Goal: Navigation & Orientation: Find specific page/section

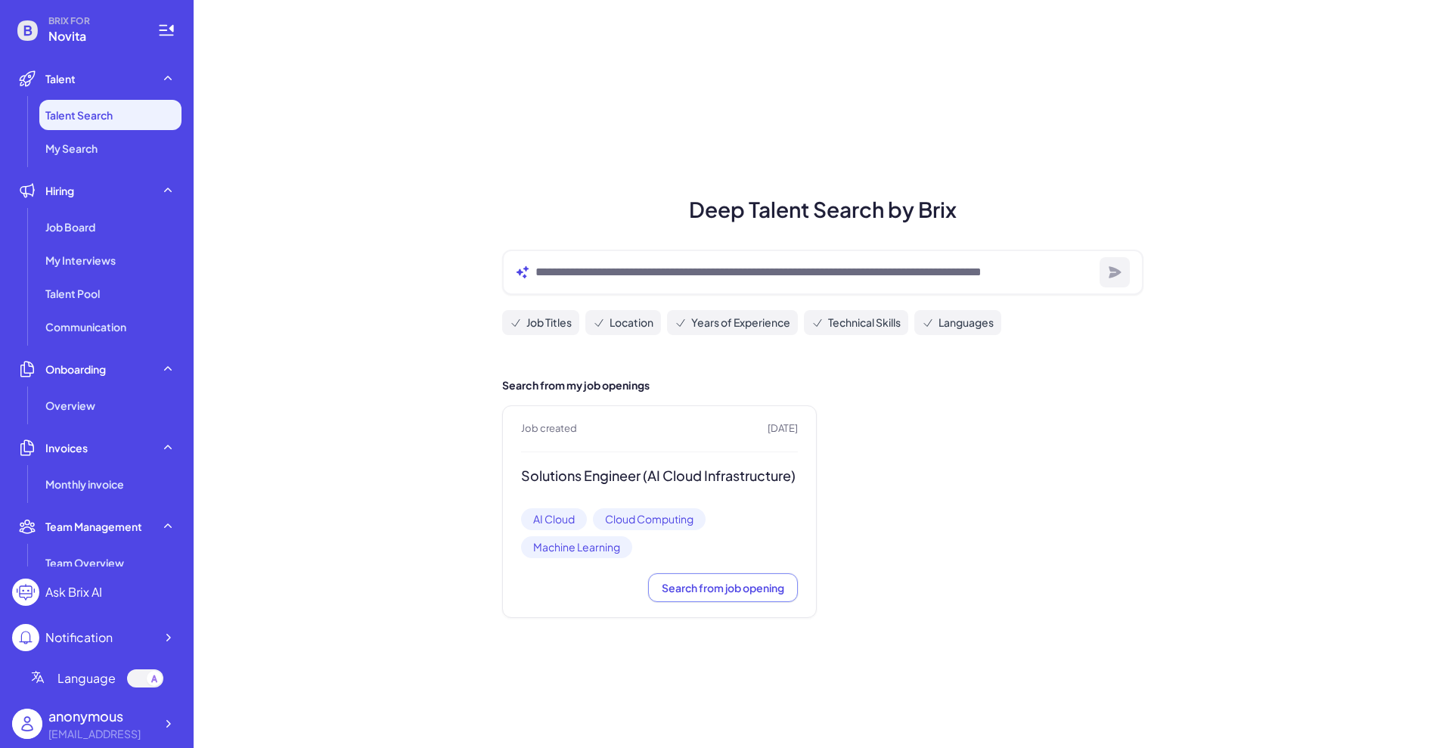
click at [93, 119] on span "Talent Search" at bounding box center [78, 114] width 67 height 15
click at [79, 150] on span "My Search" at bounding box center [71, 148] width 52 height 15
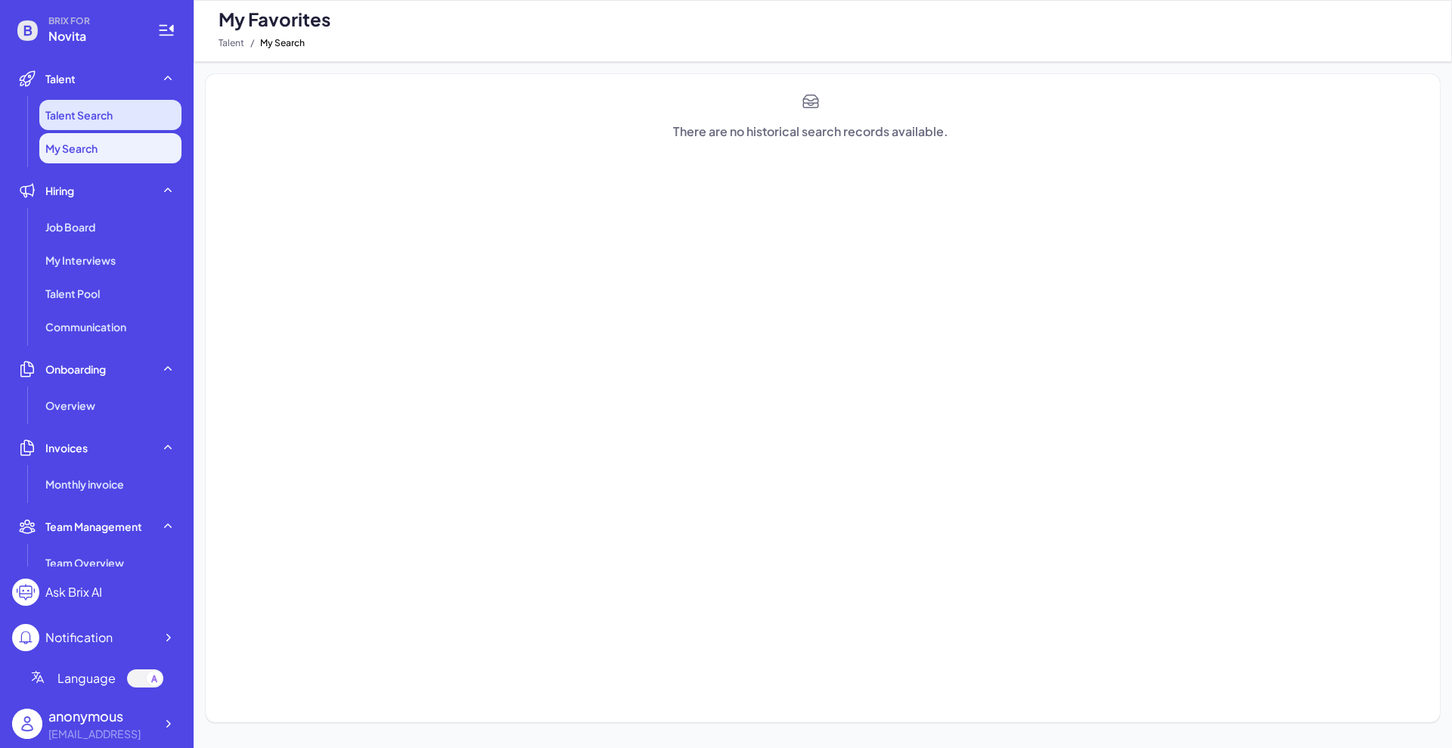
click at [70, 113] on span "Talent Search" at bounding box center [78, 114] width 67 height 15
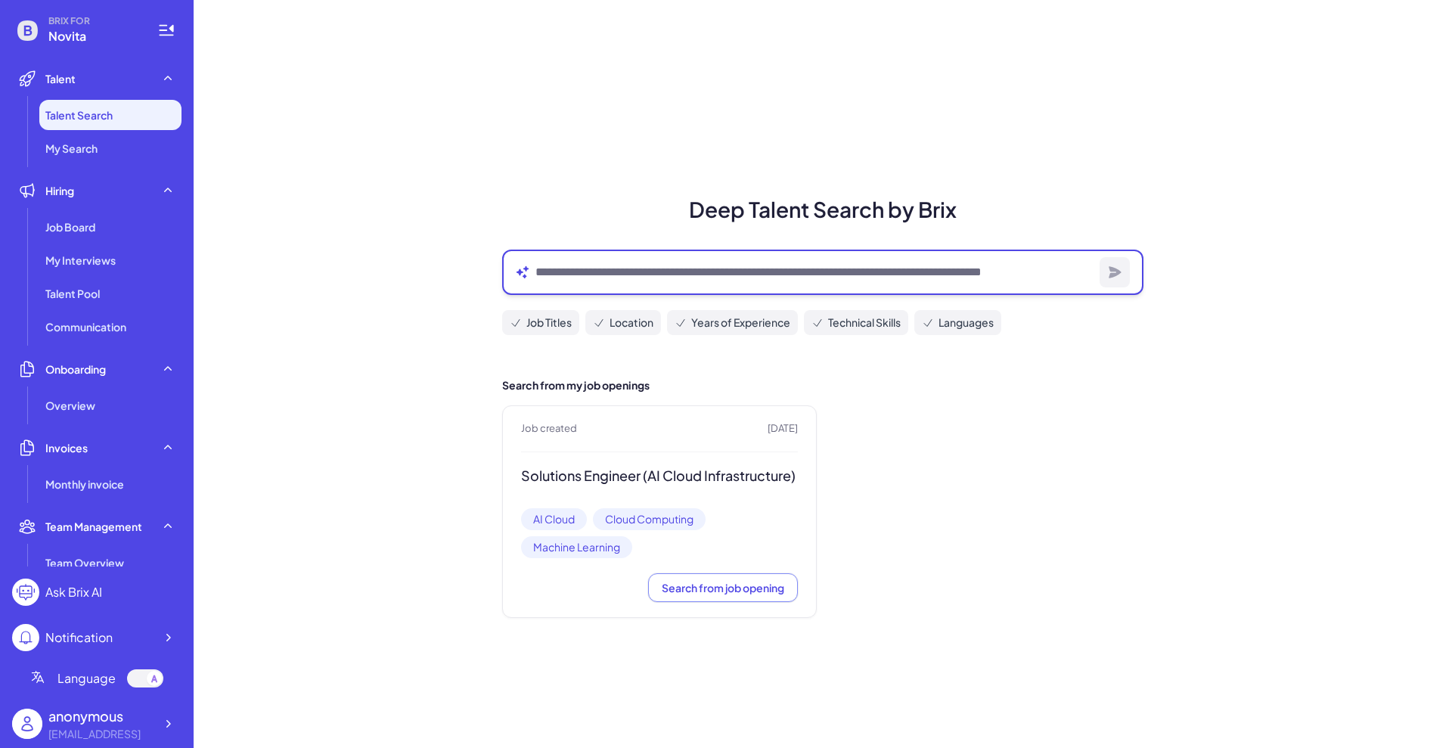
click at [672, 280] on textarea at bounding box center [814, 272] width 558 height 18
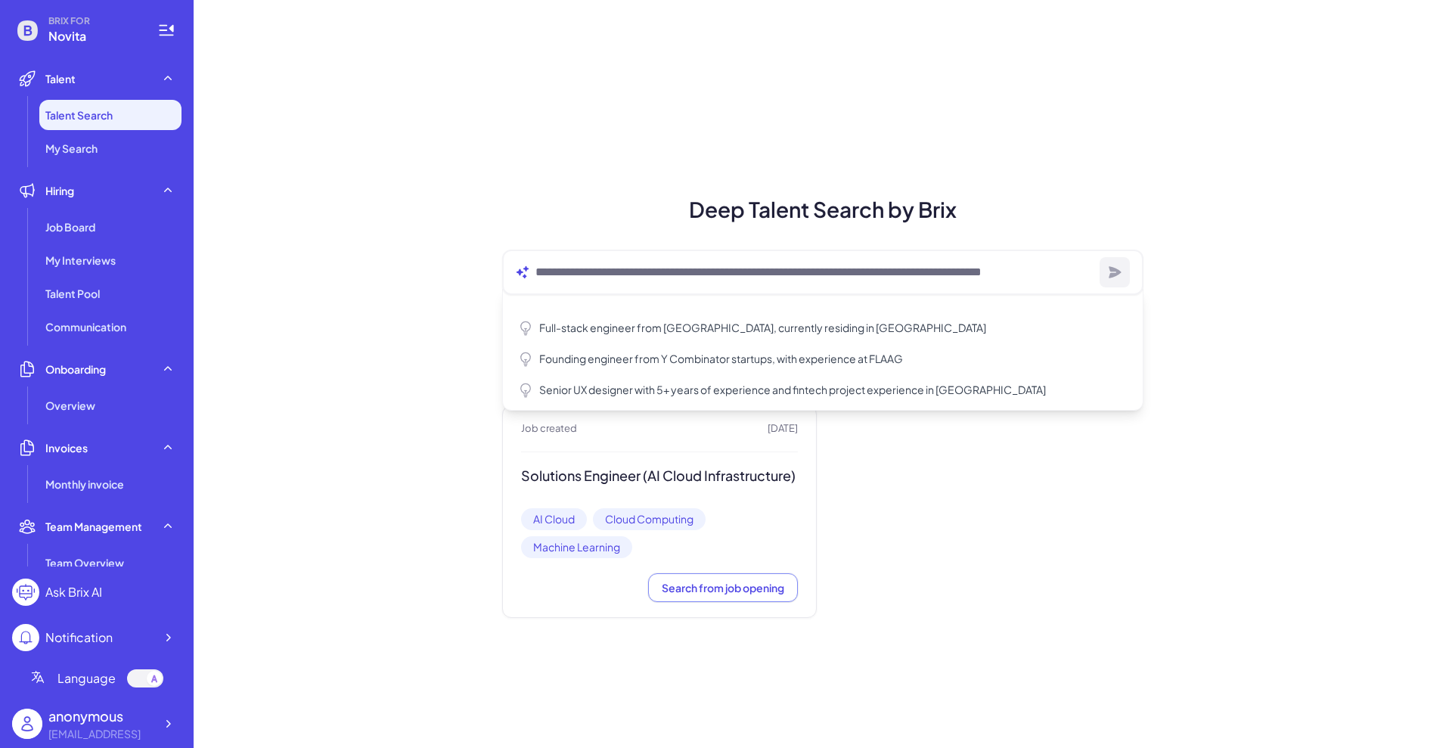
click at [374, 292] on div "Deep Talent Search by Brix Full-stack engineer from Waterloo, currently residin…" at bounding box center [823, 374] width 1258 height 748
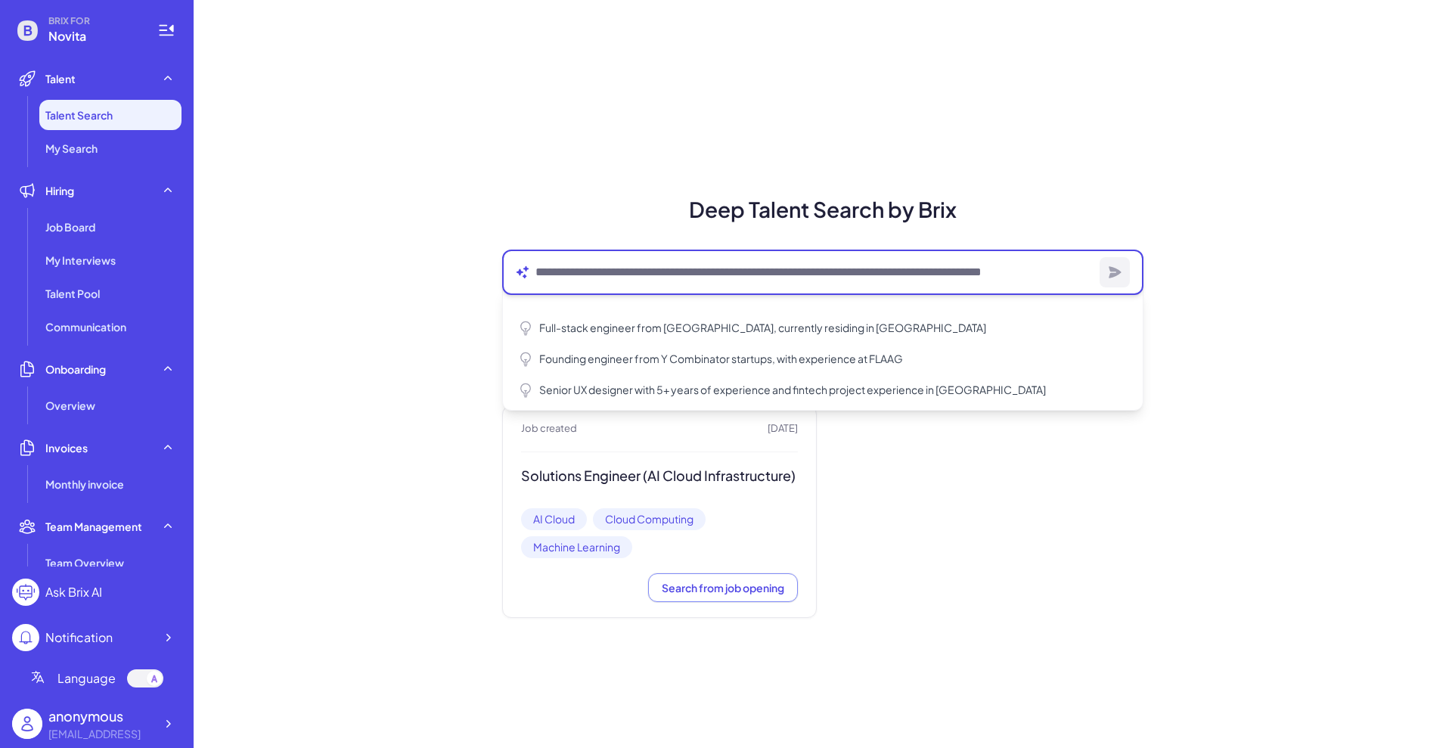
click at [644, 266] on textarea at bounding box center [814, 272] width 558 height 18
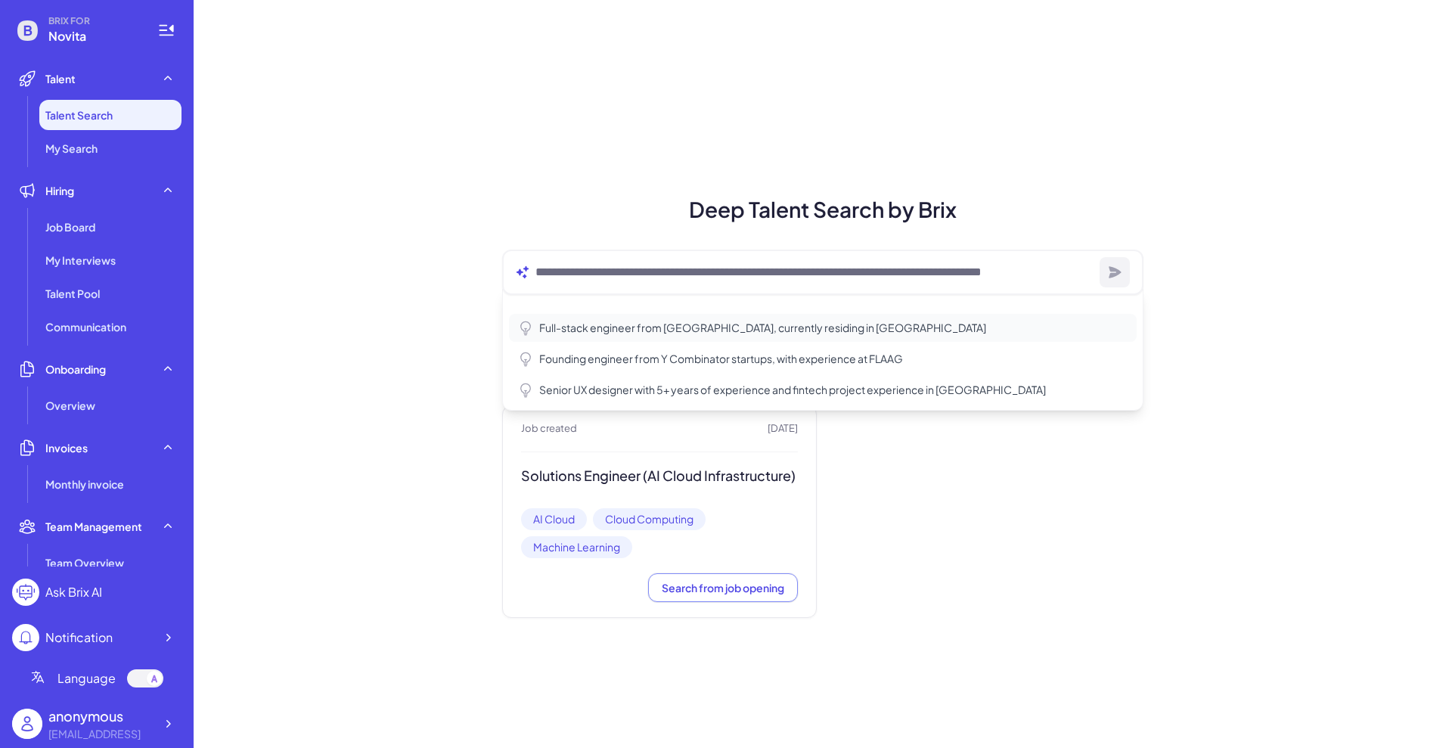
type textarea "**********"
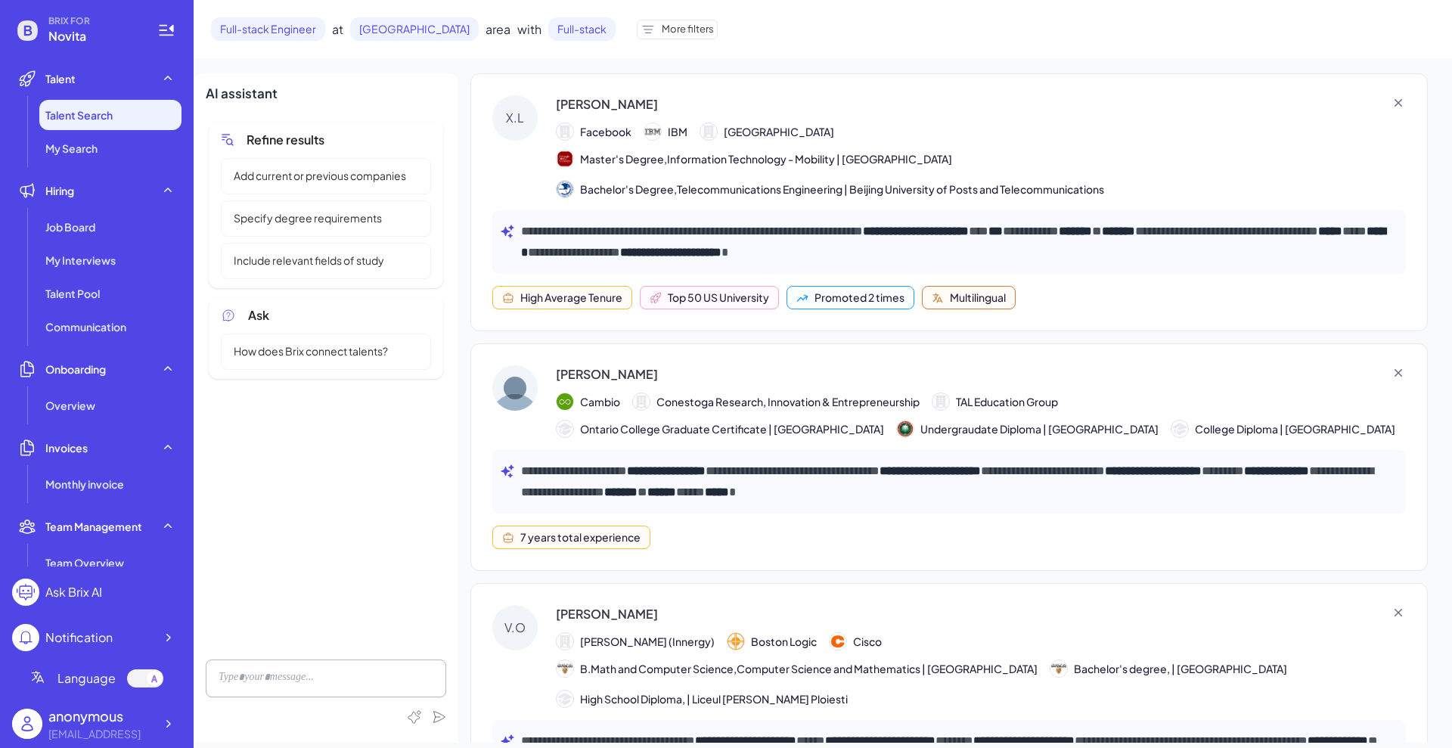
click at [355, 451] on div "Refine results Add current or previous companies Specify degree requirements In…" at bounding box center [326, 383] width 240 height 528
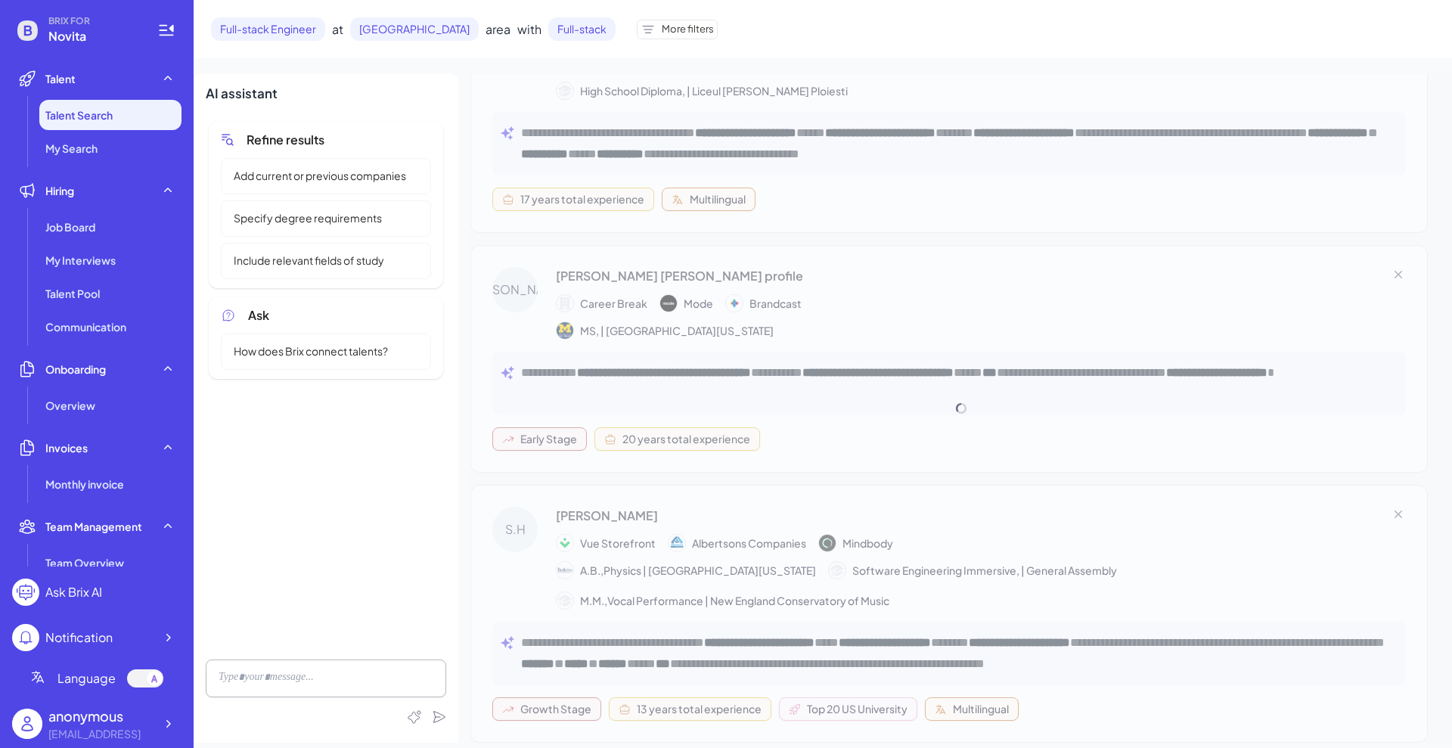
scroll to position [638, 0]
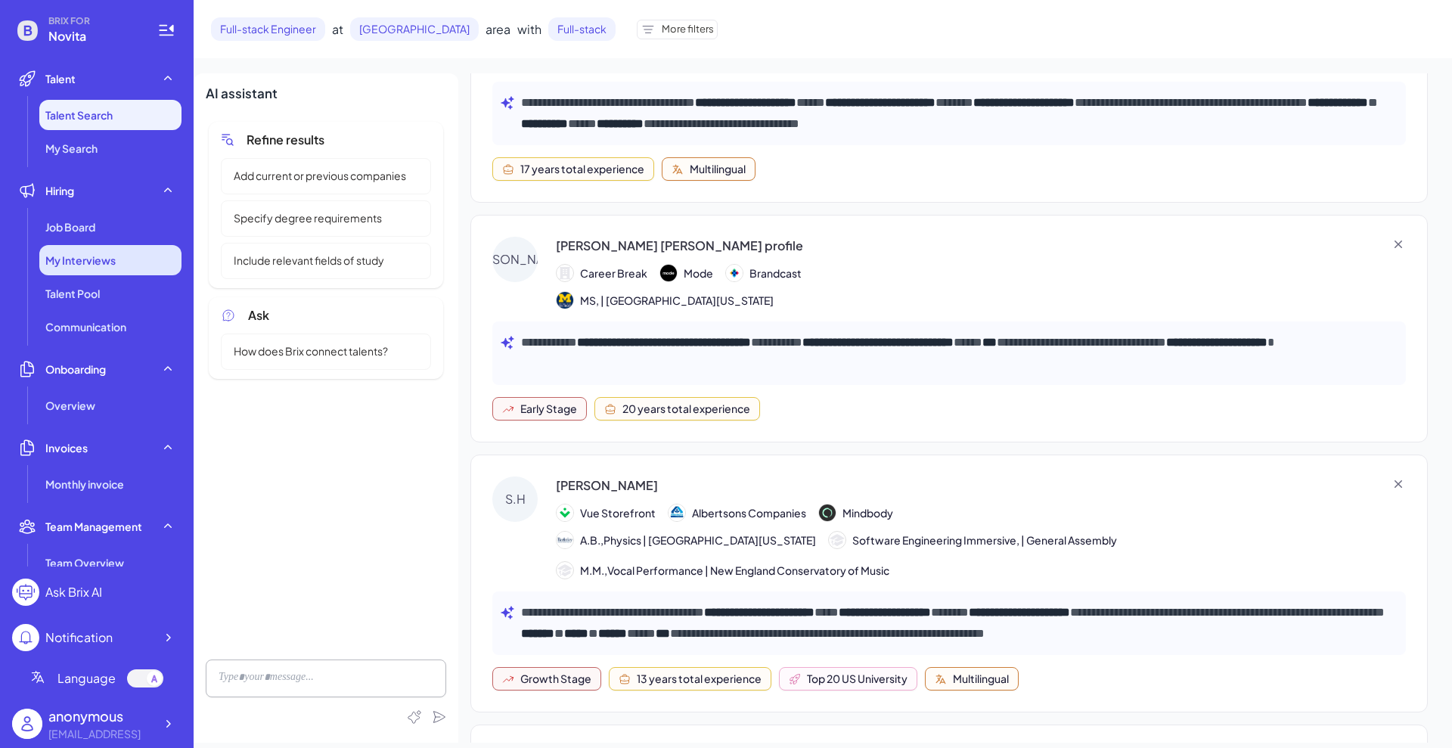
click at [110, 262] on span "My Interviews" at bounding box center [80, 260] width 70 height 15
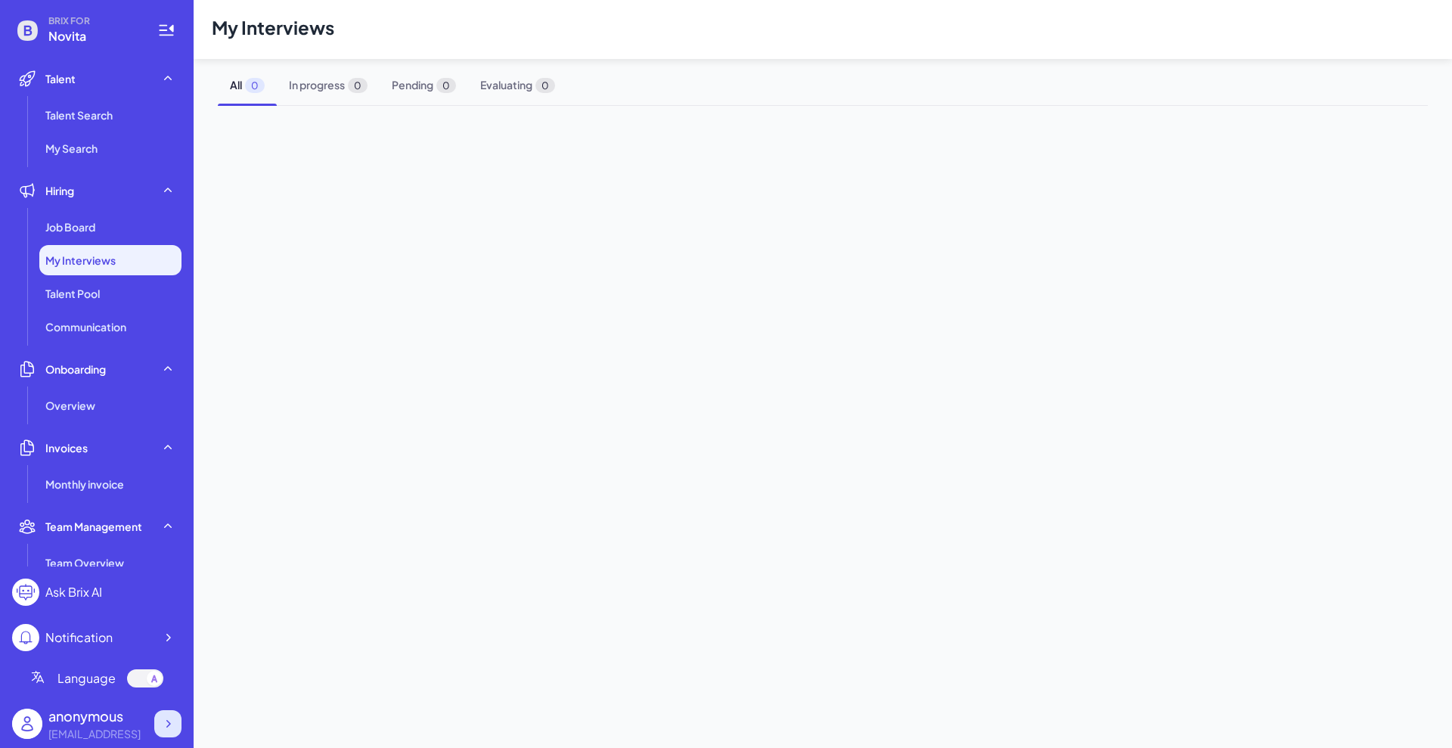
click at [169, 727] on icon at bounding box center [167, 723] width 15 height 15
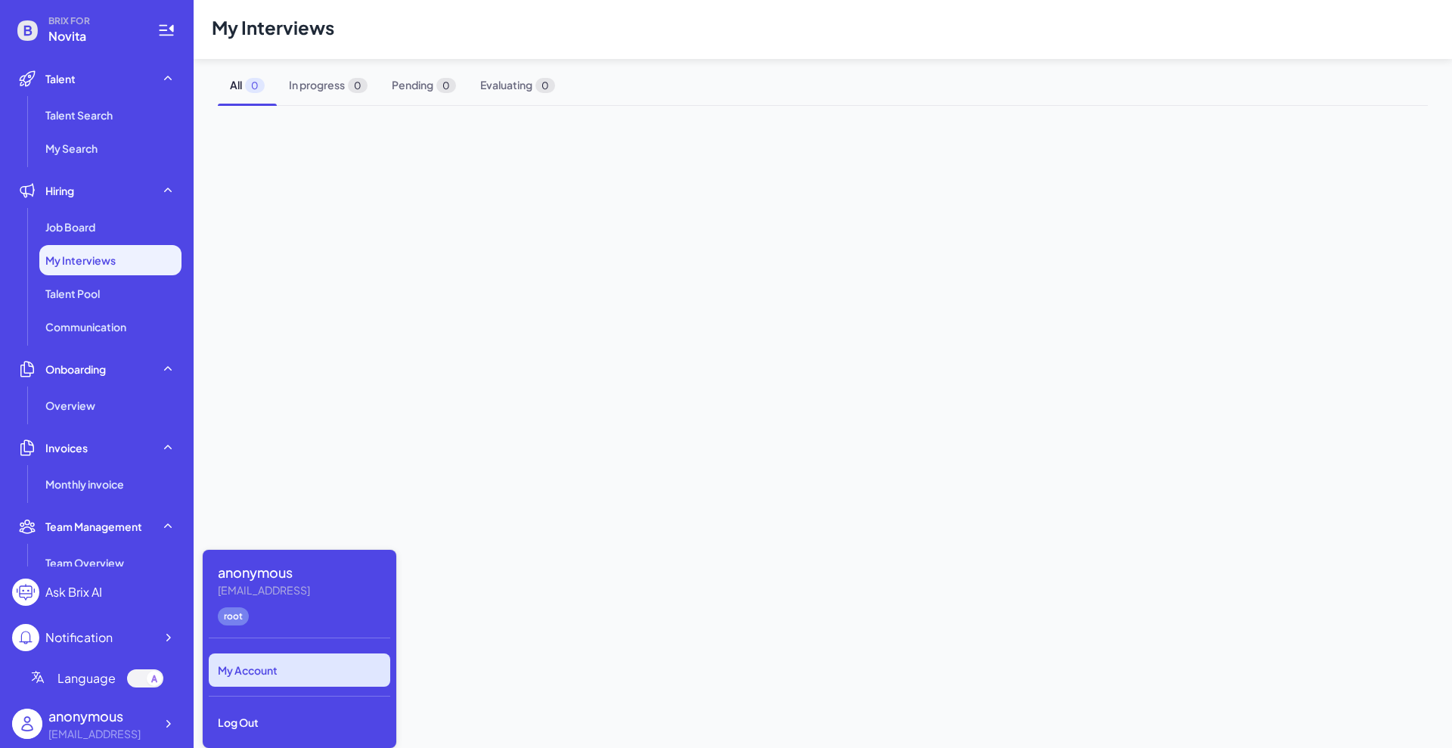
click at [300, 672] on div "My Account" at bounding box center [299, 669] width 181 height 33
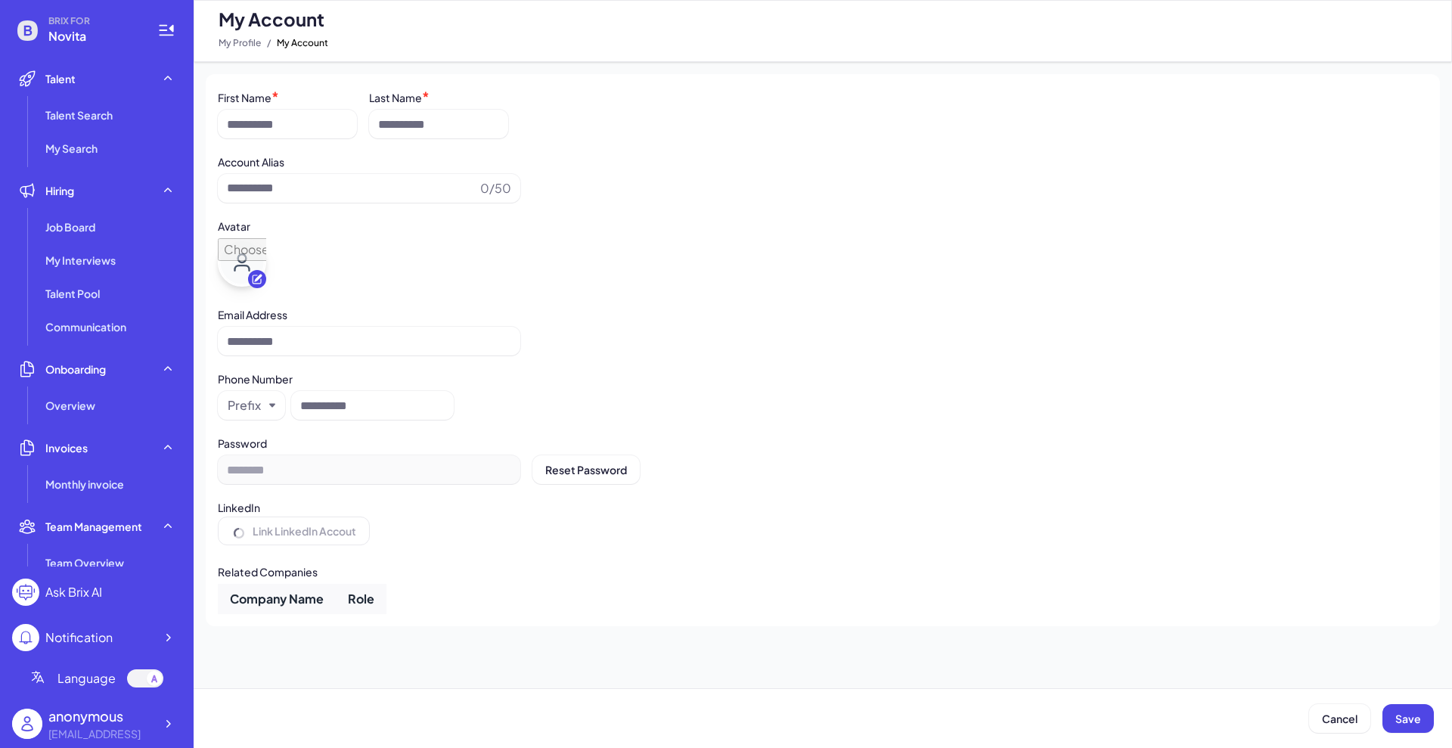
type input "*********"
type input "**********"
click at [169, 722] on icon at bounding box center [168, 724] width 5 height 8
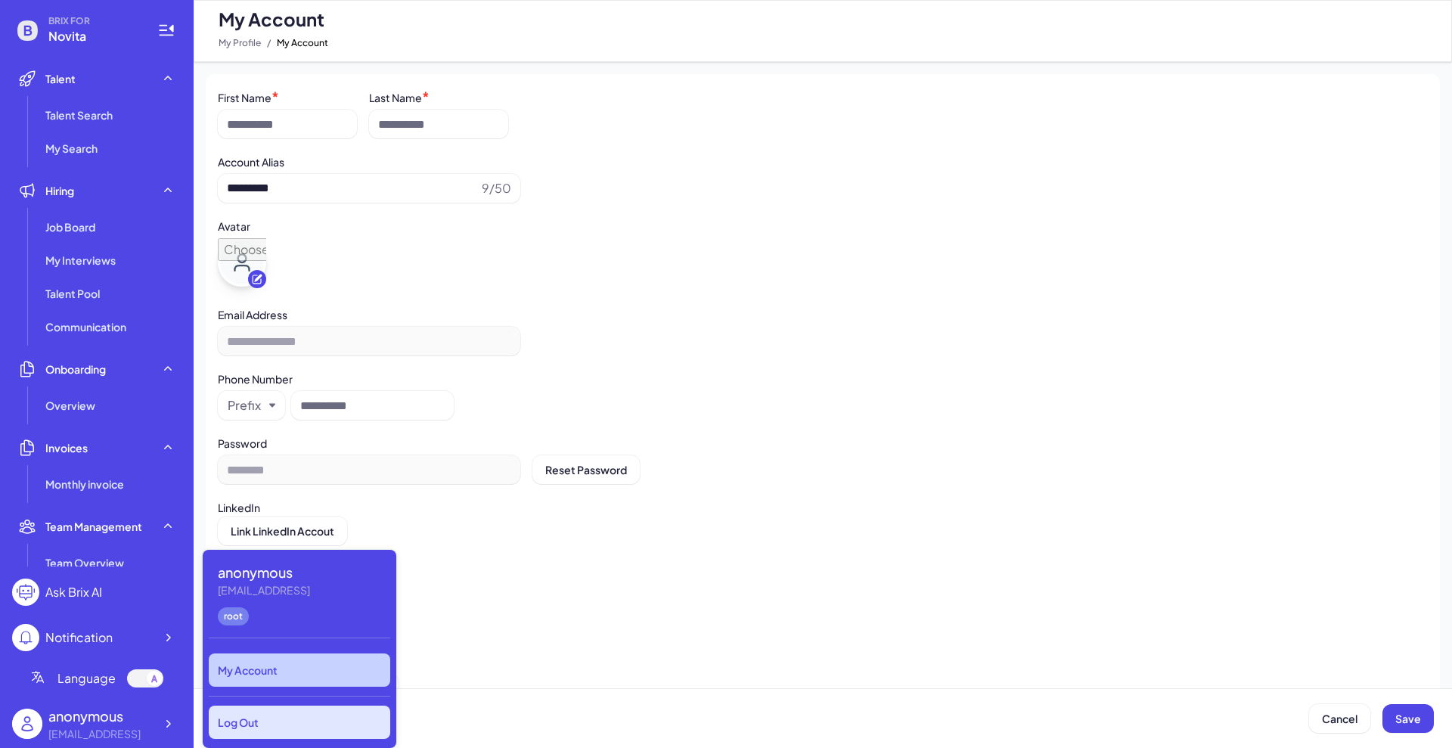
click at [265, 710] on div "Log Out" at bounding box center [299, 721] width 181 height 33
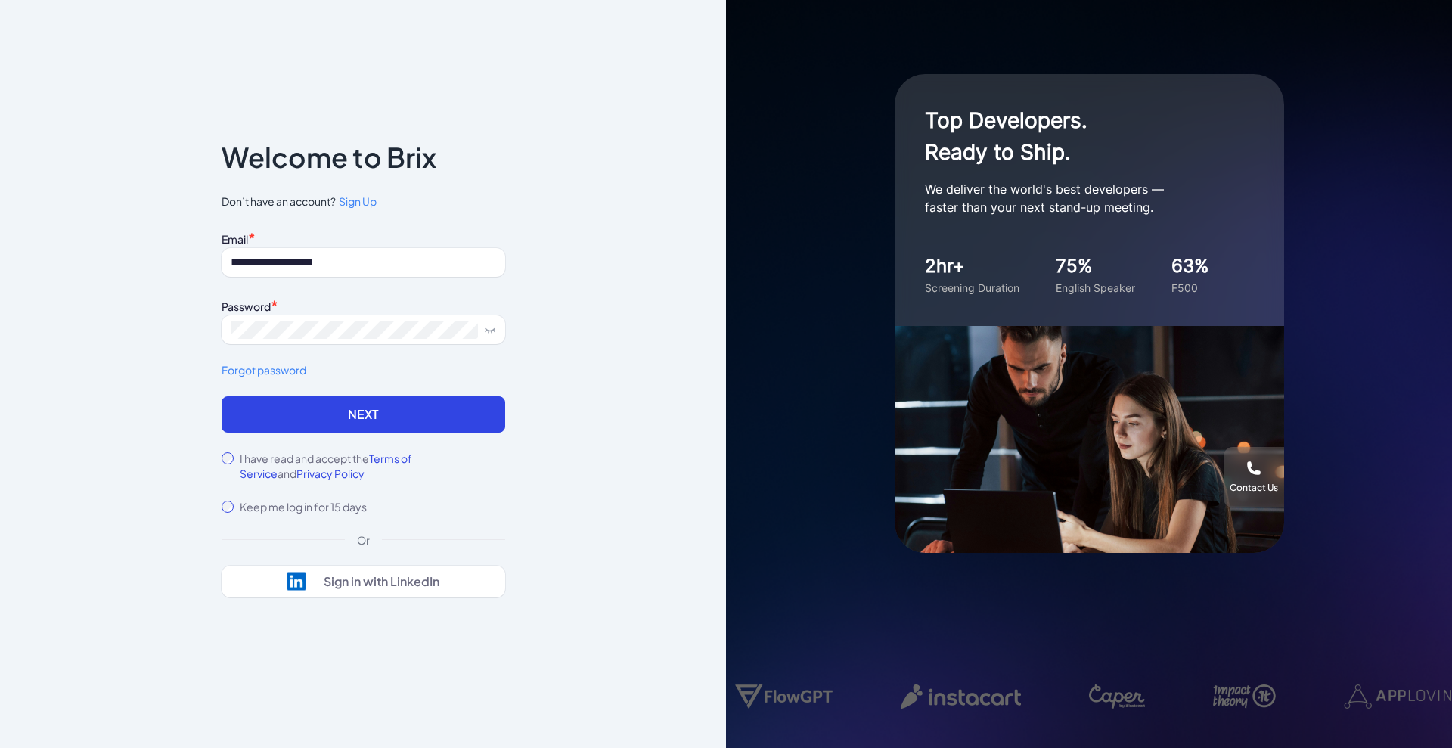
drag, startPoint x: 376, startPoint y: 265, endPoint x: 153, endPoint y: 274, distance: 224.0
click at [153, 274] on div "**********" at bounding box center [363, 374] width 726 height 748
type input "**********"
click at [287, 420] on button "Next" at bounding box center [364, 414] width 284 height 36
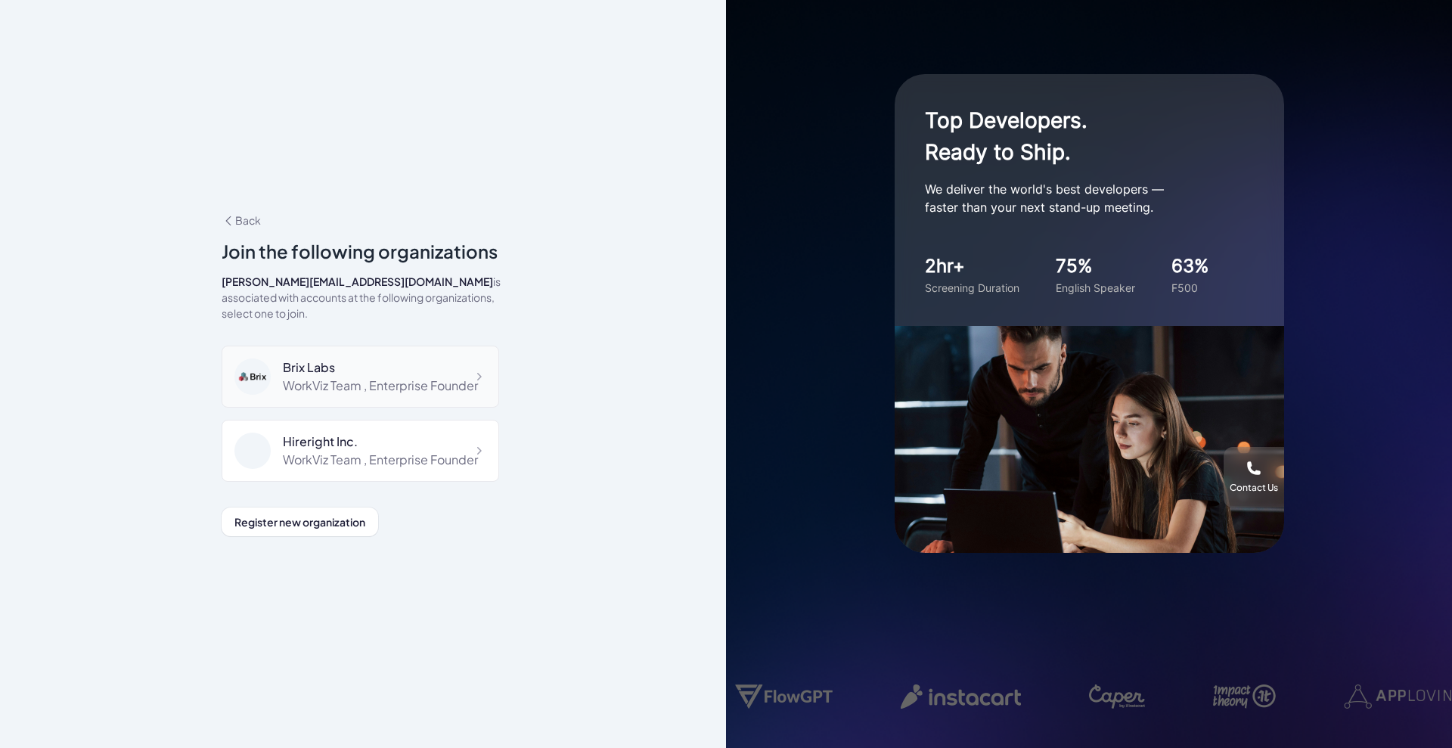
click at [333, 392] on div "WorkViz Team , Enterprise Founder" at bounding box center [380, 385] width 195 height 18
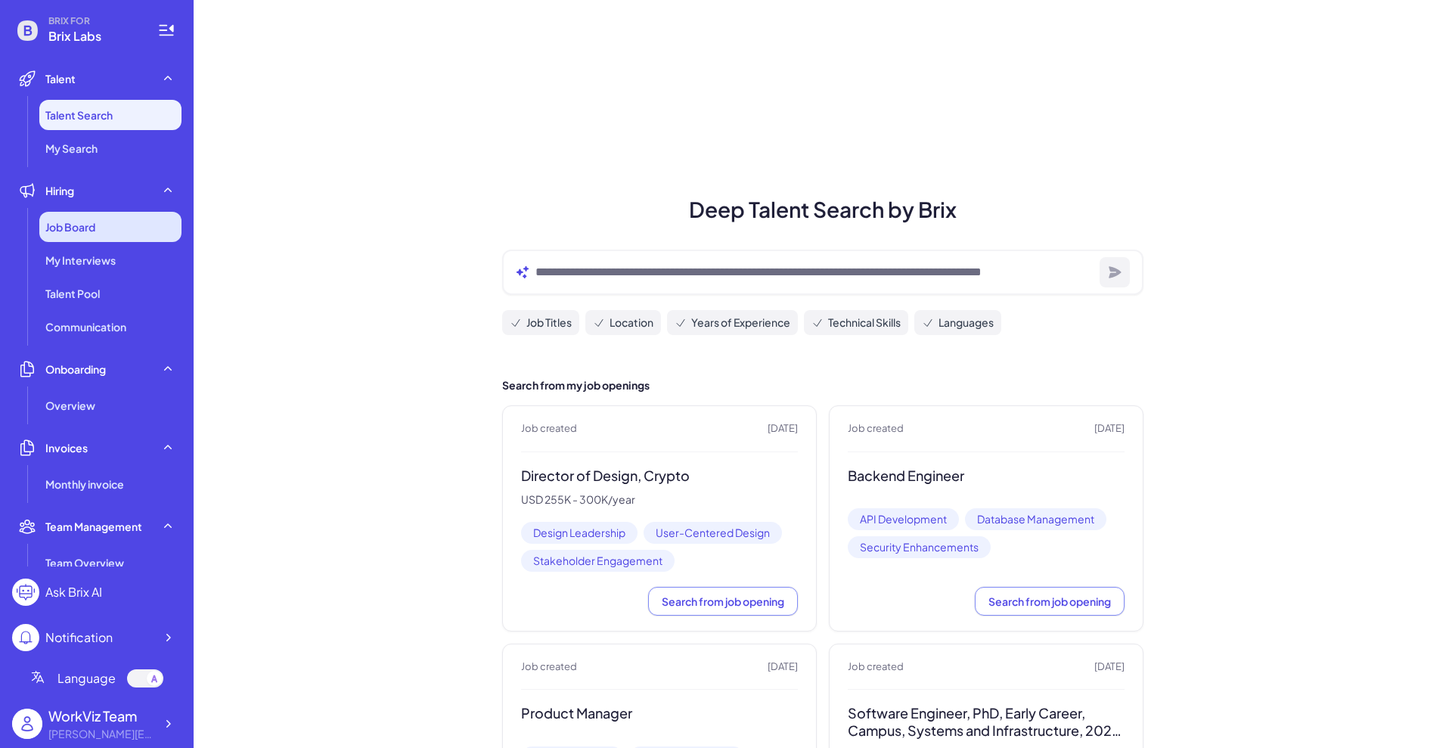
click at [115, 221] on div "Job Board" at bounding box center [110, 227] width 142 height 30
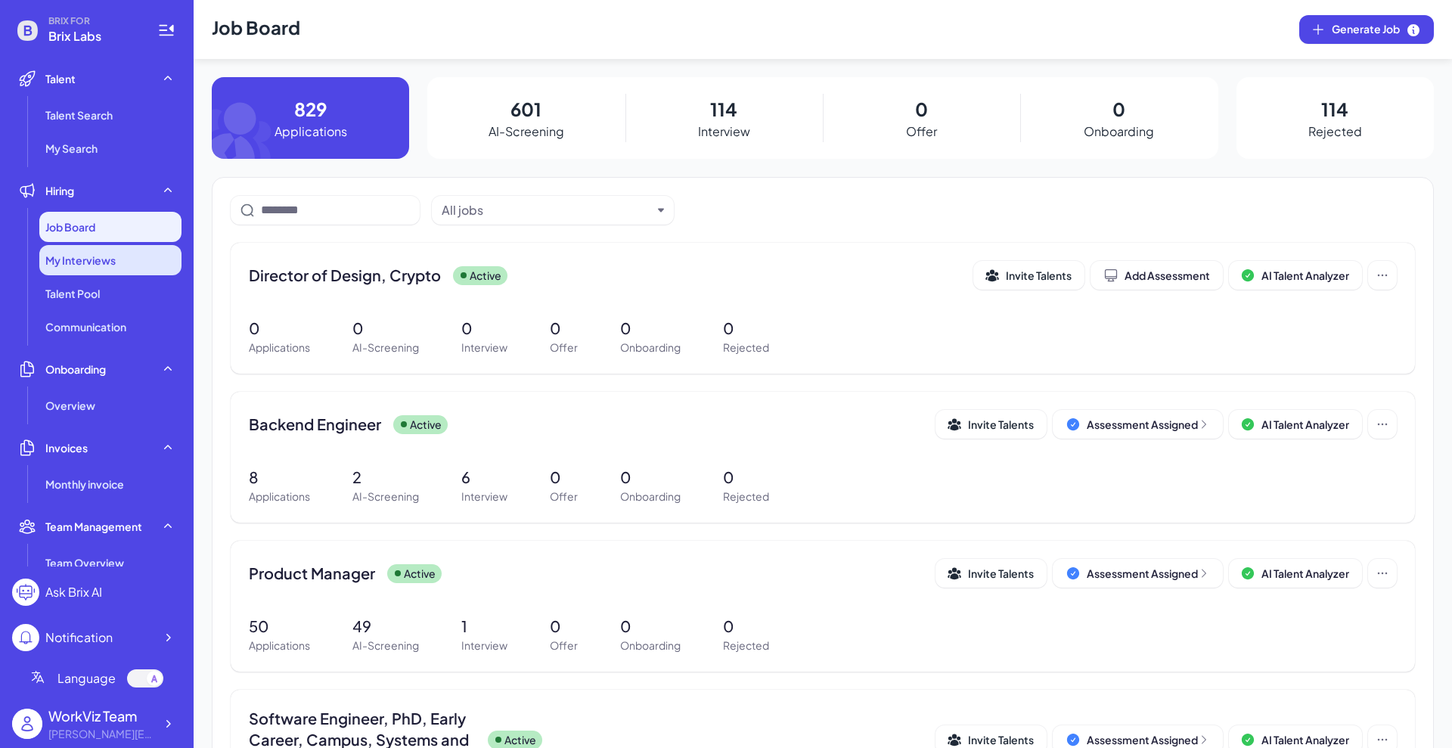
click at [119, 251] on div "My Interviews" at bounding box center [110, 260] width 142 height 30
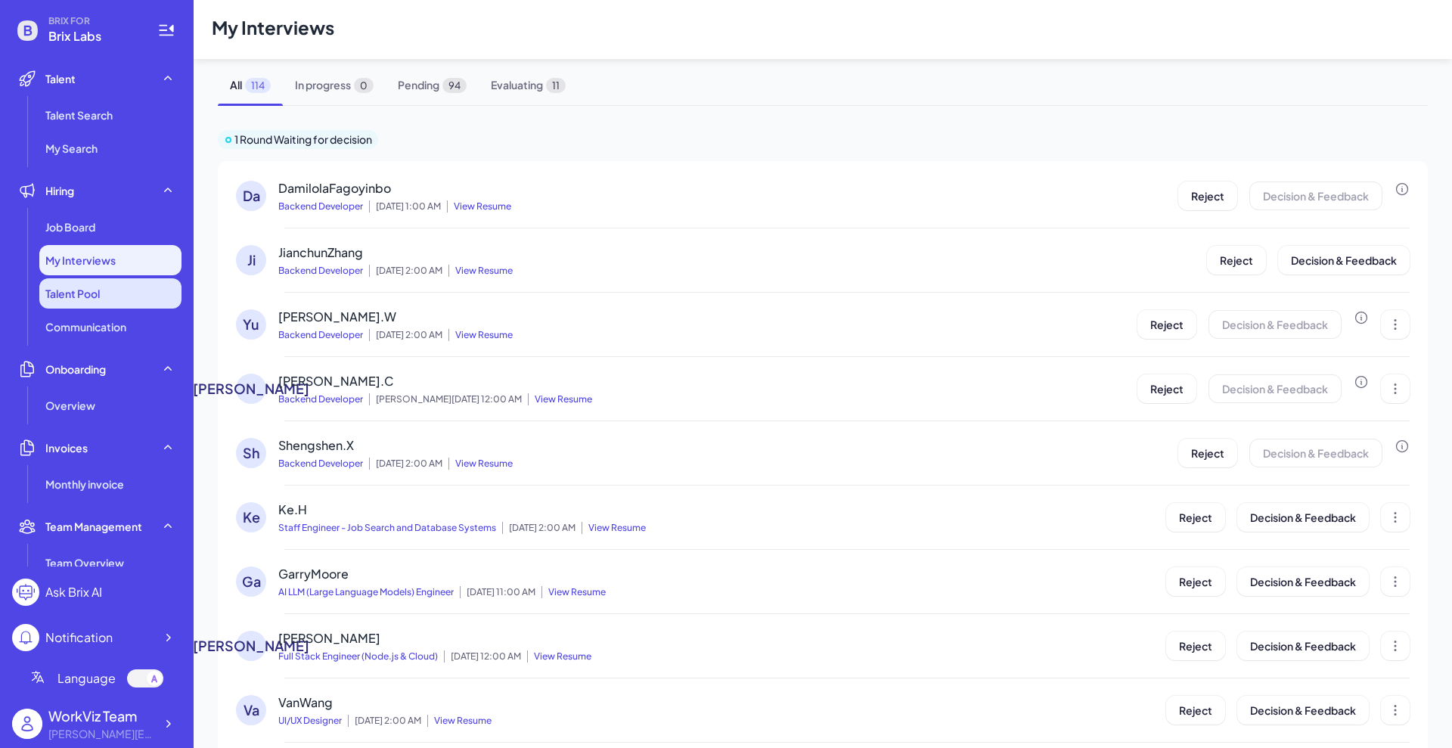
click at [87, 301] on li "Talent Pool" at bounding box center [110, 293] width 142 height 30
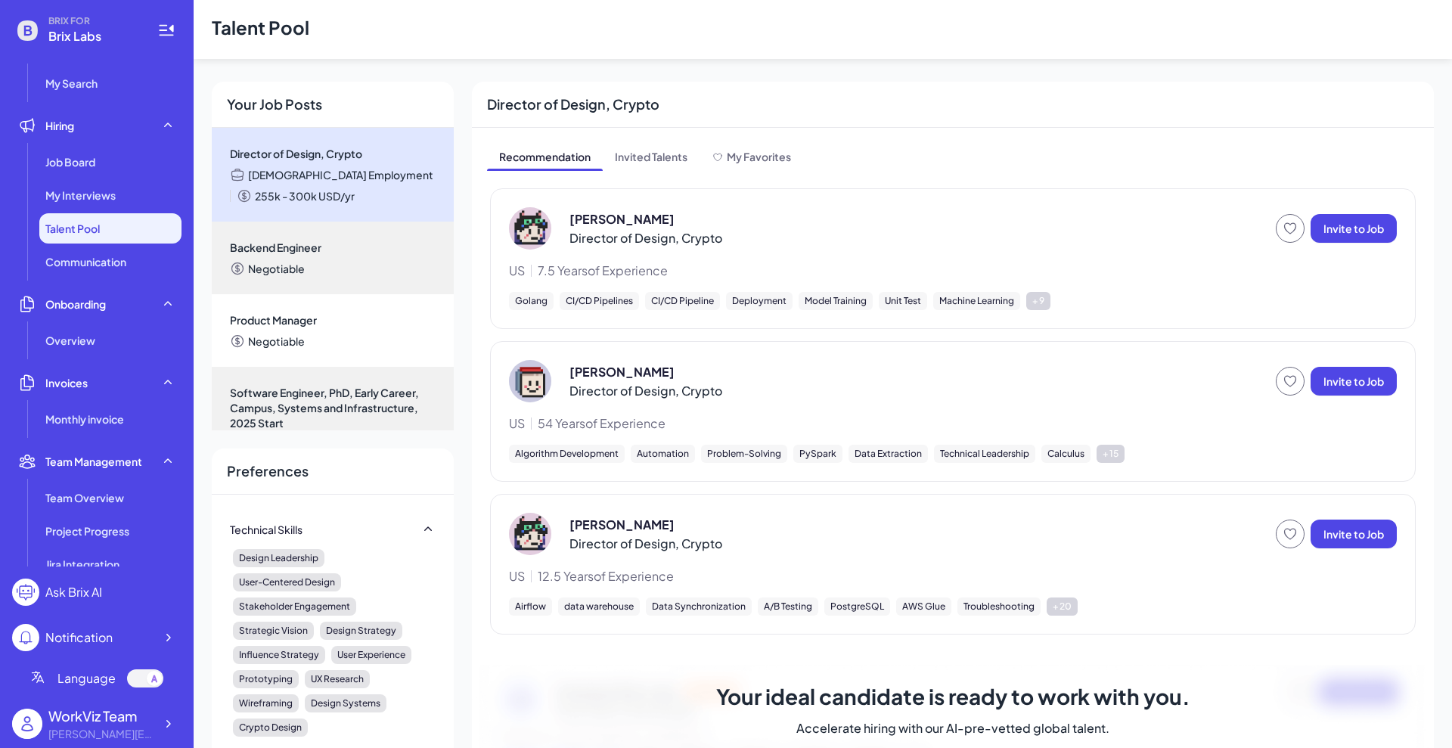
scroll to position [95, 0]
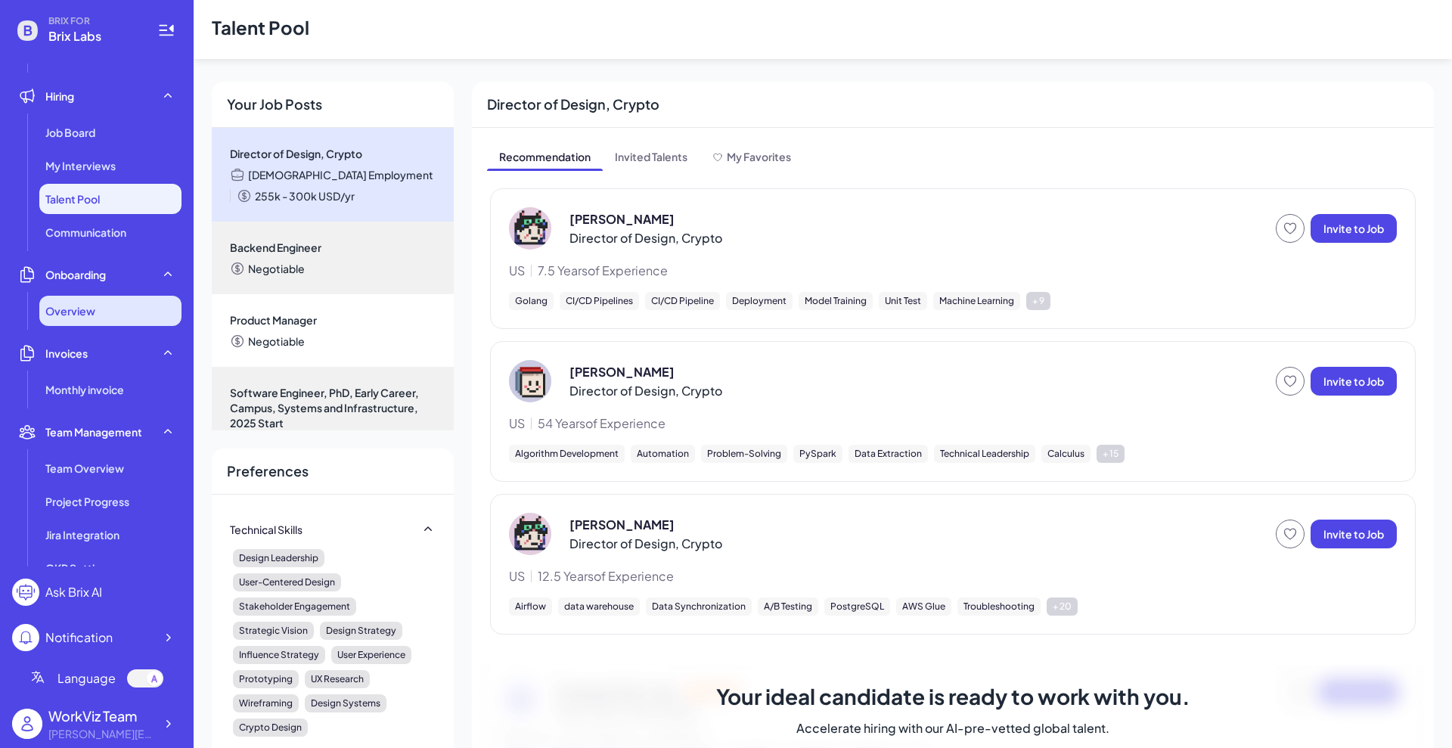
click at [104, 302] on div "Overview" at bounding box center [110, 311] width 142 height 30
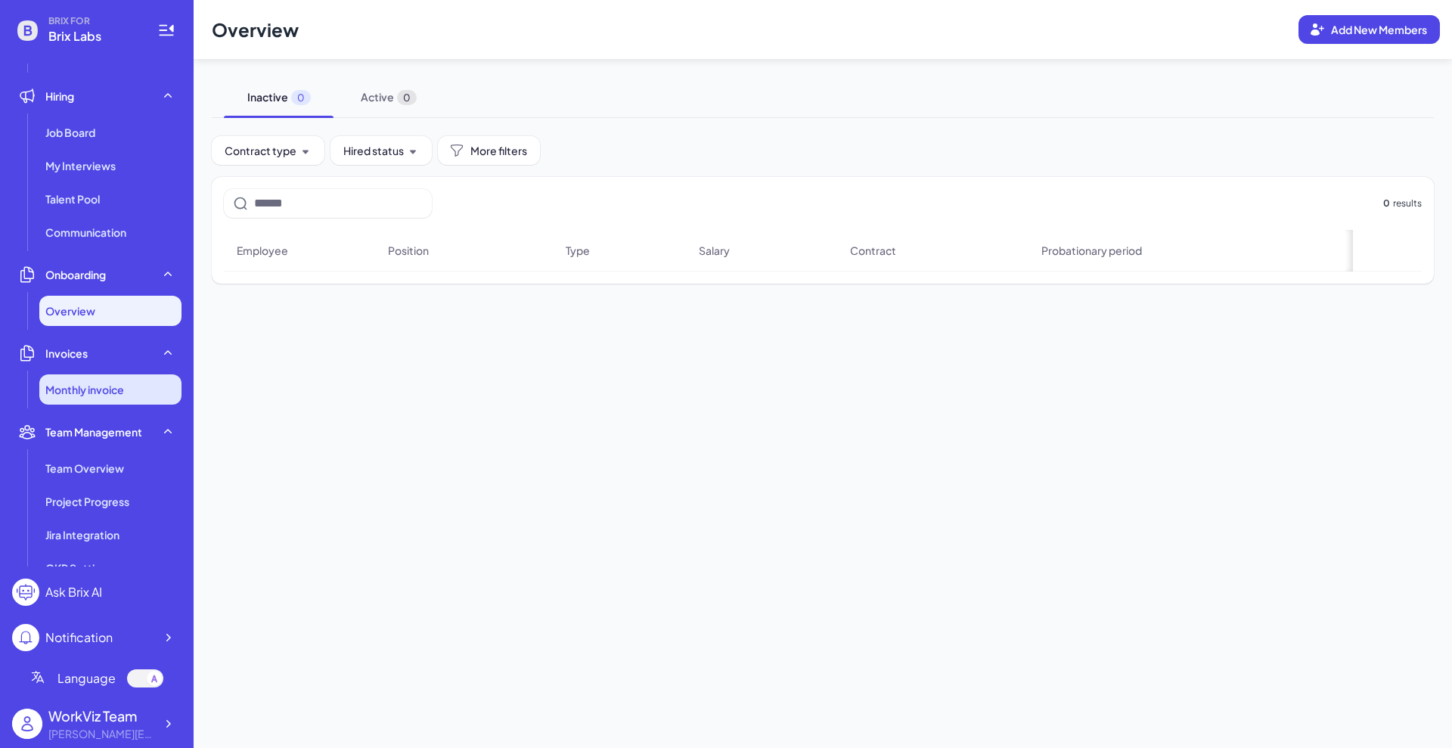
click at [134, 379] on li "Monthly invoice" at bounding box center [110, 389] width 142 height 30
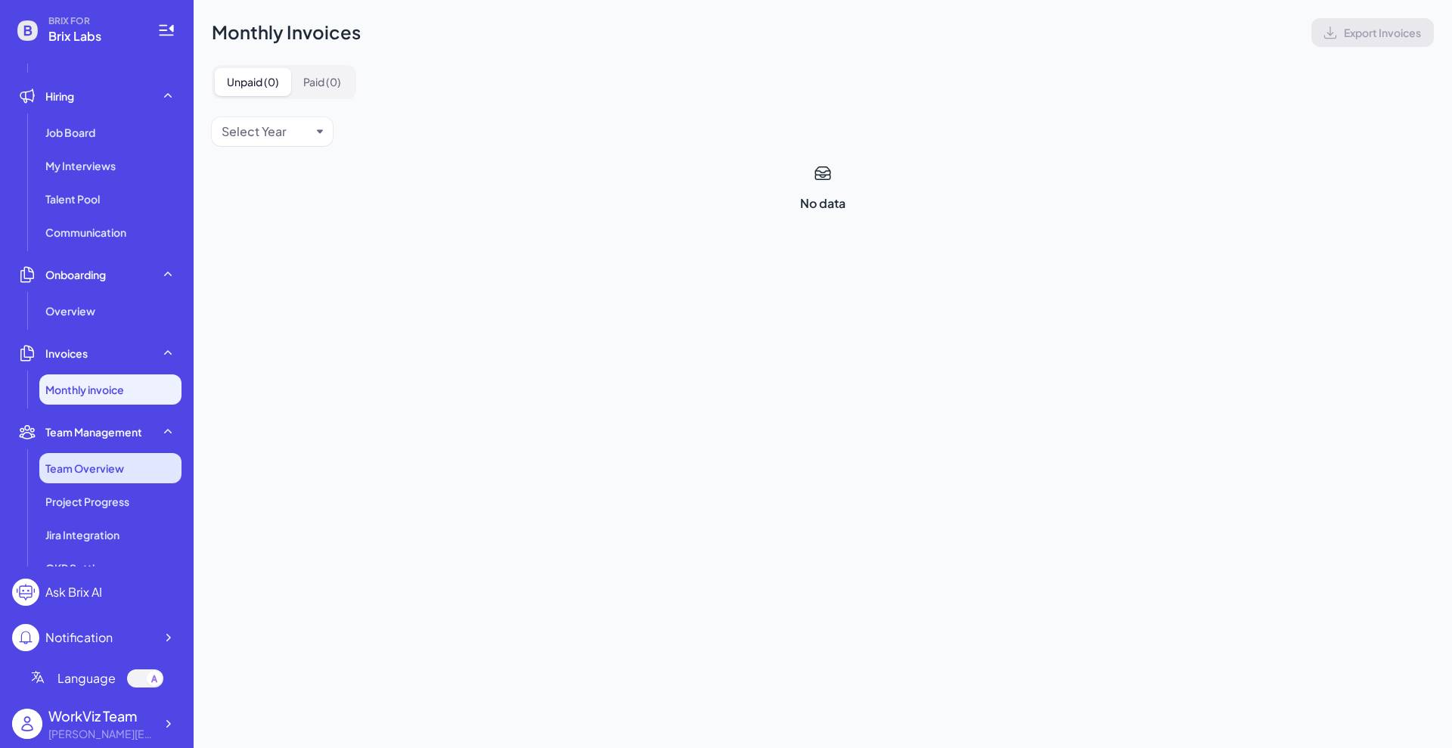
click at [95, 476] on li "Team Overview" at bounding box center [110, 468] width 142 height 30
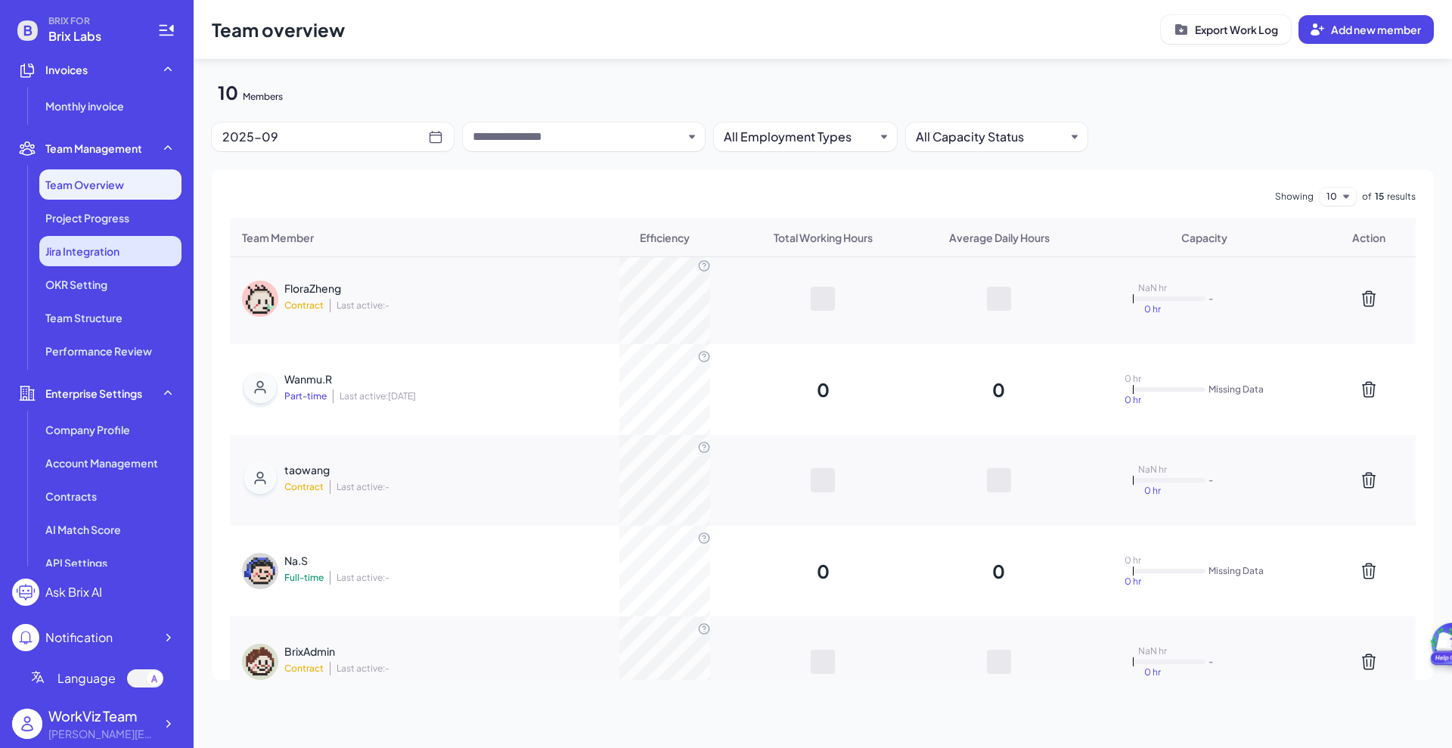
scroll to position [393, 0]
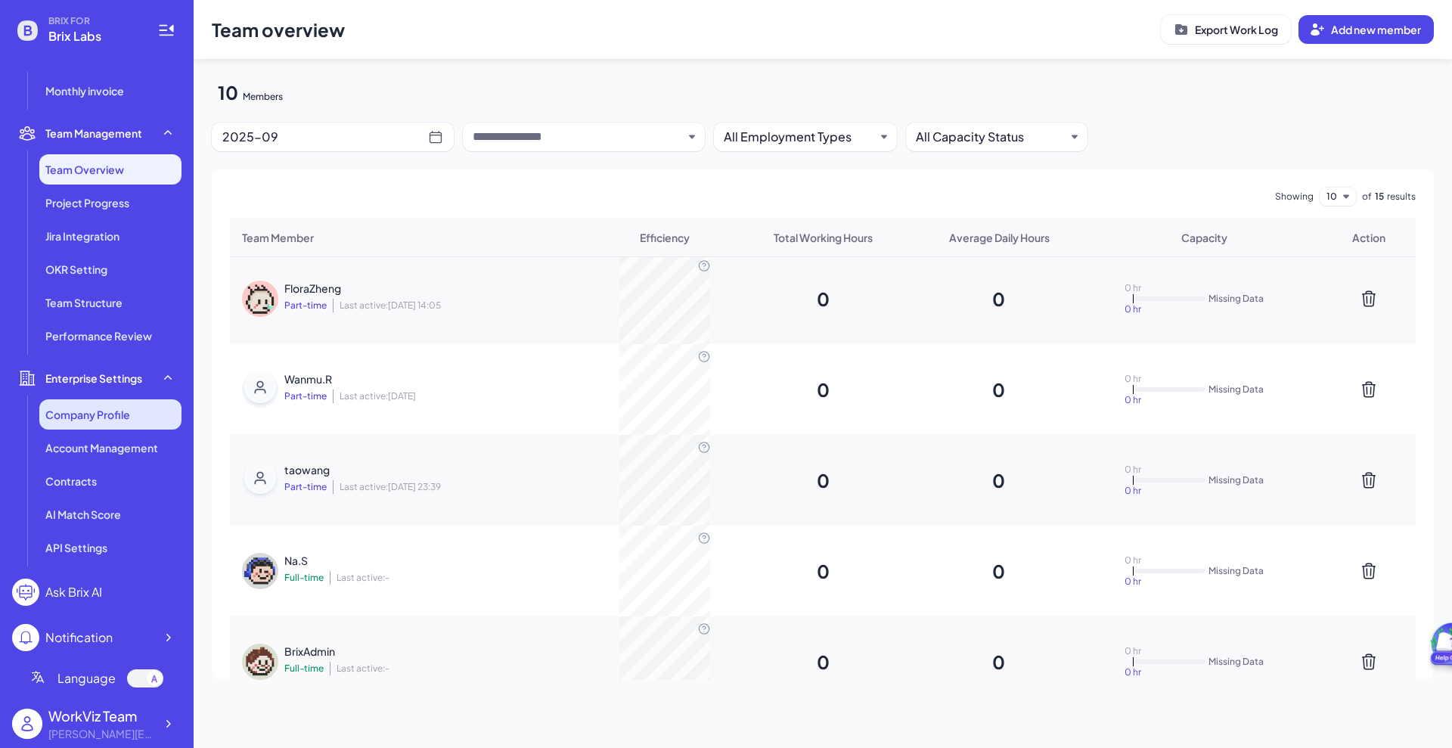
click at [117, 411] on span "Company Profile" at bounding box center [87, 414] width 85 height 15
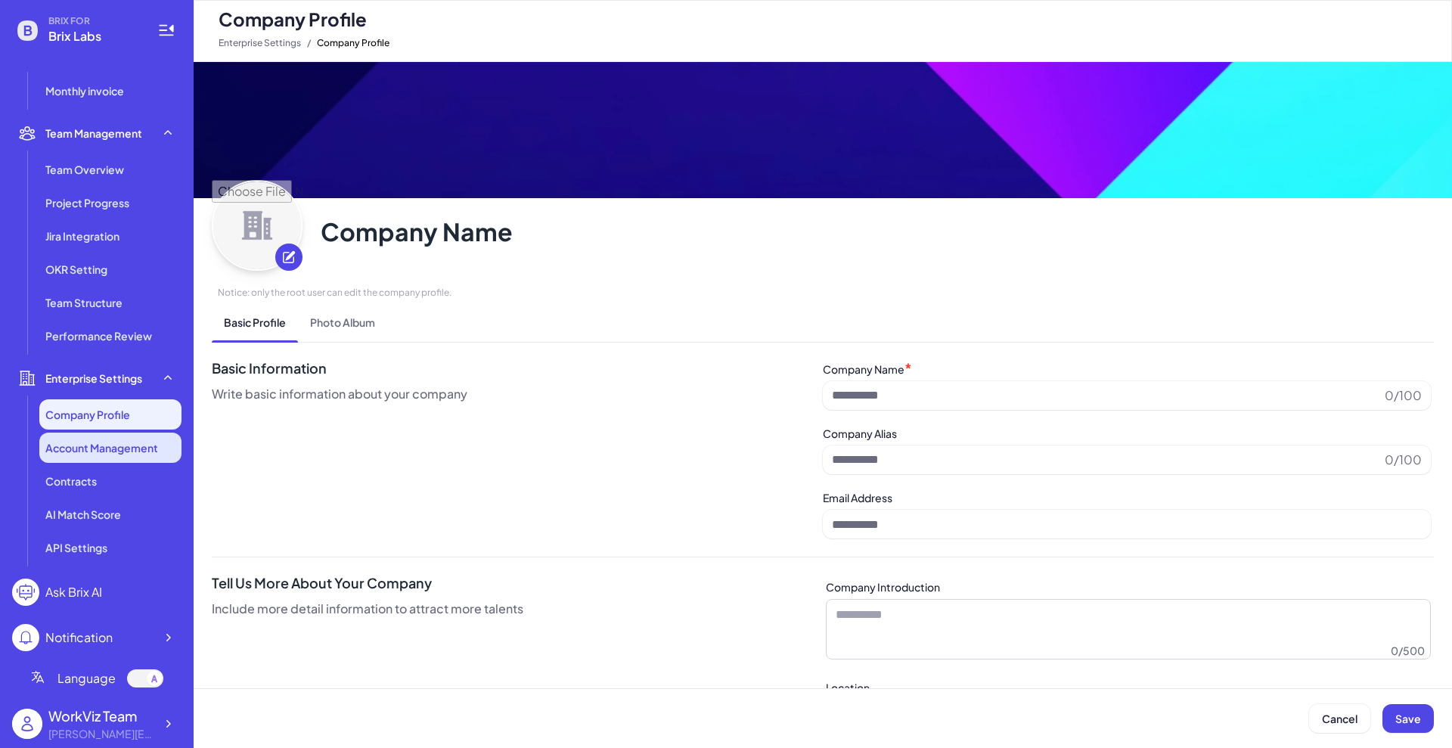
type input "*********"
type input "**********"
type textarea "**********"
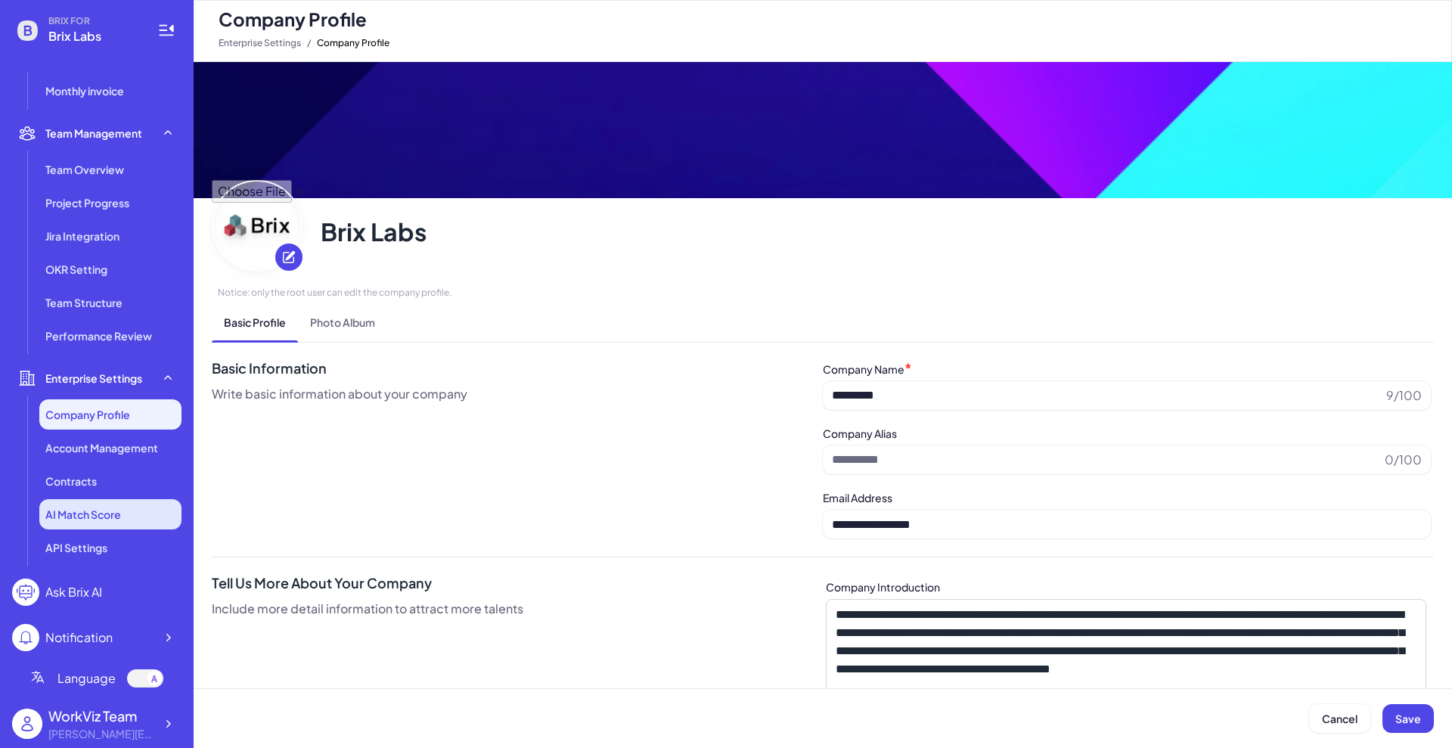
click at [95, 515] on span "AI Match Score" at bounding box center [83, 514] width 76 height 15
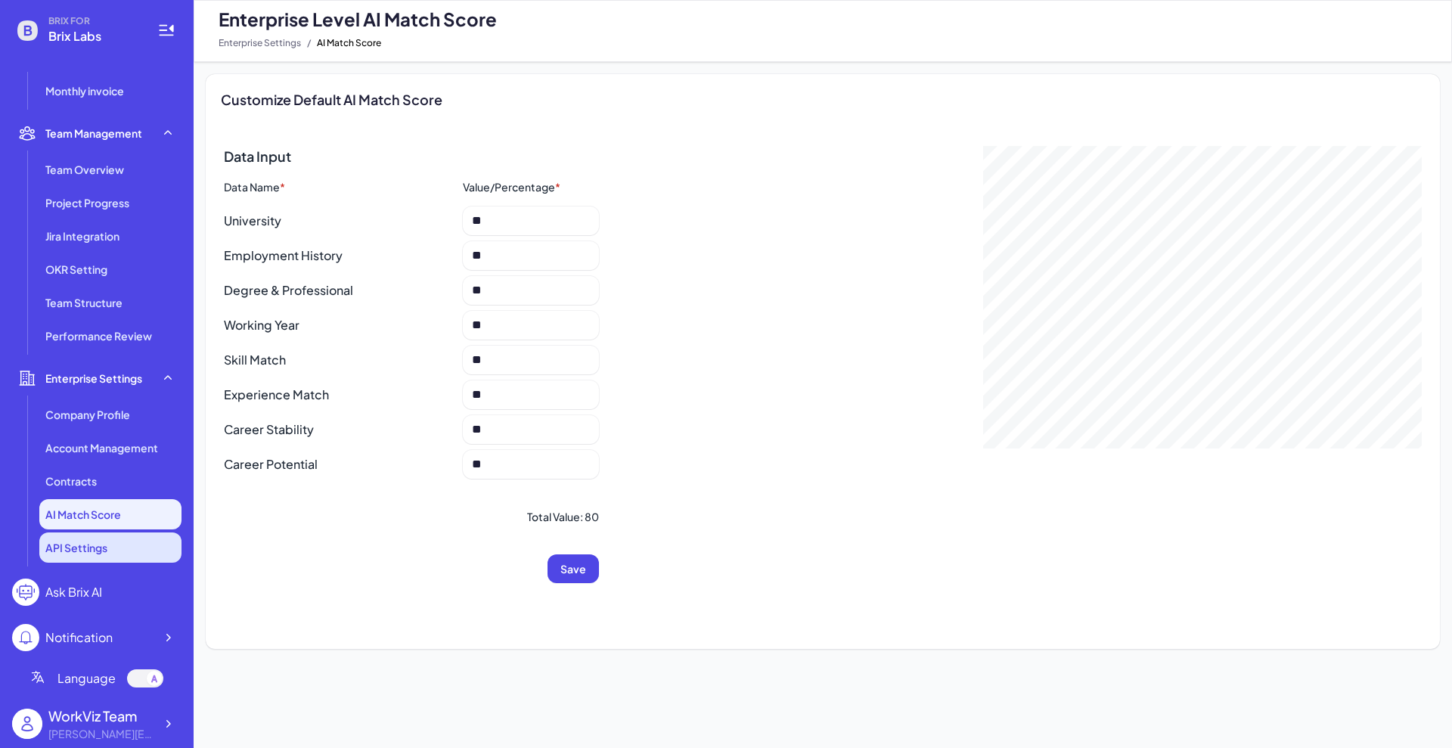
click at [90, 543] on span "API Settings" at bounding box center [76, 547] width 62 height 15
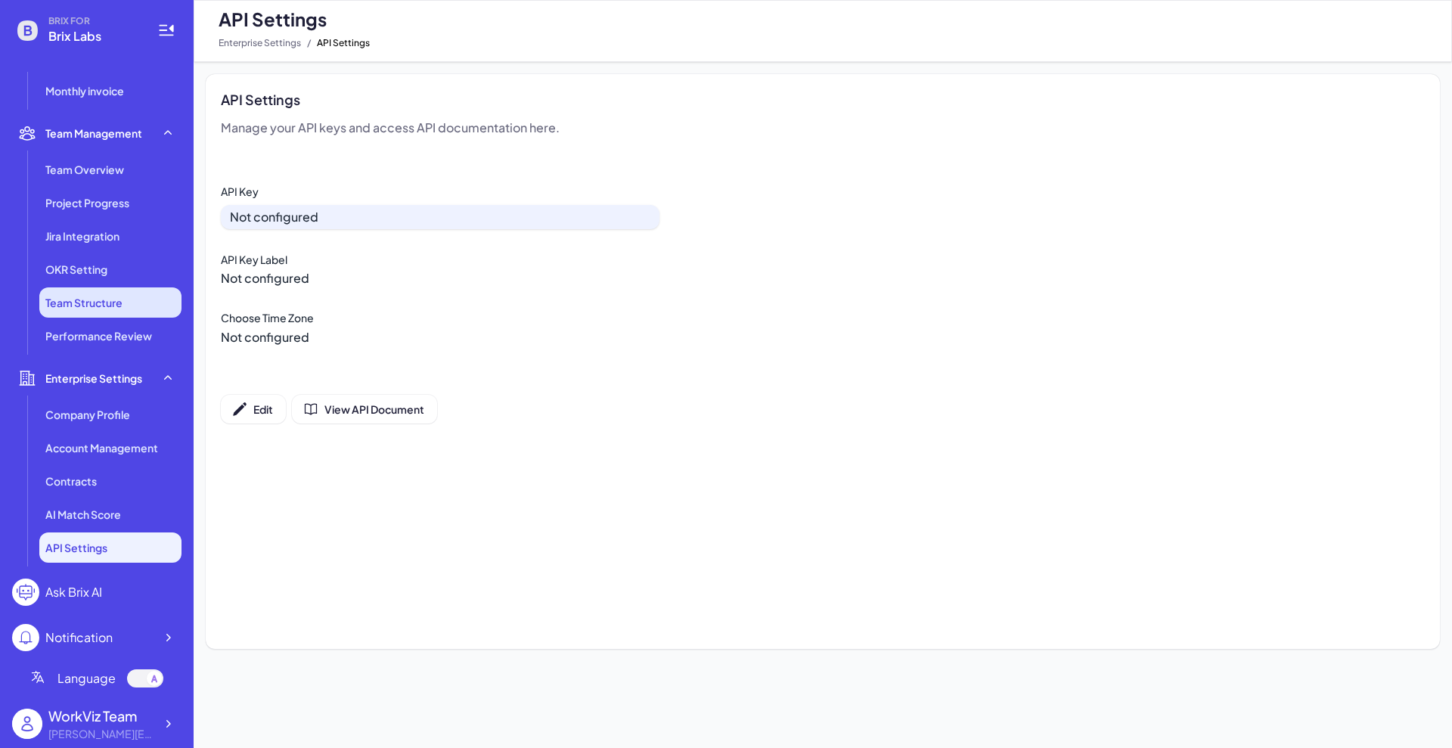
click at [73, 298] on span "Team Structure" at bounding box center [83, 302] width 77 height 15
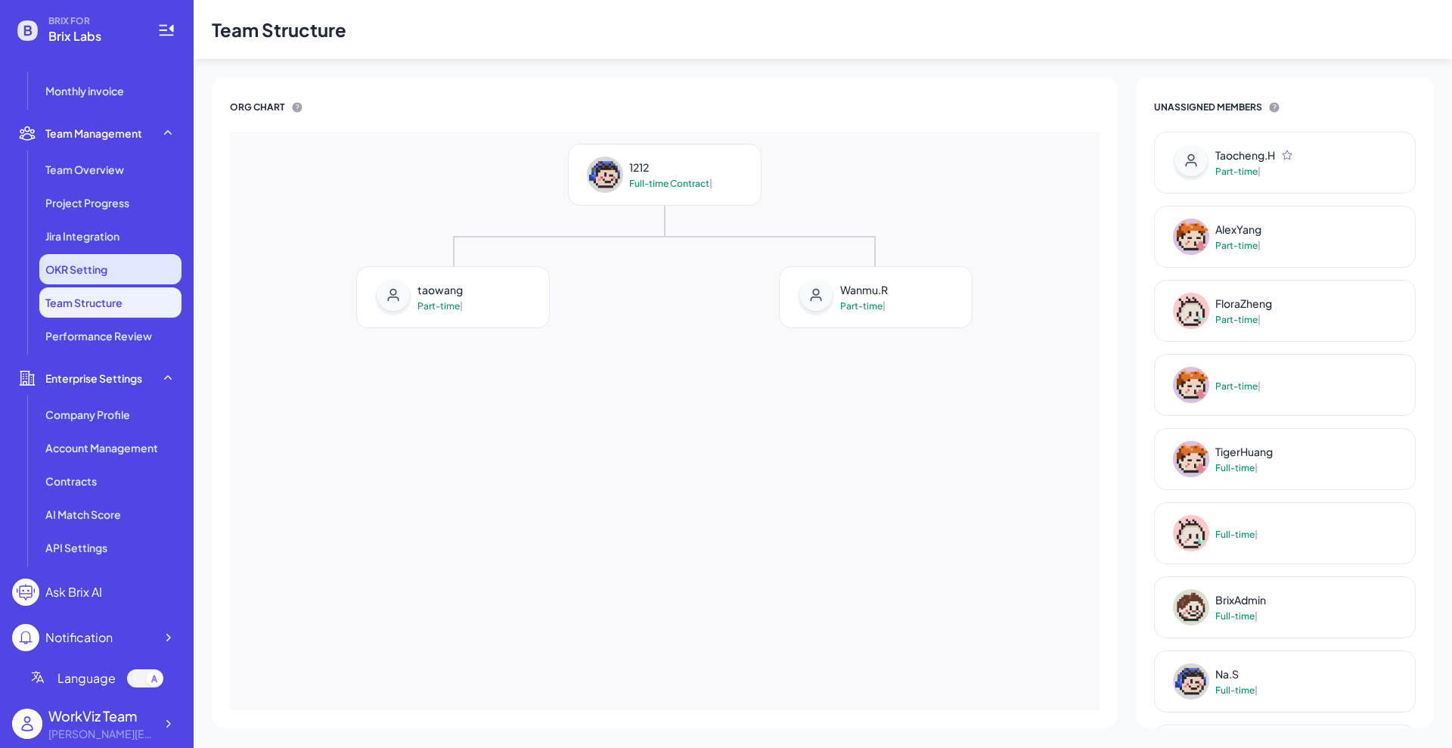
click at [79, 276] on span "OKR Setting" at bounding box center [76, 269] width 62 height 15
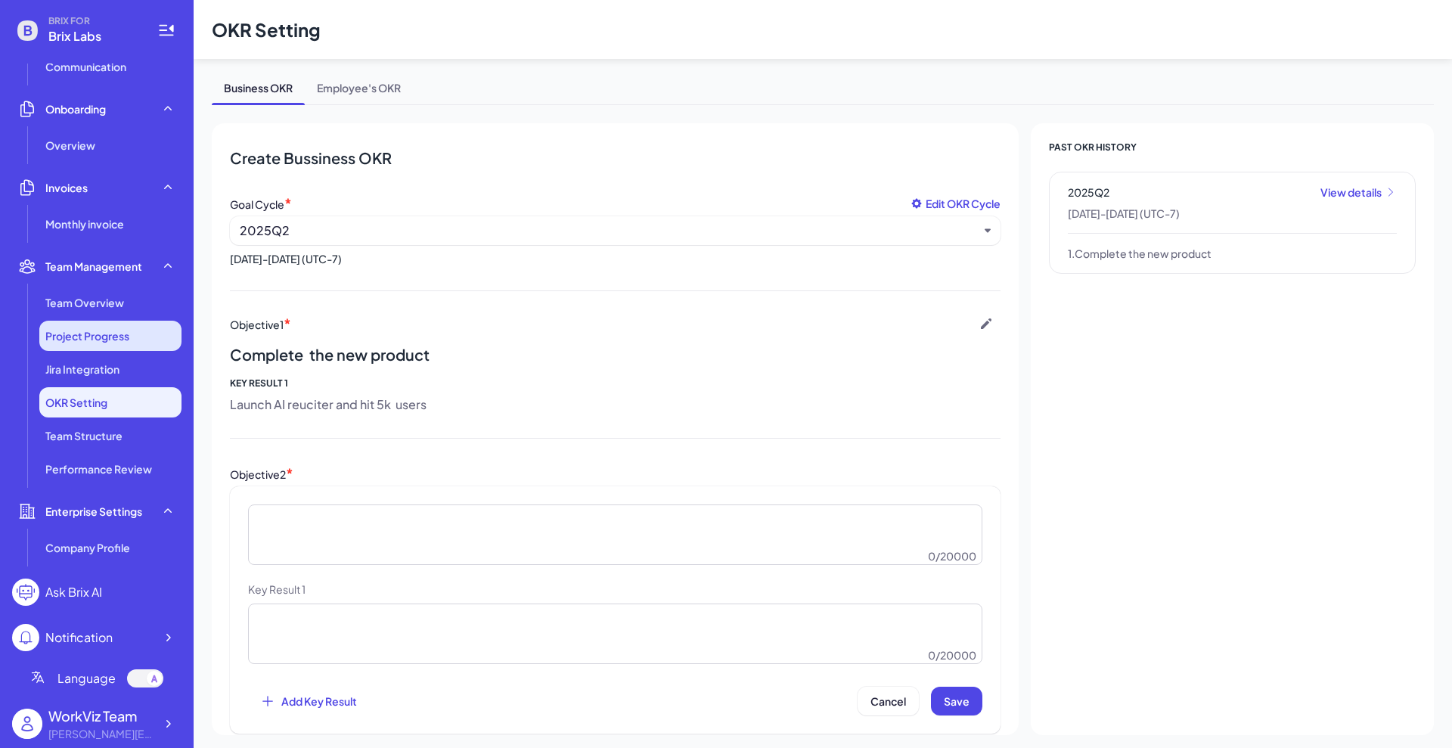
scroll to position [204, 0]
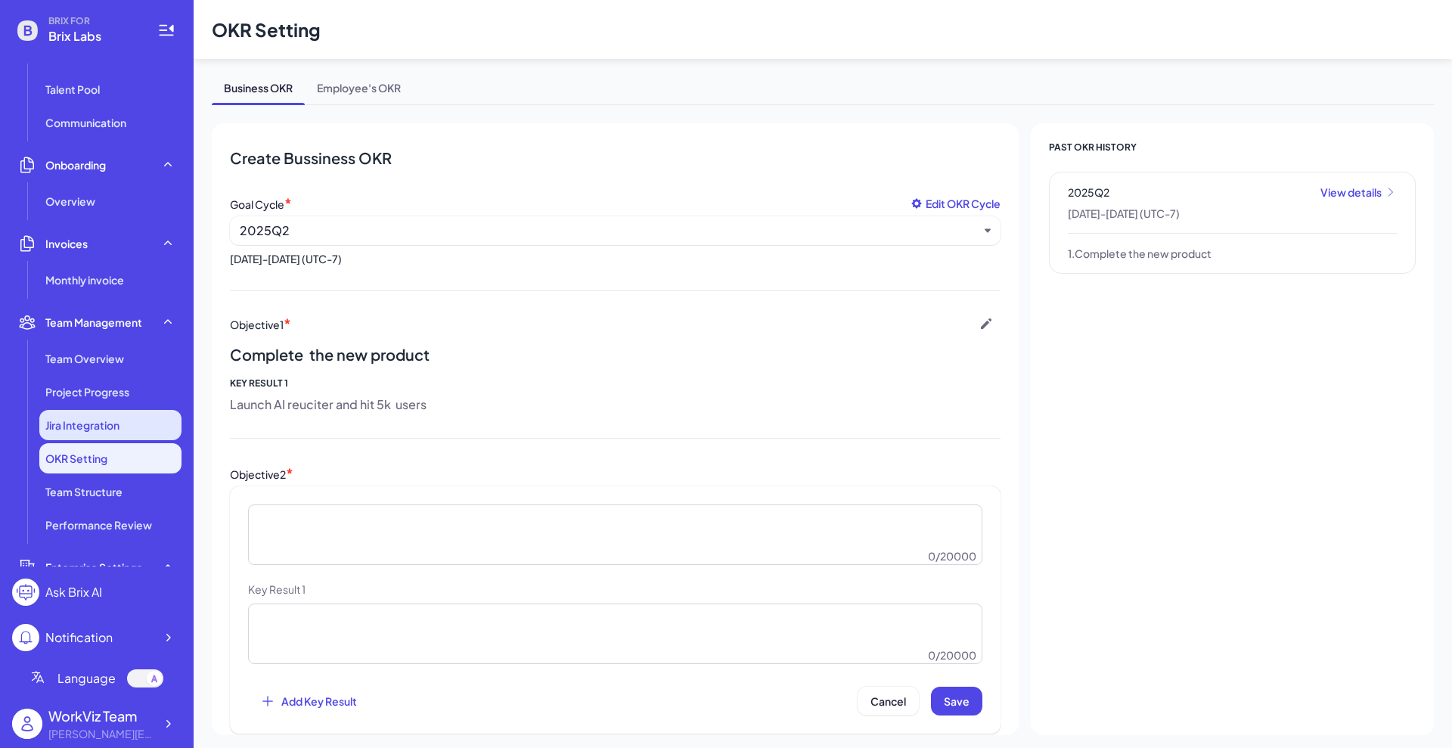
click at [113, 430] on span "Jira Integration" at bounding box center [82, 424] width 74 height 15
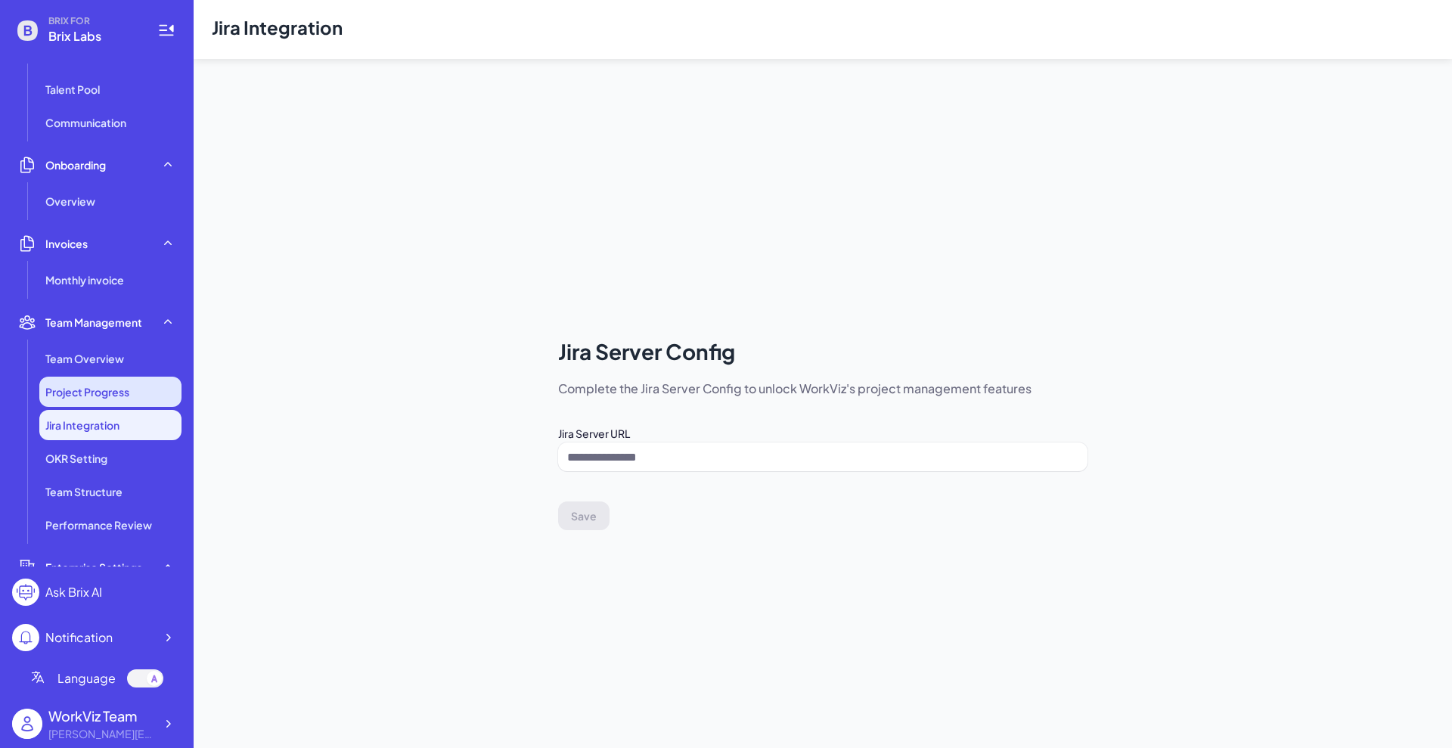
click at [114, 392] on span "Project Progress" at bounding box center [87, 391] width 84 height 15
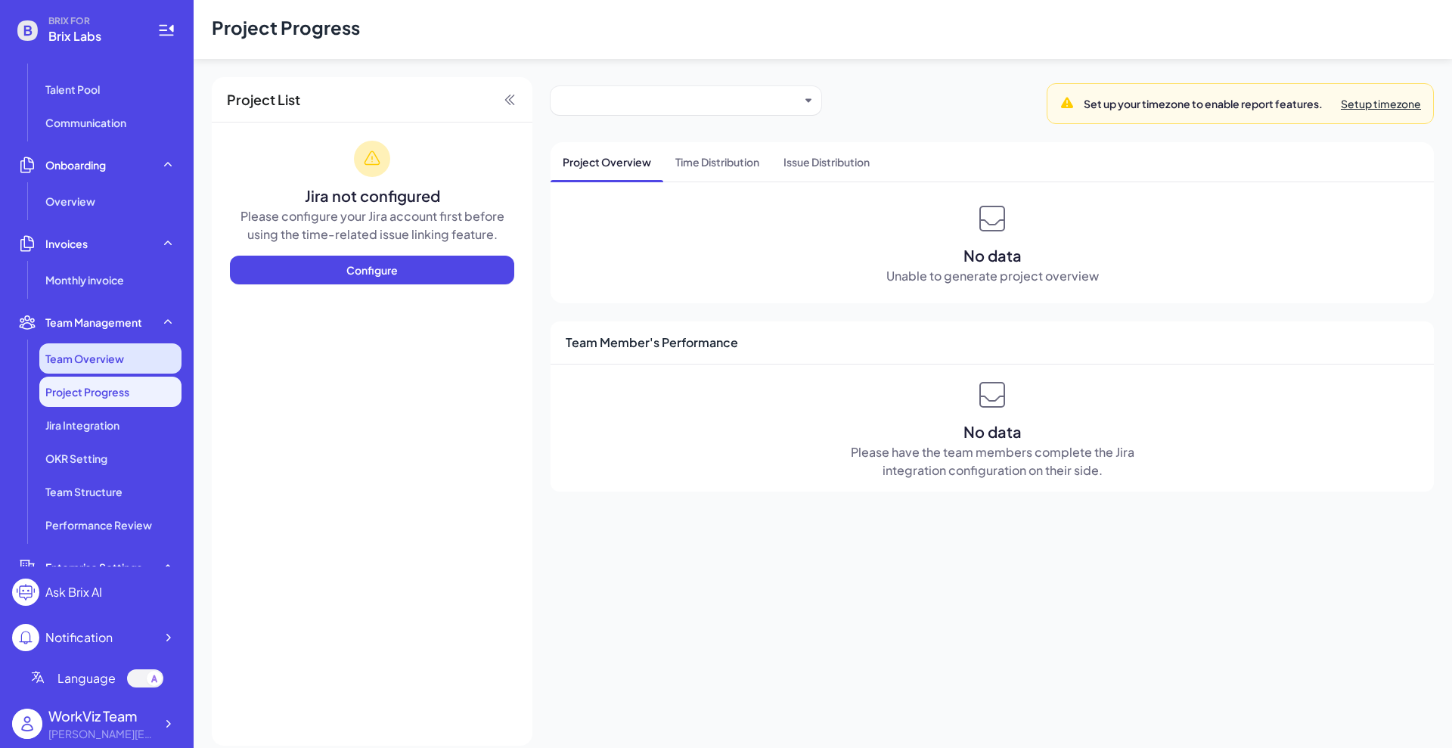
click at [114, 355] on span "Team Overview" at bounding box center [84, 358] width 79 height 15
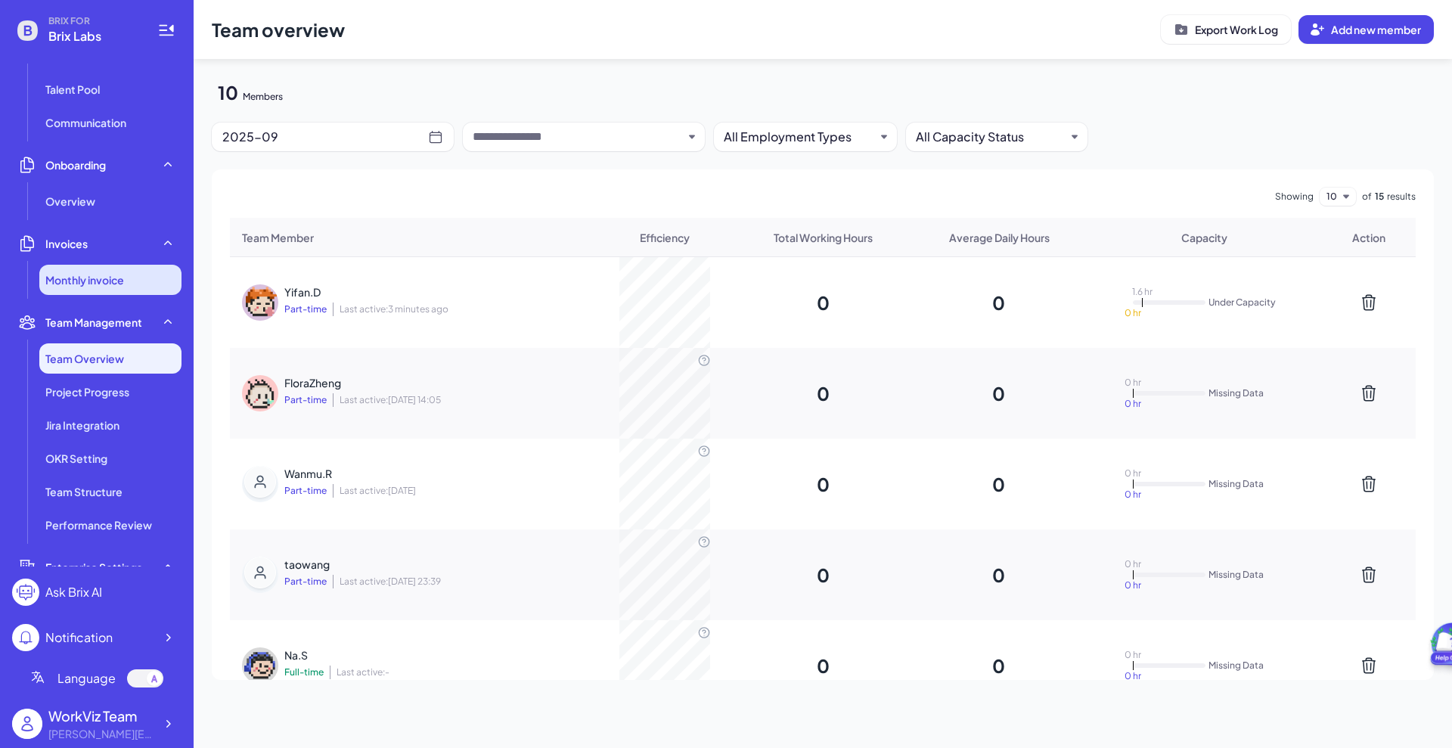
click at [96, 288] on li "Monthly invoice" at bounding box center [110, 280] width 142 height 30
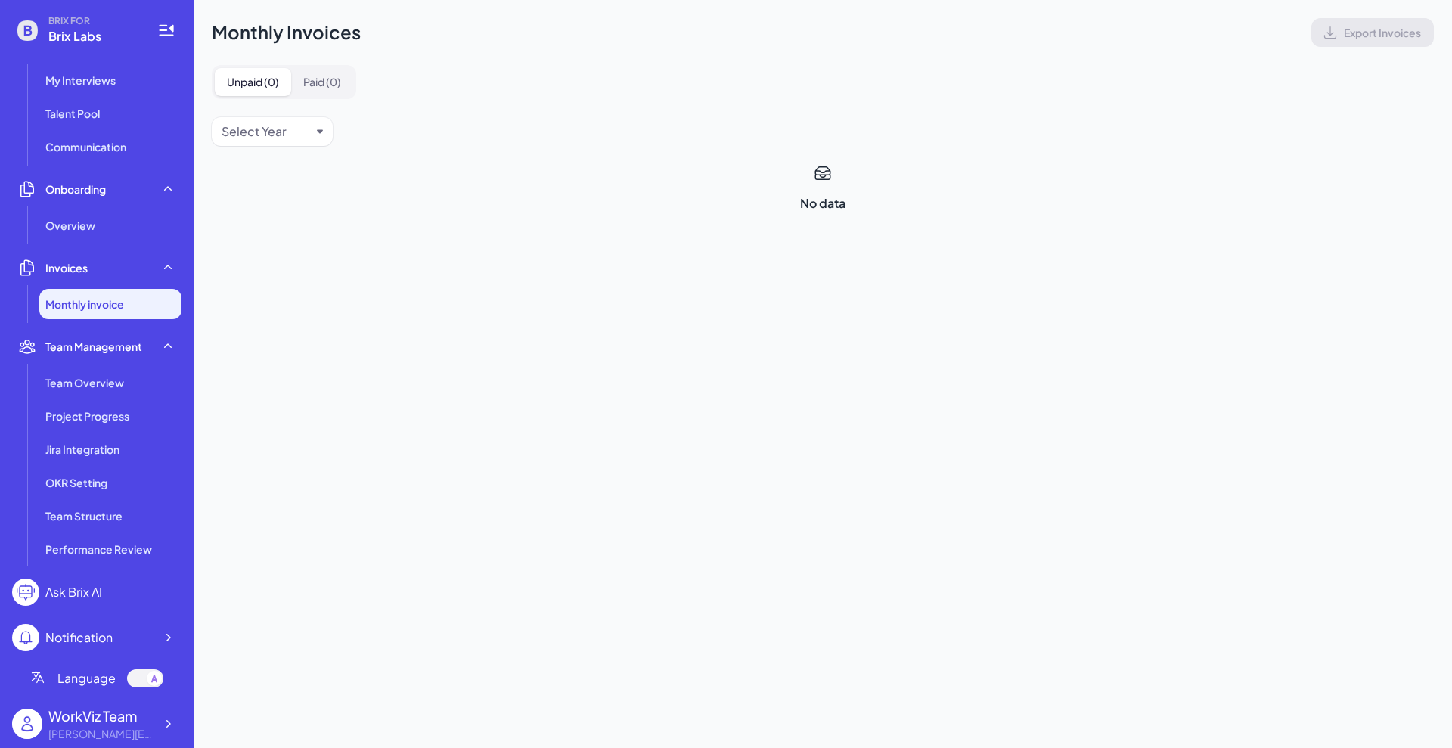
scroll to position [110, 0]
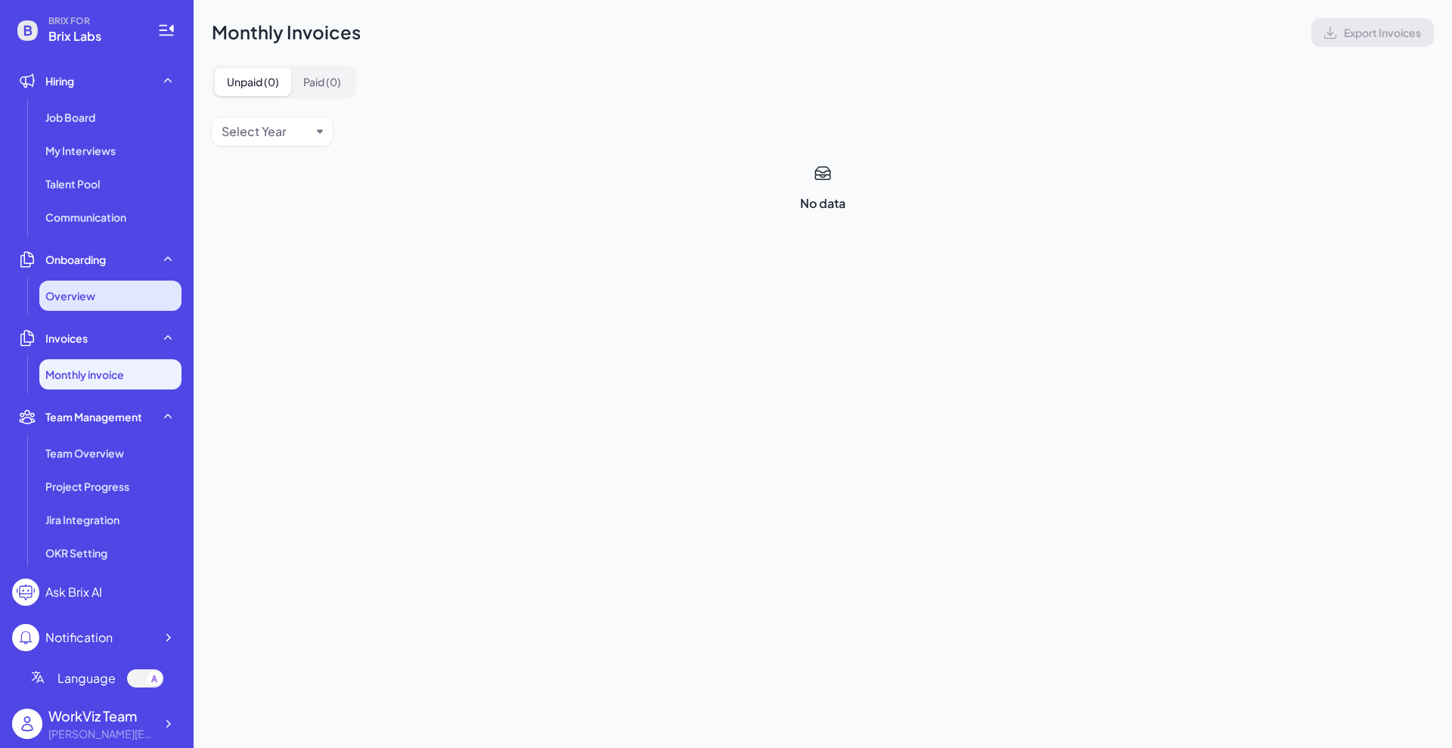
click at [102, 305] on div "Overview" at bounding box center [110, 295] width 142 height 30
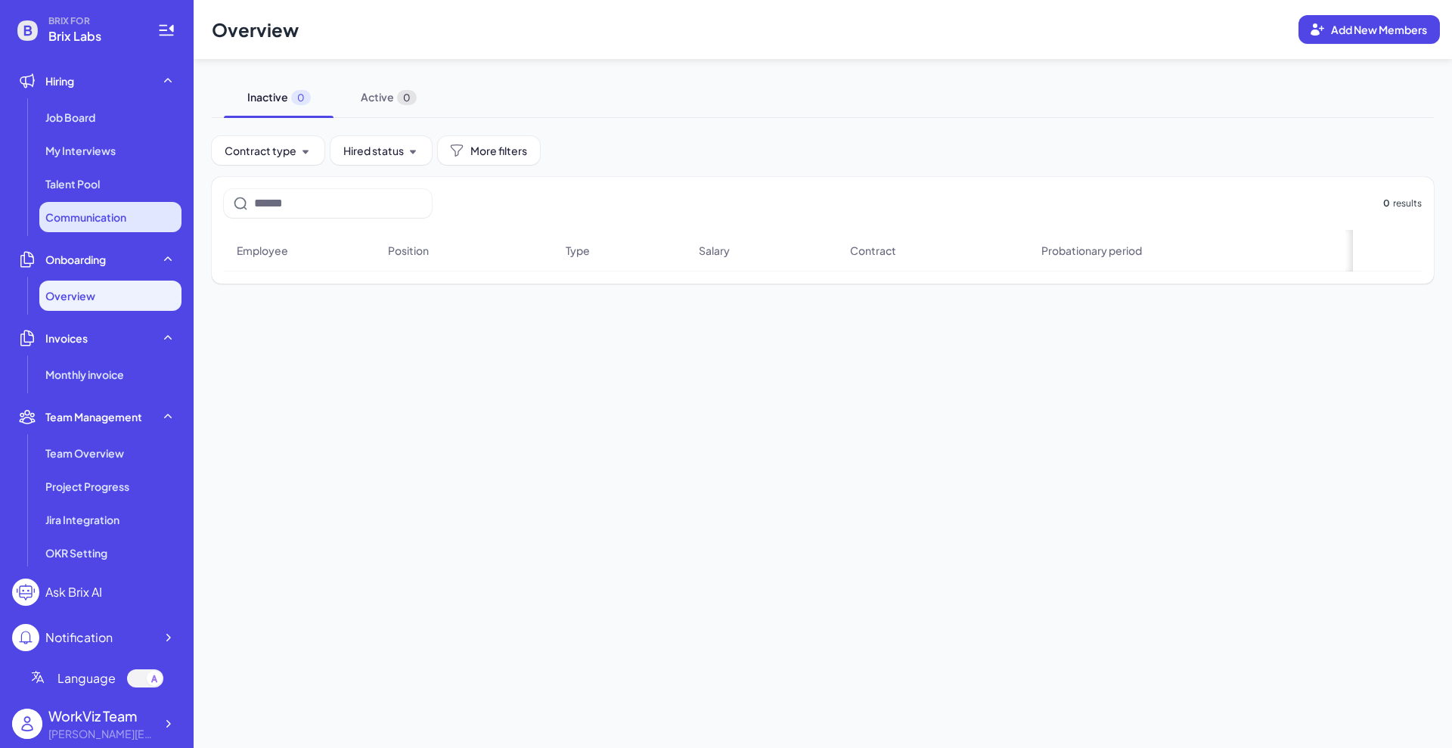
click at [120, 226] on li "Communication" at bounding box center [110, 217] width 142 height 30
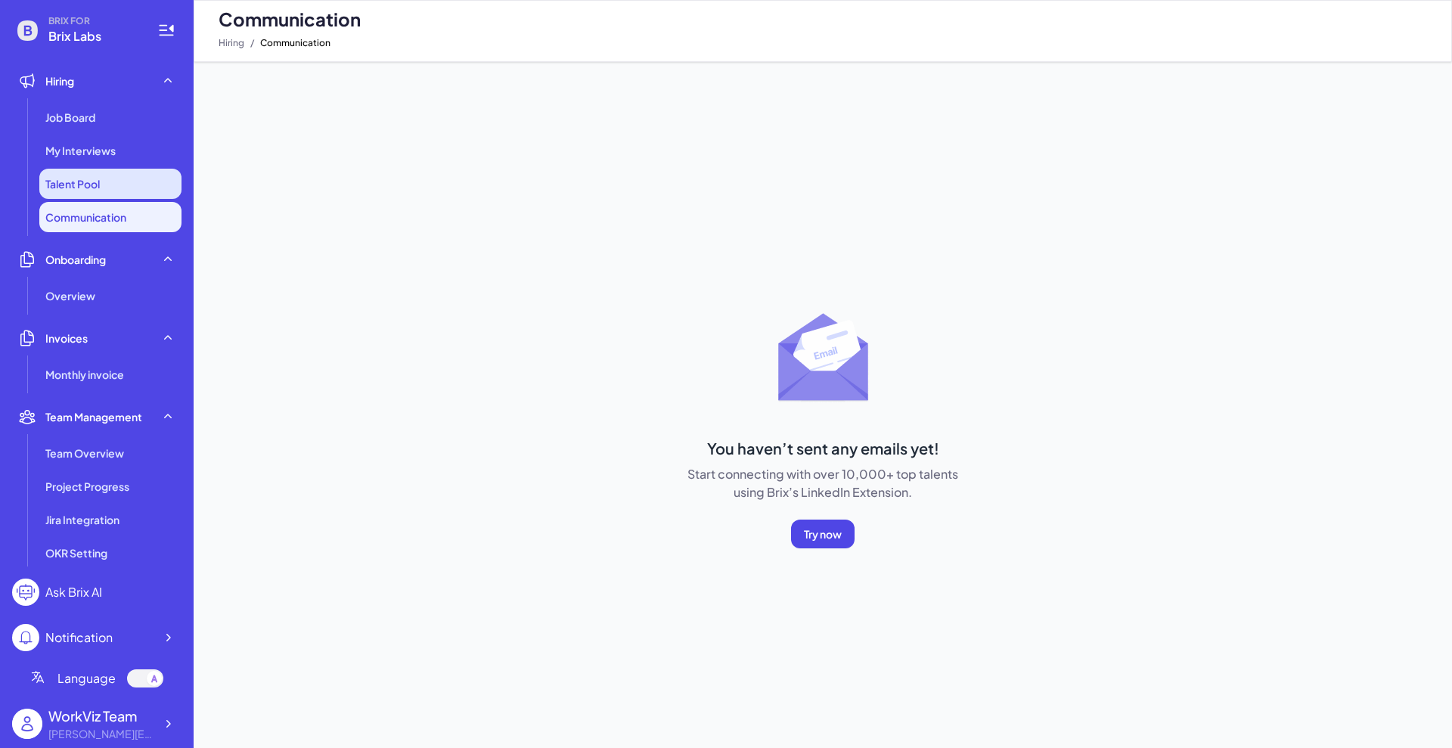
click at [79, 187] on span "Talent Pool" at bounding box center [72, 183] width 54 height 15
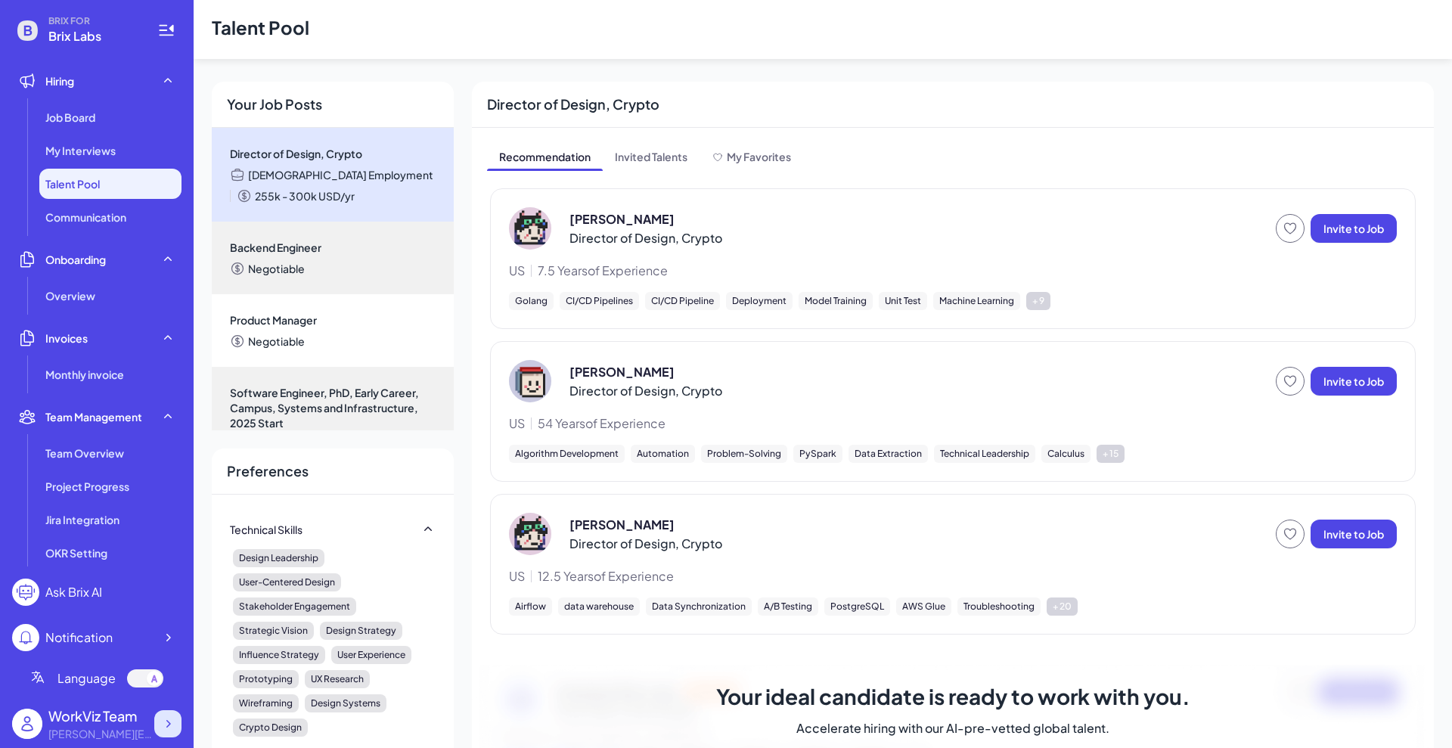
click at [165, 731] on div at bounding box center [167, 723] width 27 height 27
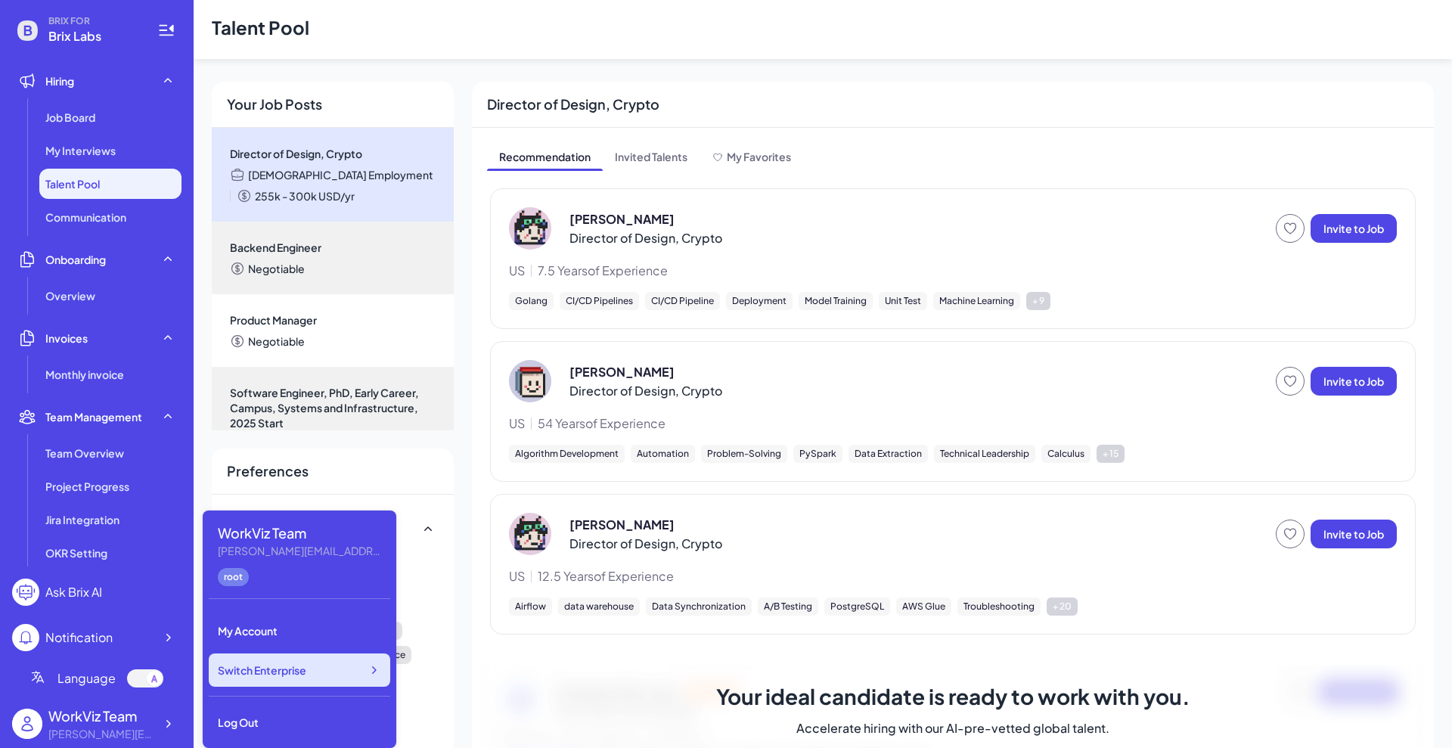
click at [274, 671] on span "Switch Enterprise" at bounding box center [262, 669] width 88 height 15
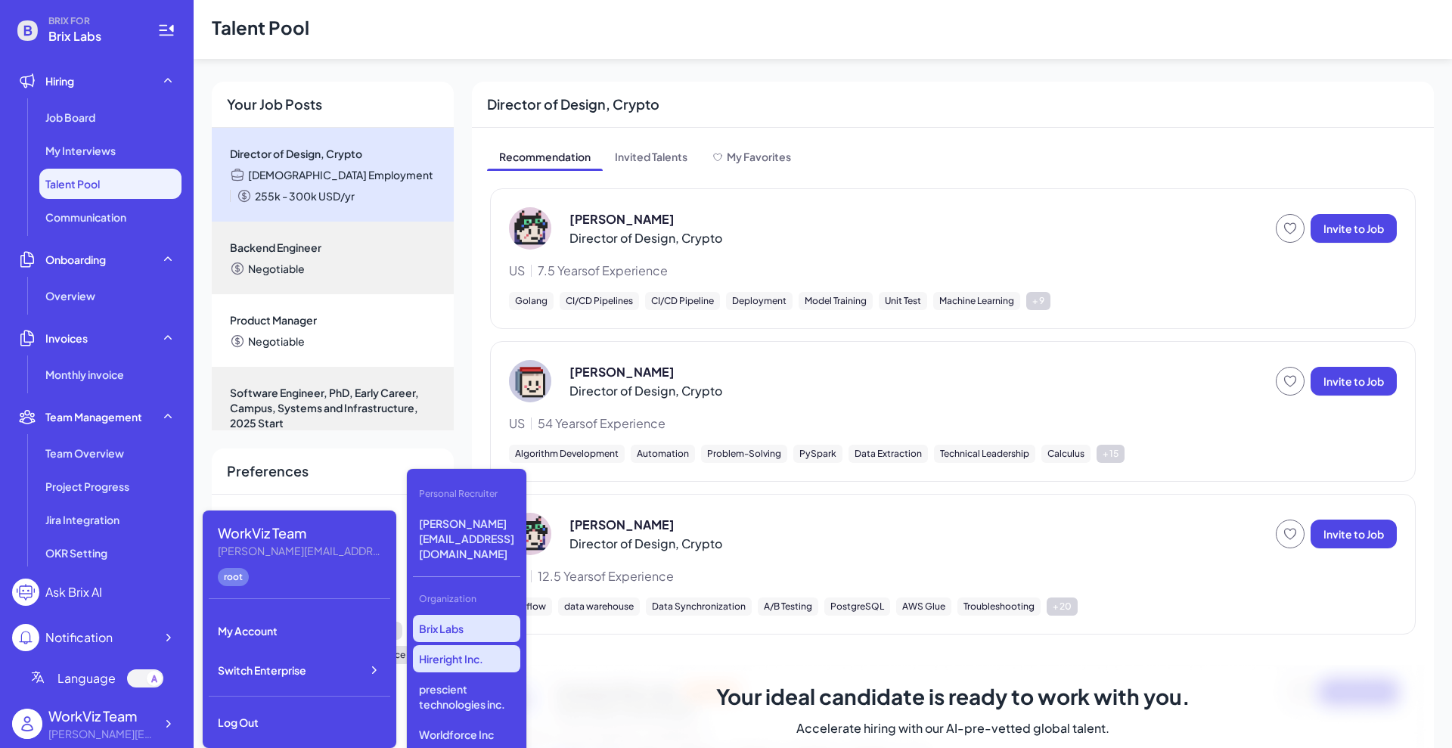
click at [478, 645] on p "Hireright Inc." at bounding box center [466, 658] width 107 height 27
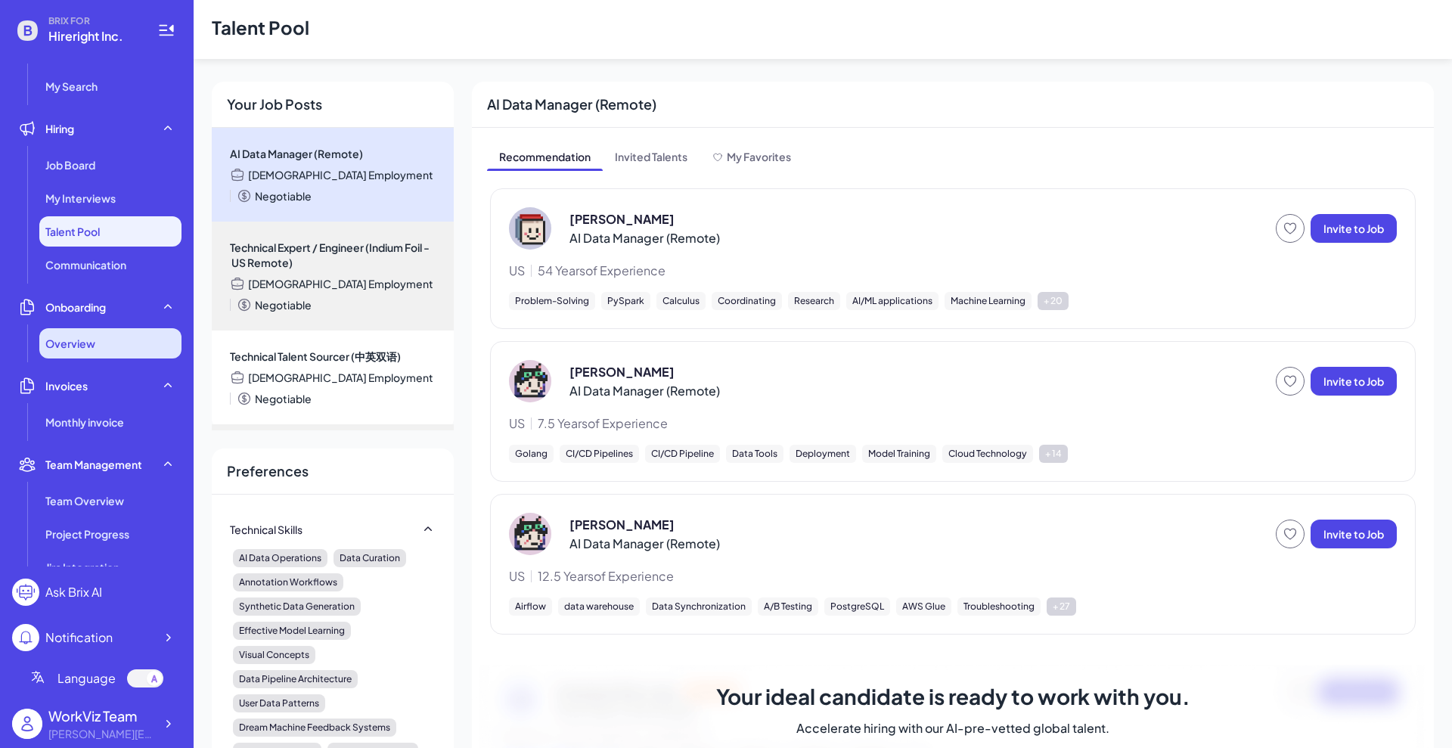
scroll to position [95, 0]
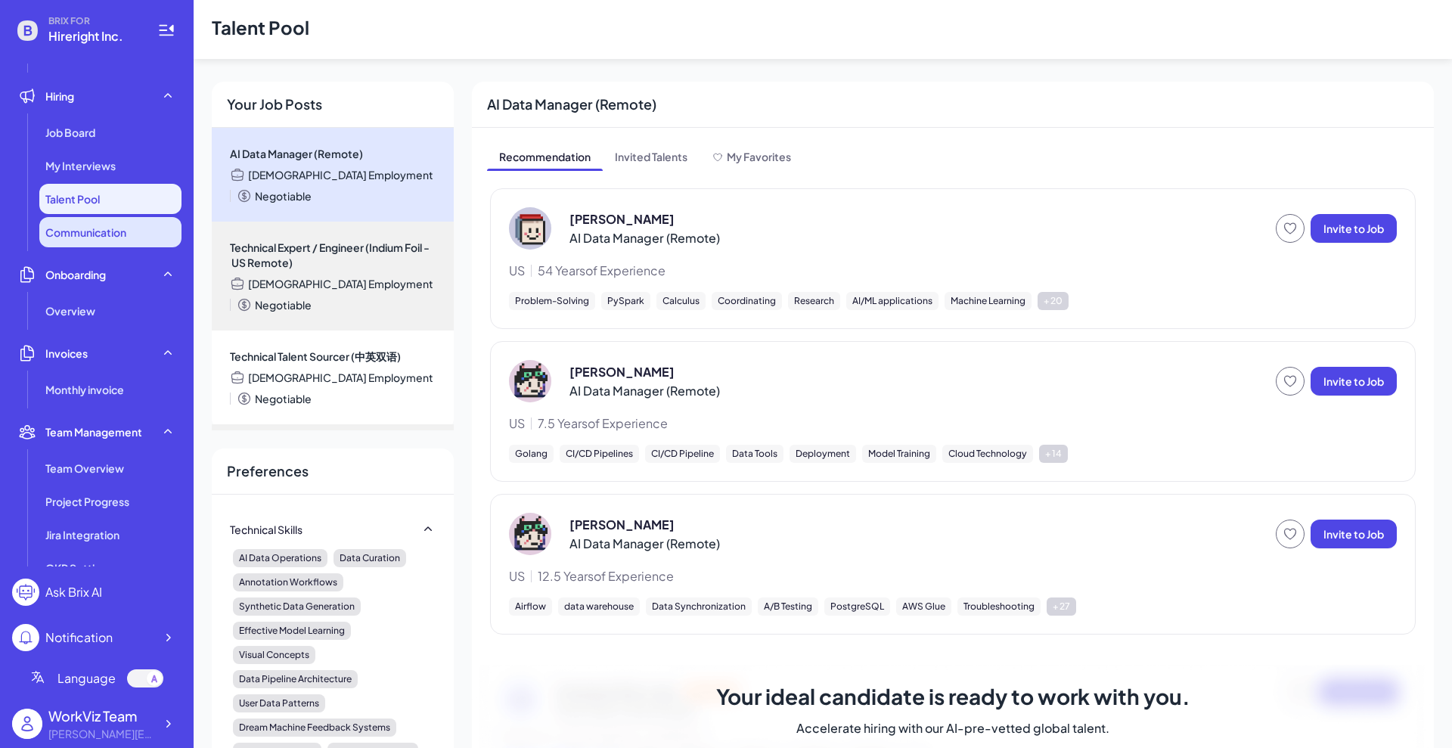
click at [106, 239] on span "Communication" at bounding box center [85, 232] width 81 height 15
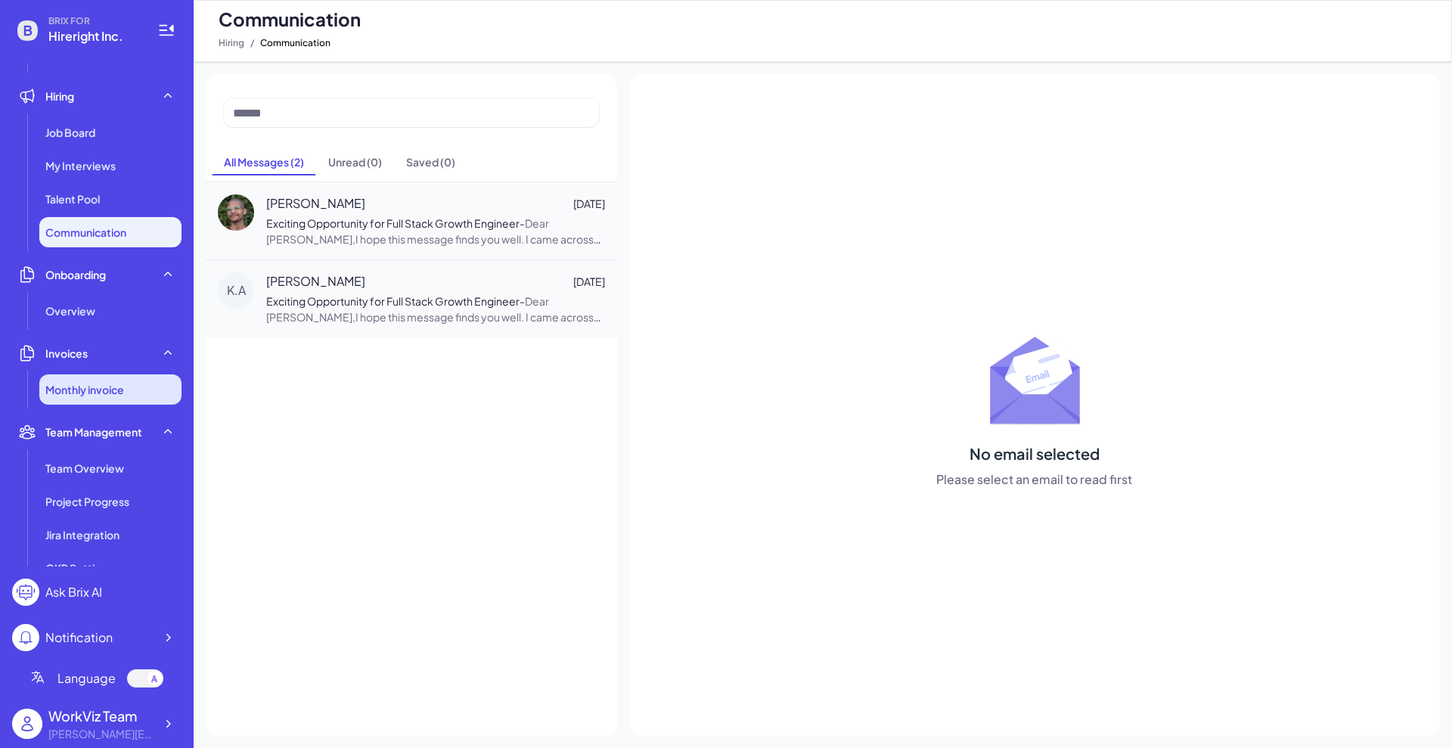
click at [107, 382] on span "Monthly invoice" at bounding box center [84, 389] width 79 height 15
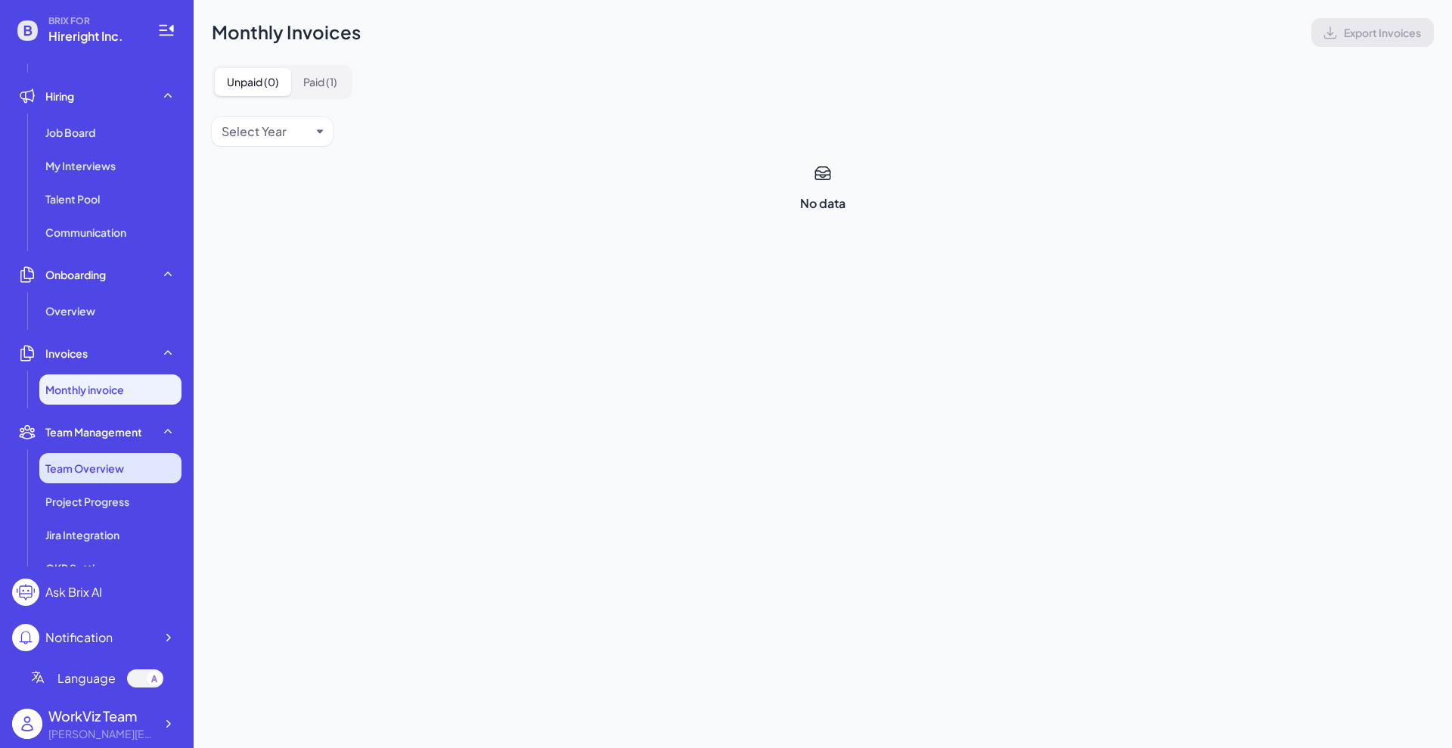
click at [116, 467] on span "Team Overview" at bounding box center [84, 467] width 79 height 15
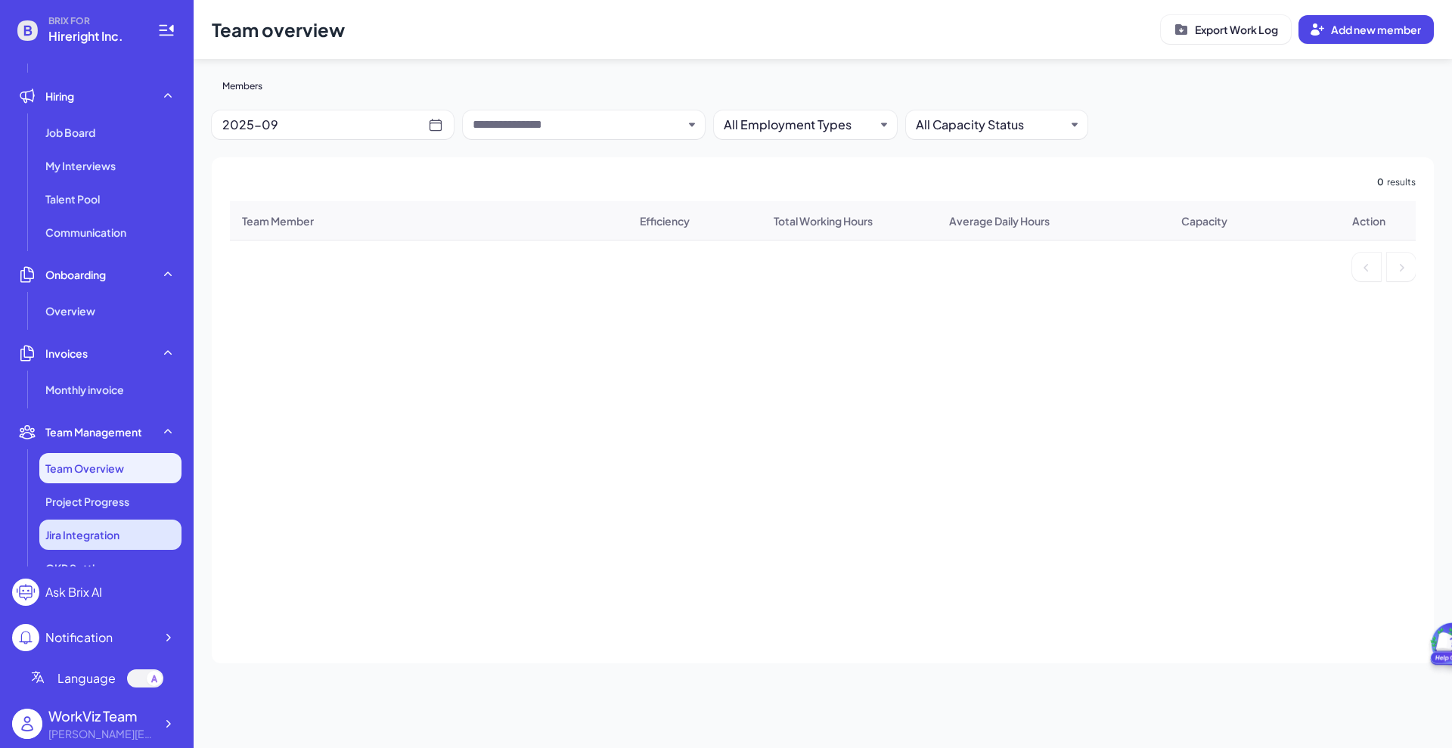
click at [117, 530] on span "Jira Integration" at bounding box center [82, 534] width 74 height 15
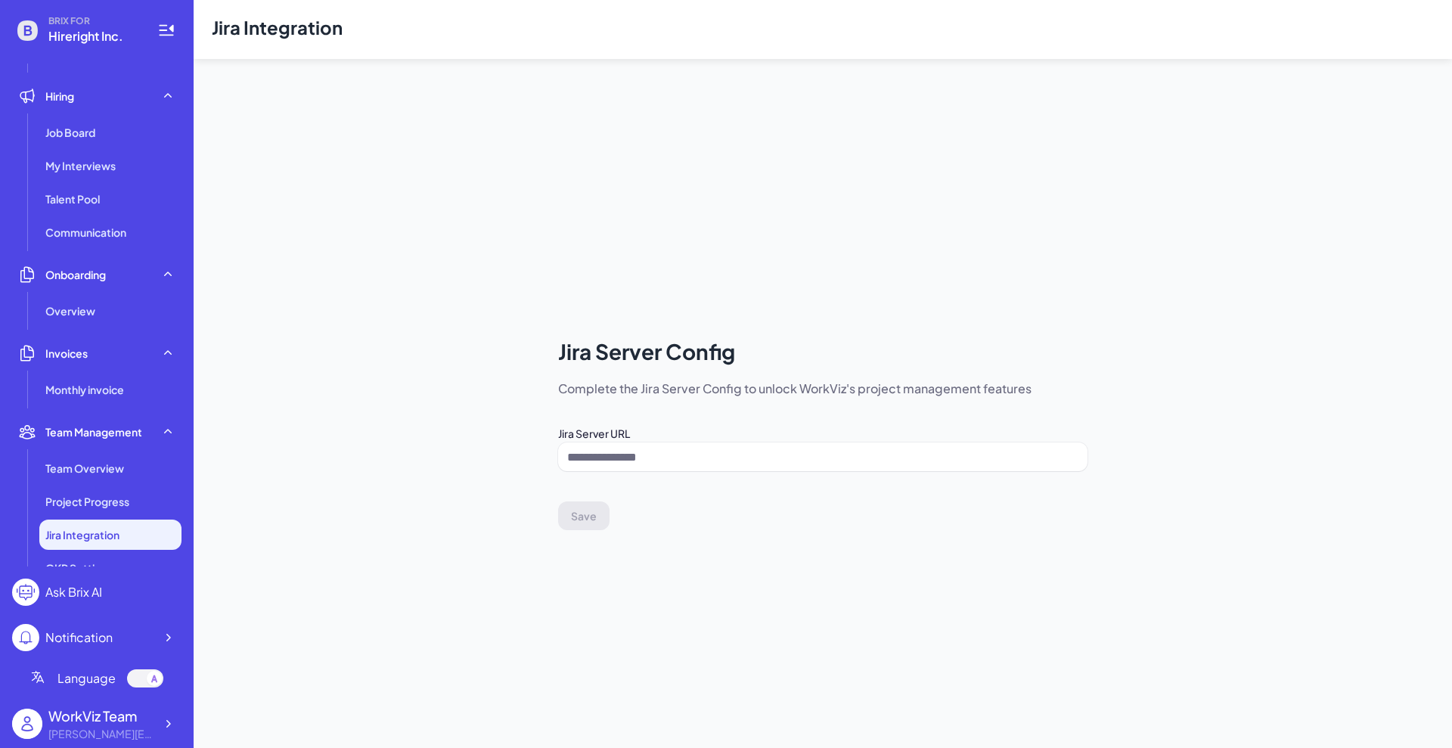
type input "**********"
click at [119, 327] on ul "Talent Talent Search My Search Hiring Job Board My Interviews Talent Pool Commu…" at bounding box center [96, 315] width 169 height 503
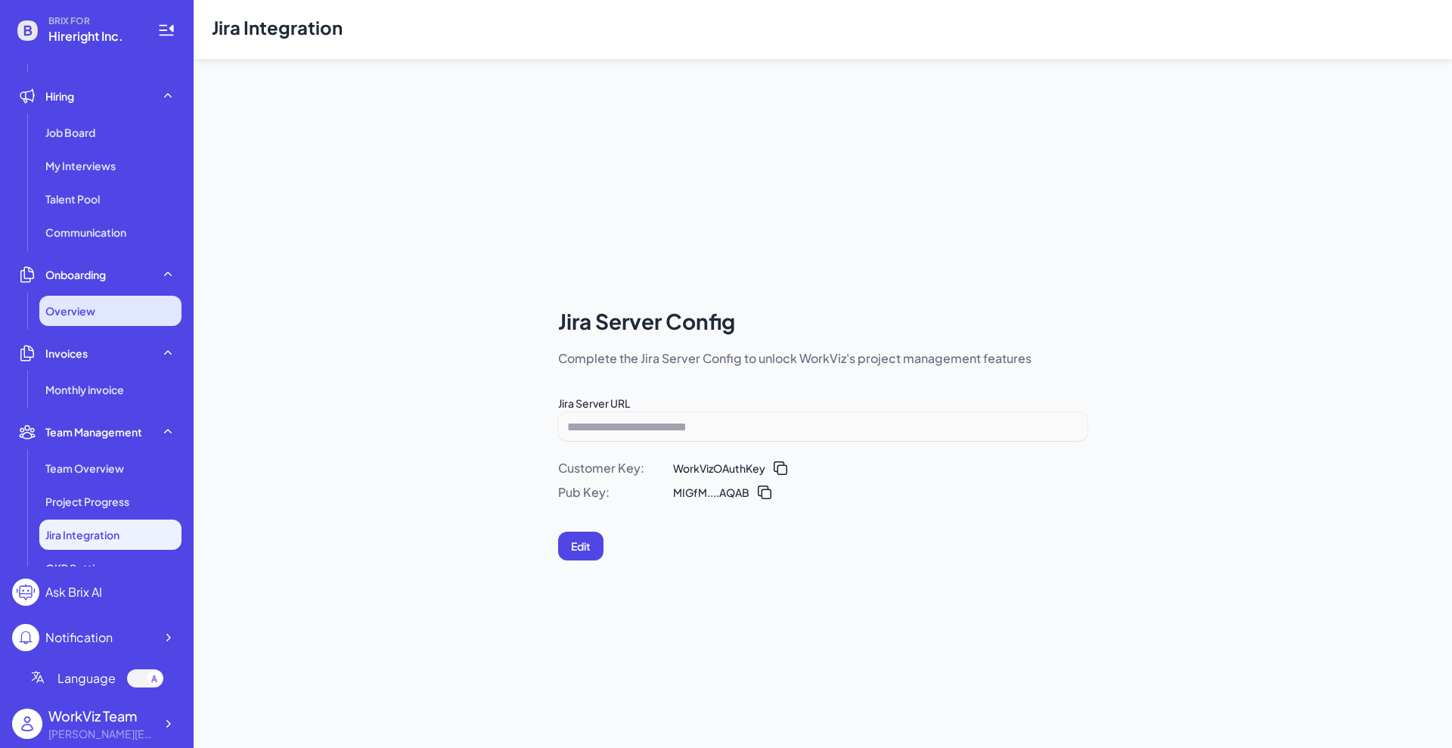
click at [83, 303] on span "Overview" at bounding box center [70, 310] width 50 height 15
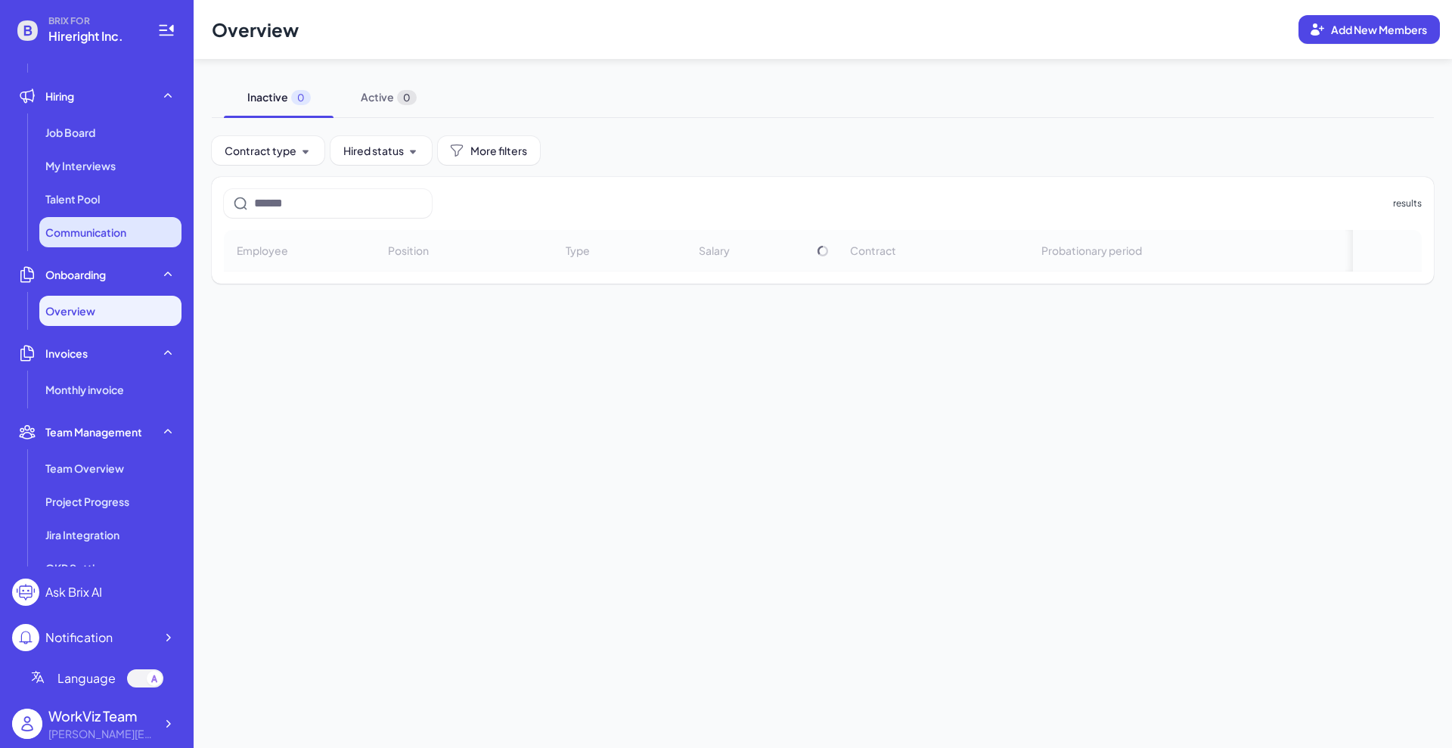
click at [88, 229] on span "Communication" at bounding box center [85, 232] width 81 height 15
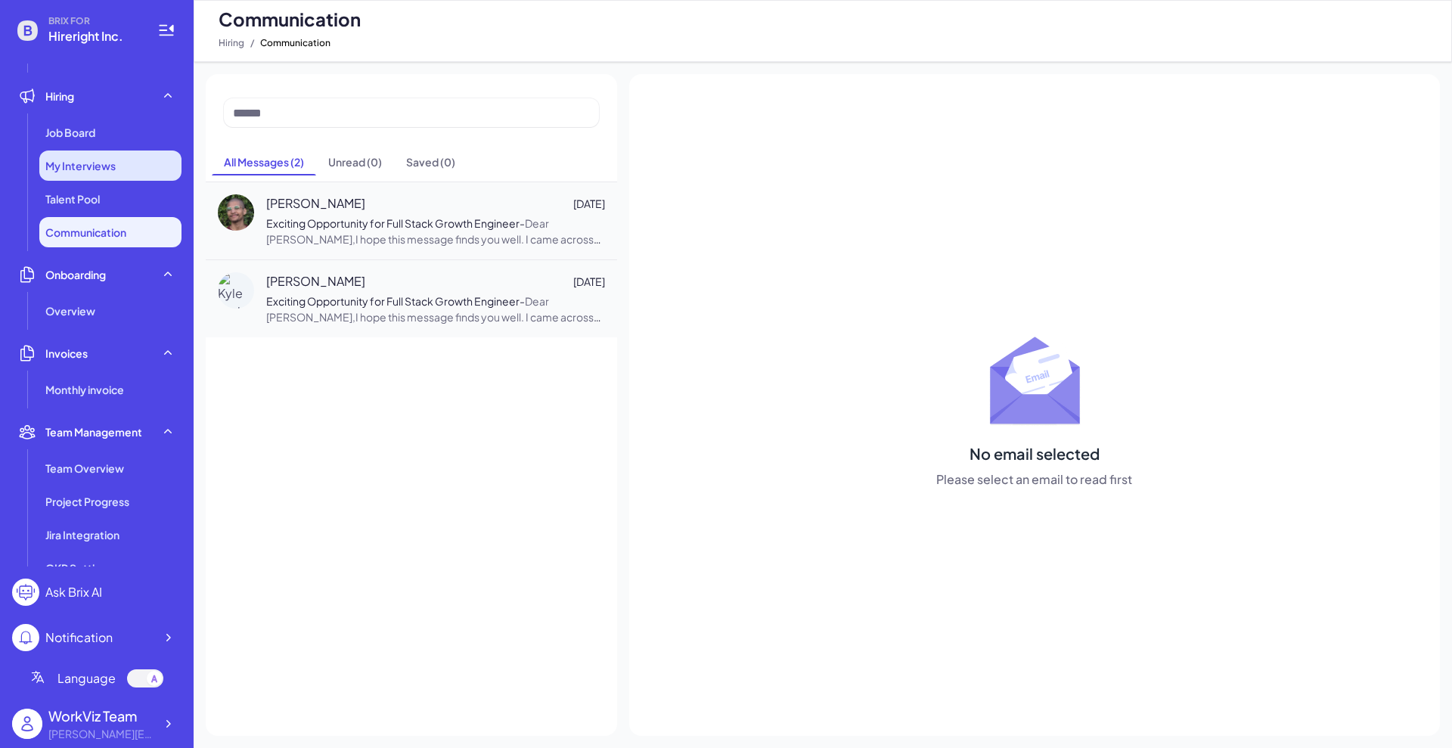
click at [89, 164] on span "My Interviews" at bounding box center [80, 165] width 70 height 15
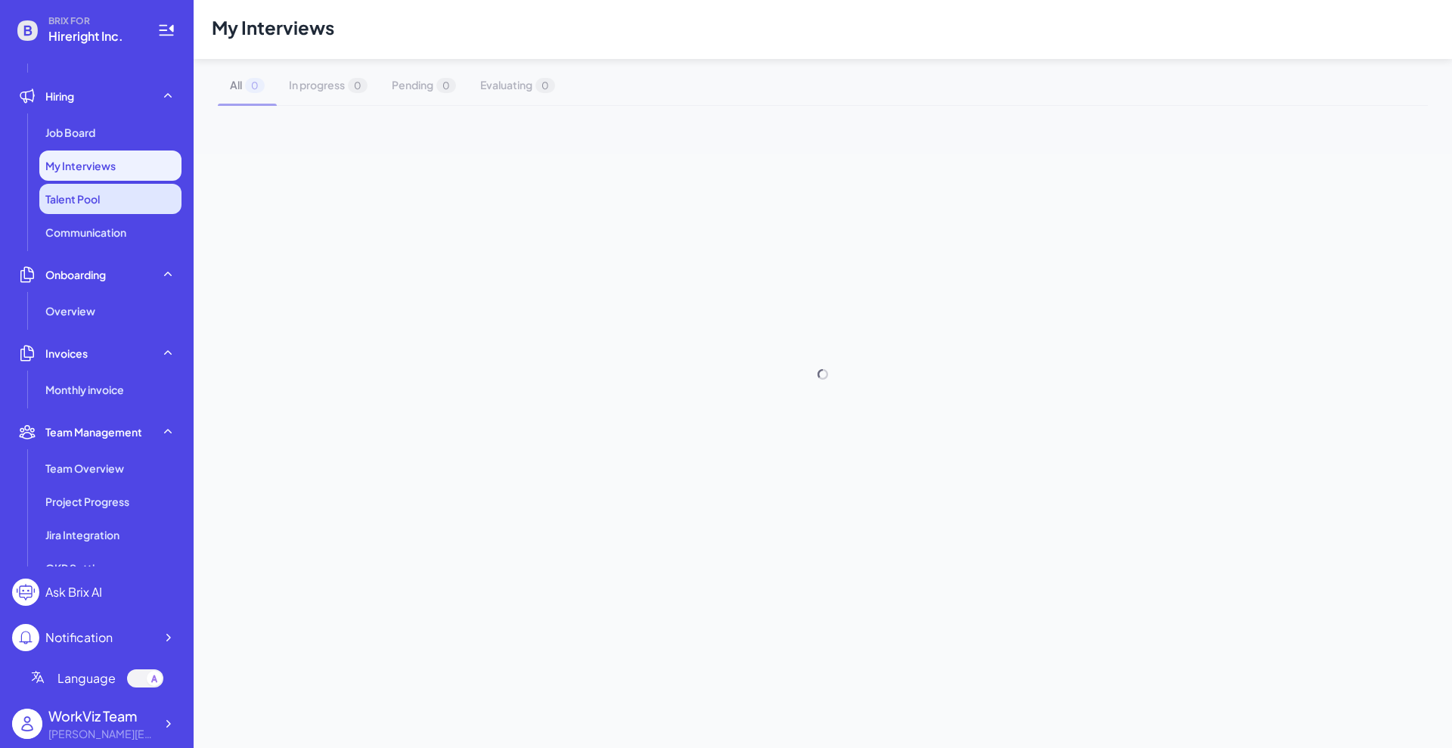
click at [100, 205] on span "Talent Pool" at bounding box center [72, 198] width 54 height 15
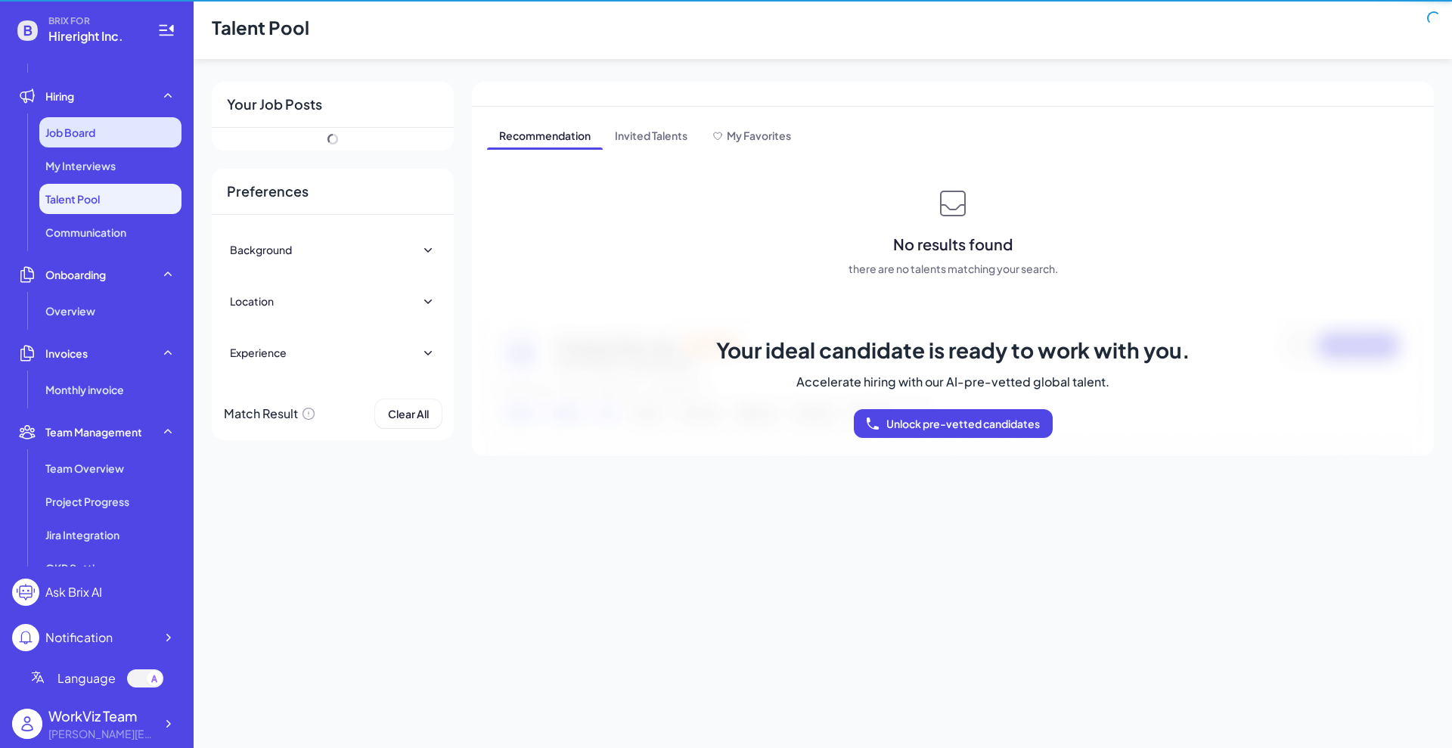
click at [98, 144] on div "Job Board" at bounding box center [110, 132] width 142 height 30
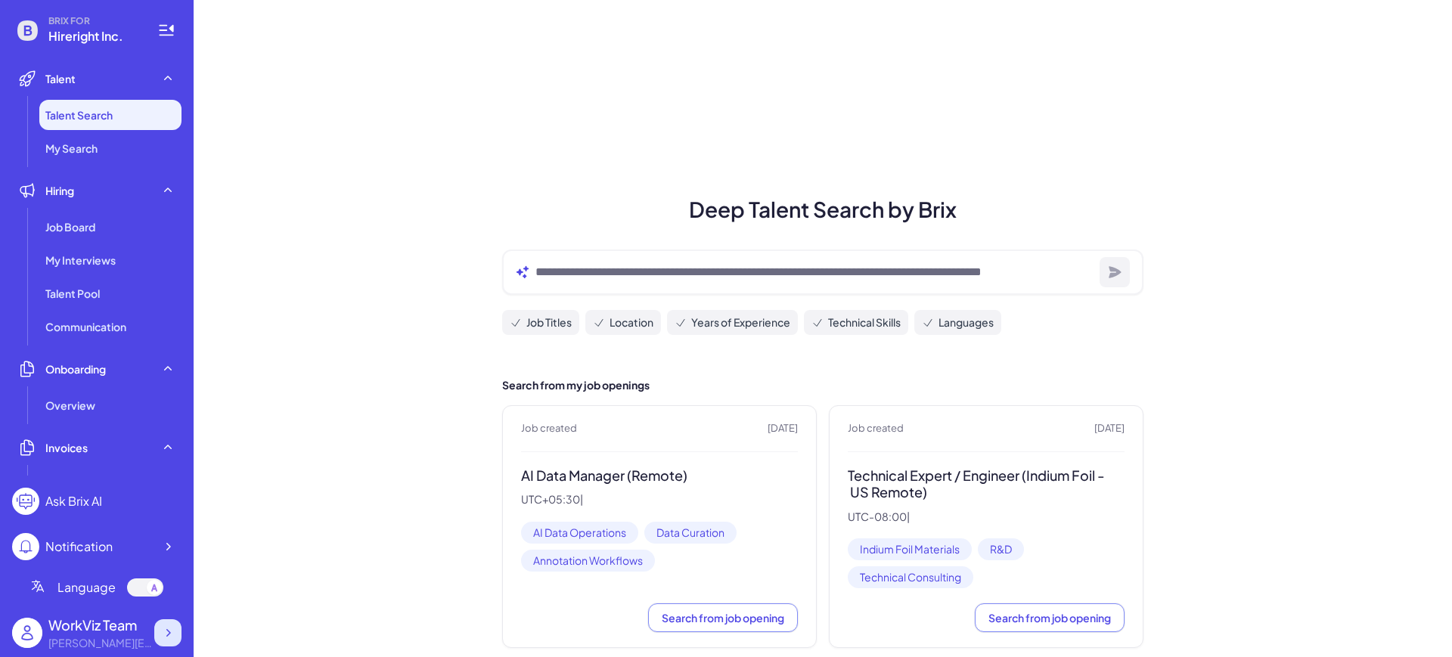
click at [172, 633] on icon at bounding box center [167, 632] width 15 height 15
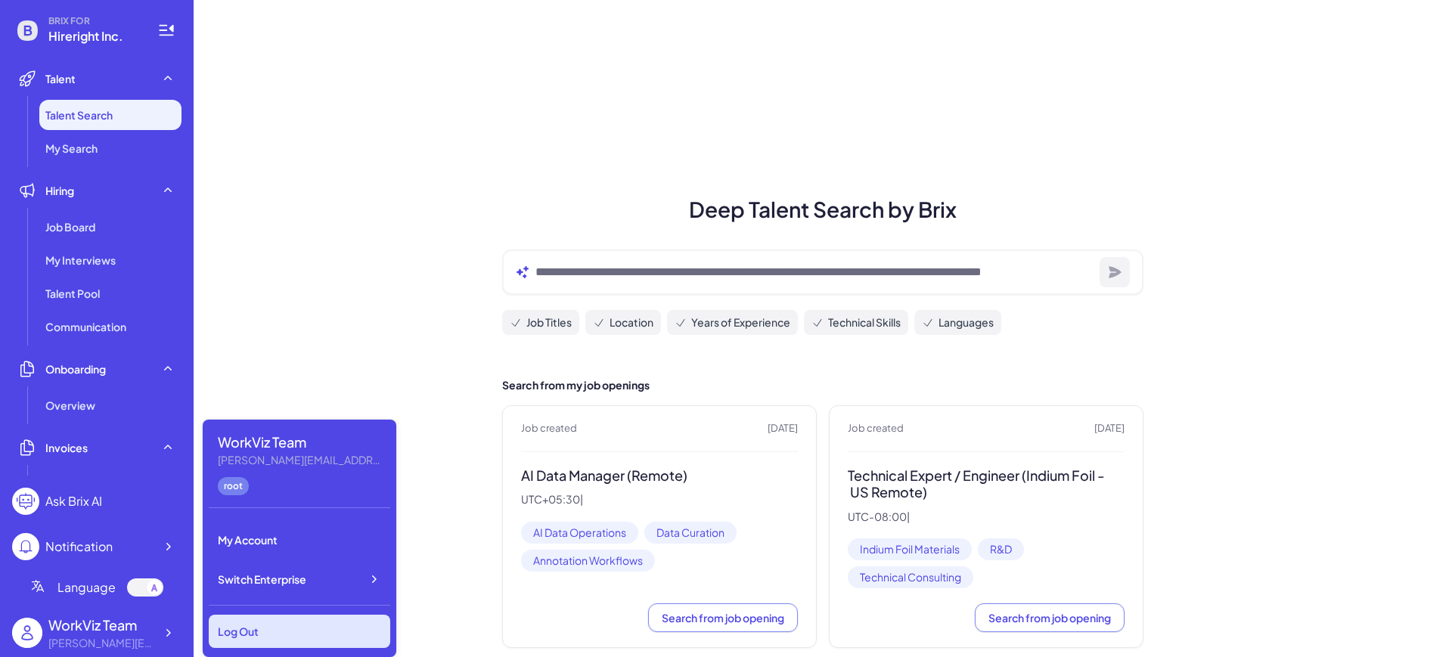
click at [301, 615] on div "Log Out" at bounding box center [299, 631] width 181 height 33
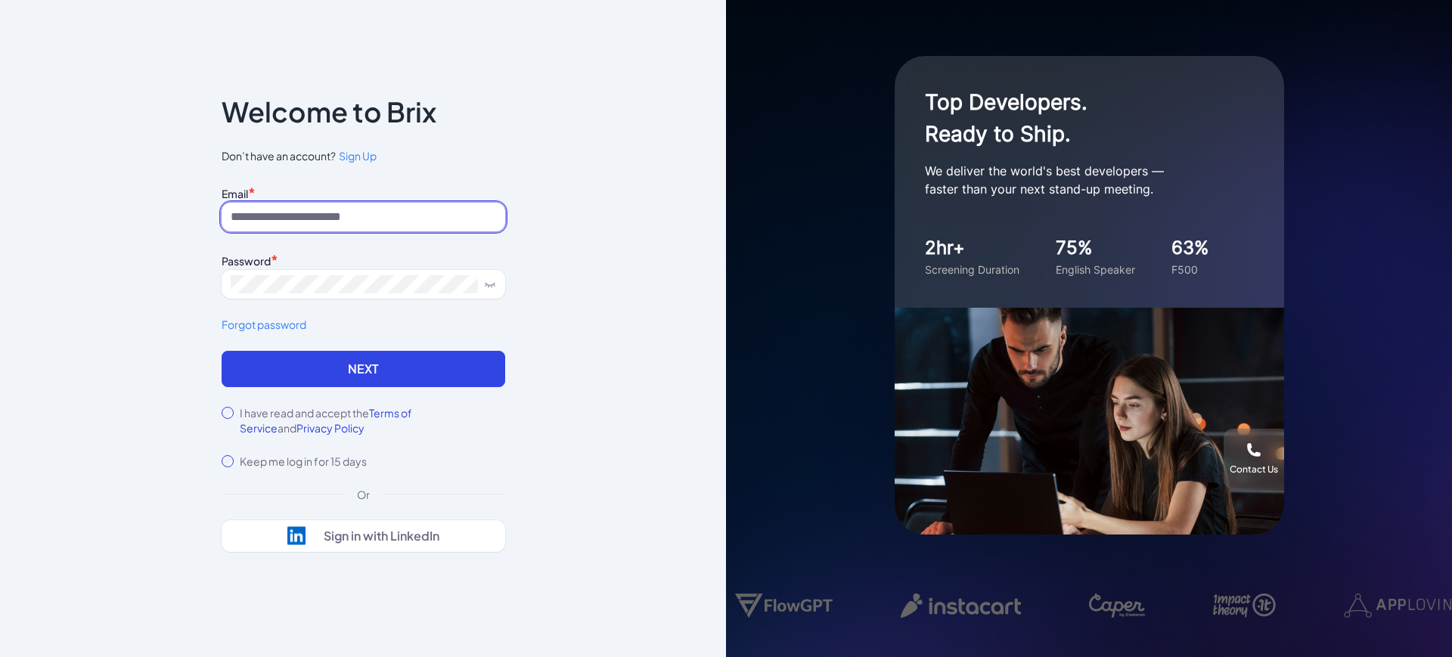
click at [323, 210] on input at bounding box center [364, 217] width 284 height 29
type input "**********"
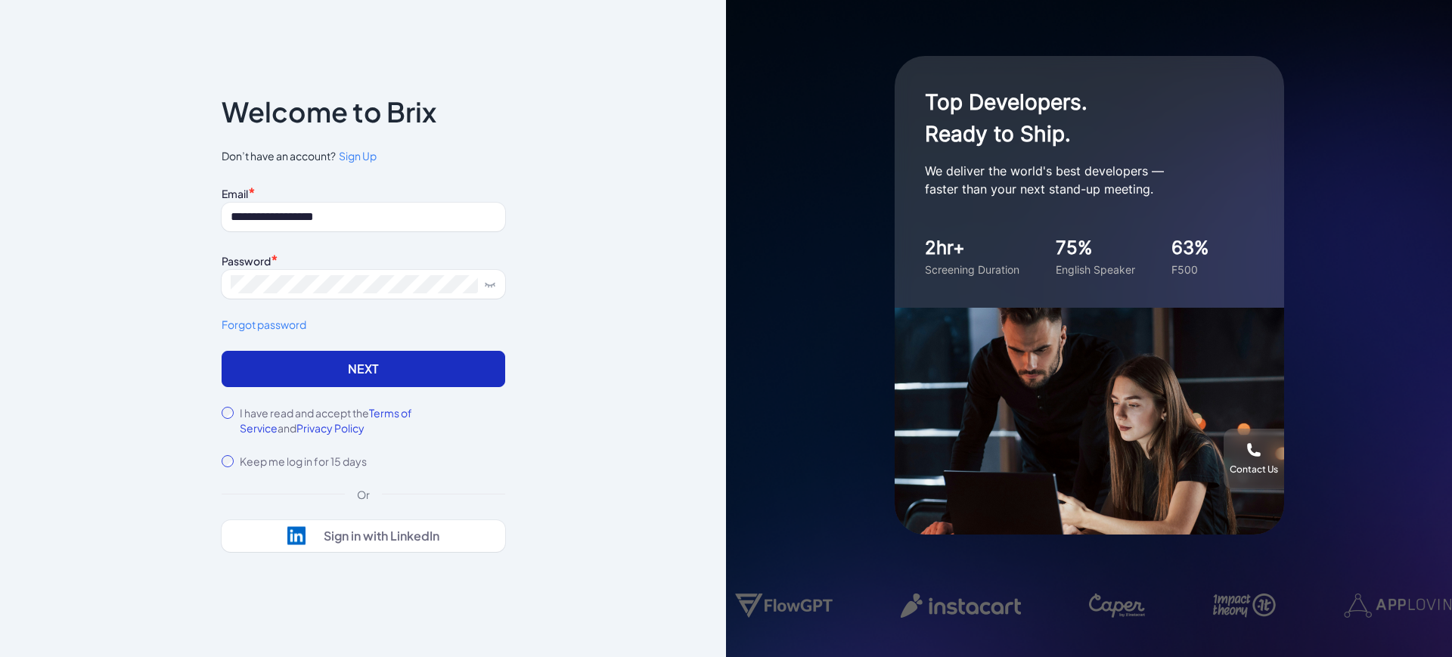
click at [299, 372] on button "Next" at bounding box center [364, 369] width 284 height 36
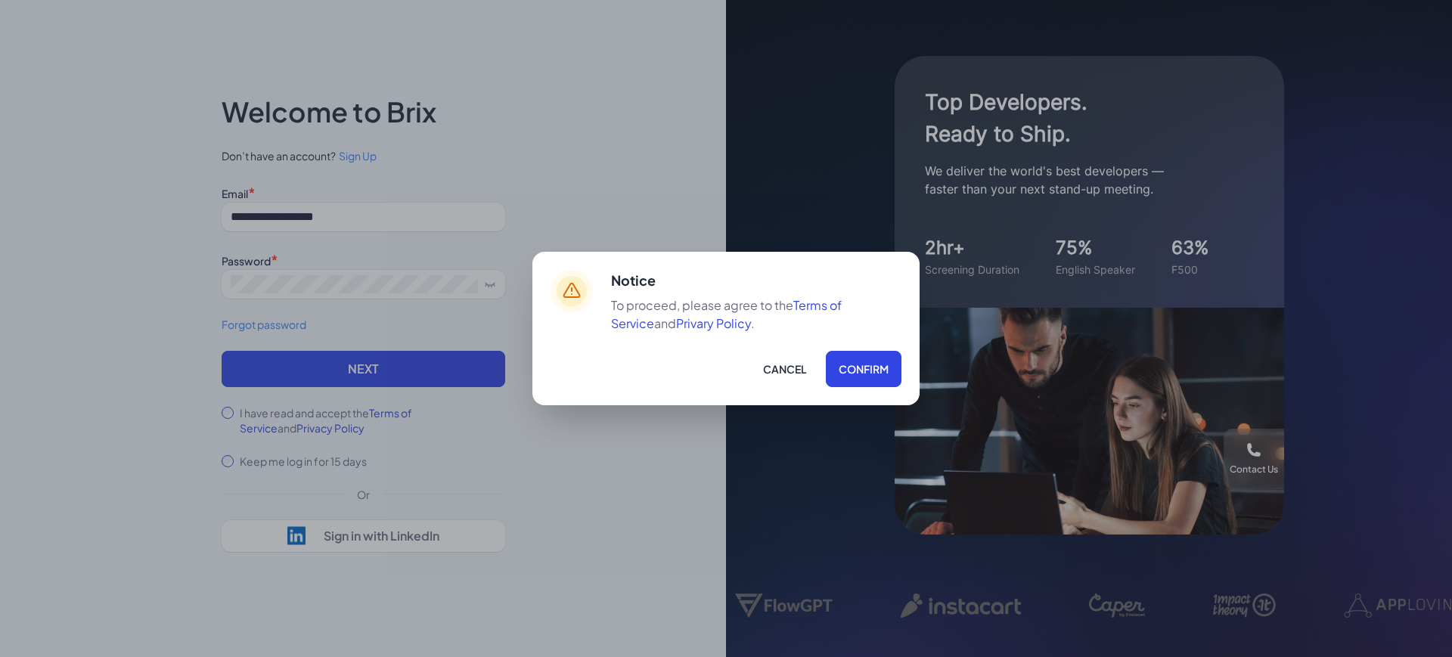
click at [776, 364] on button "Cancel" at bounding box center [785, 369] width 70 height 36
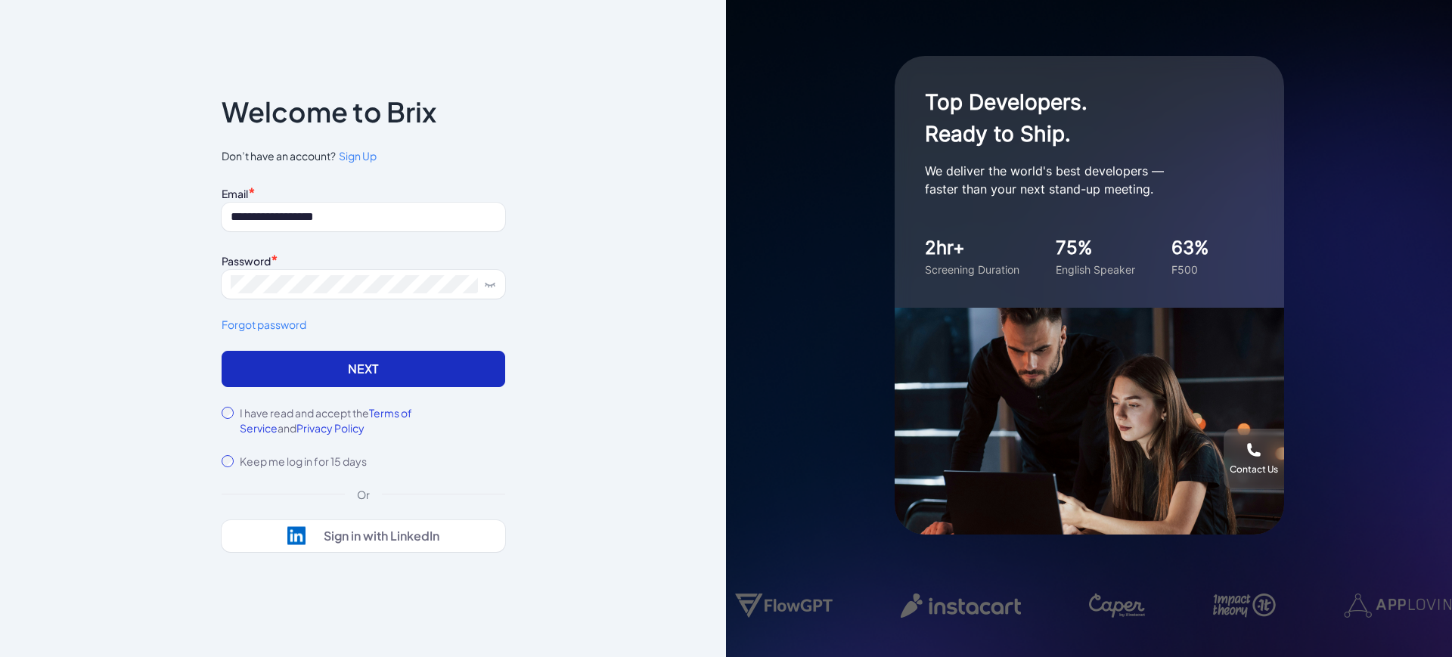
click at [265, 370] on button "Next" at bounding box center [364, 369] width 284 height 36
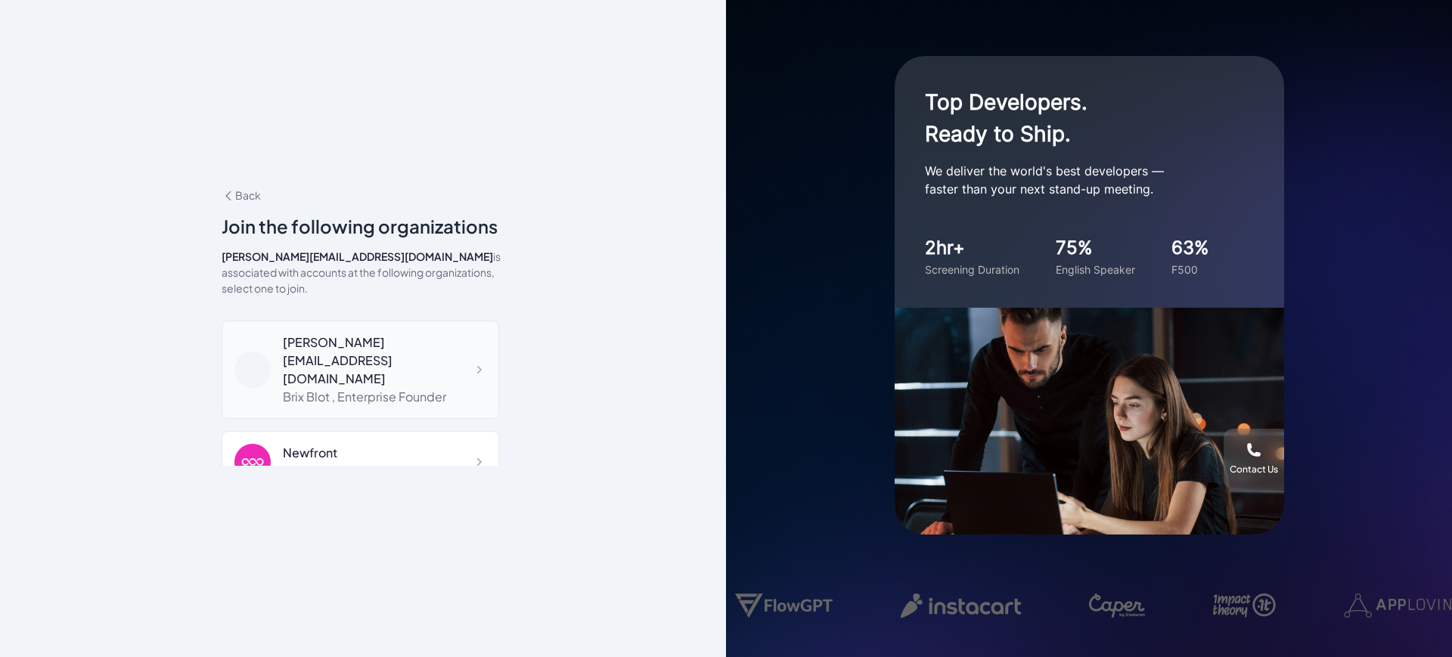
click at [370, 388] on div "Brix Blot , Enterprise Founder" at bounding box center [384, 397] width 203 height 18
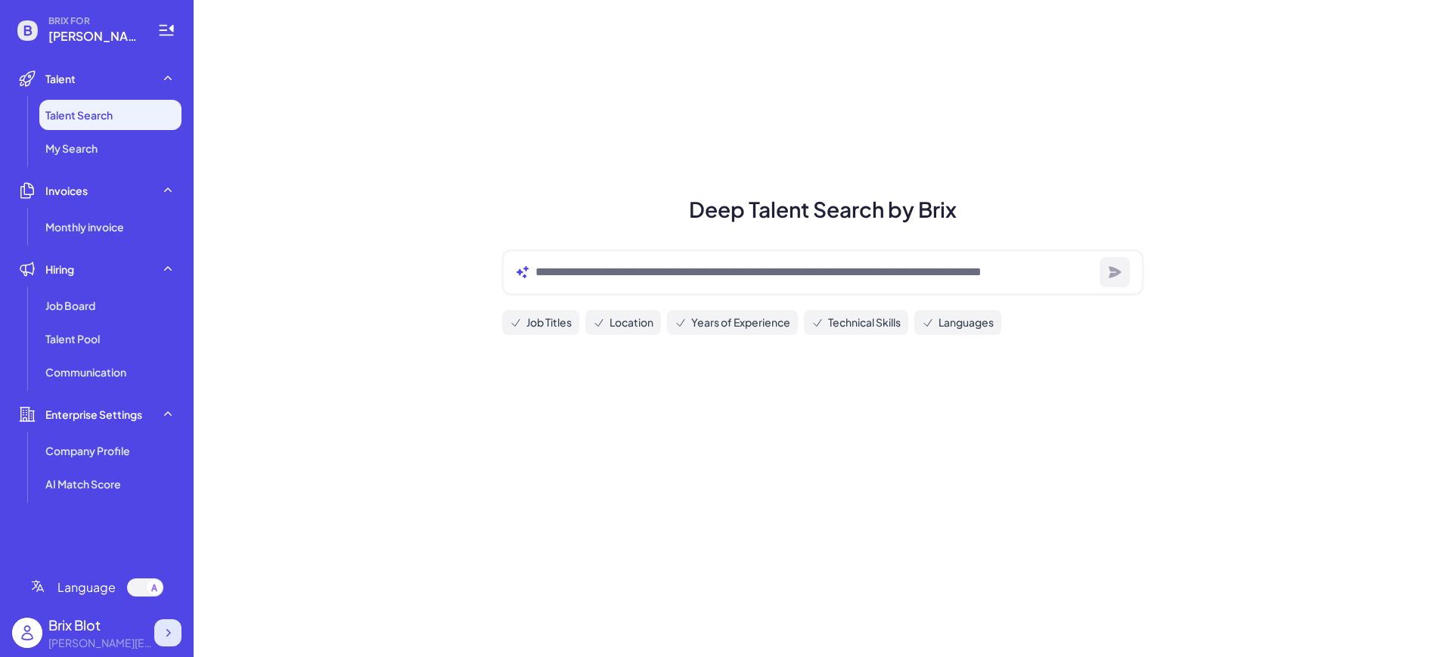
click at [169, 634] on icon at bounding box center [167, 632] width 15 height 15
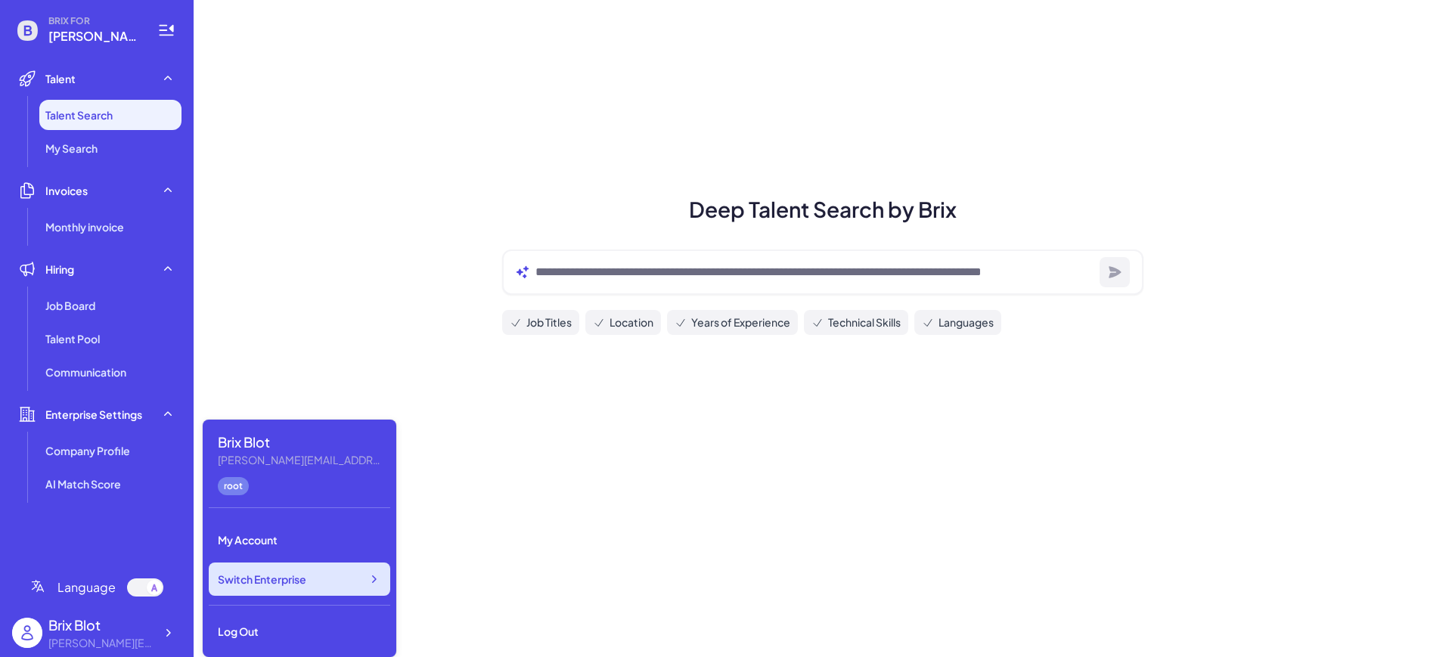
click at [309, 583] on div "Switch Enterprise" at bounding box center [299, 578] width 181 height 33
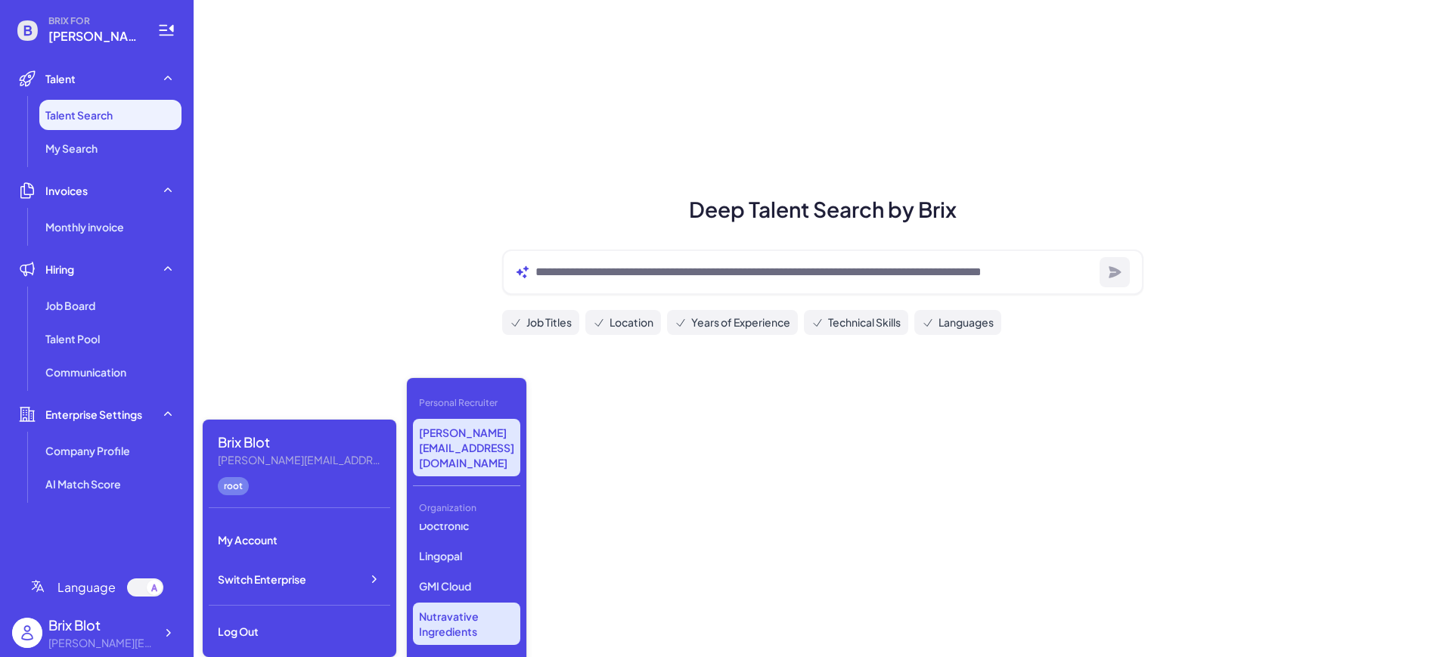
scroll to position [39, 0]
click at [449, 606] on p "Nio" at bounding box center [466, 619] width 107 height 27
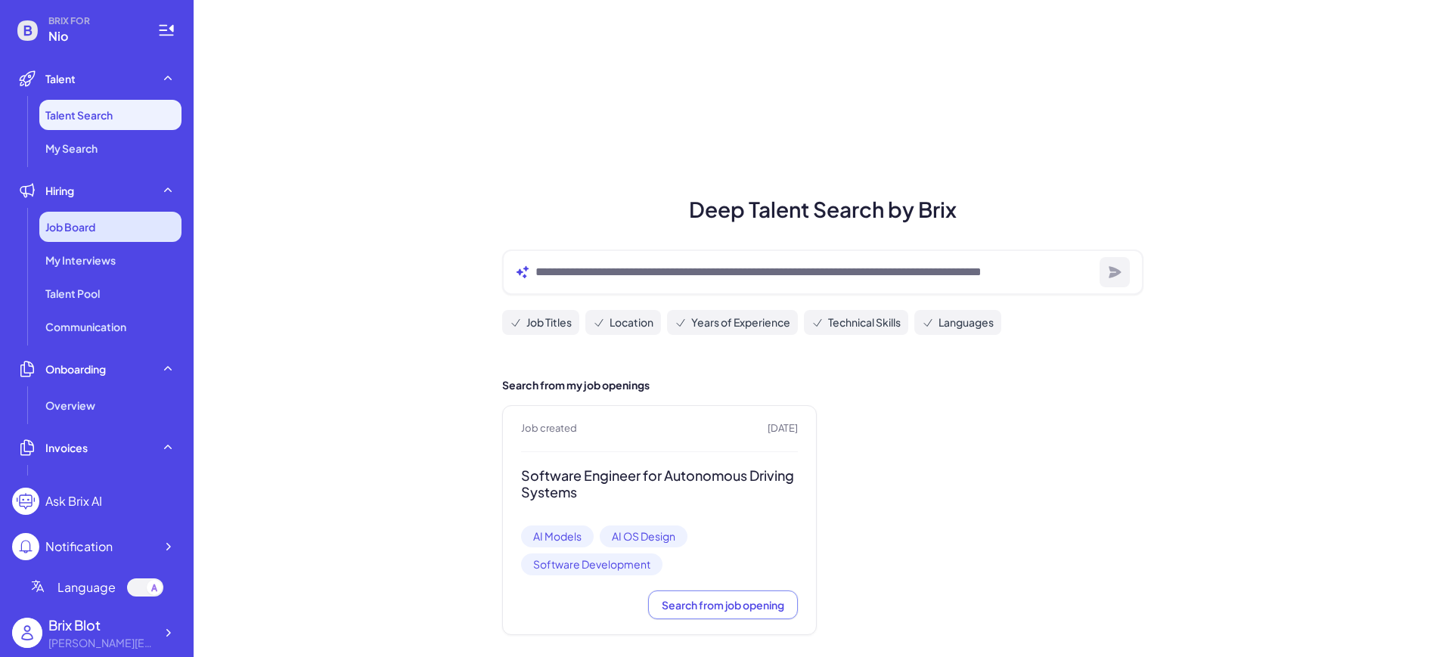
click at [71, 231] on span "Job Board" at bounding box center [70, 226] width 50 height 15
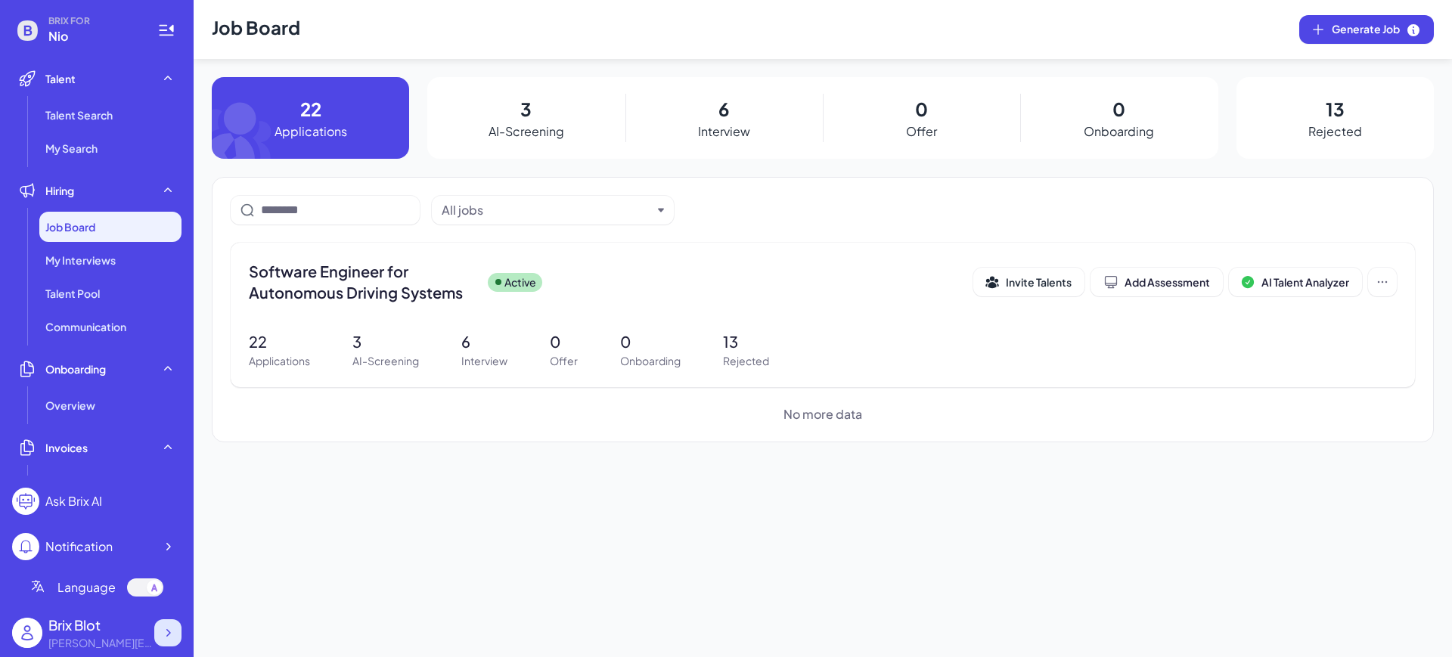
click at [169, 631] on icon at bounding box center [168, 633] width 5 height 8
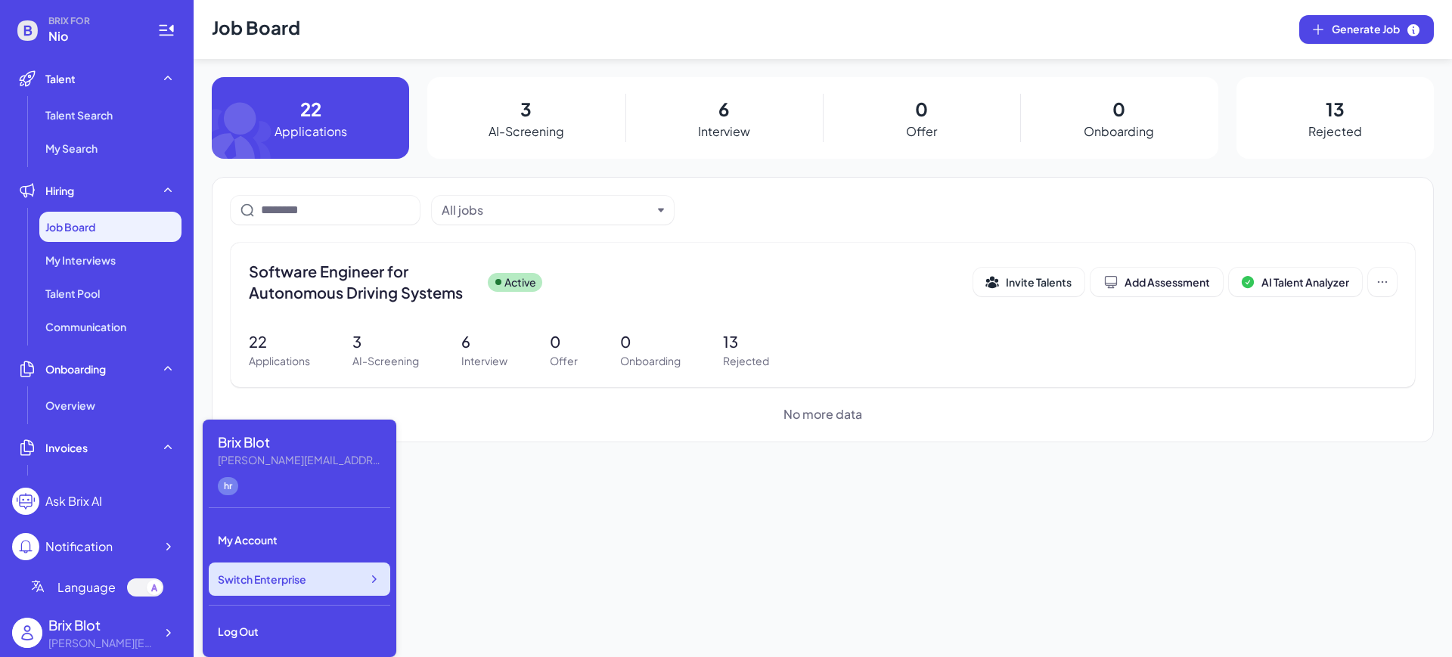
click at [305, 573] on span "Switch Enterprise" at bounding box center [262, 579] width 88 height 15
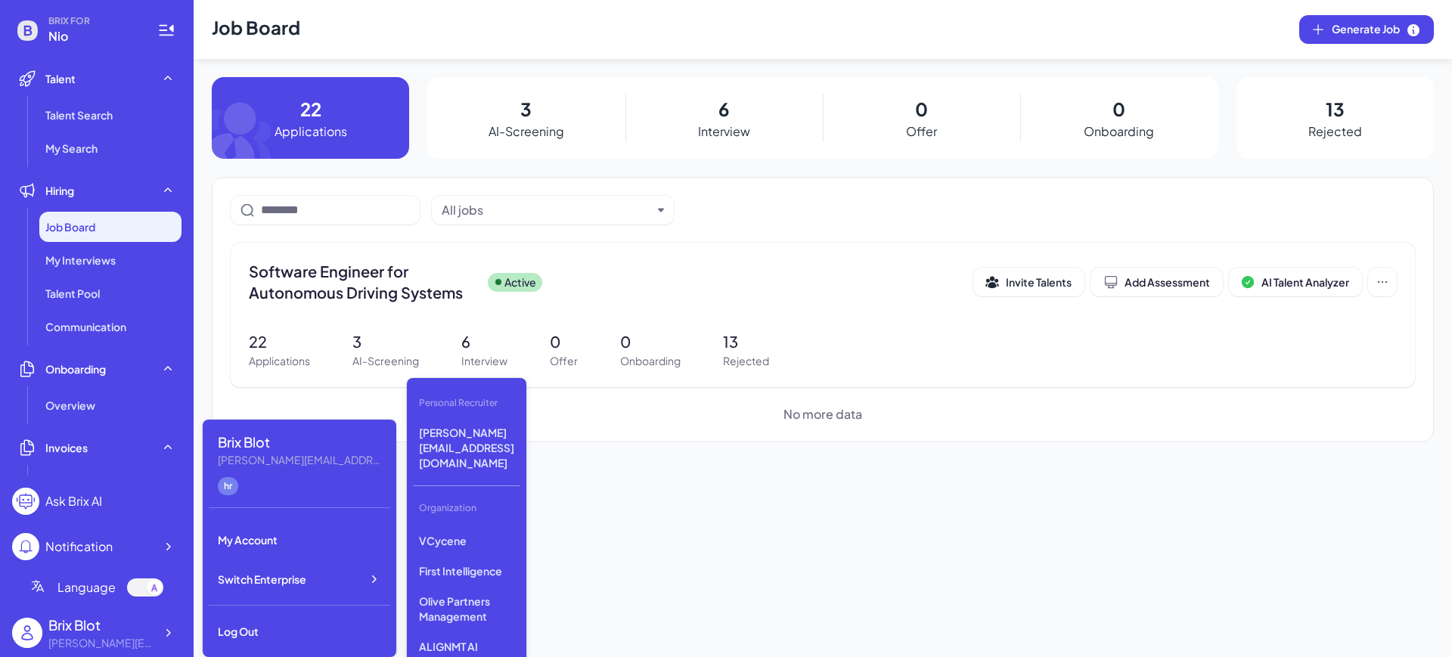
scroll to position [511, 0]
click at [479, 603] on p "Nutravative Ingredients" at bounding box center [466, 624] width 107 height 42
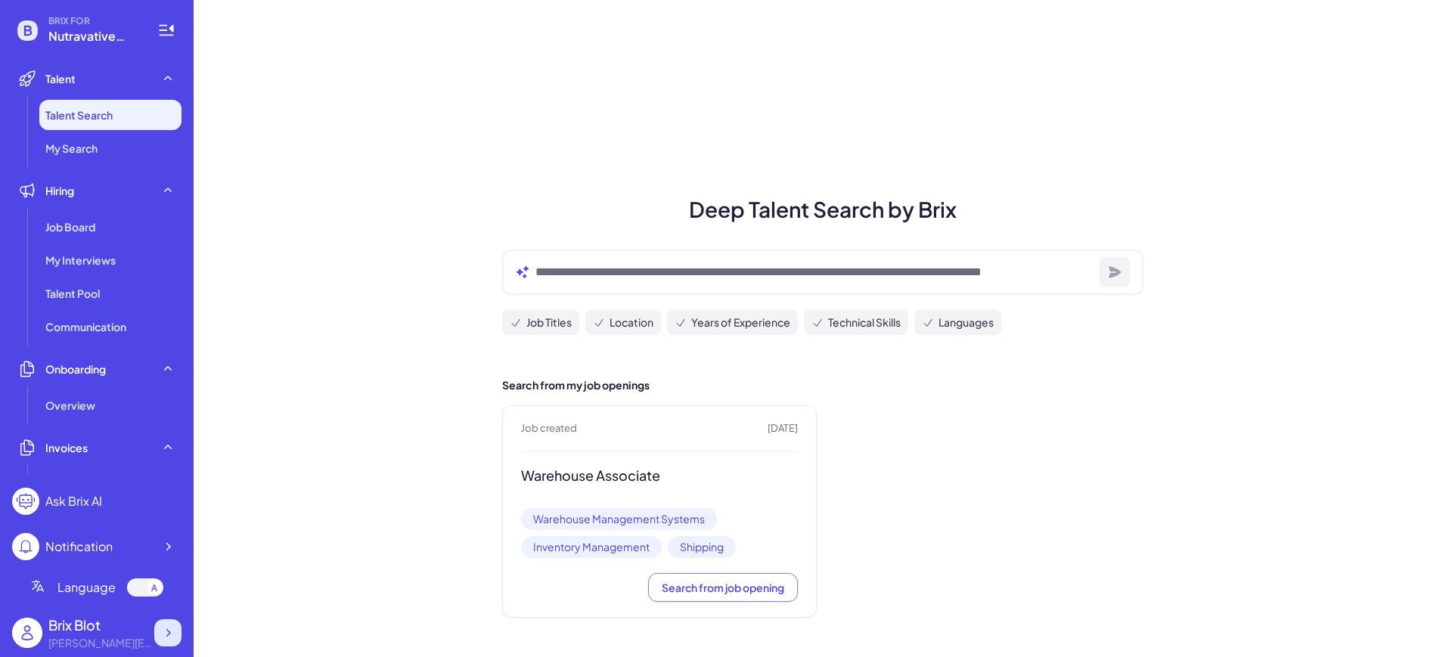
click at [177, 640] on div at bounding box center [167, 632] width 27 height 27
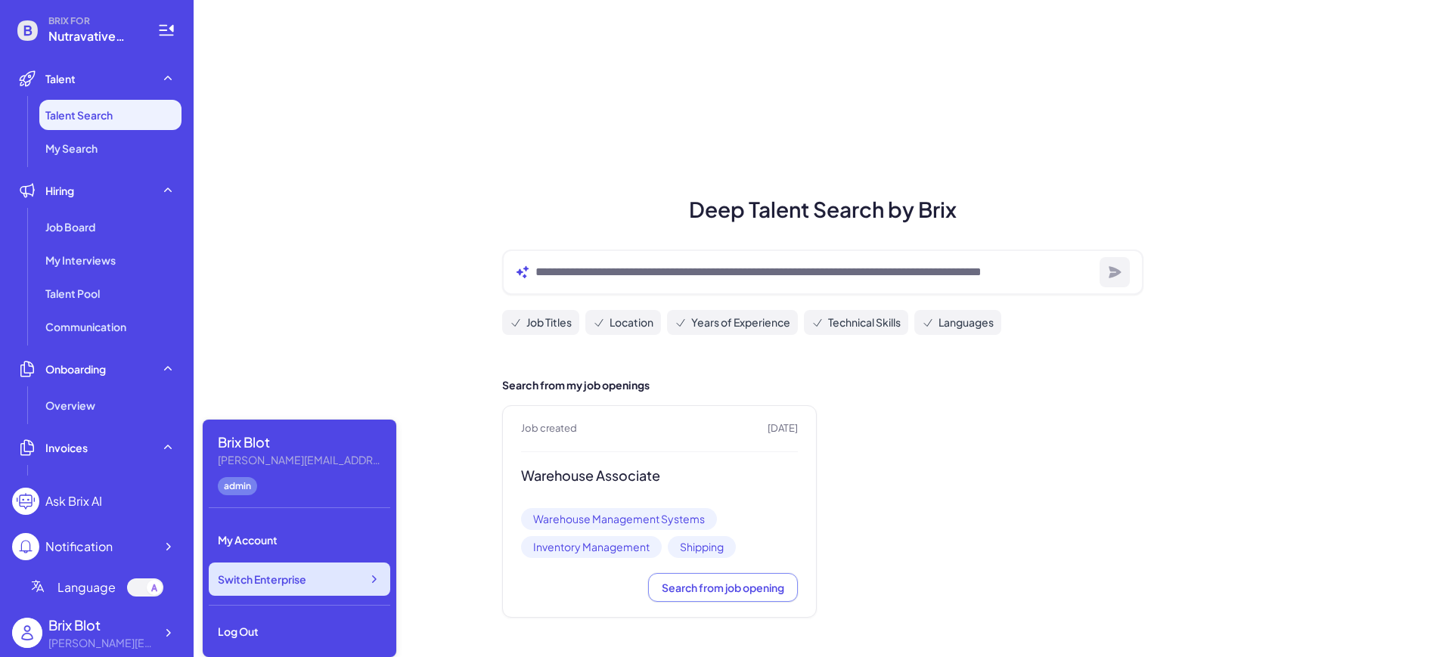
click at [302, 583] on span "Switch Enterprise" at bounding box center [262, 579] width 88 height 15
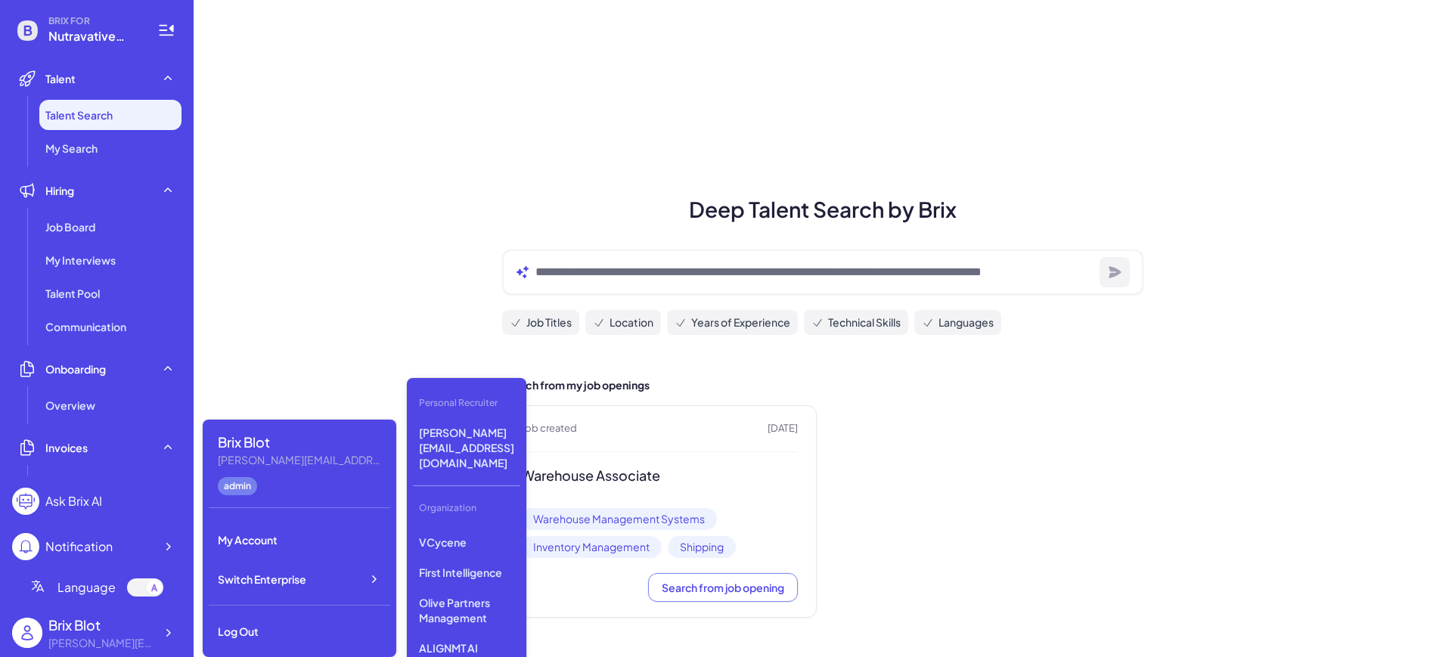
scroll to position [511, 0]
click at [469, 603] on p "Nutravative Ingredients" at bounding box center [466, 624] width 107 height 42
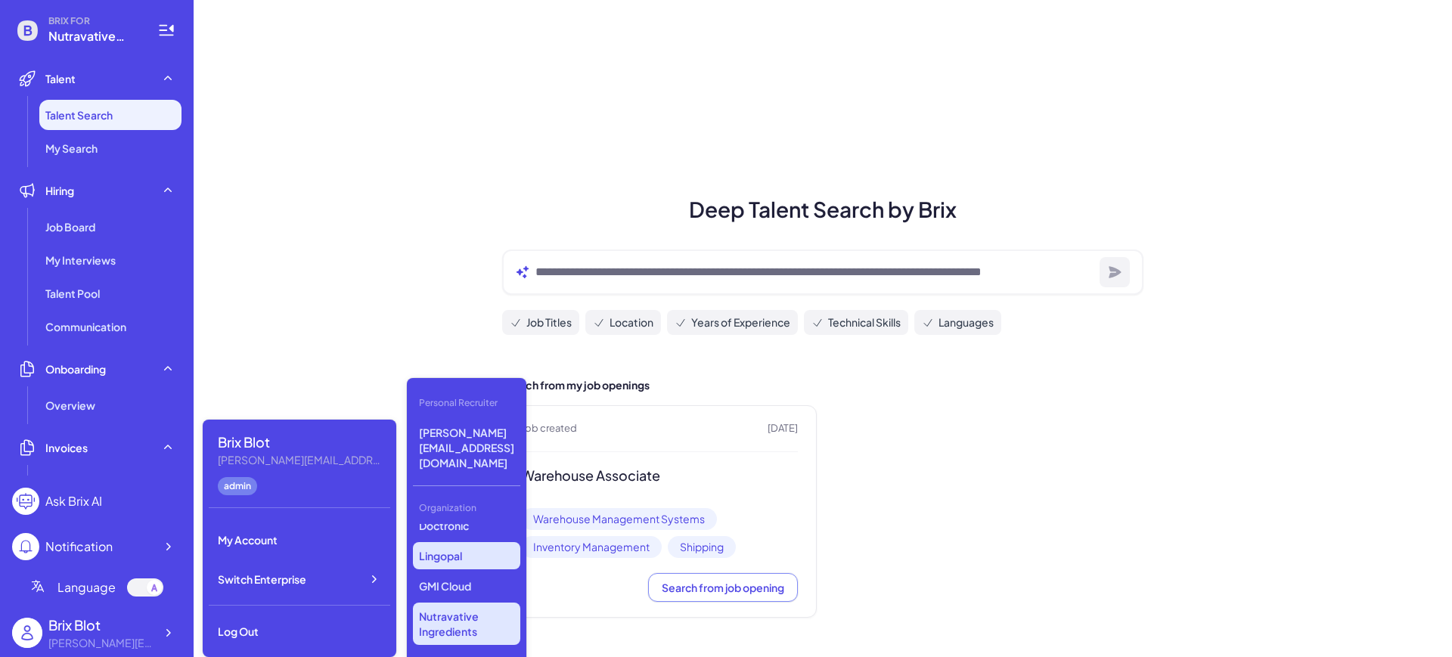
click at [457, 542] on p "Lingopal" at bounding box center [466, 555] width 107 height 27
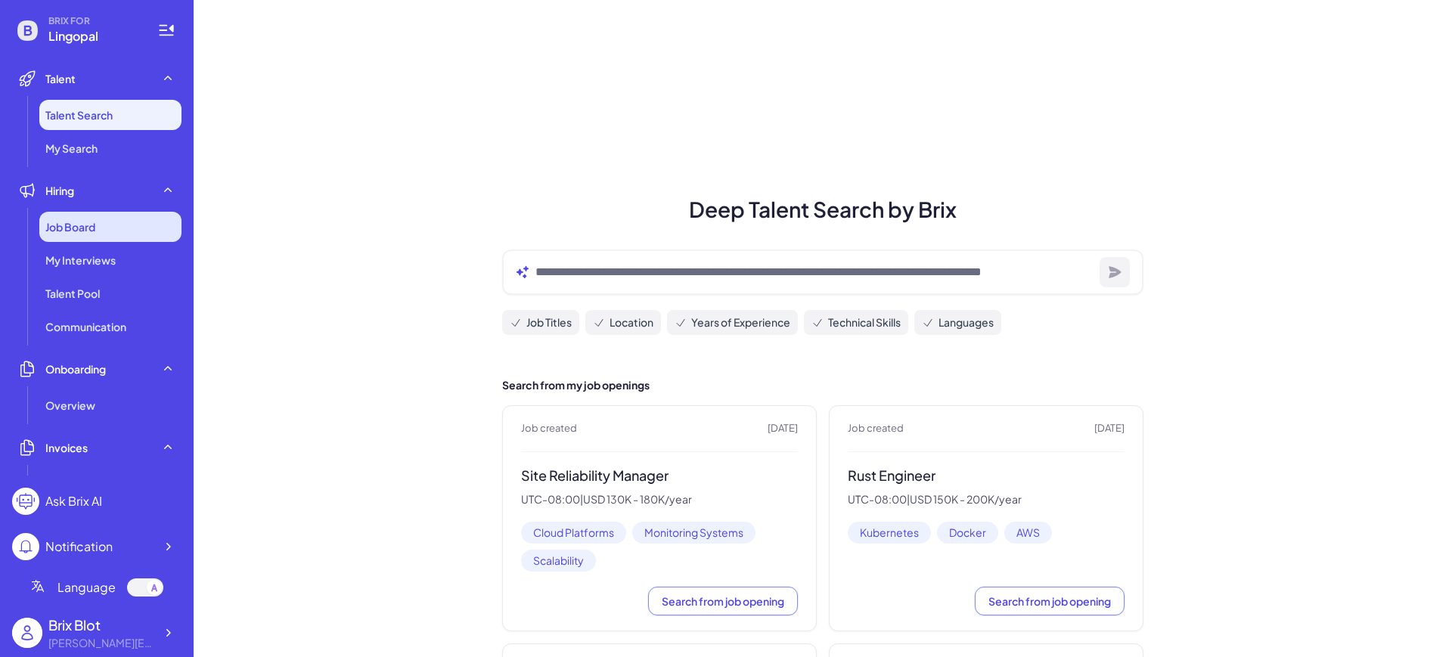
click at [111, 223] on div "Job Board" at bounding box center [110, 227] width 142 height 30
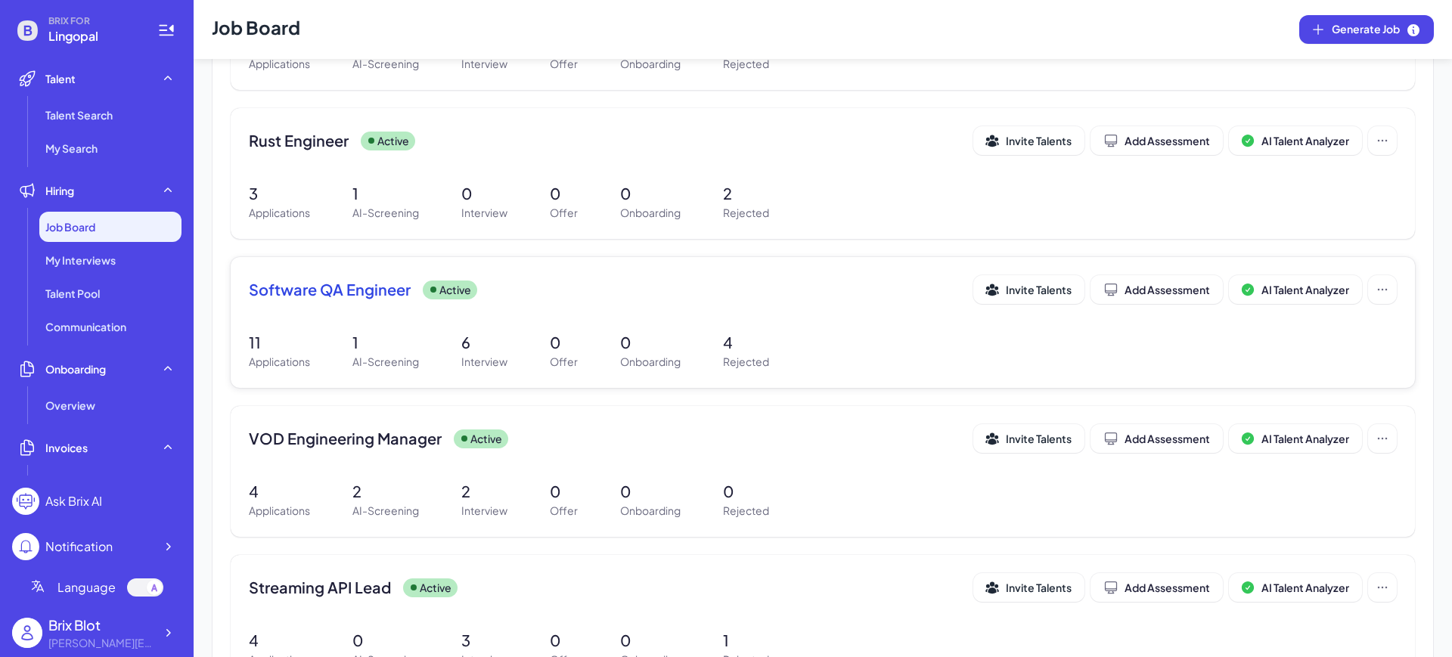
scroll to position [386, 0]
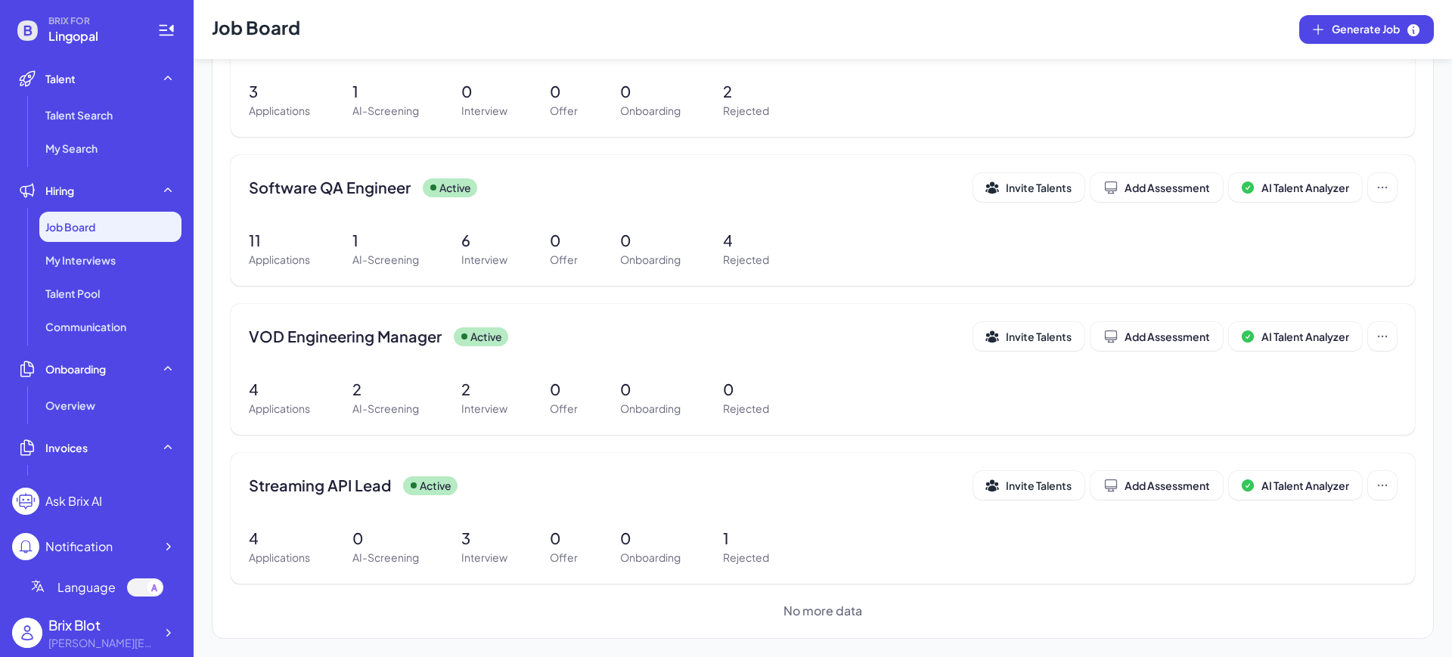
drag, startPoint x: 171, startPoint y: 630, endPoint x: 194, endPoint y: 616, distance: 27.1
click at [170, 631] on icon at bounding box center [167, 632] width 15 height 15
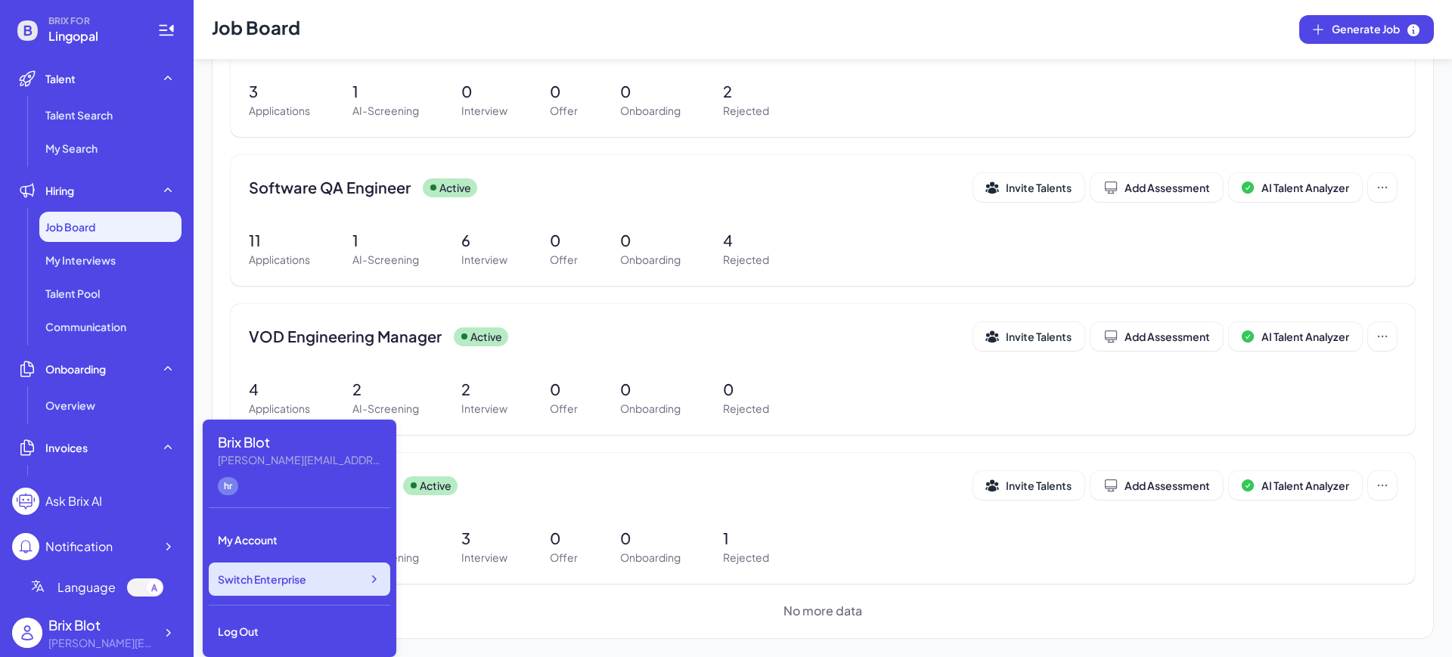
click at [304, 570] on div "Switch Enterprise" at bounding box center [299, 578] width 181 height 33
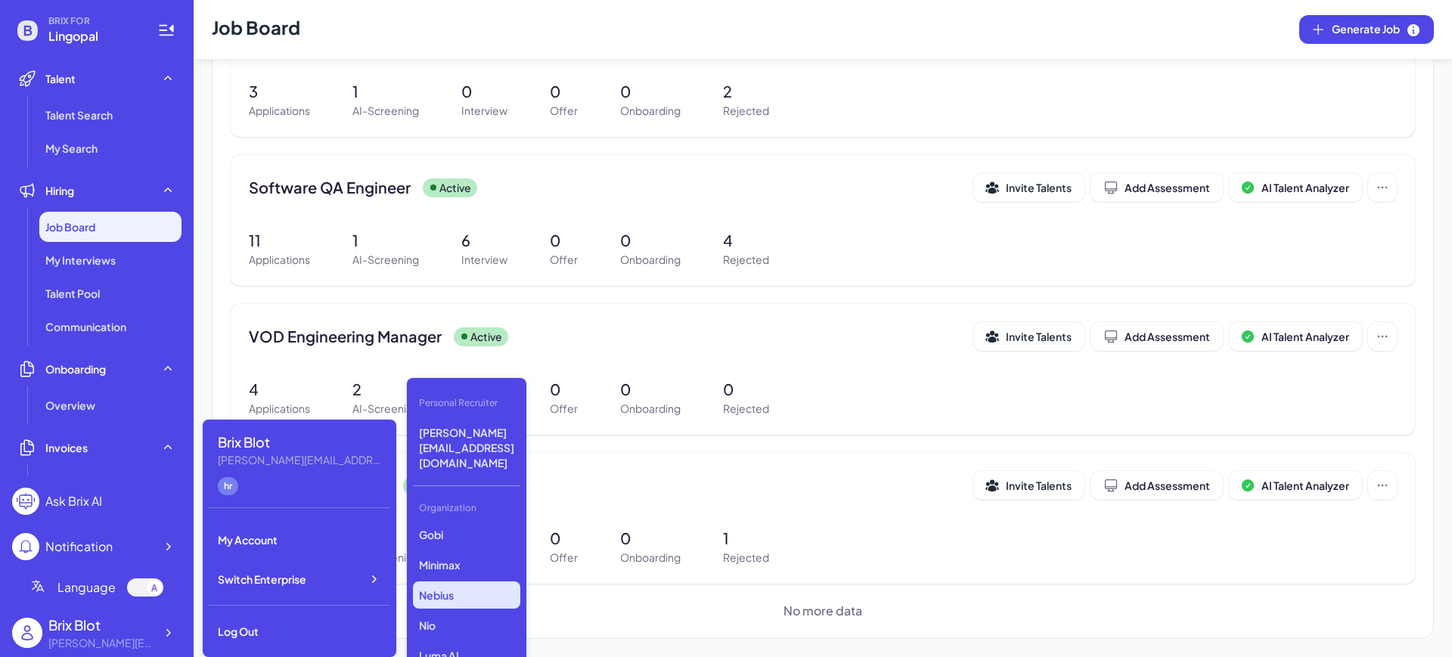
scroll to position [0, 0]
click at [470, 584] on p "Minimax" at bounding box center [466, 597] width 107 height 27
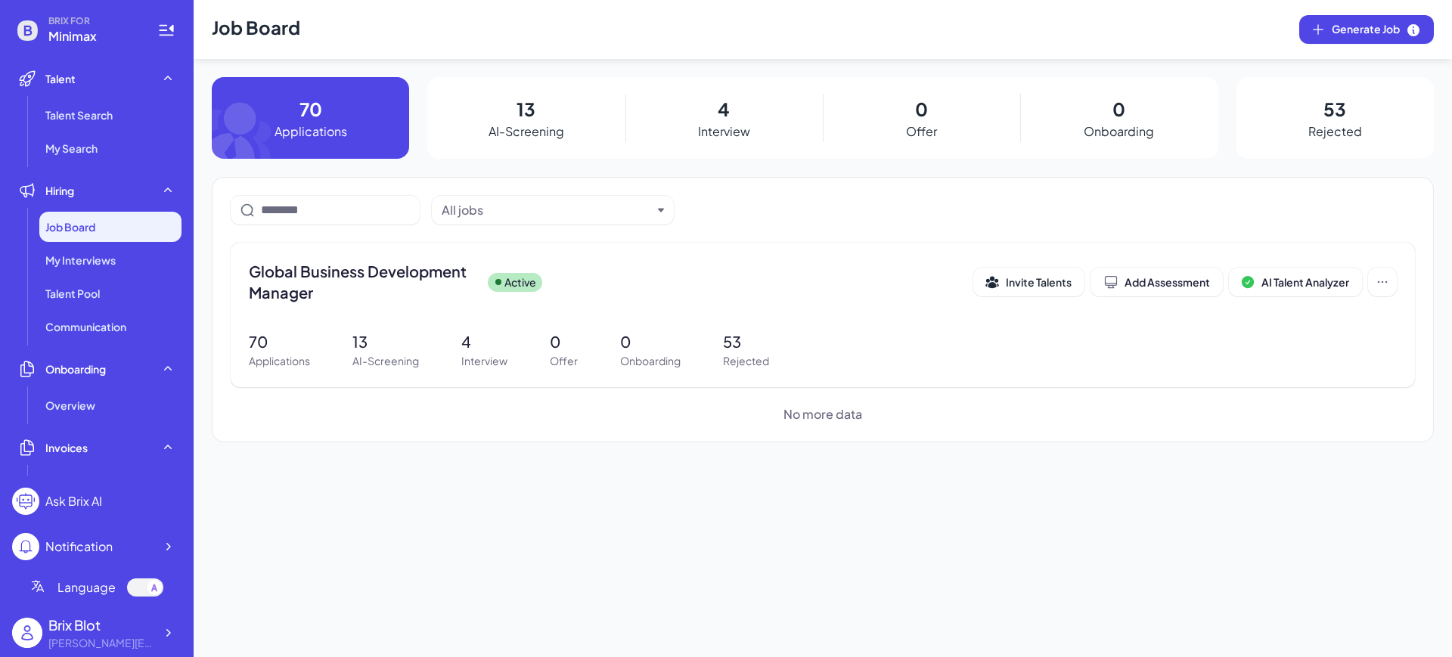
click at [90, 234] on span "Job Board" at bounding box center [70, 226] width 50 height 15
click at [476, 485] on div "Job Board Generate Job 70 Applications 13 AI-Screening 4 Interview 0 Offer 0 On…" at bounding box center [823, 328] width 1258 height 657
click at [362, 285] on span "Global Business Development Manager" at bounding box center [362, 282] width 227 height 42
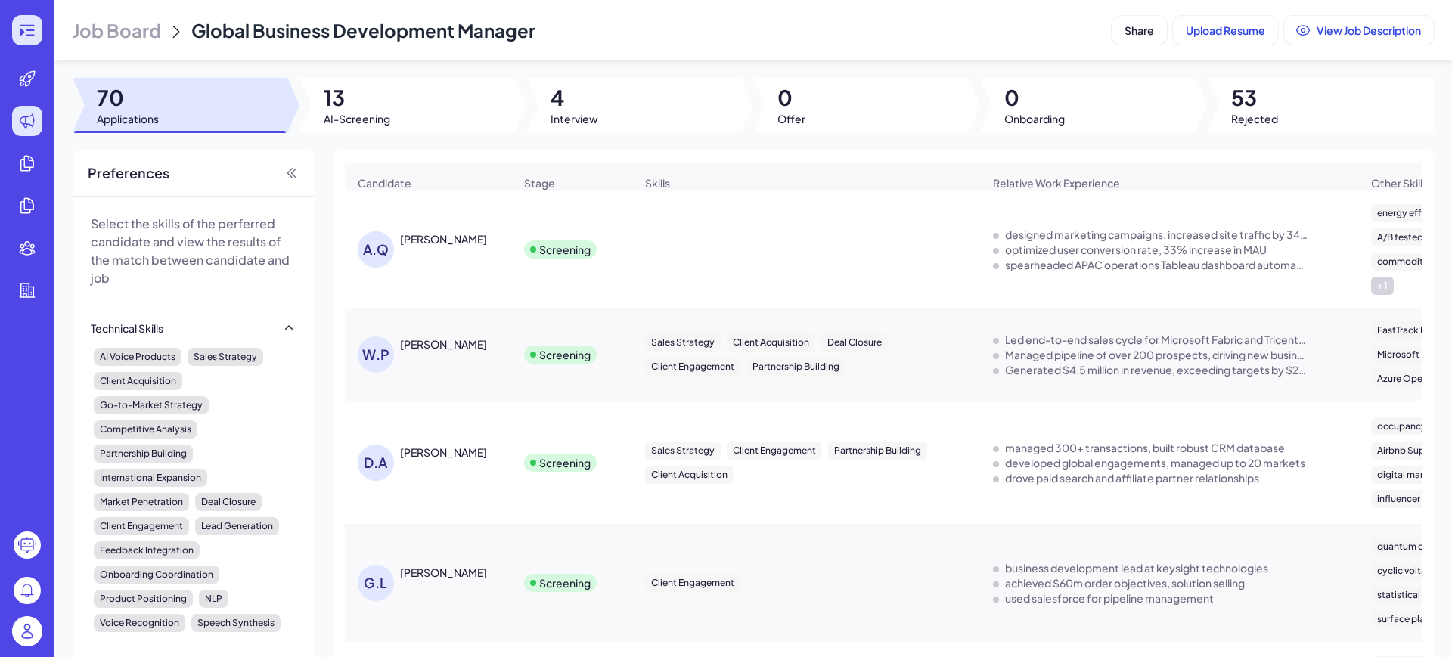
click at [36, 33] on icon at bounding box center [27, 30] width 18 height 18
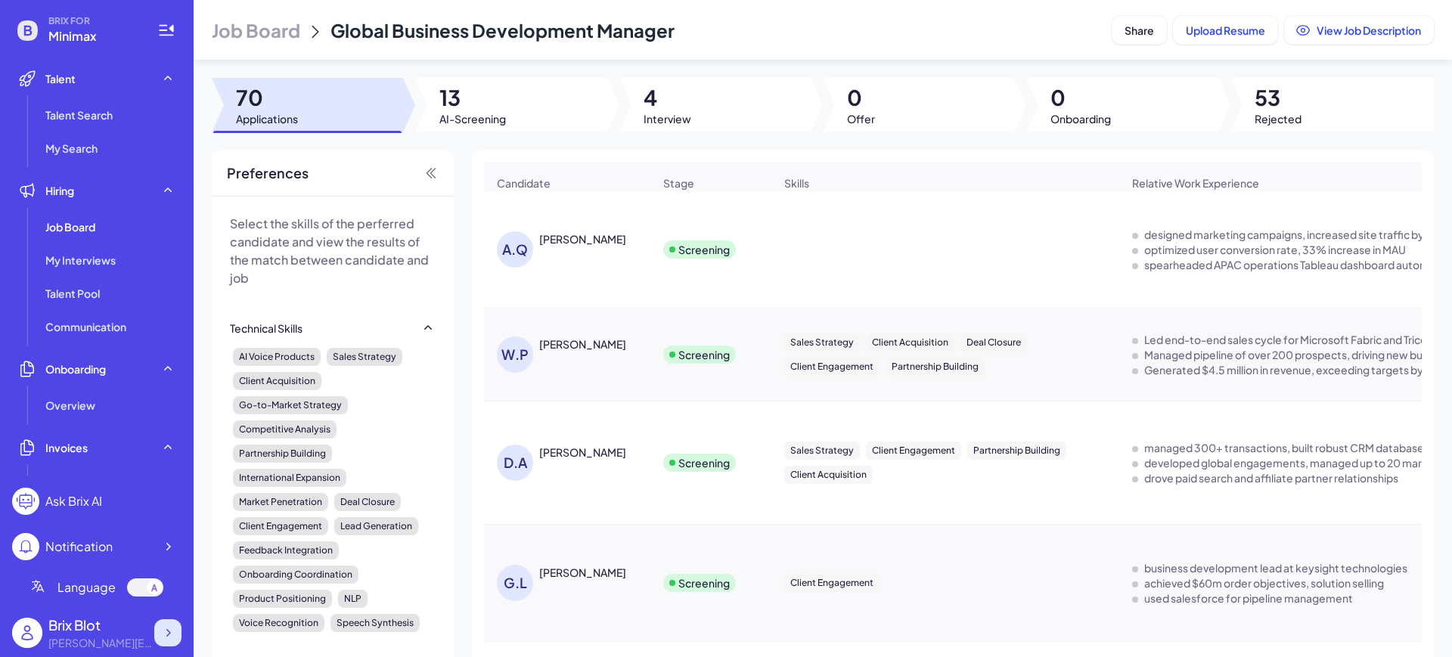
click at [167, 633] on icon at bounding box center [167, 632] width 15 height 15
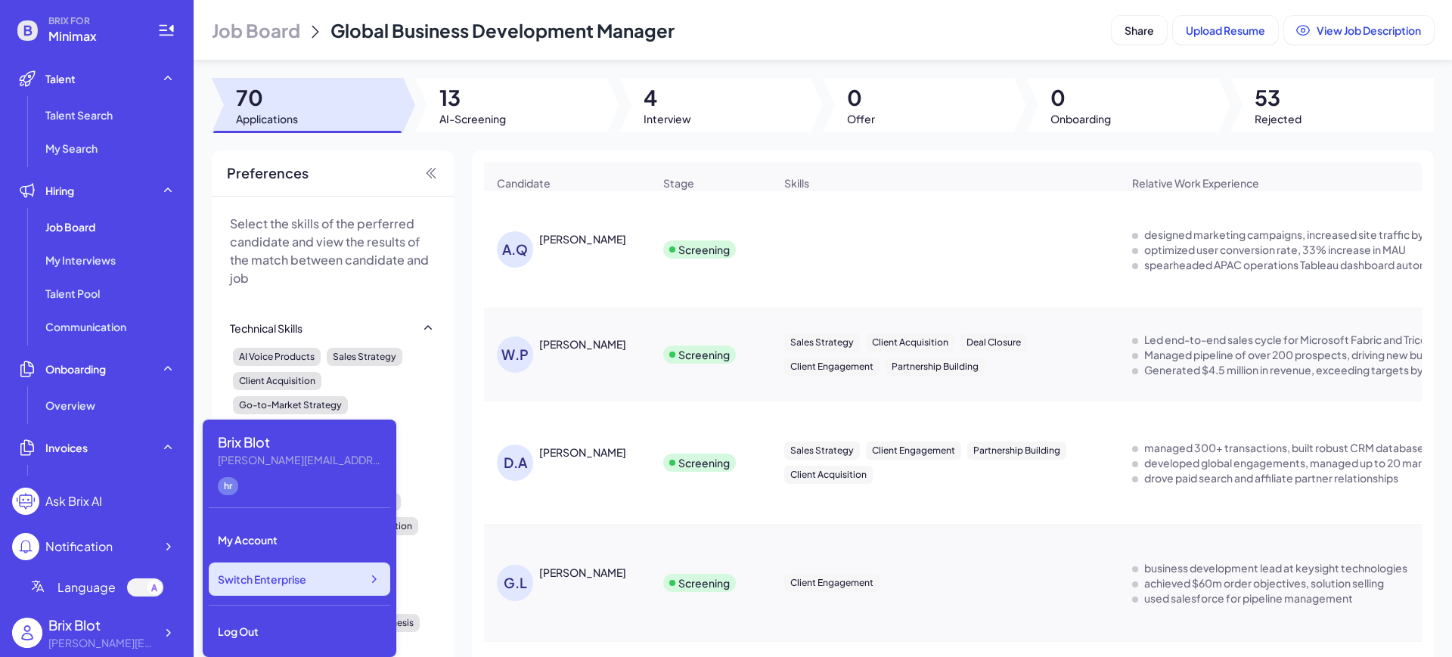
click at [341, 575] on div "Switch Enterprise" at bounding box center [299, 578] width 181 height 33
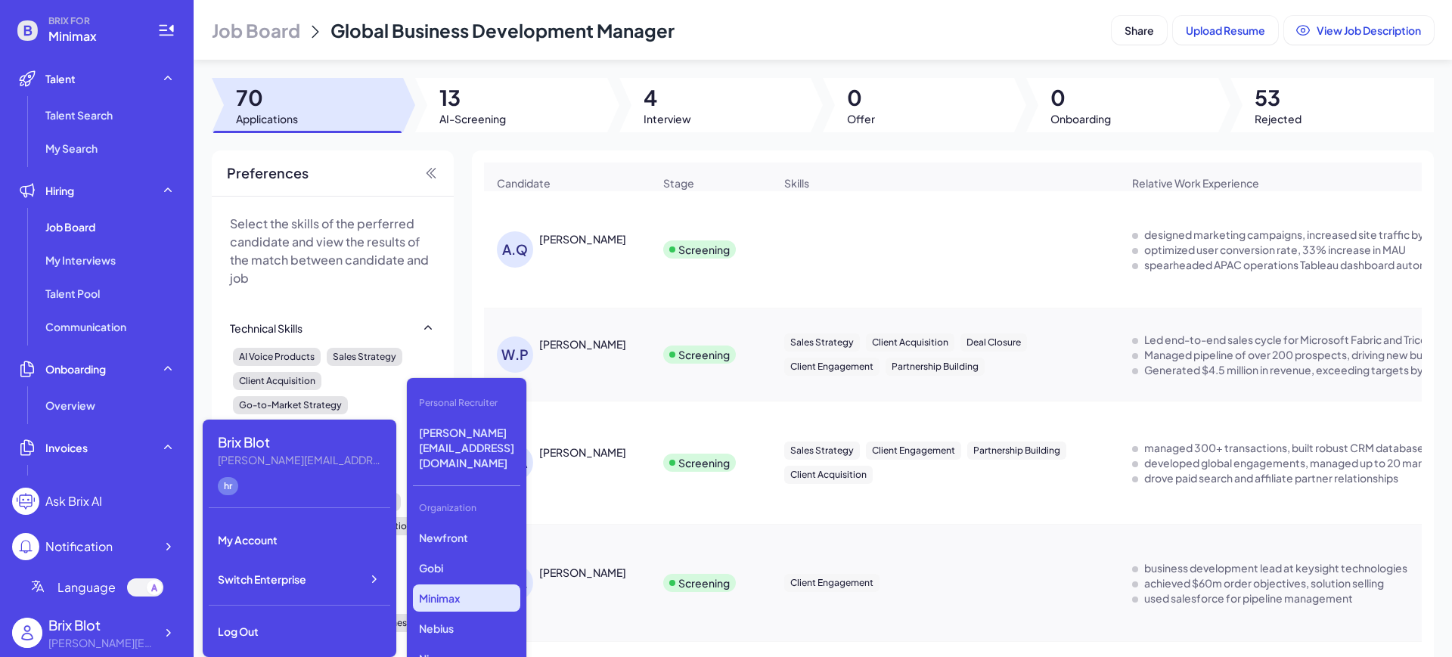
click at [745, 24] on div "Job Board Global Business Development Manager" at bounding box center [659, 30] width 894 height 24
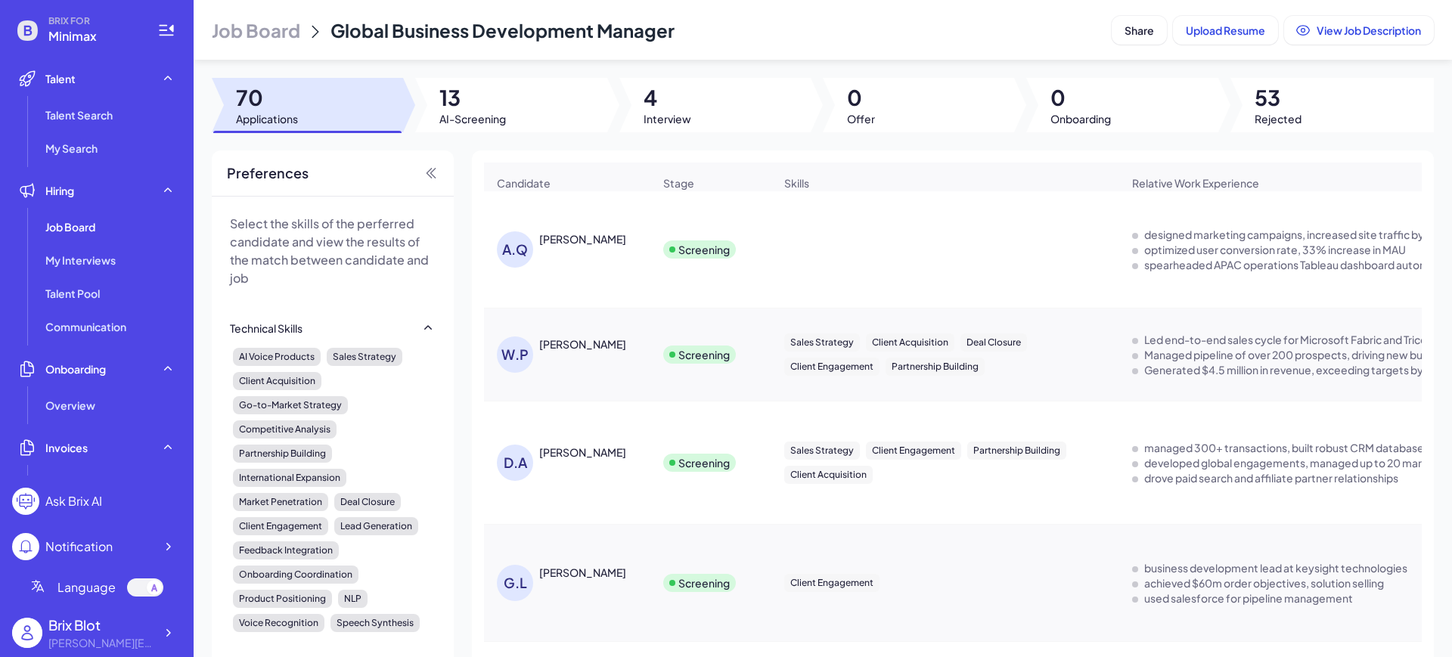
click at [432, 100] on div at bounding box center [510, 105] width 191 height 54
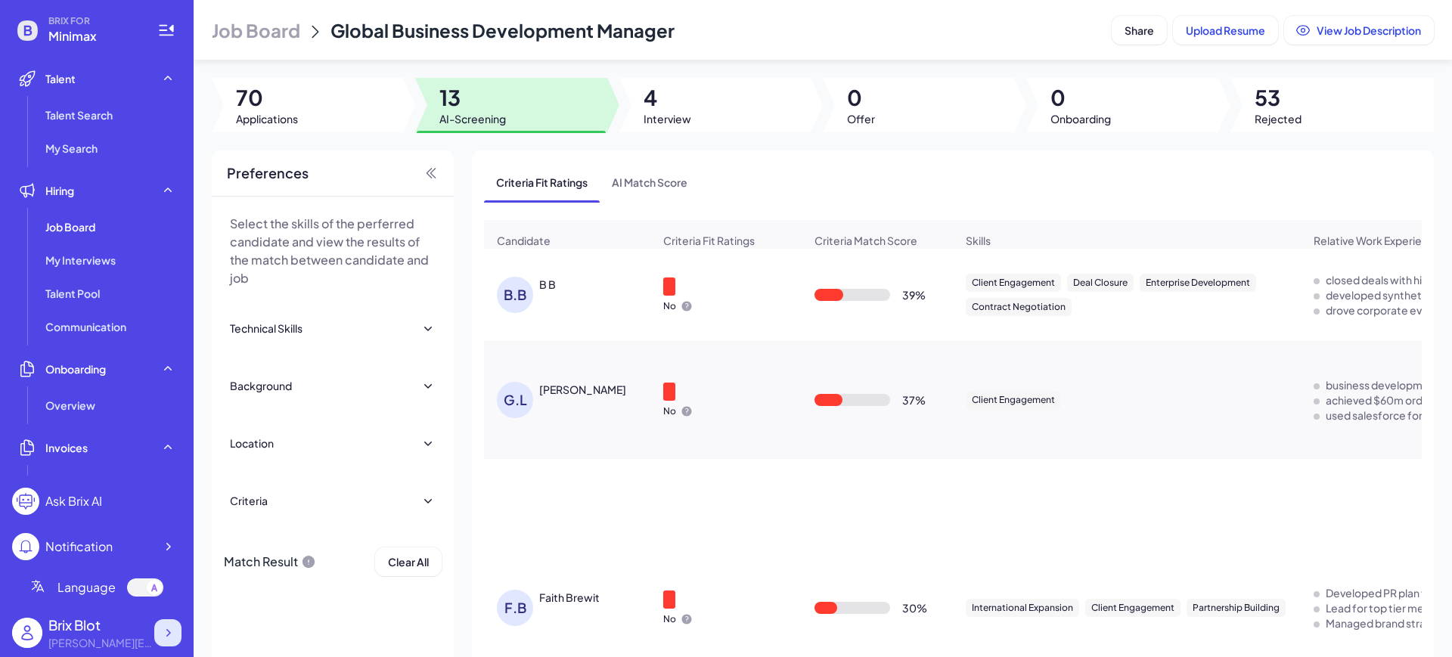
click at [171, 639] on icon at bounding box center [167, 632] width 15 height 15
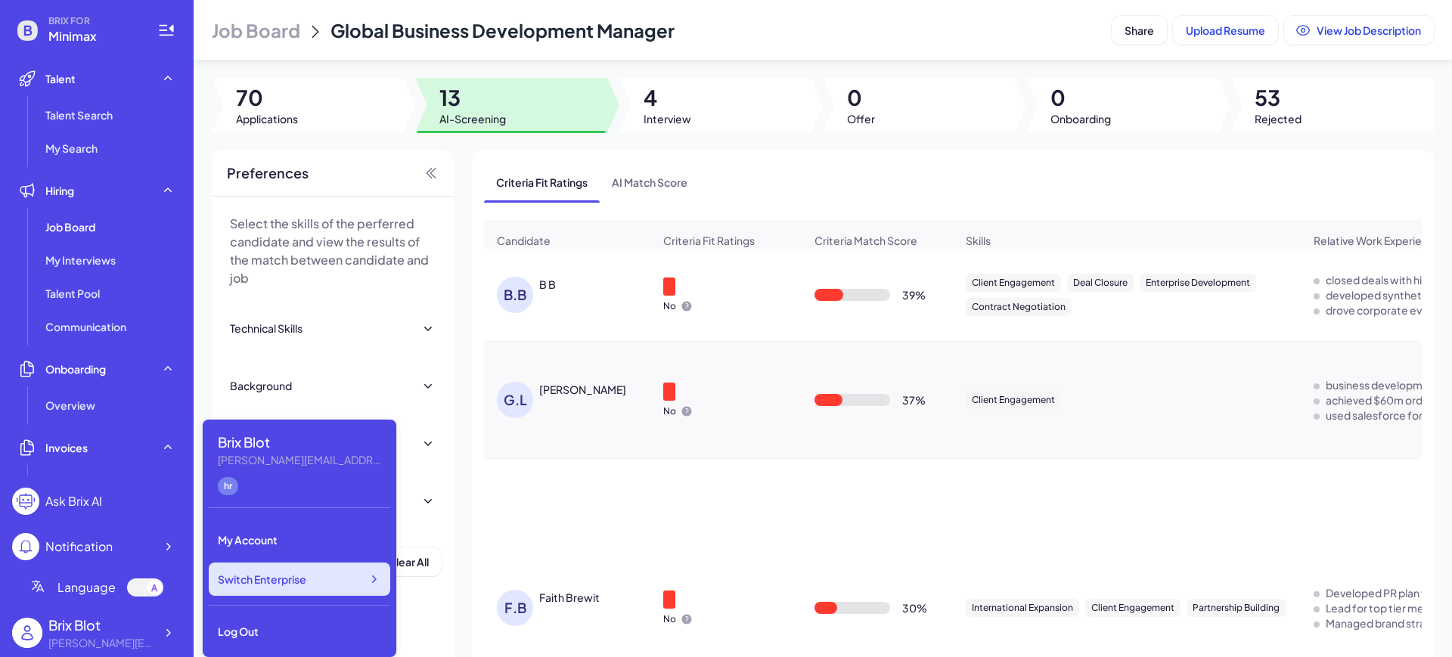
click at [301, 581] on span "Switch Enterprise" at bounding box center [262, 579] width 88 height 15
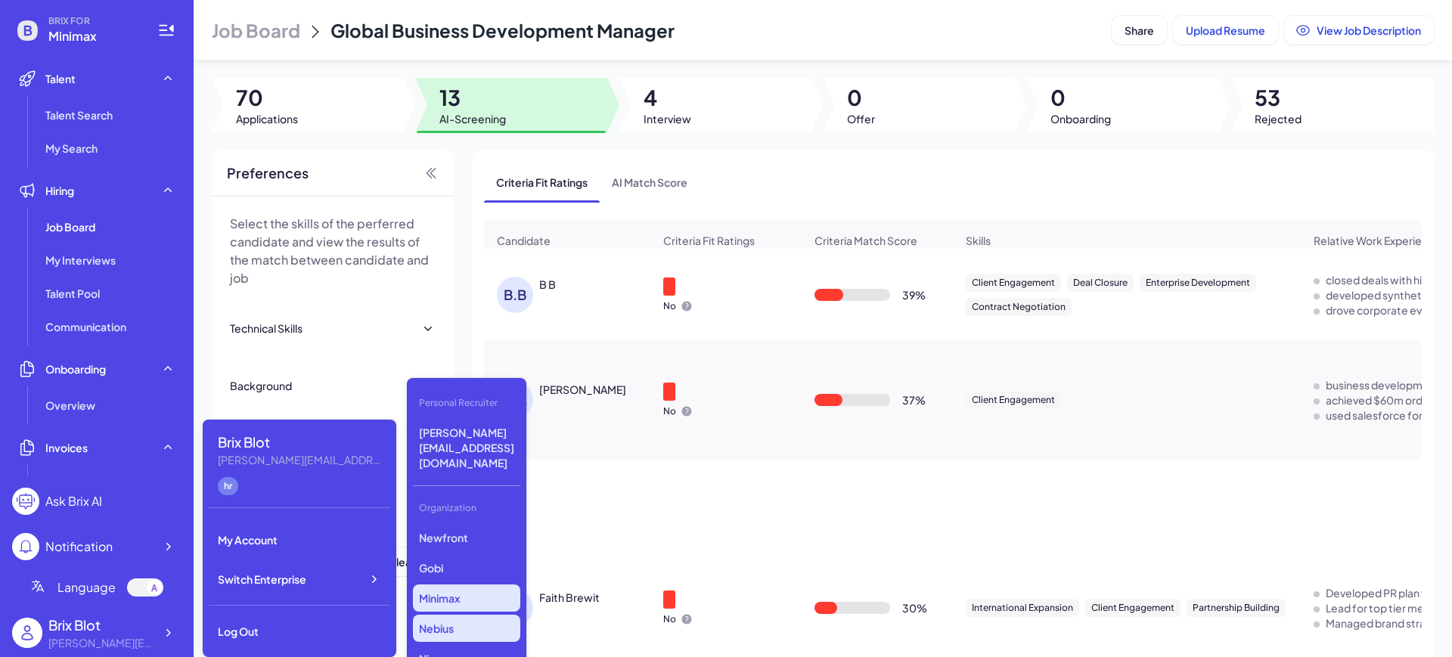
click at [474, 615] on p "Nebius" at bounding box center [466, 628] width 107 height 27
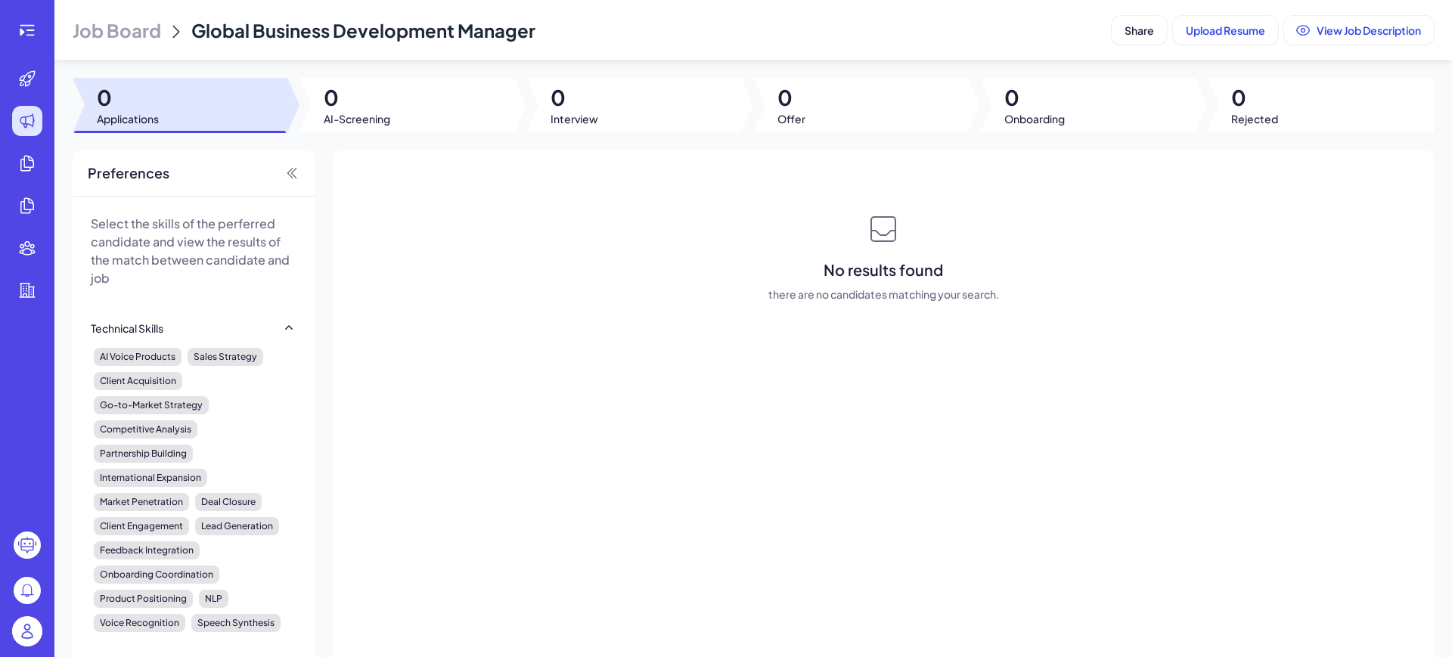
drag, startPoint x: 20, startPoint y: 28, endPoint x: 29, endPoint y: 48, distance: 21.6
click at [19, 28] on icon at bounding box center [27, 30] width 18 height 18
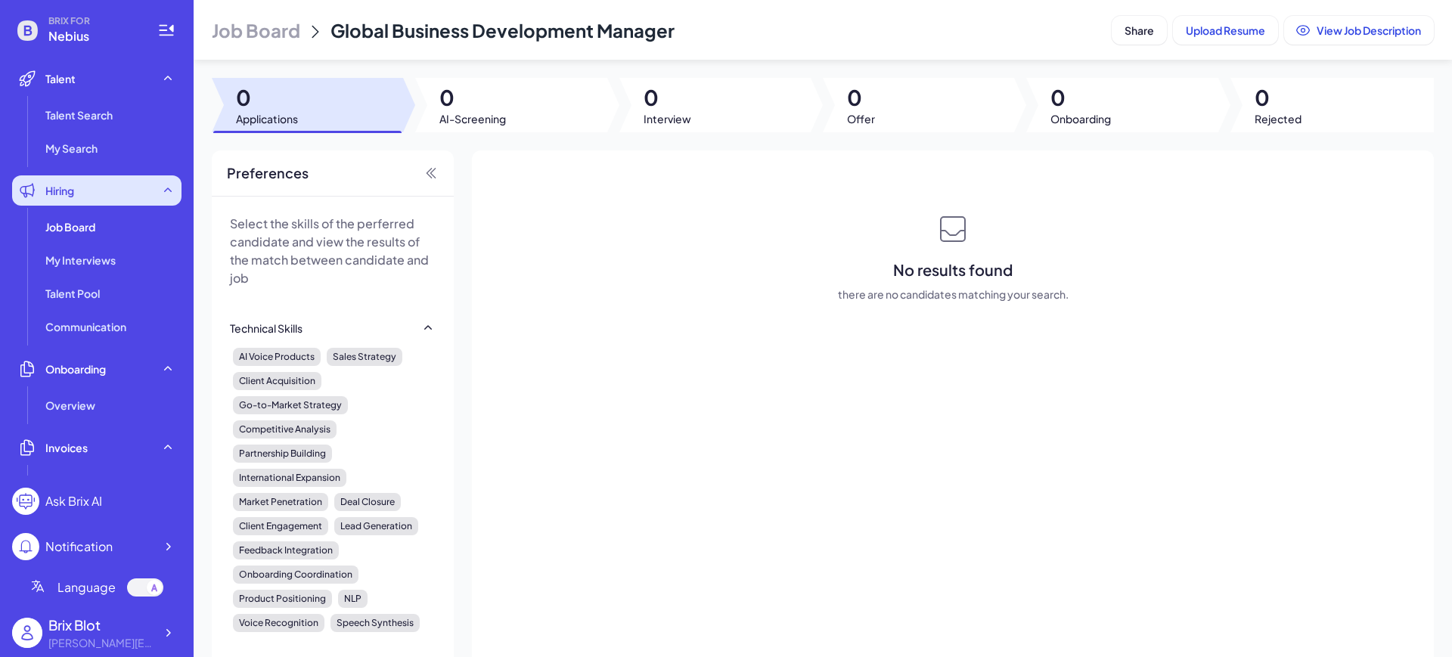
click at [64, 188] on span "Hiring" at bounding box center [59, 190] width 29 height 15
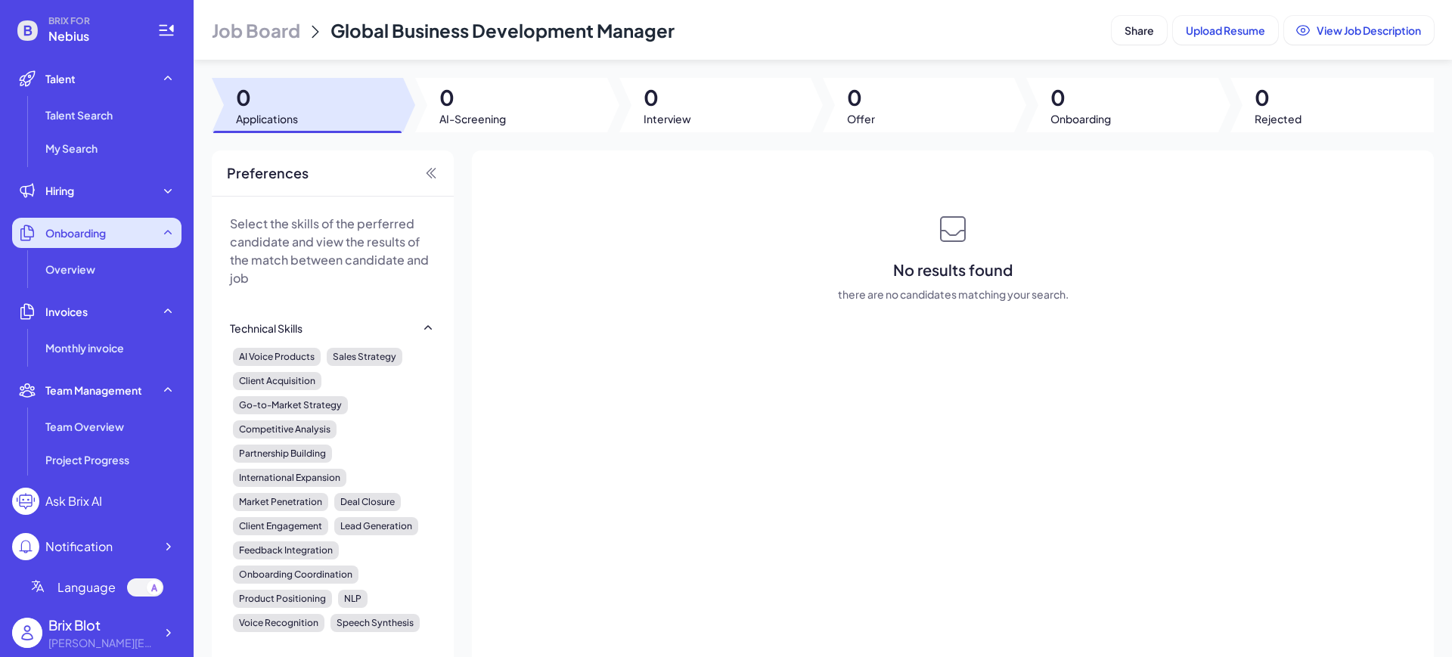
click at [68, 227] on span "Onboarding" at bounding box center [75, 232] width 60 height 15
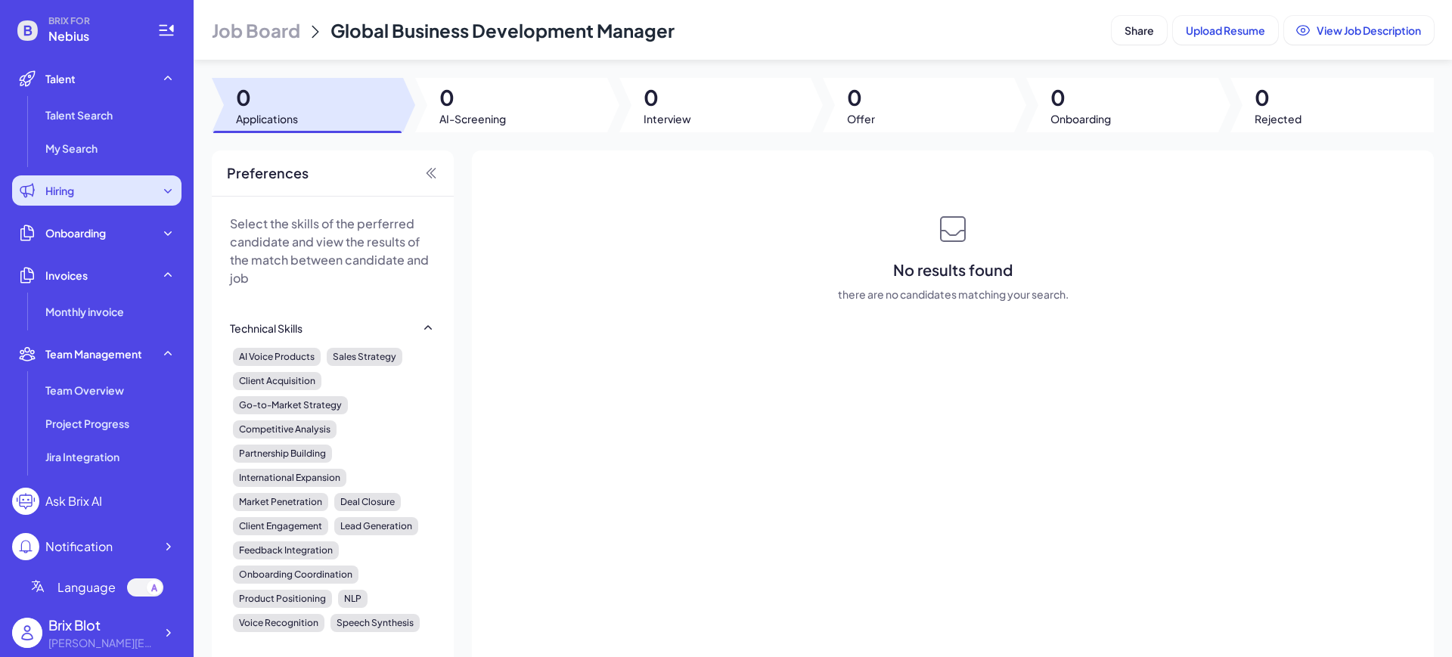
click at [74, 195] on span "Hiring" at bounding box center [59, 190] width 29 height 15
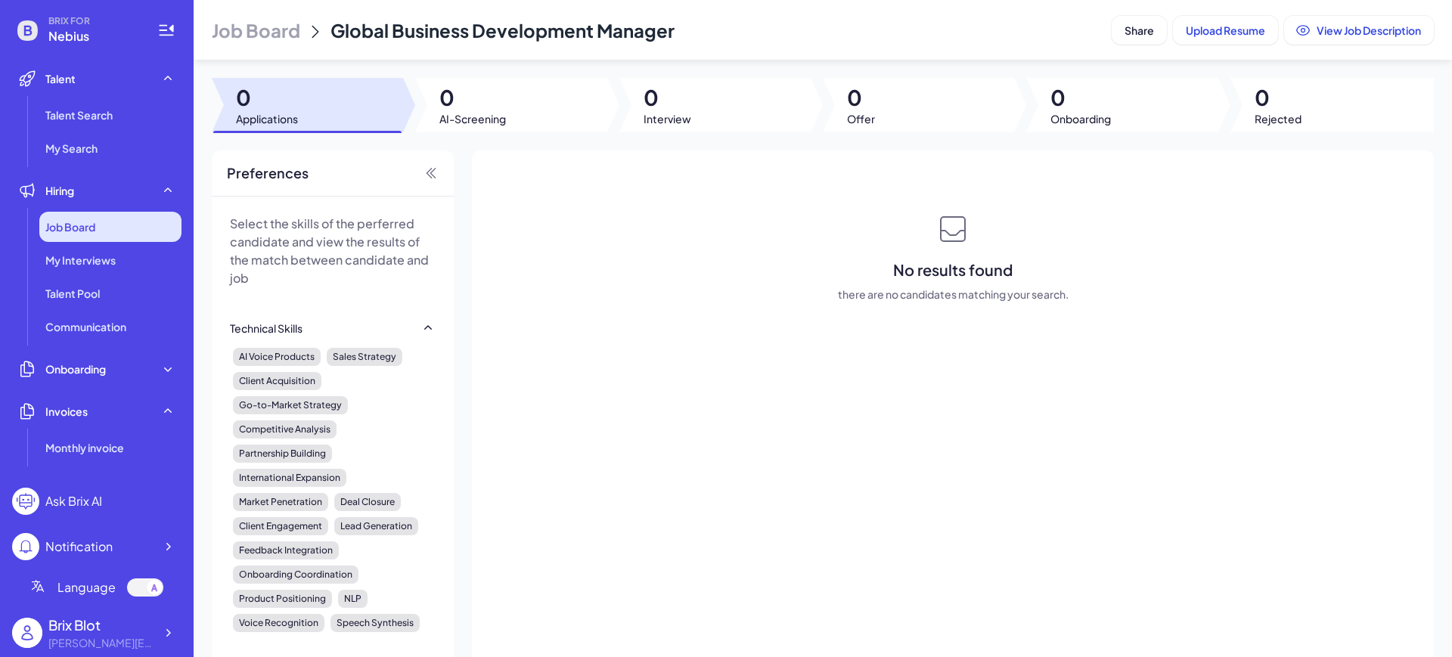
click at [79, 228] on span "Job Board" at bounding box center [70, 226] width 50 height 15
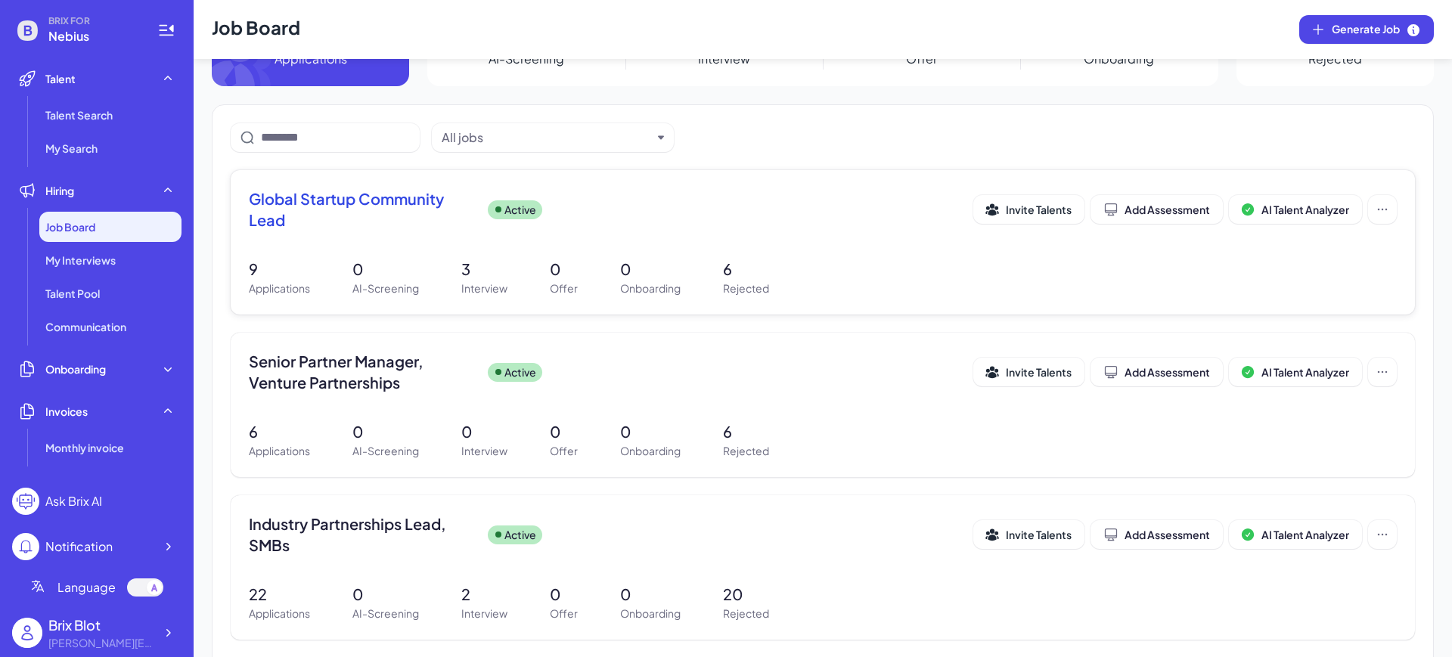
scroll to position [129, 0]
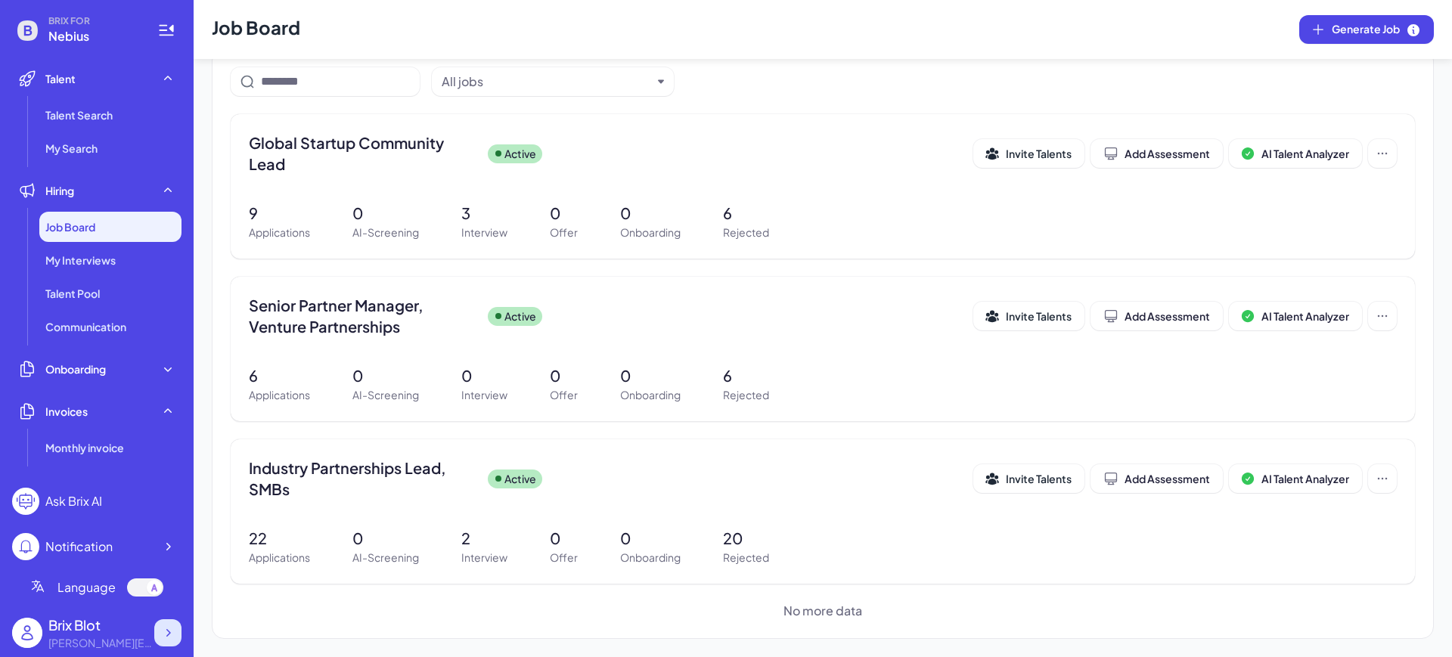
click at [162, 639] on icon at bounding box center [167, 632] width 15 height 15
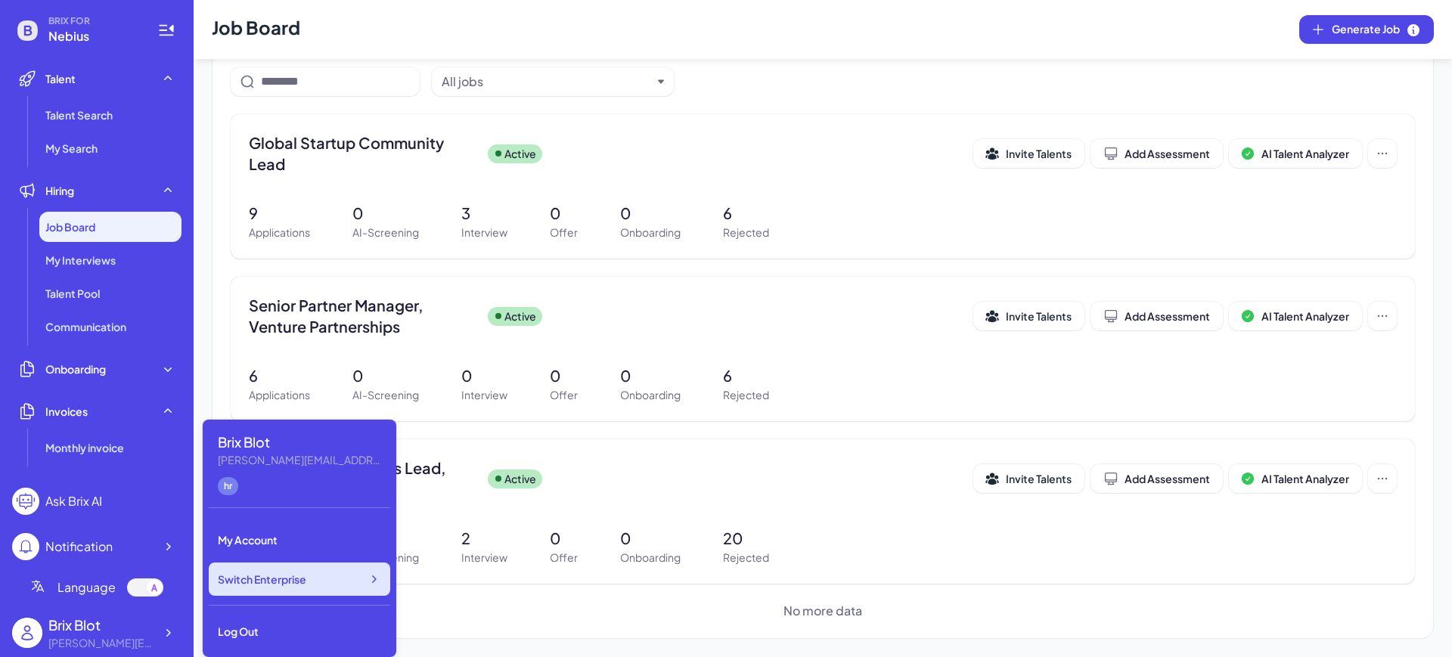
click at [258, 572] on span "Switch Enterprise" at bounding box center [262, 579] width 88 height 15
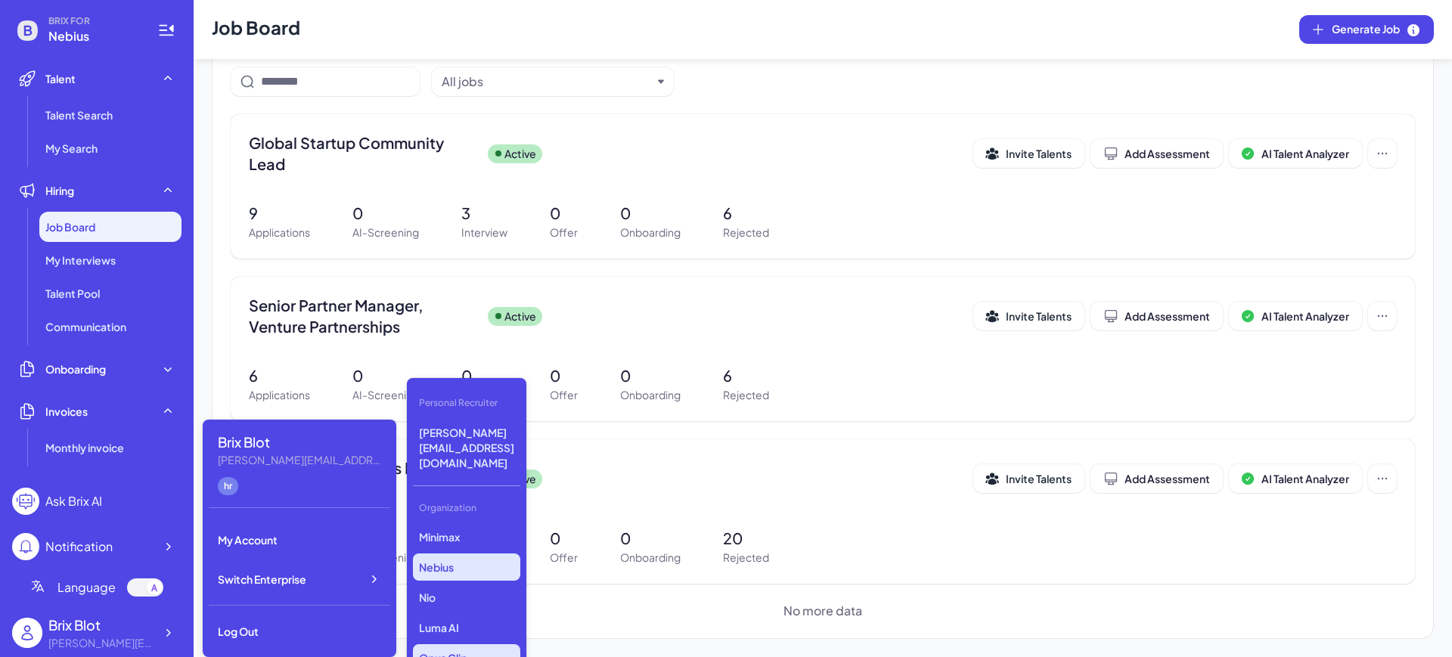
scroll to position [95, 0]
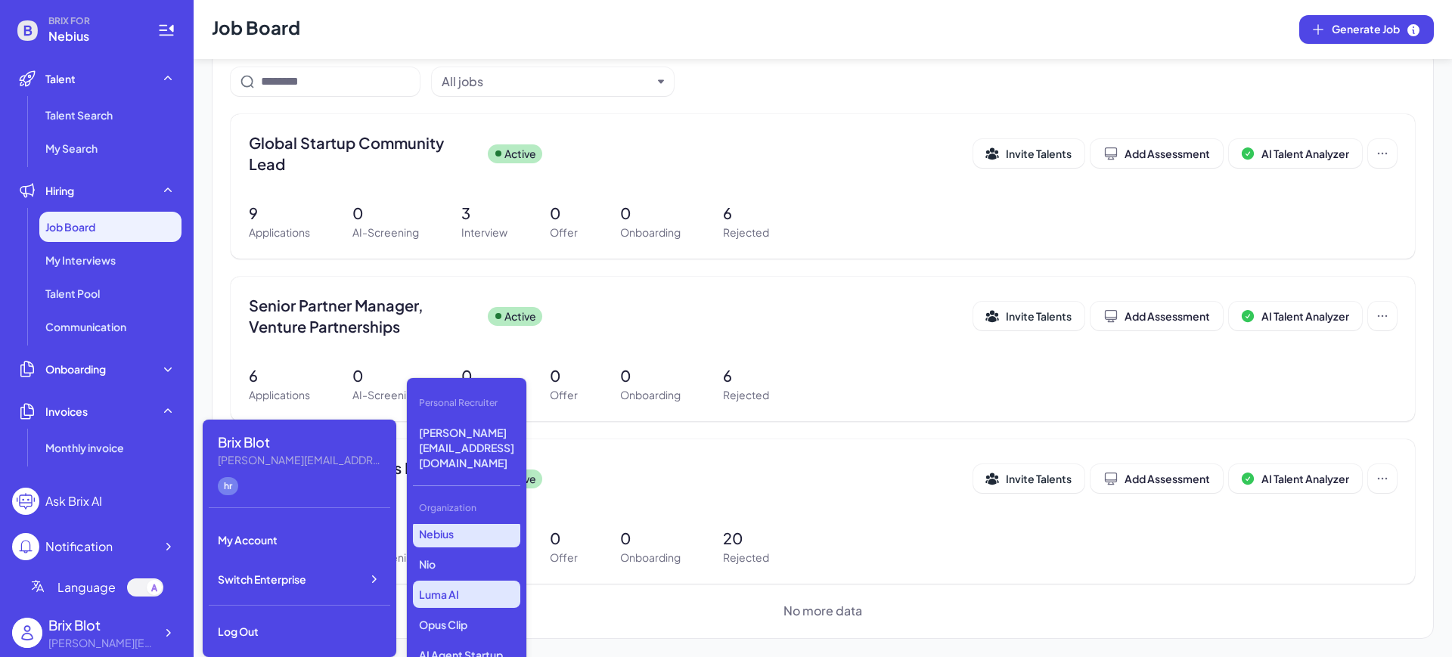
click at [479, 581] on p "Luma AI" at bounding box center [466, 594] width 107 height 27
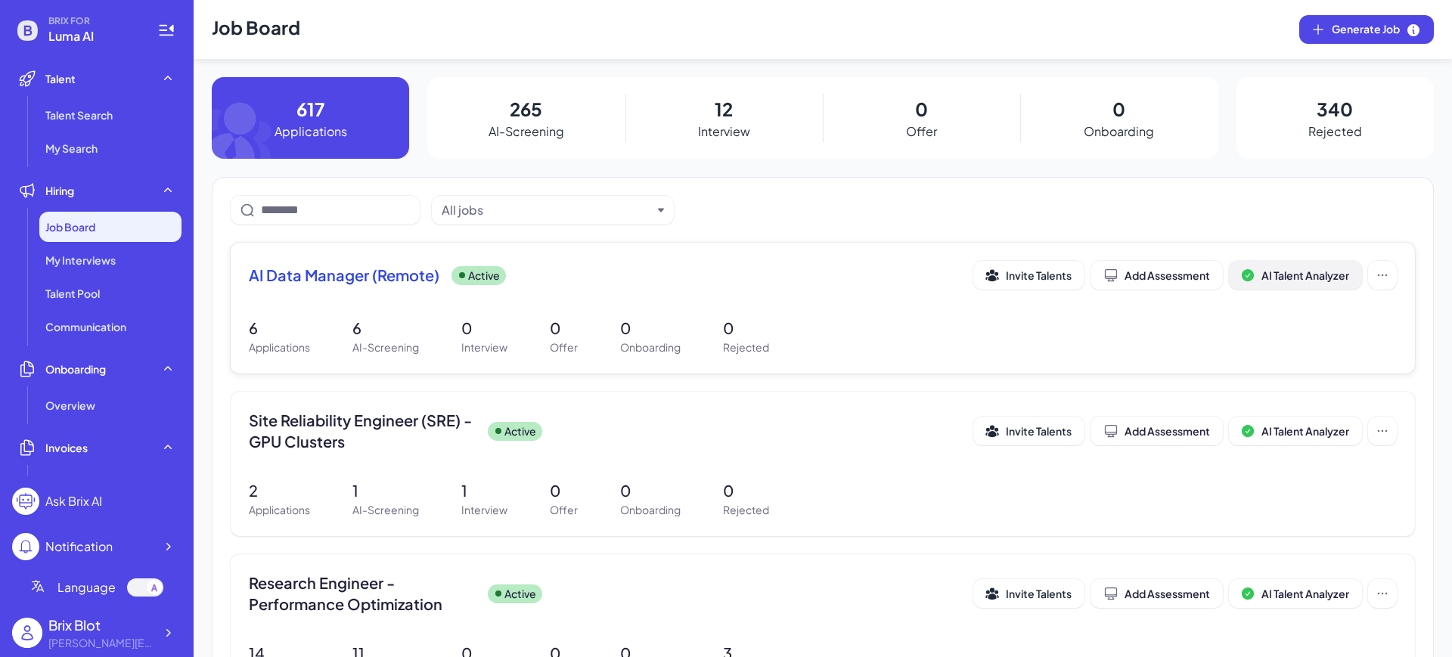
click at [1271, 273] on span "AI Talent Analyzer" at bounding box center [1305, 275] width 88 height 14
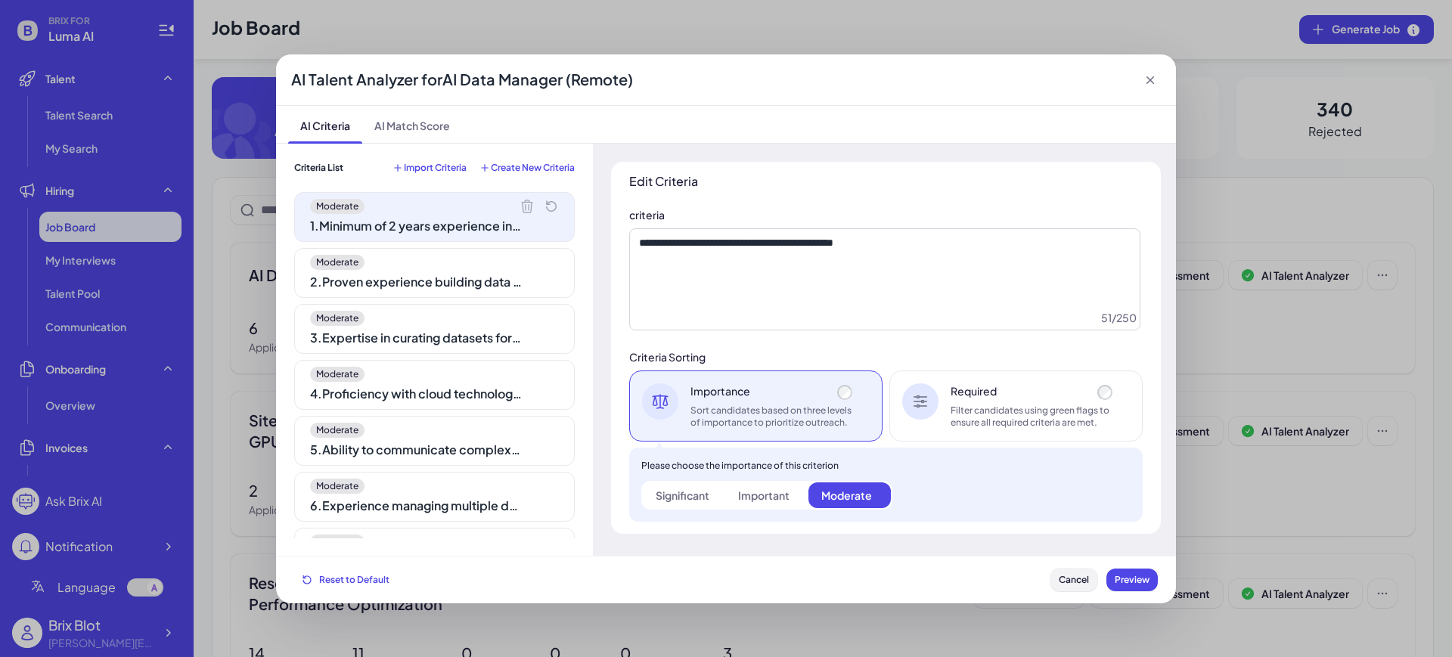
click at [1086, 574] on span "Cancel" at bounding box center [1073, 579] width 30 height 11
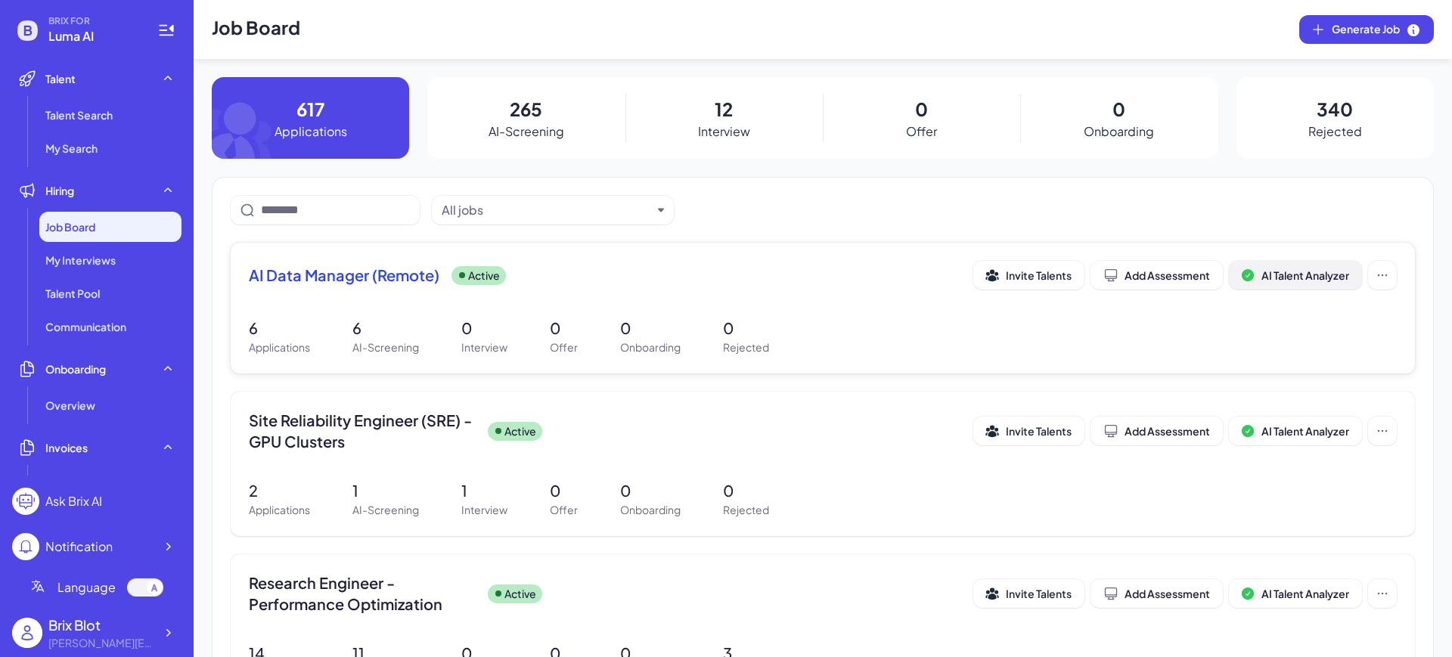
click at [1312, 277] on span "AI Talent Analyzer" at bounding box center [1305, 275] width 88 height 14
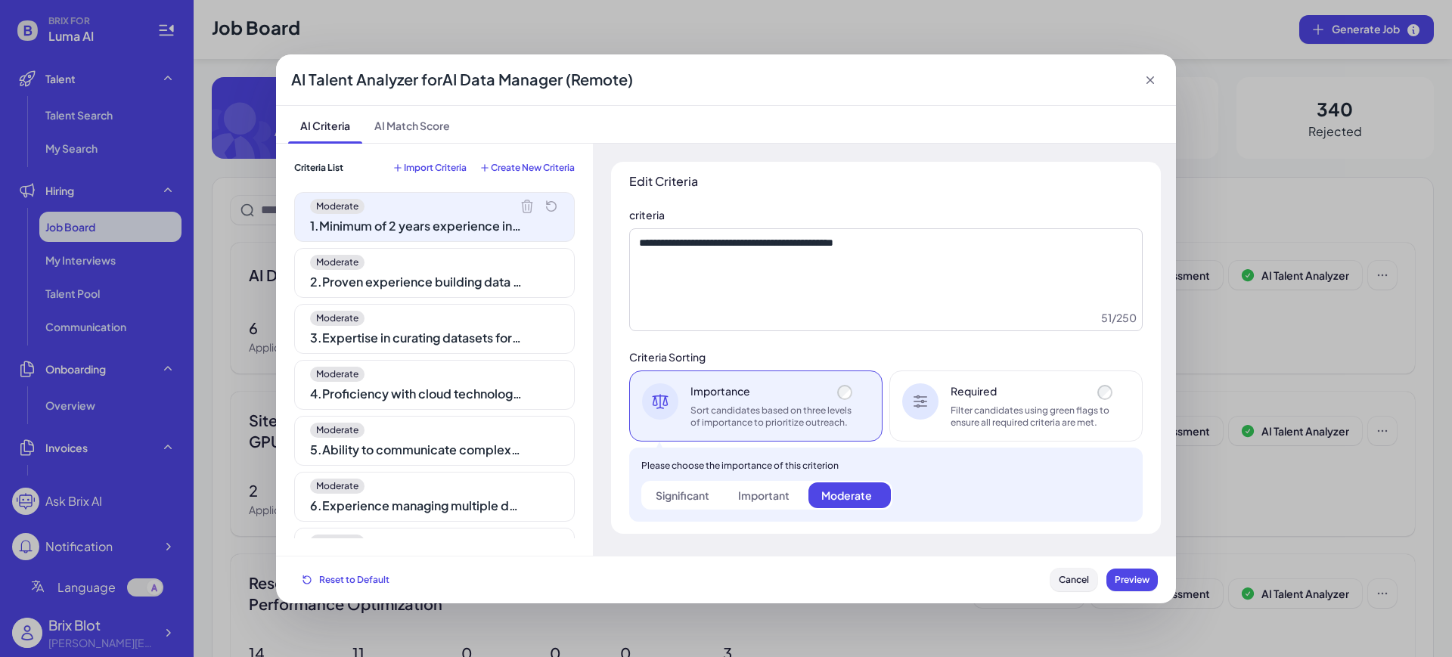
click at [1077, 580] on span "Cancel" at bounding box center [1073, 579] width 30 height 11
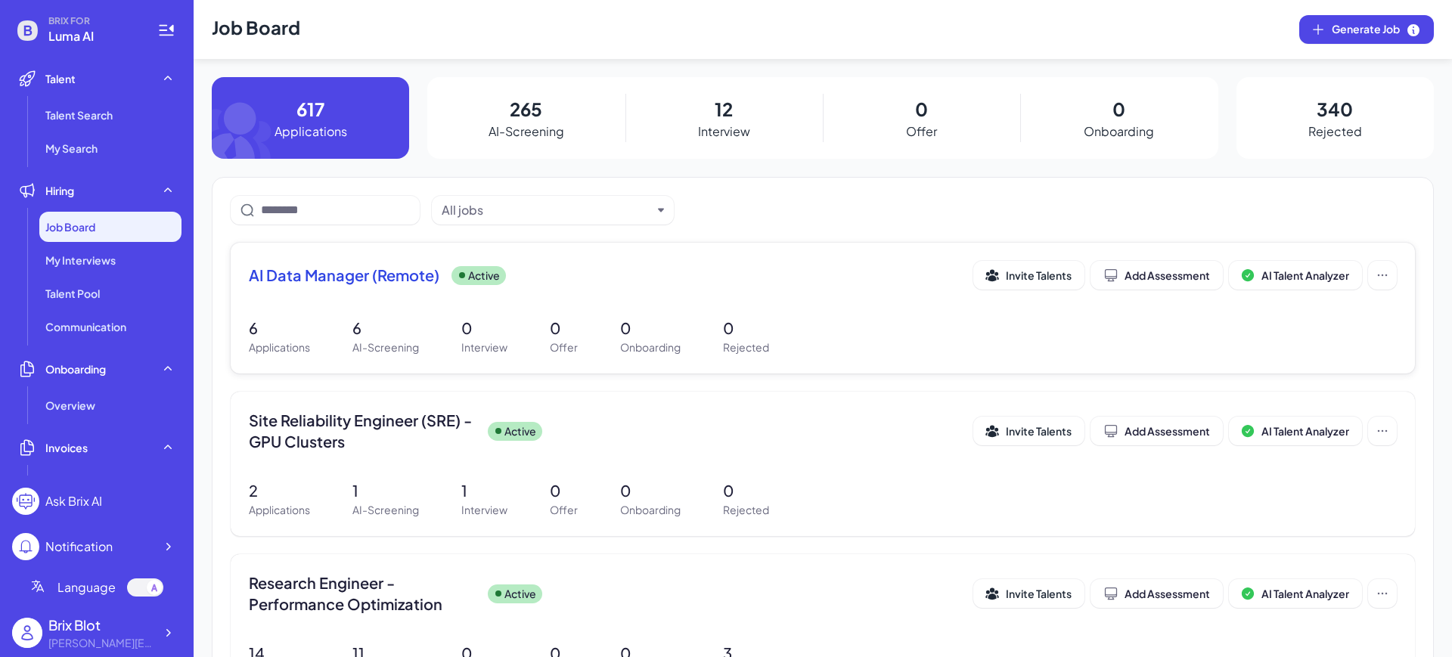
click at [410, 270] on span "AI Data Manager (Remote)" at bounding box center [344, 275] width 191 height 21
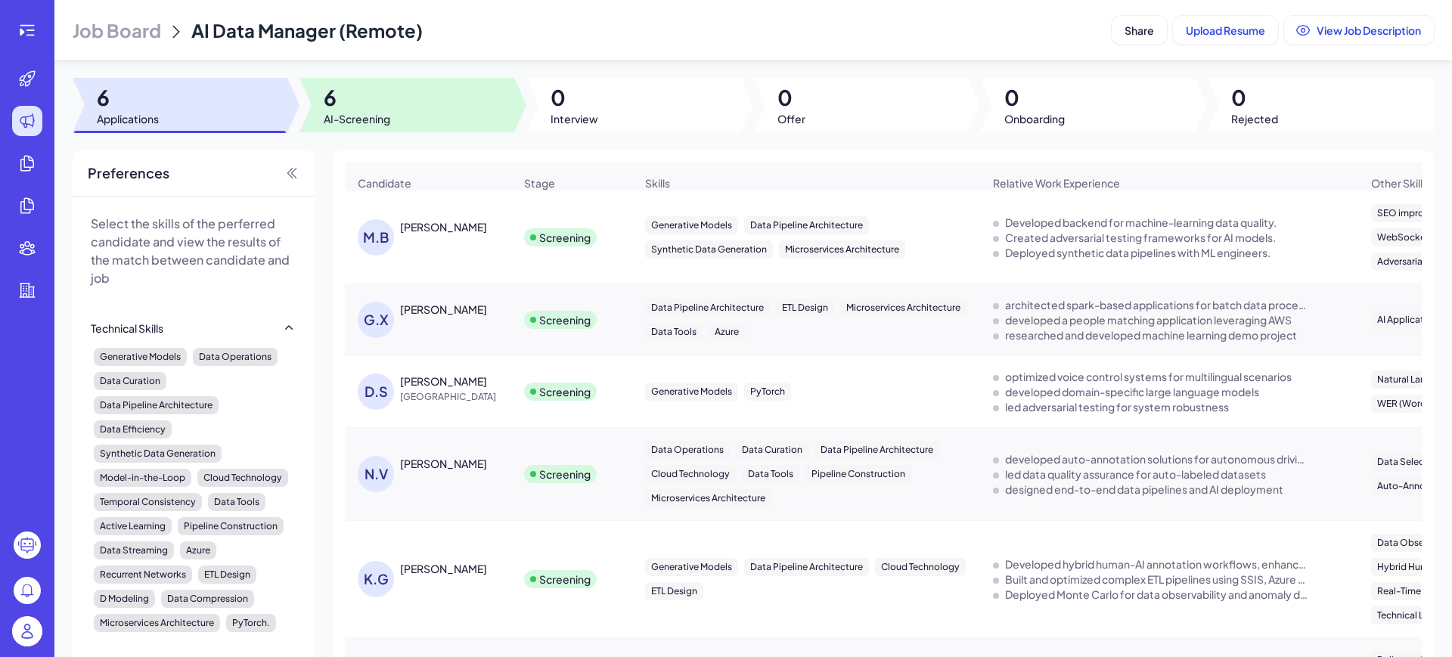
click at [358, 109] on span "6" at bounding box center [357, 97] width 67 height 27
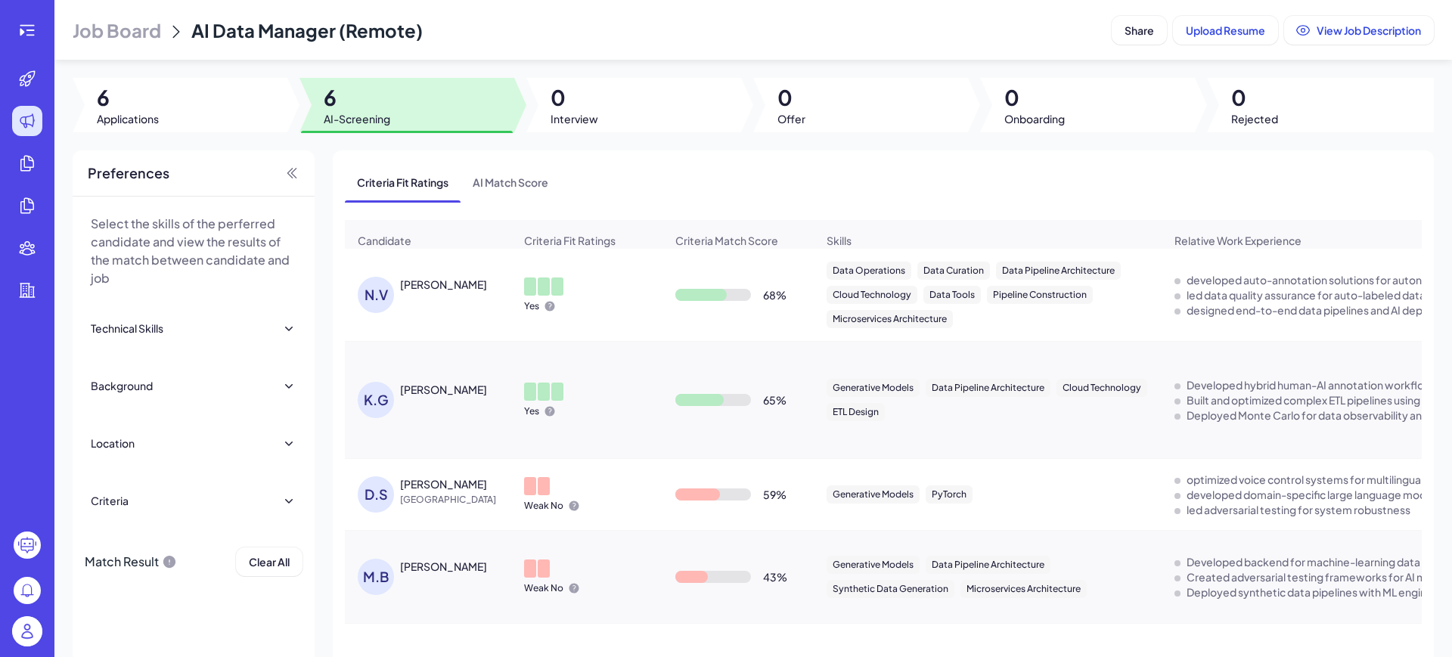
click at [152, 630] on div "Select the skills of the perferred candidate and view the results of the match …" at bounding box center [194, 446] width 242 height 499
click at [20, 32] on icon at bounding box center [22, 33] width 5 height 8
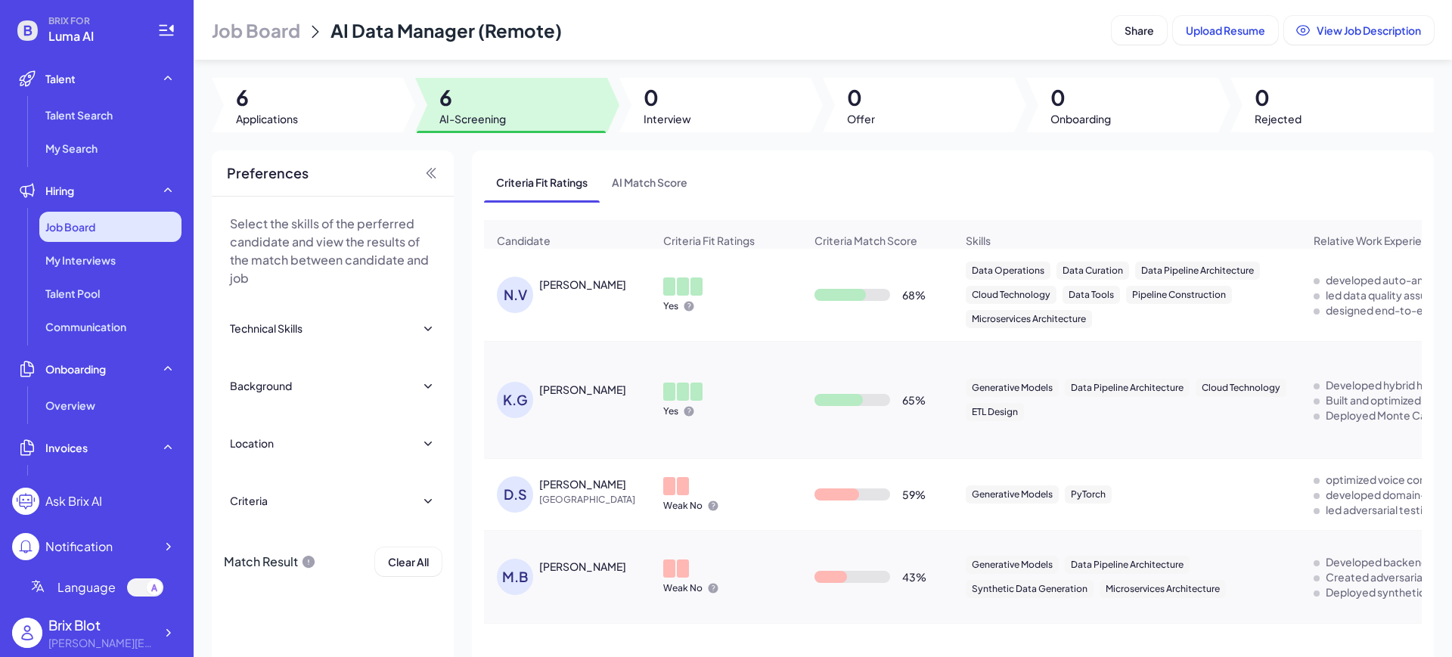
click at [131, 234] on div "Job Board" at bounding box center [110, 227] width 142 height 30
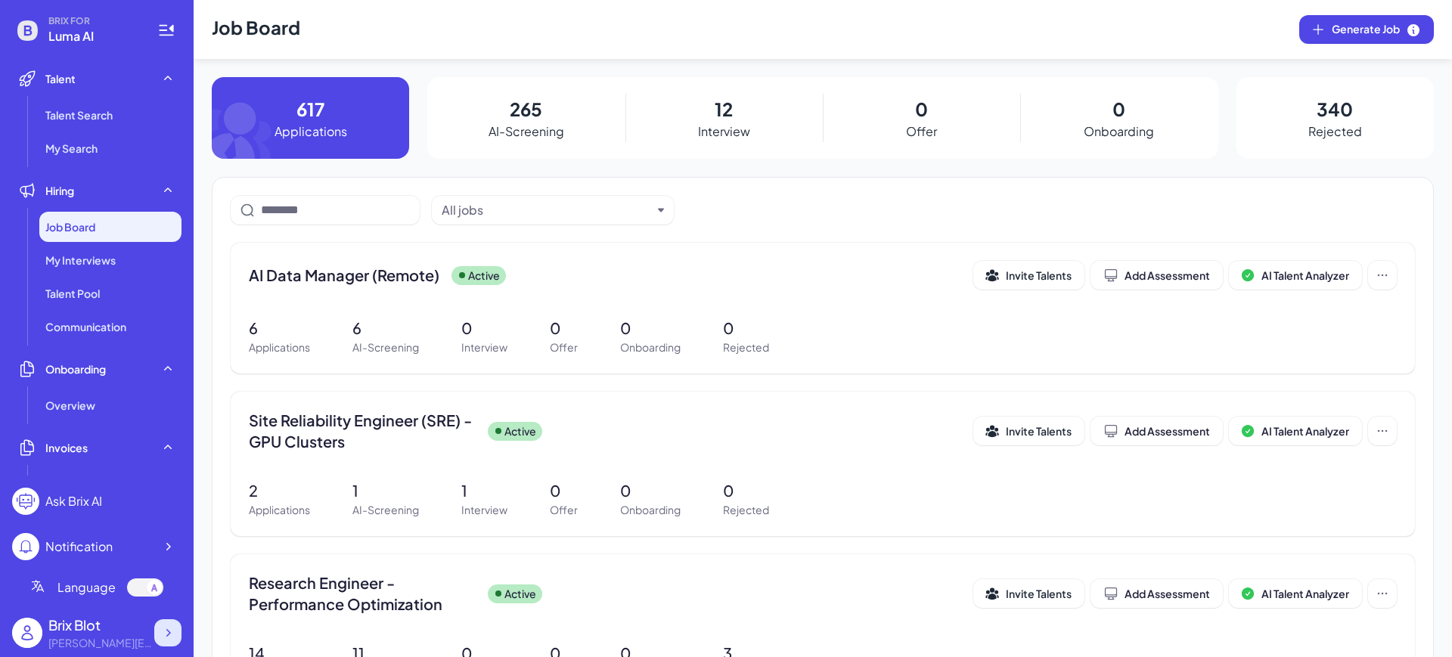
click at [160, 630] on div at bounding box center [167, 632] width 27 height 27
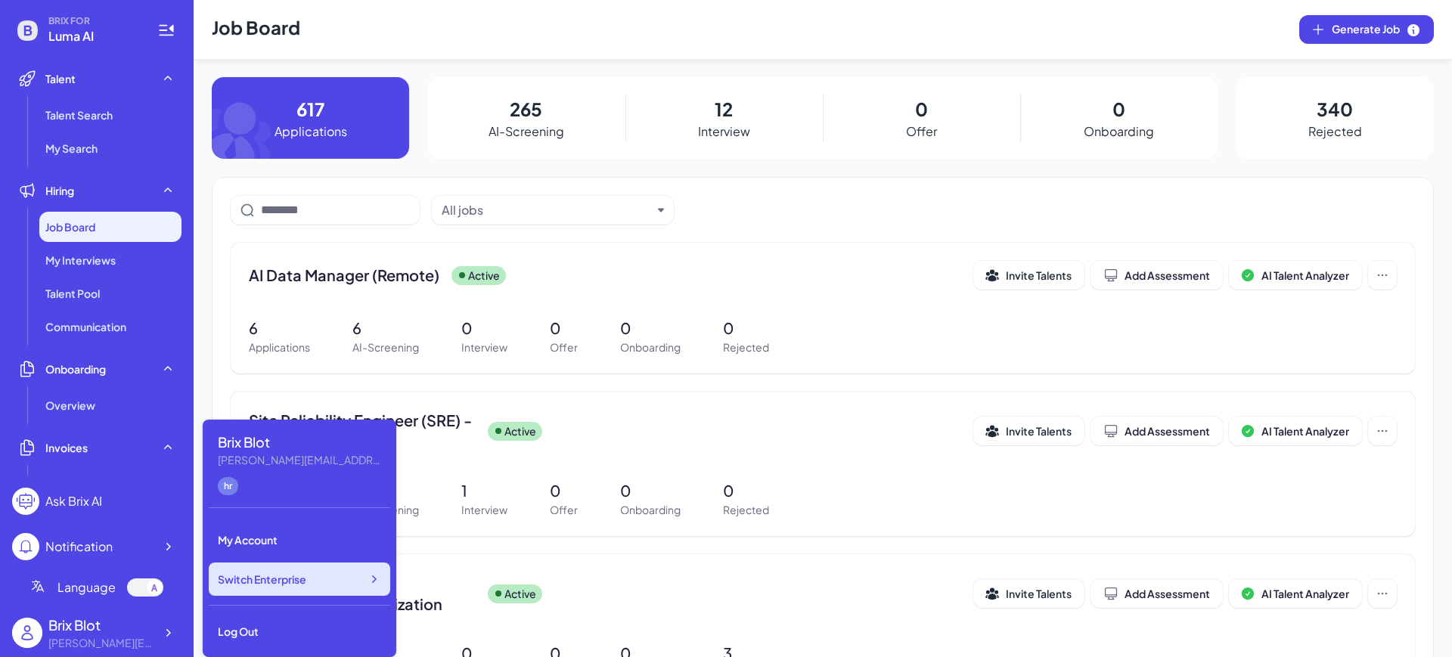
click at [340, 584] on div "Switch Enterprise" at bounding box center [299, 578] width 181 height 33
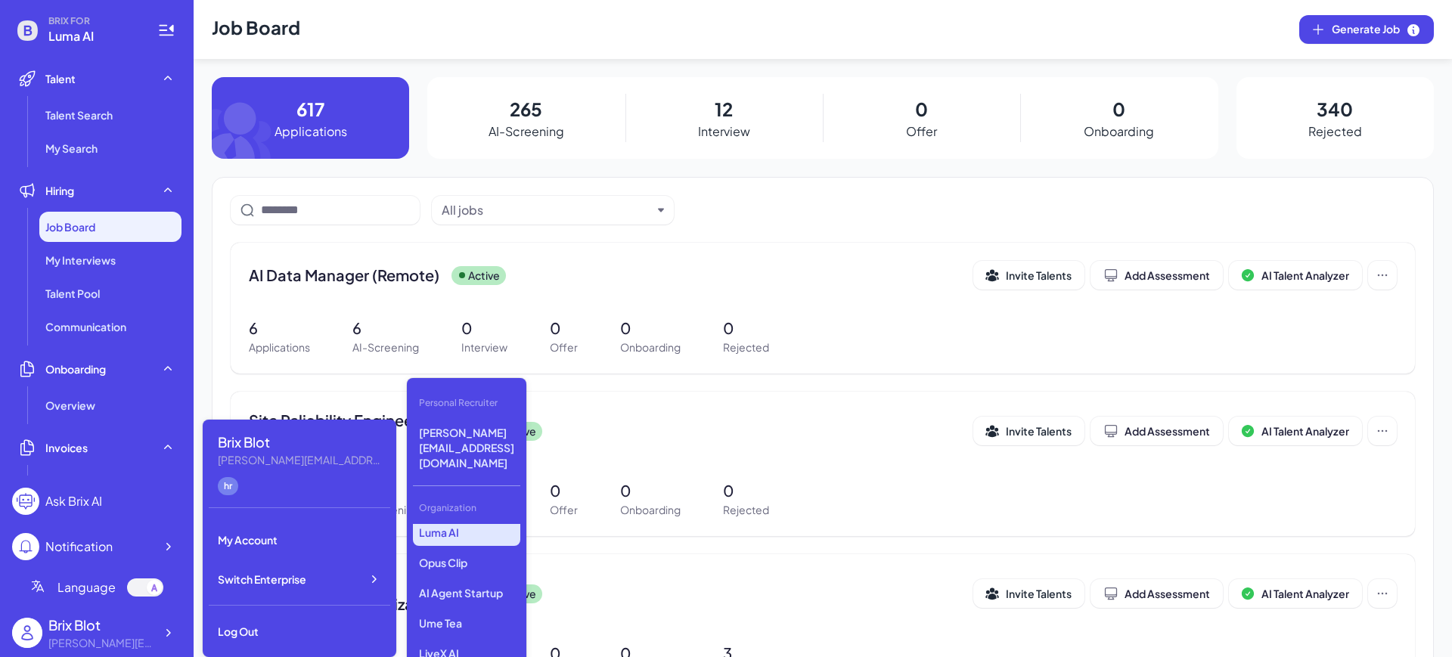
scroll to position [189, 0]
click at [485, 495] on div "Organization" at bounding box center [466, 508] width 107 height 26
click at [485, 516] on p "Opus Clip" at bounding box center [466, 529] width 107 height 27
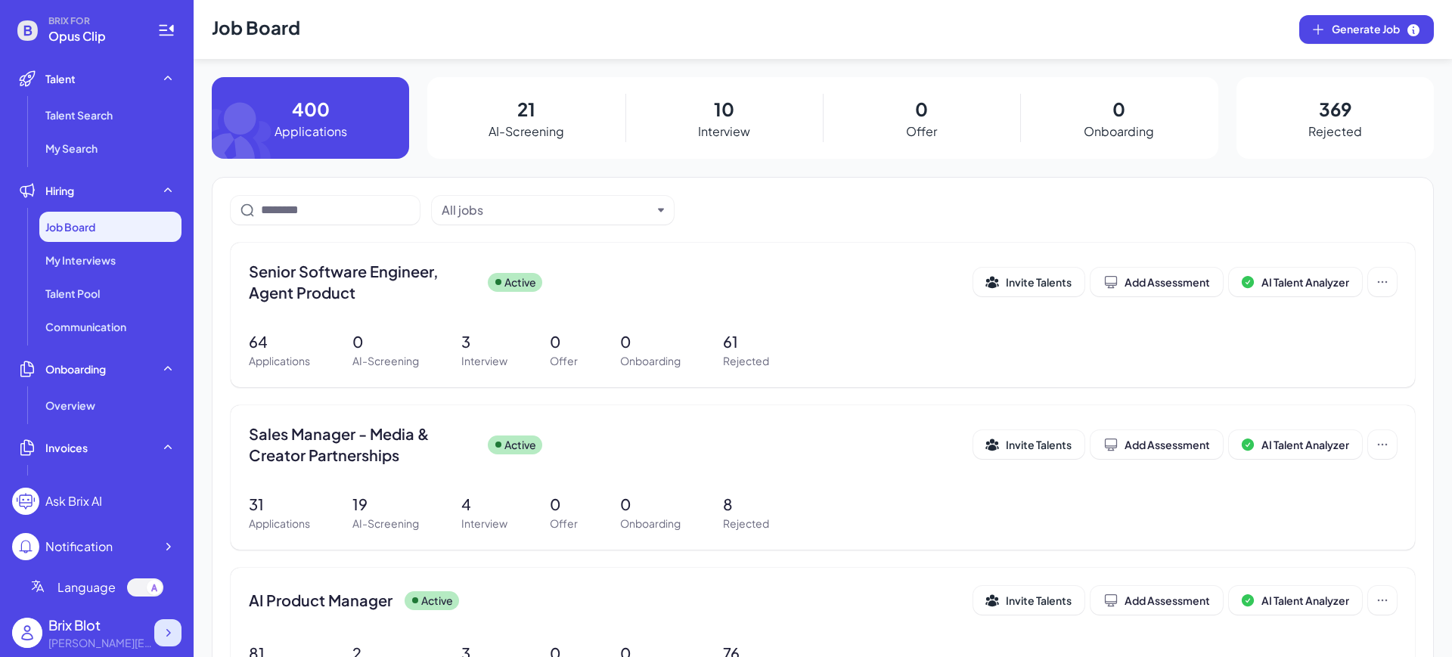
click at [169, 631] on icon at bounding box center [168, 633] width 5 height 8
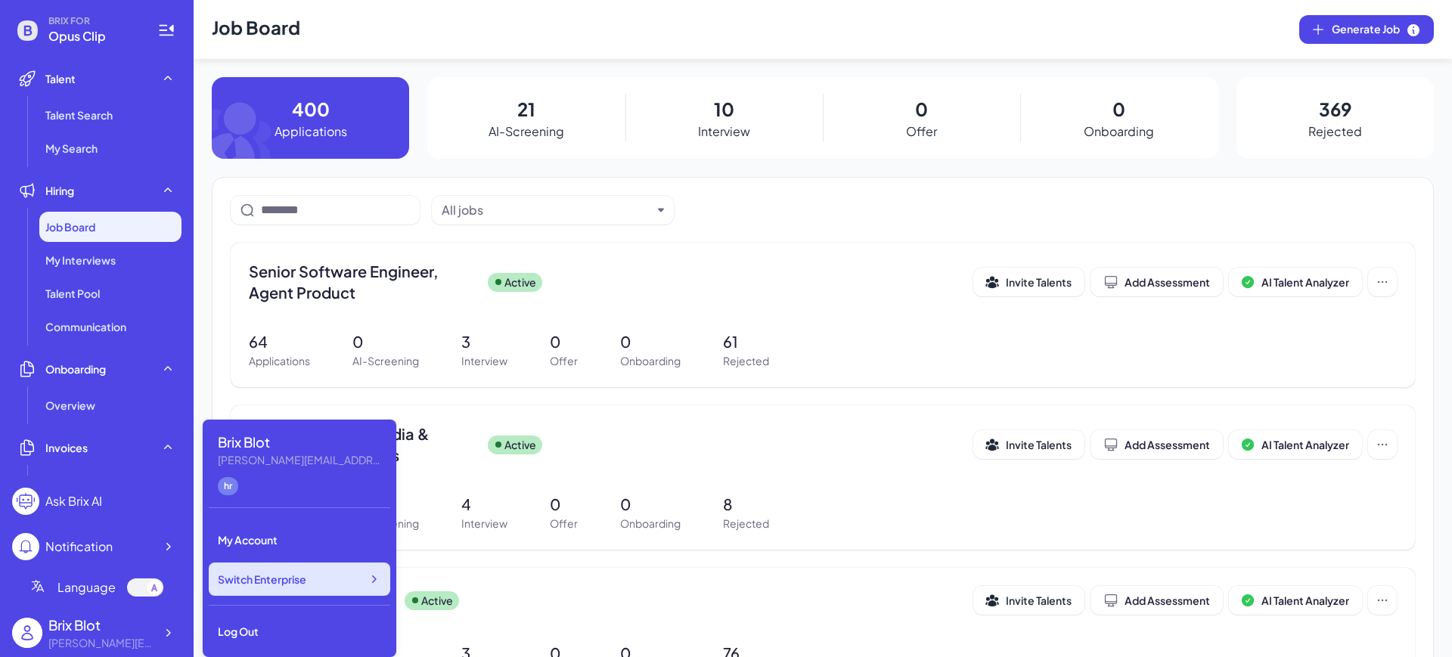
click at [340, 588] on div "Switch Enterprise" at bounding box center [299, 578] width 181 height 33
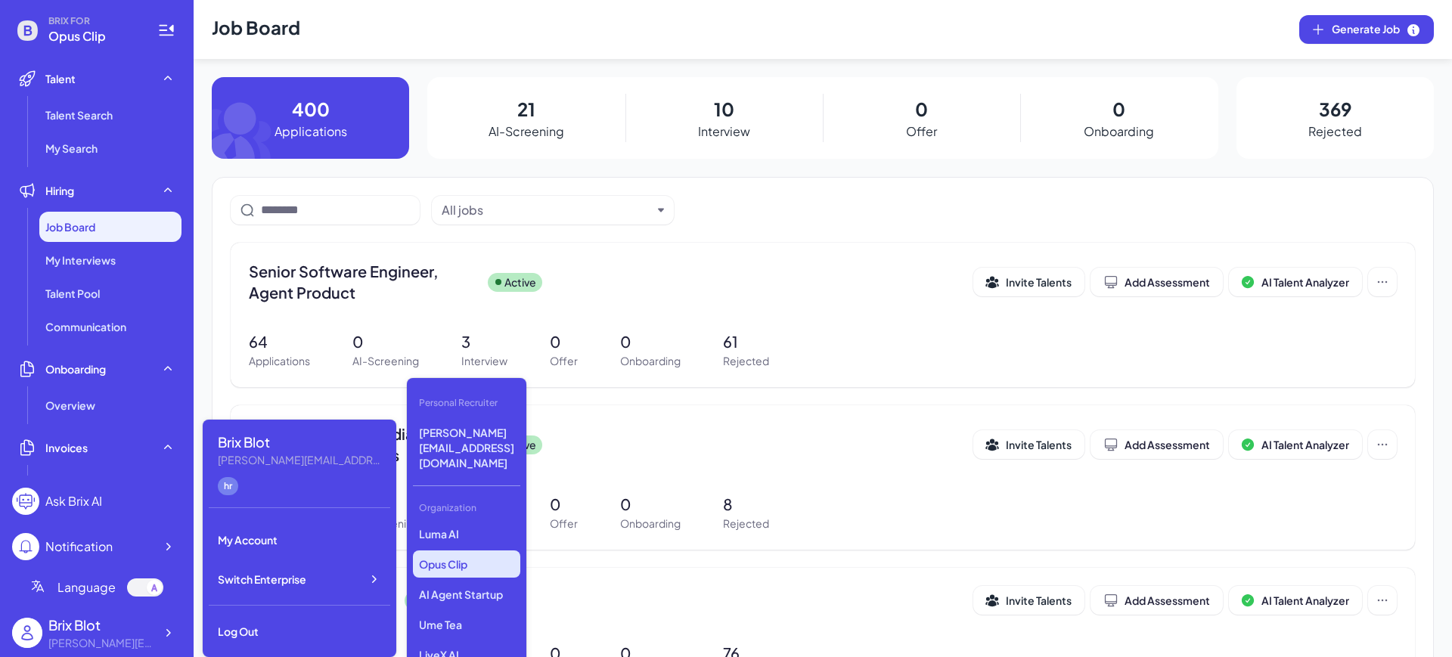
scroll to position [189, 0]
click at [460, 547] on p "AI Agent Startup" at bounding box center [466, 560] width 107 height 27
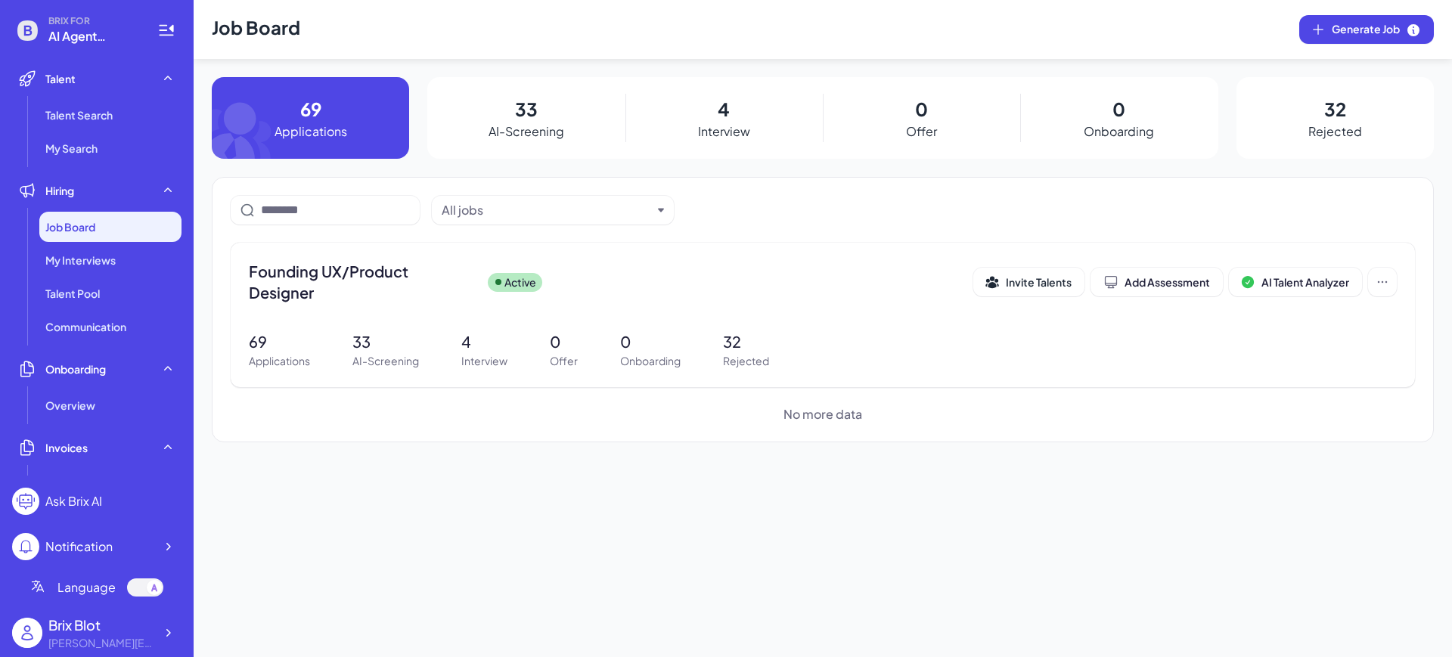
click at [401, 456] on div "Job Board Generate Job 69 Applications 33 AI-Screening 4 Interview 0 Offer 0 On…" at bounding box center [823, 328] width 1258 height 657
click at [162, 637] on icon at bounding box center [167, 632] width 15 height 15
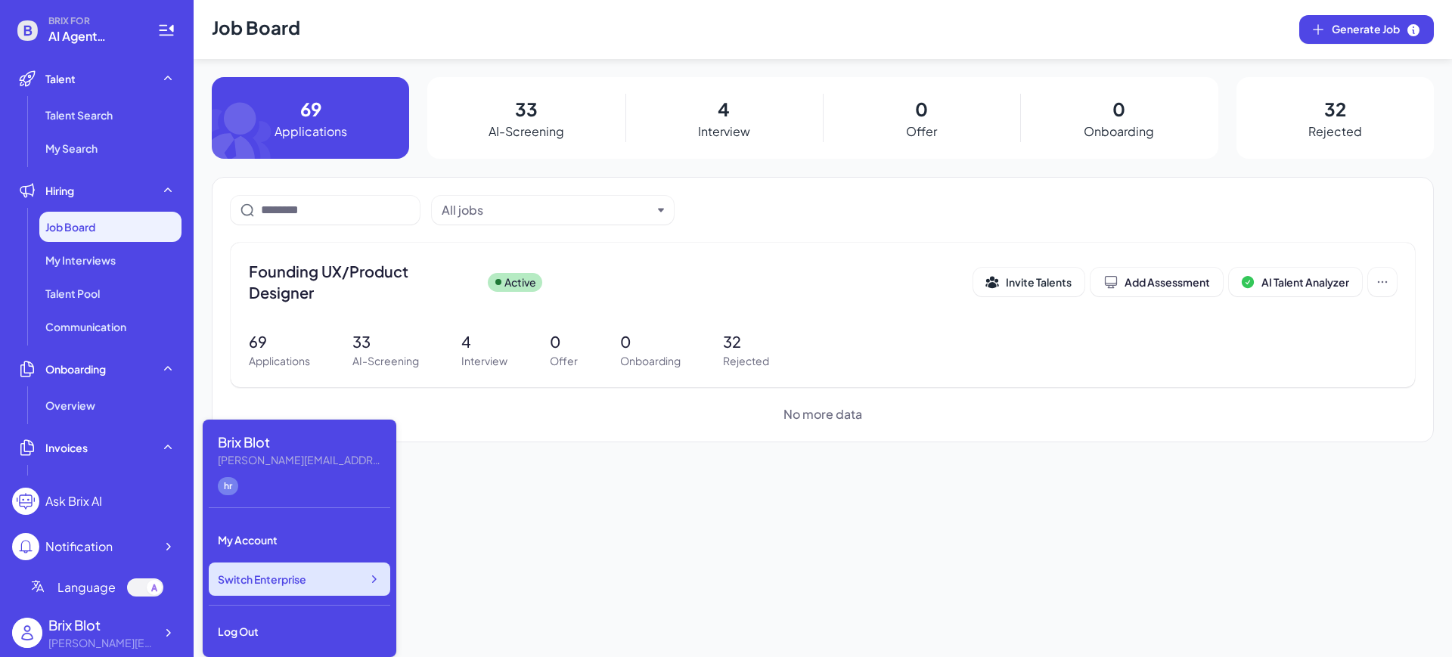
click at [288, 579] on span "Switch Enterprise" at bounding box center [262, 579] width 88 height 15
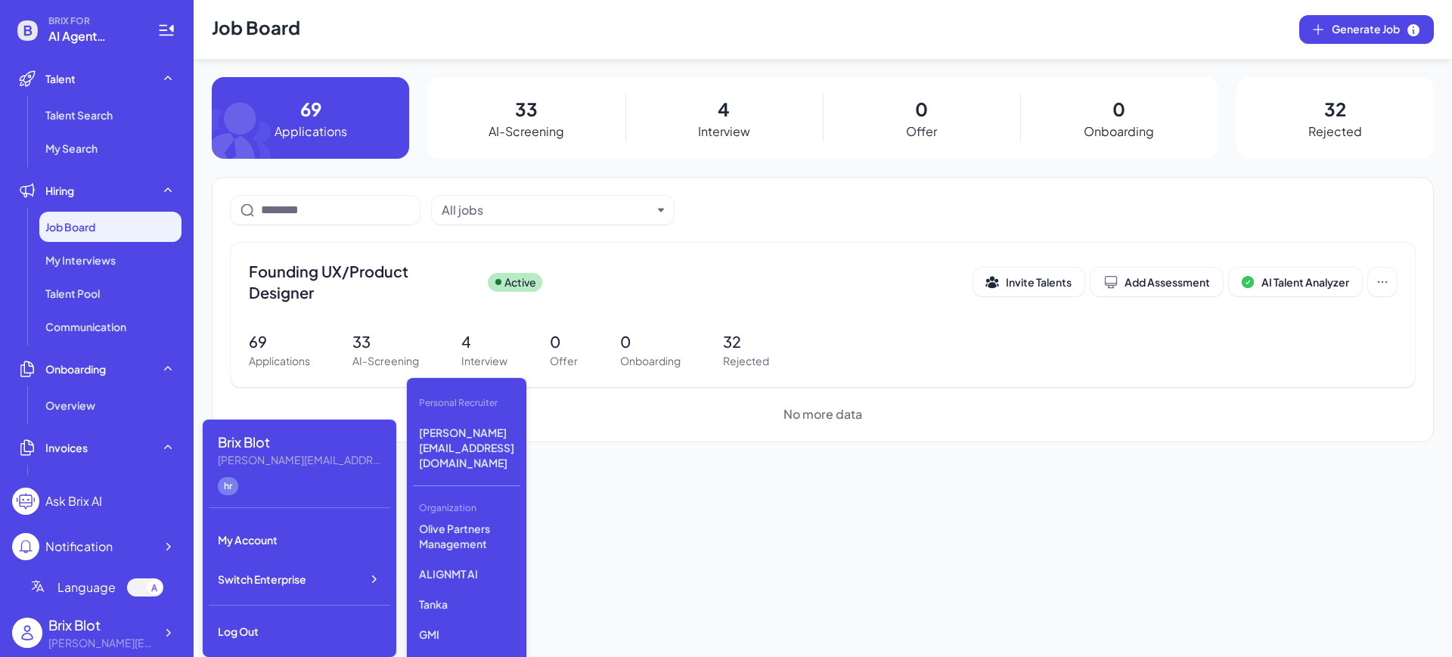
scroll to position [378, 0]
click at [468, 554] on p "ALIGNMT AI" at bounding box center [466, 567] width 107 height 27
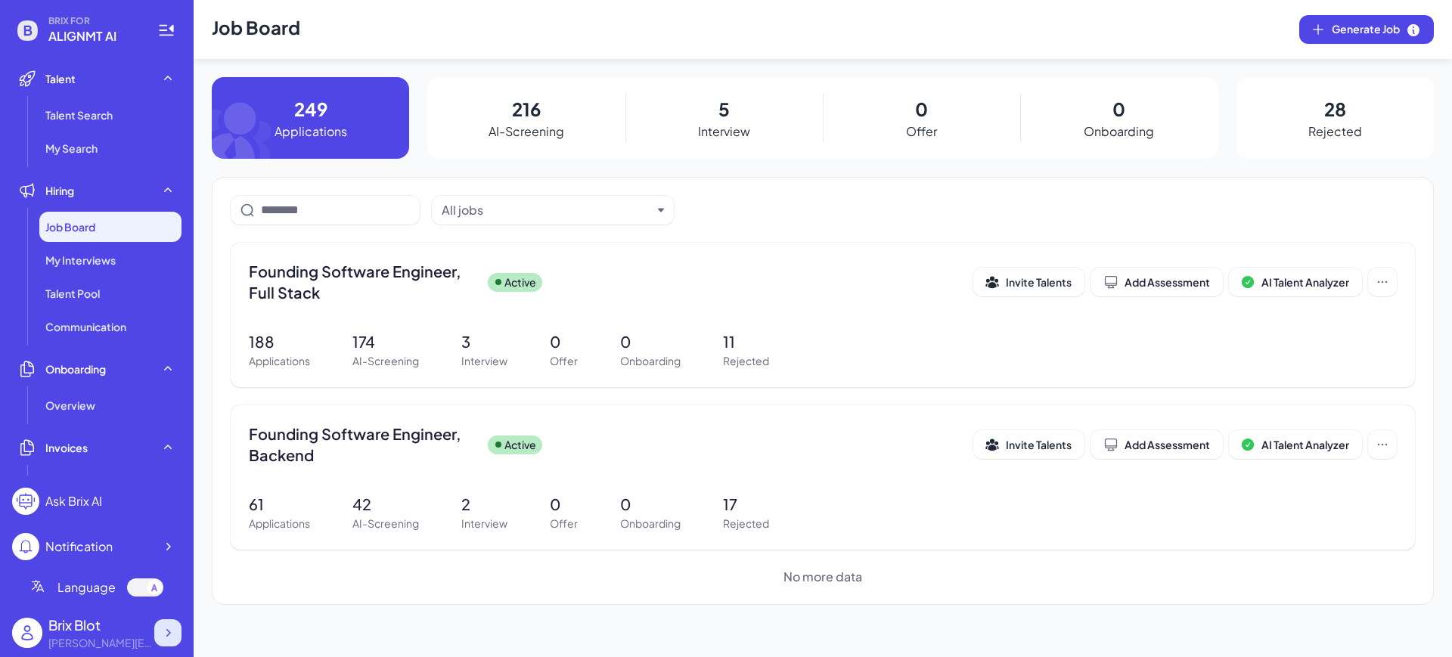
click at [173, 629] on icon at bounding box center [167, 632] width 15 height 15
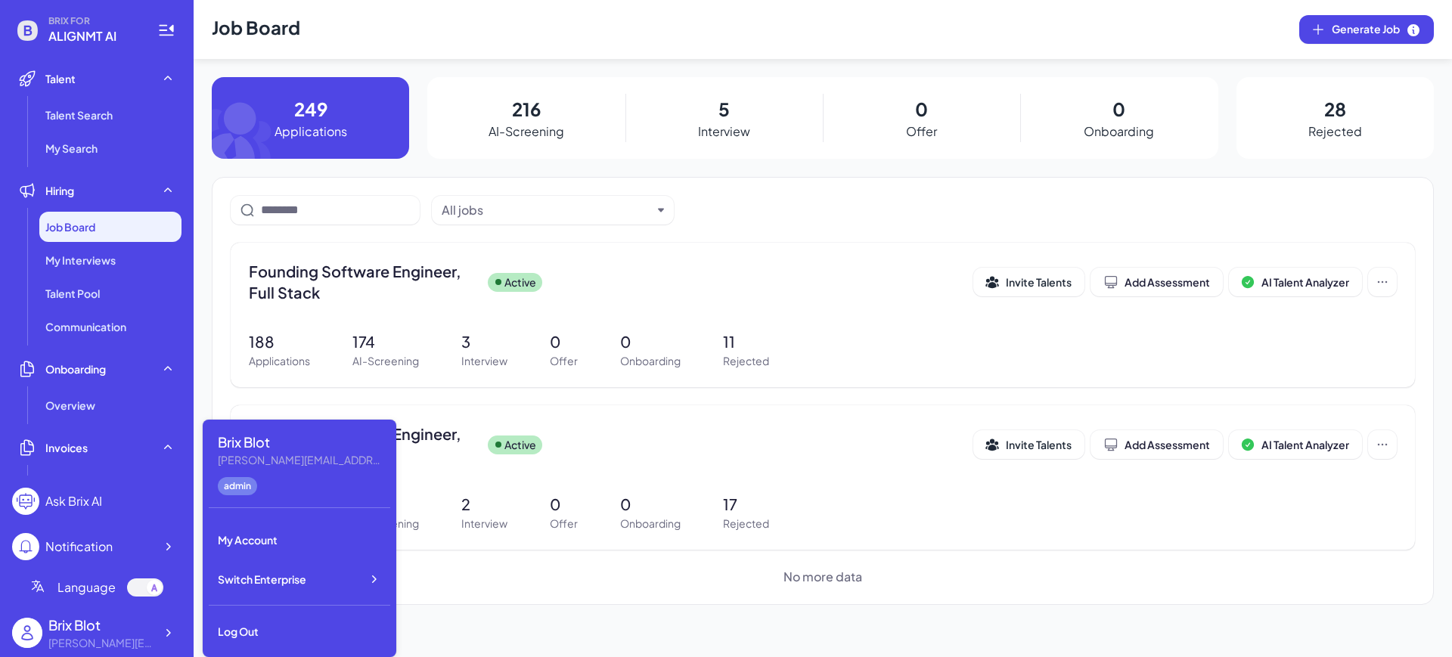
click at [526, 582] on section "No more data" at bounding box center [823, 577] width 1184 height 18
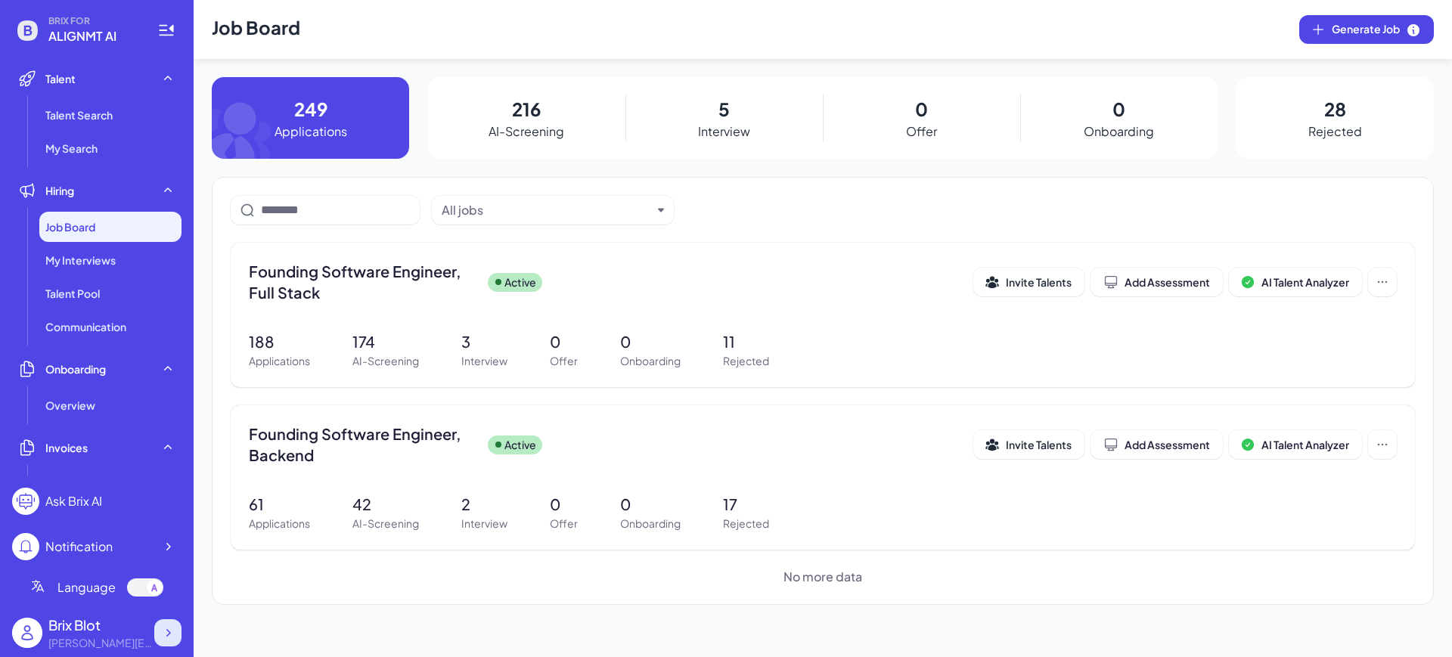
click at [176, 626] on div at bounding box center [167, 632] width 27 height 27
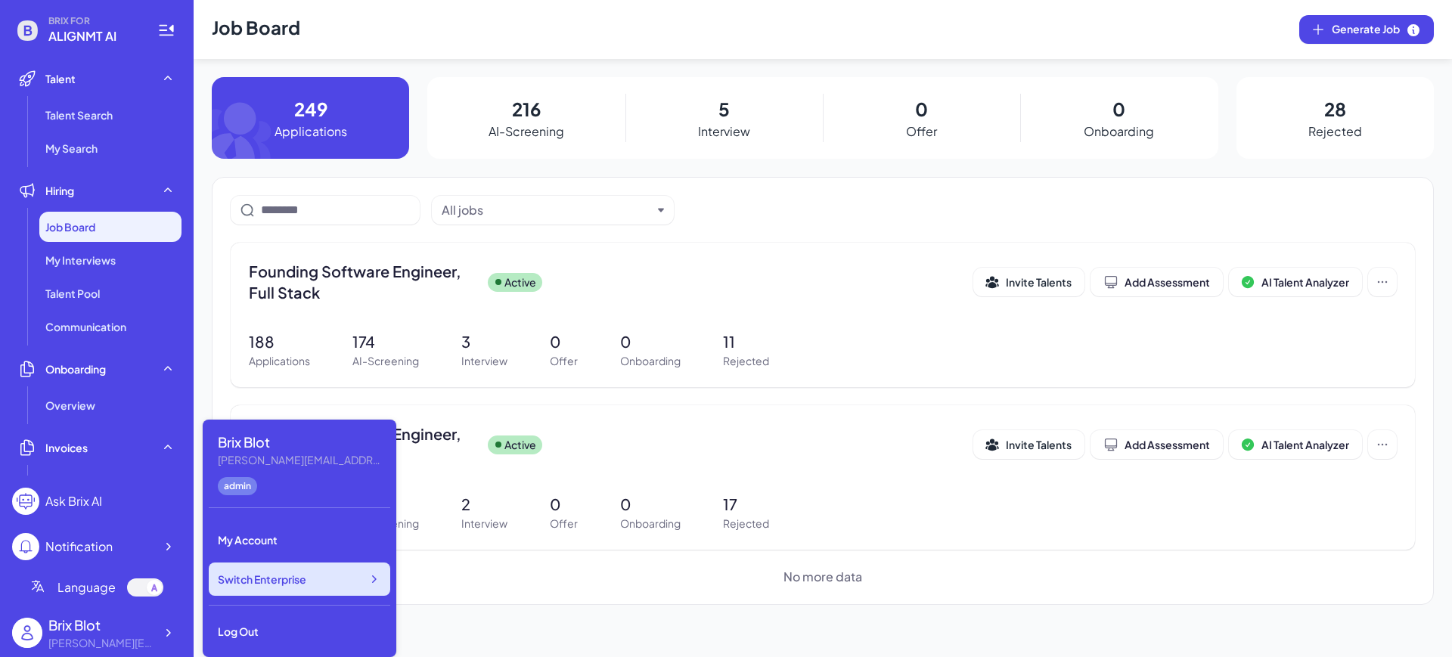
click at [304, 579] on span "Switch Enterprise" at bounding box center [262, 579] width 88 height 15
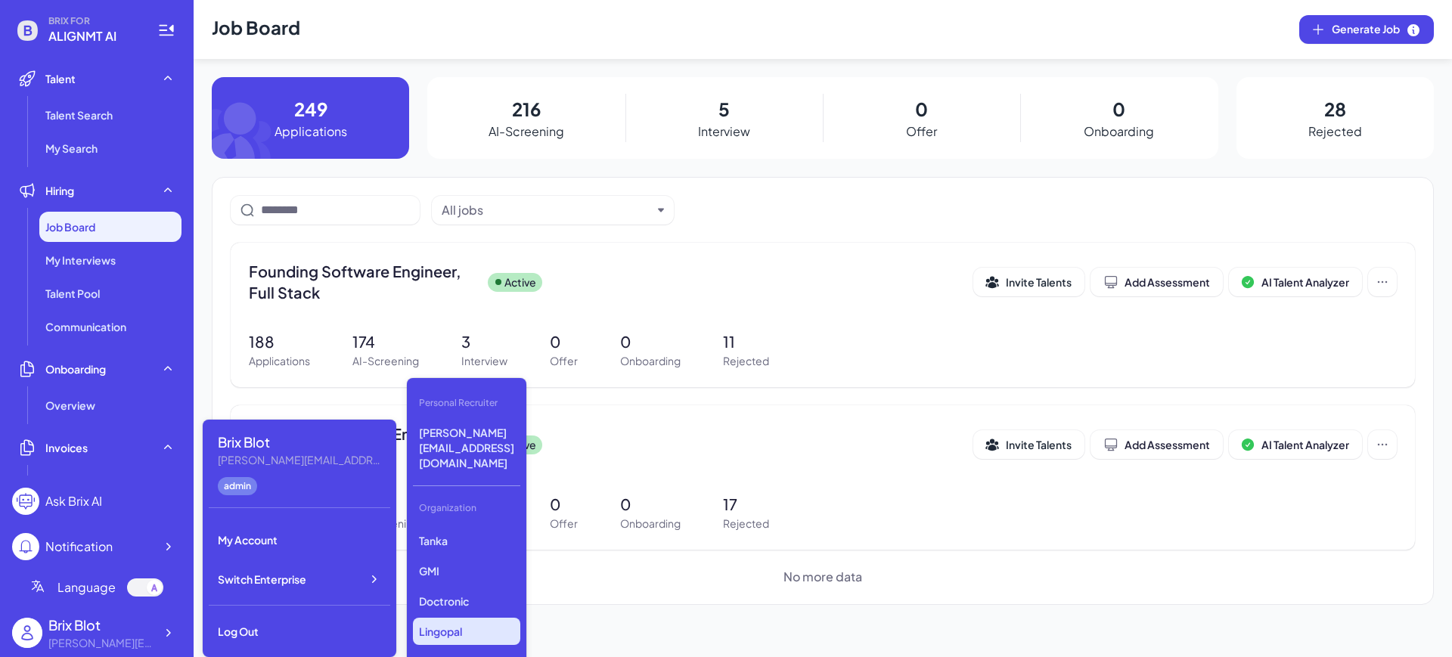
scroll to position [511, 0]
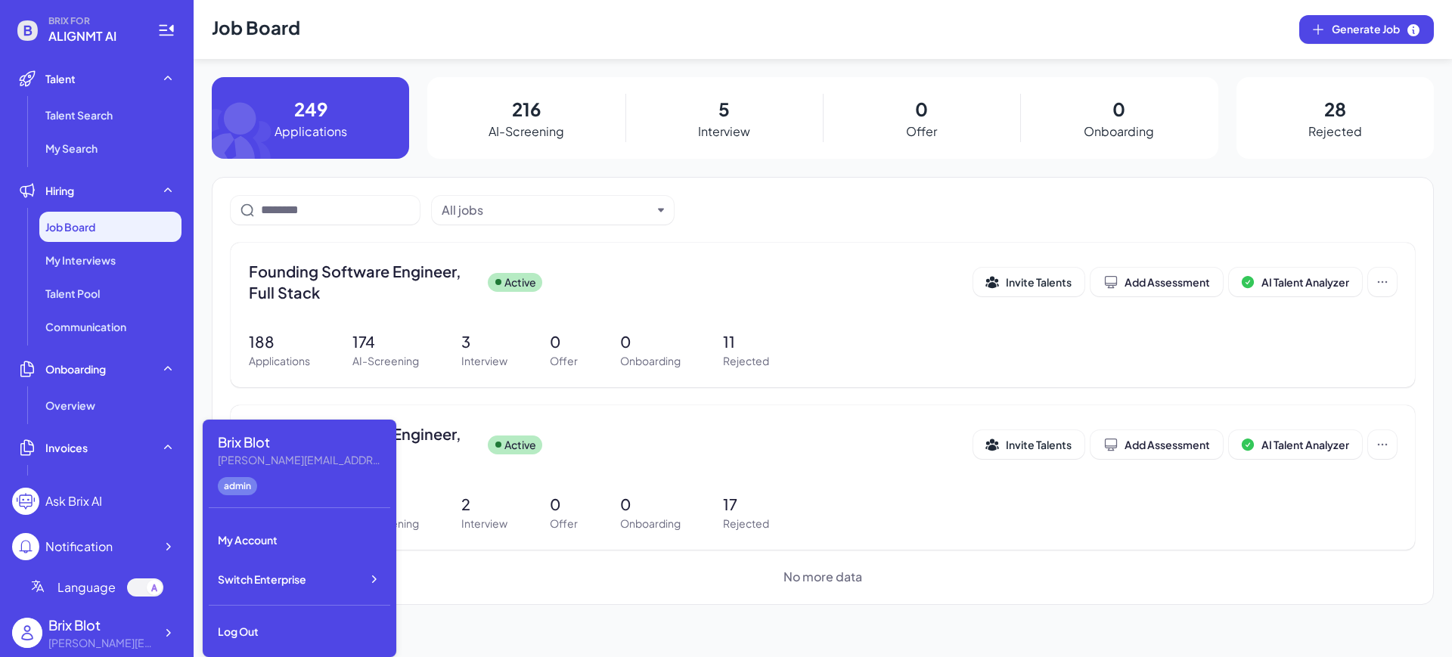
click at [588, 568] on section "No more data" at bounding box center [823, 577] width 1184 height 18
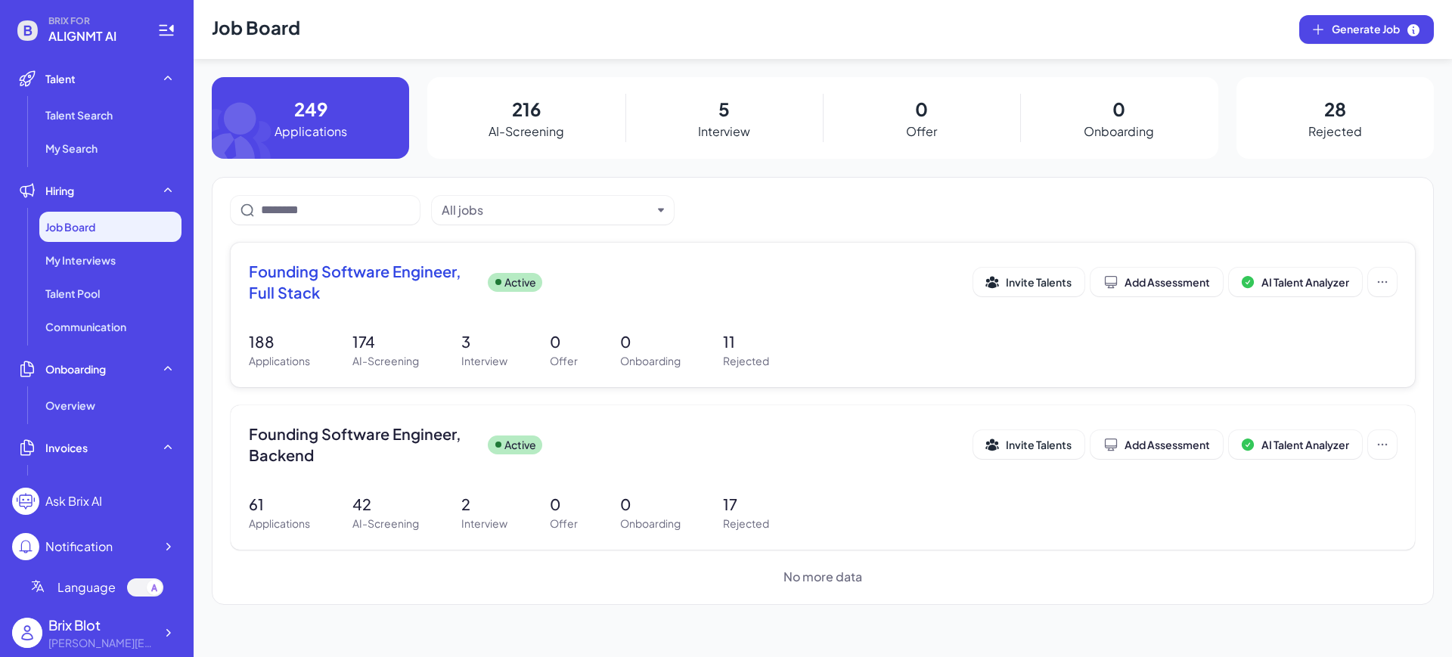
click at [380, 296] on span "Founding Software Engineer, Full Stack" at bounding box center [362, 282] width 227 height 42
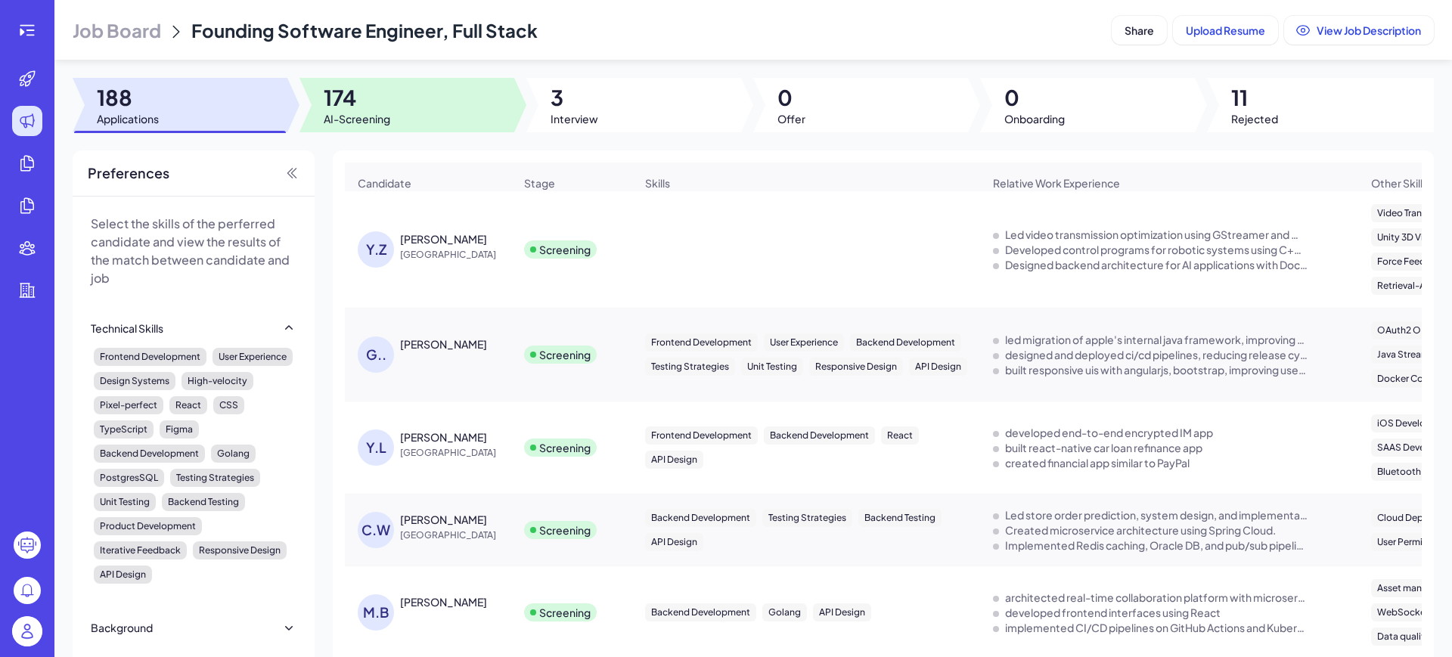
click at [339, 100] on span "174" at bounding box center [357, 97] width 67 height 27
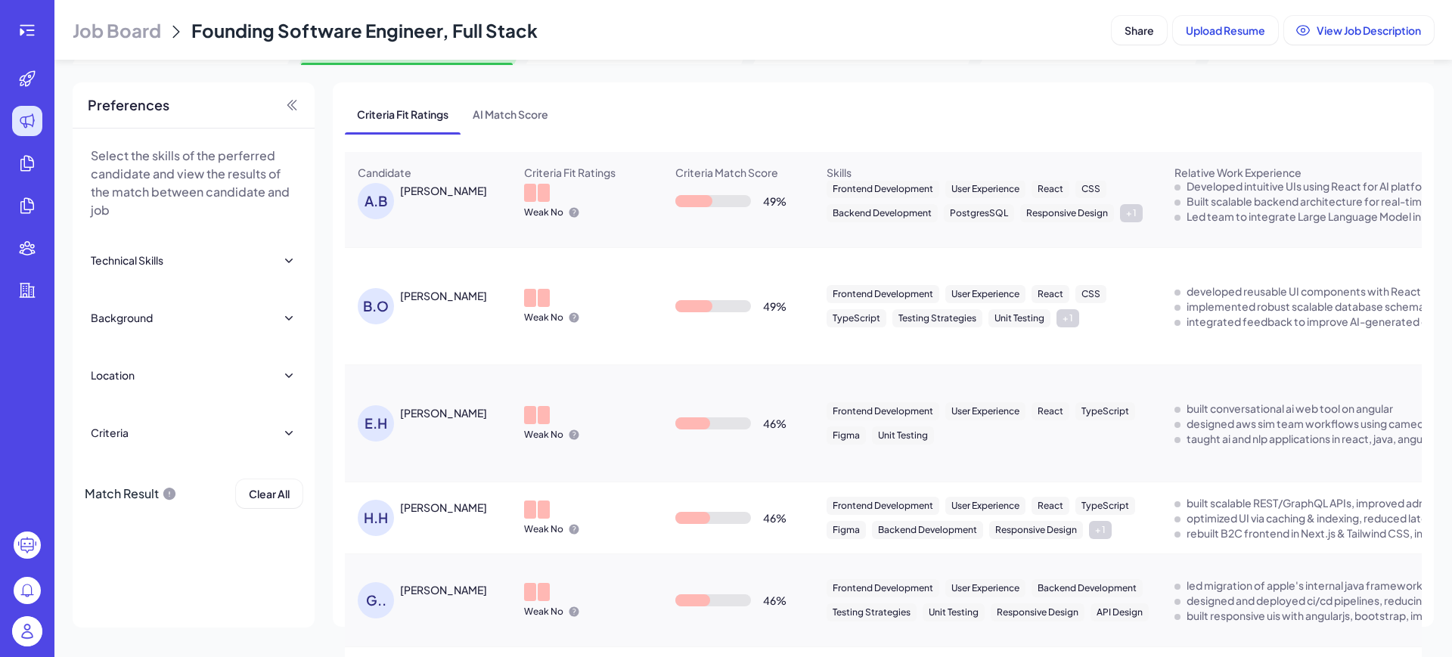
scroll to position [78, 0]
click at [30, 20] on div at bounding box center [27, 30] width 30 height 30
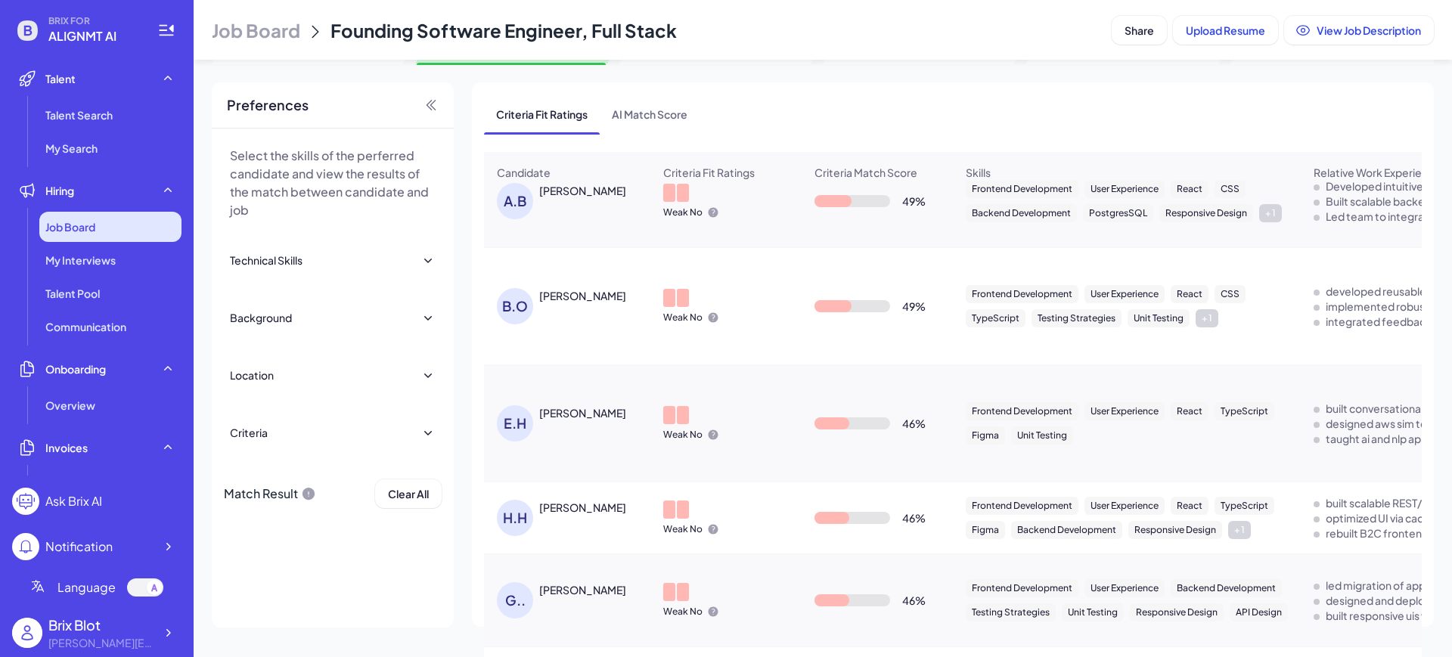
click at [117, 215] on div "Job Board" at bounding box center [110, 227] width 142 height 30
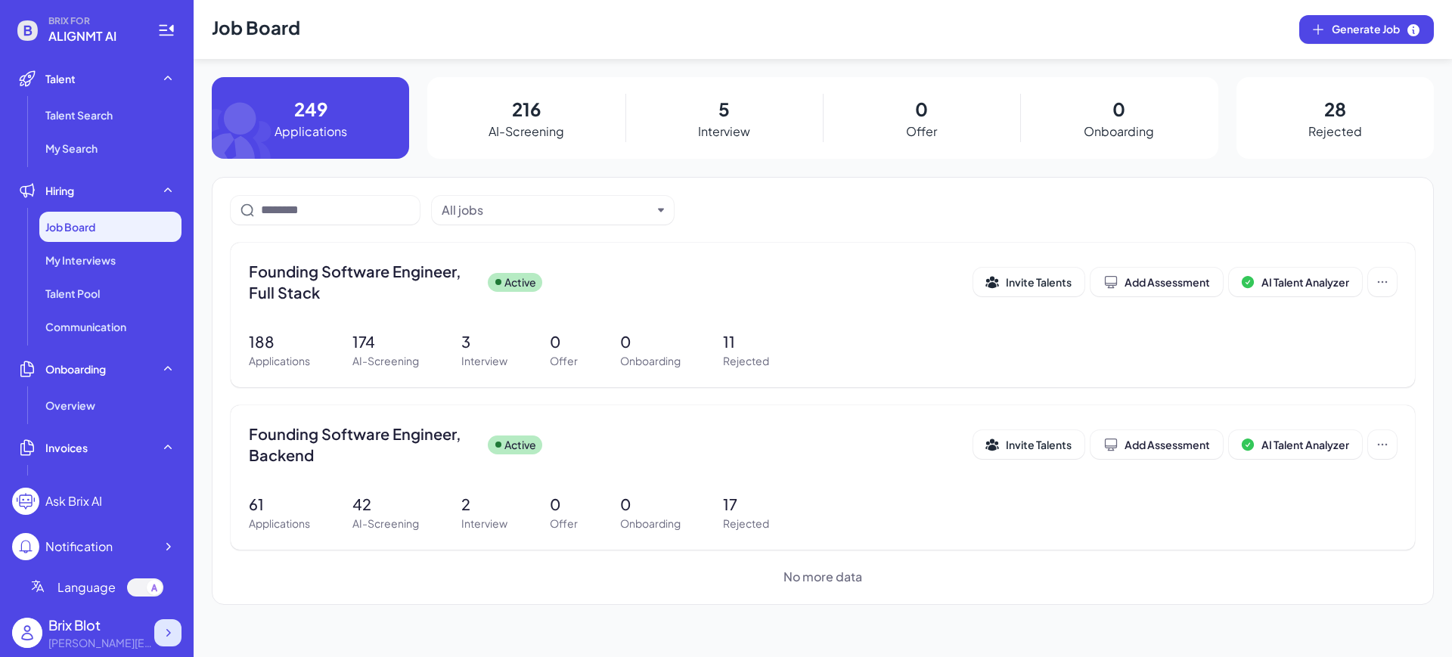
click at [169, 630] on icon at bounding box center [167, 632] width 15 height 15
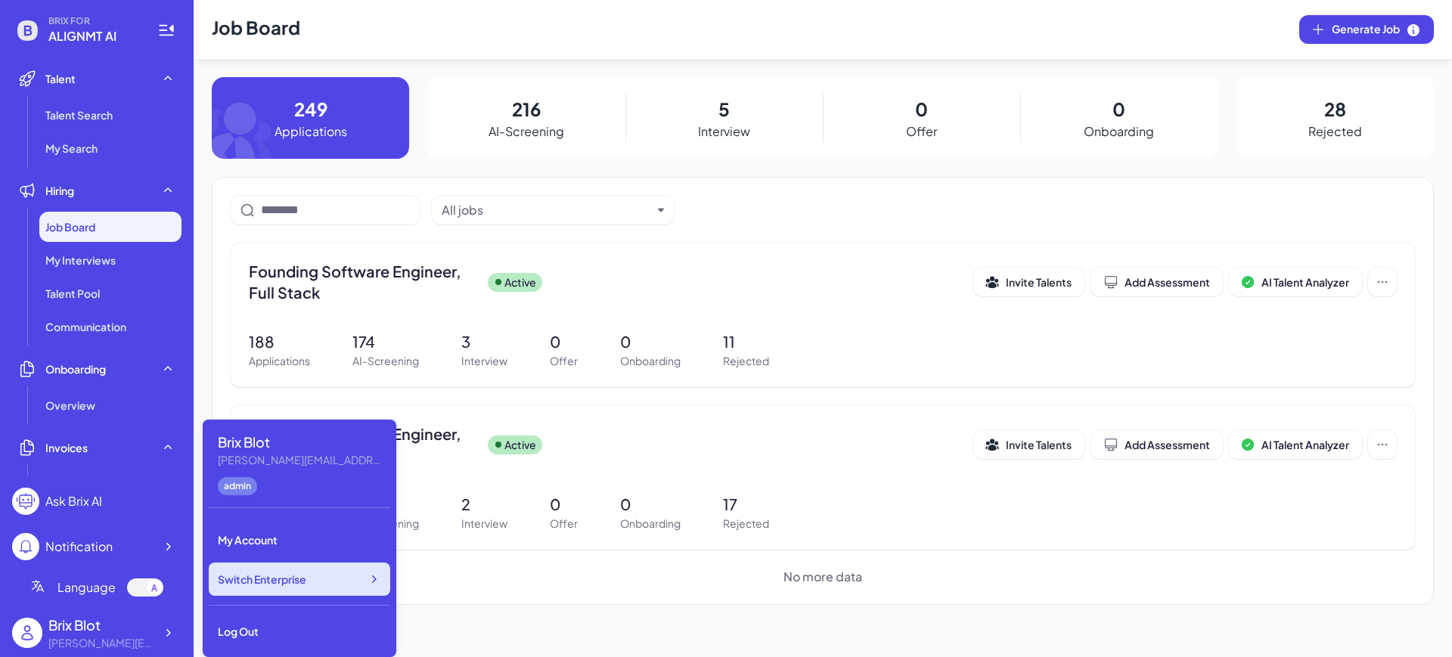
click at [293, 582] on span "Switch Enterprise" at bounding box center [262, 579] width 88 height 15
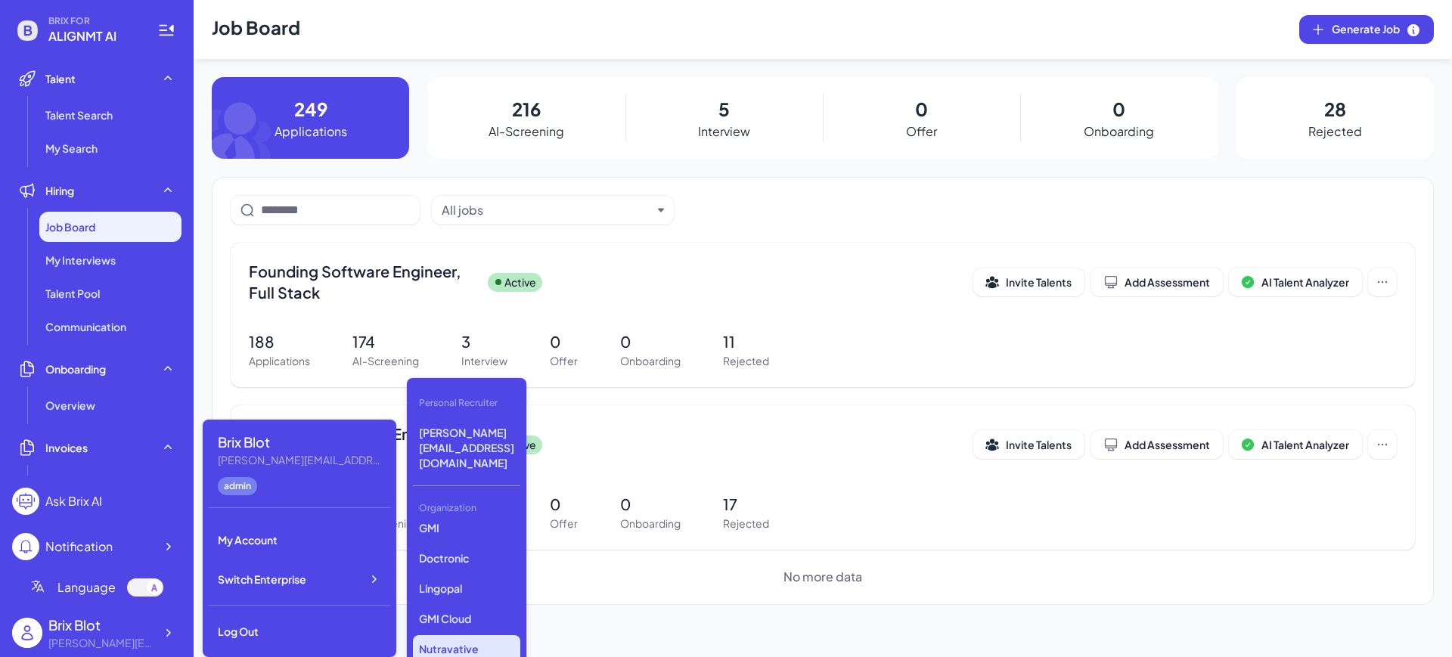
scroll to position [511, 0]
click at [477, 603] on p "Nutravative Ingredients" at bounding box center [466, 624] width 107 height 42
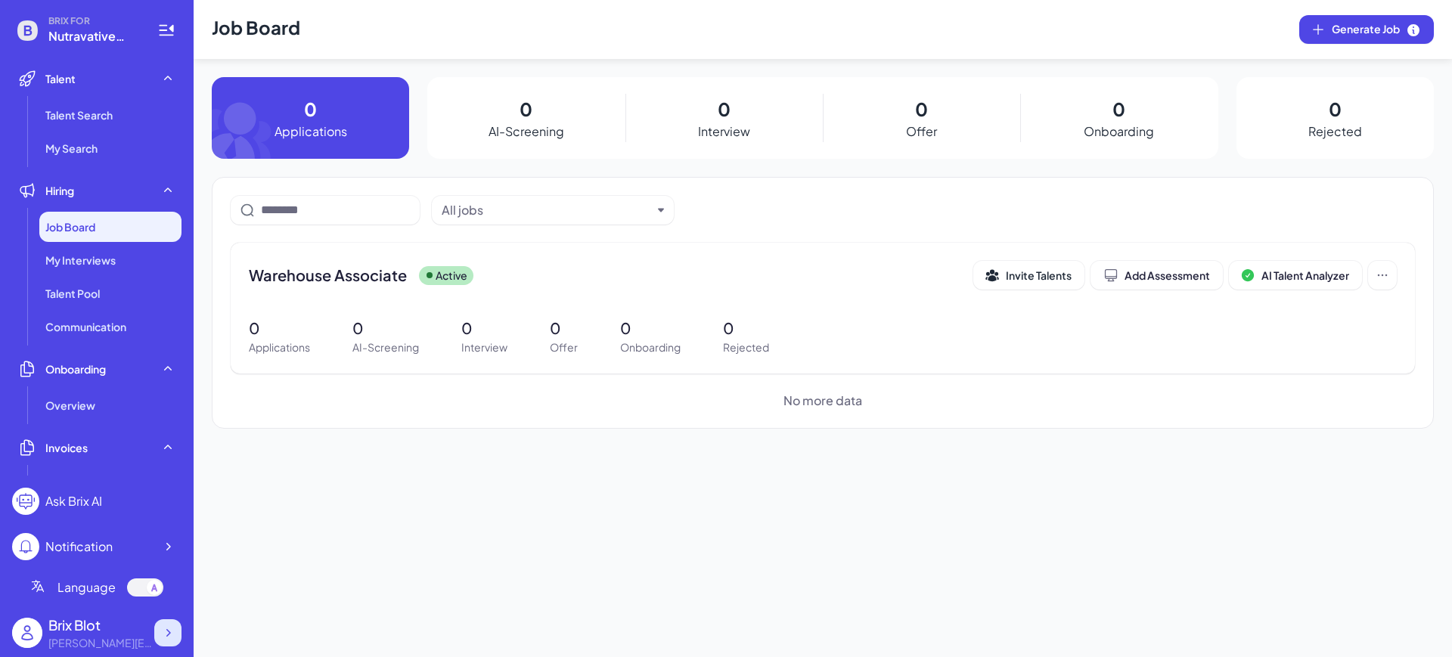
click at [172, 632] on icon at bounding box center [167, 632] width 15 height 15
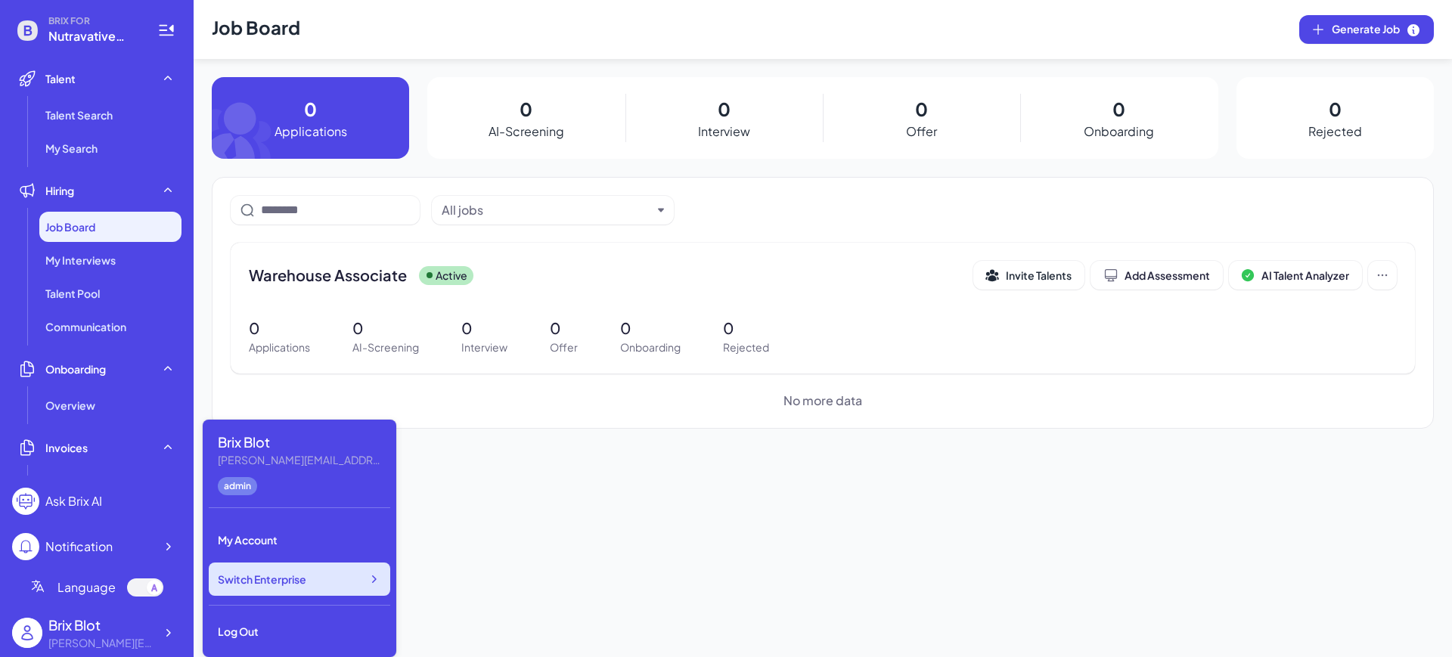
click at [366, 581] on icon at bounding box center [373, 579] width 15 height 15
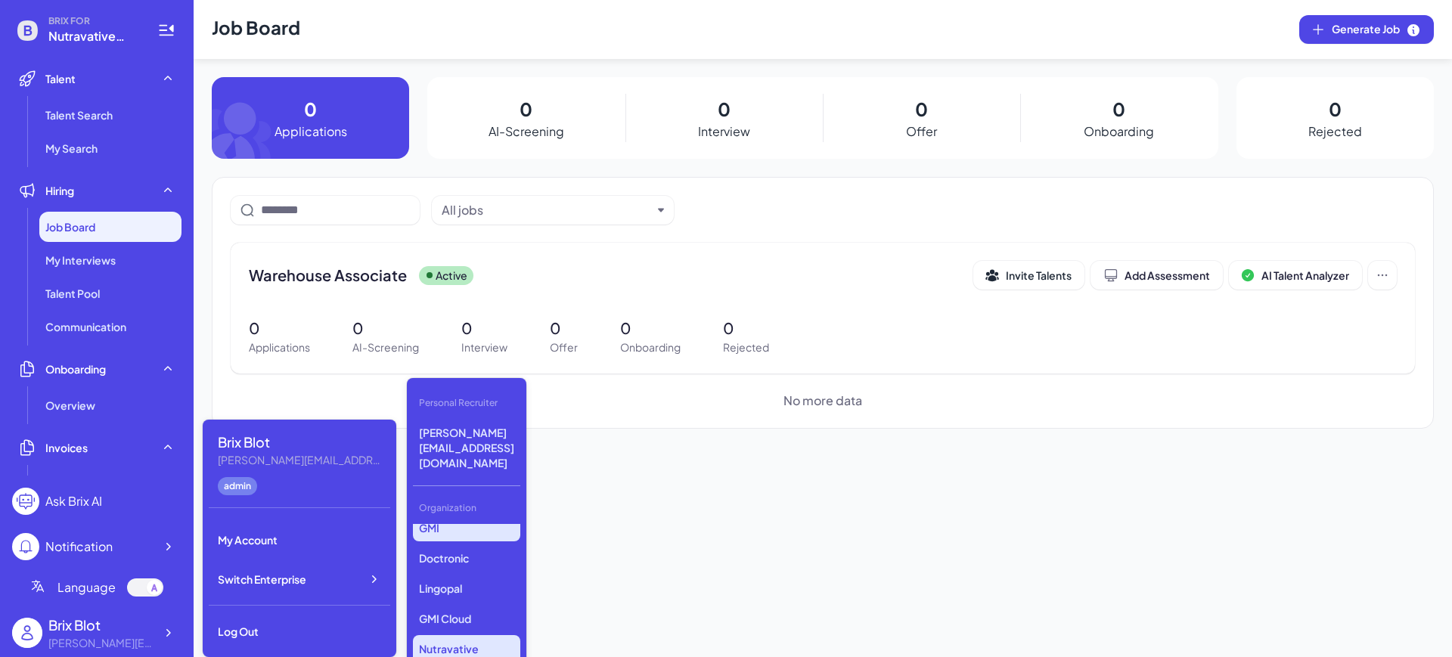
scroll to position [511, 0]
click at [454, 648] on p "Novita" at bounding box center [466, 661] width 107 height 27
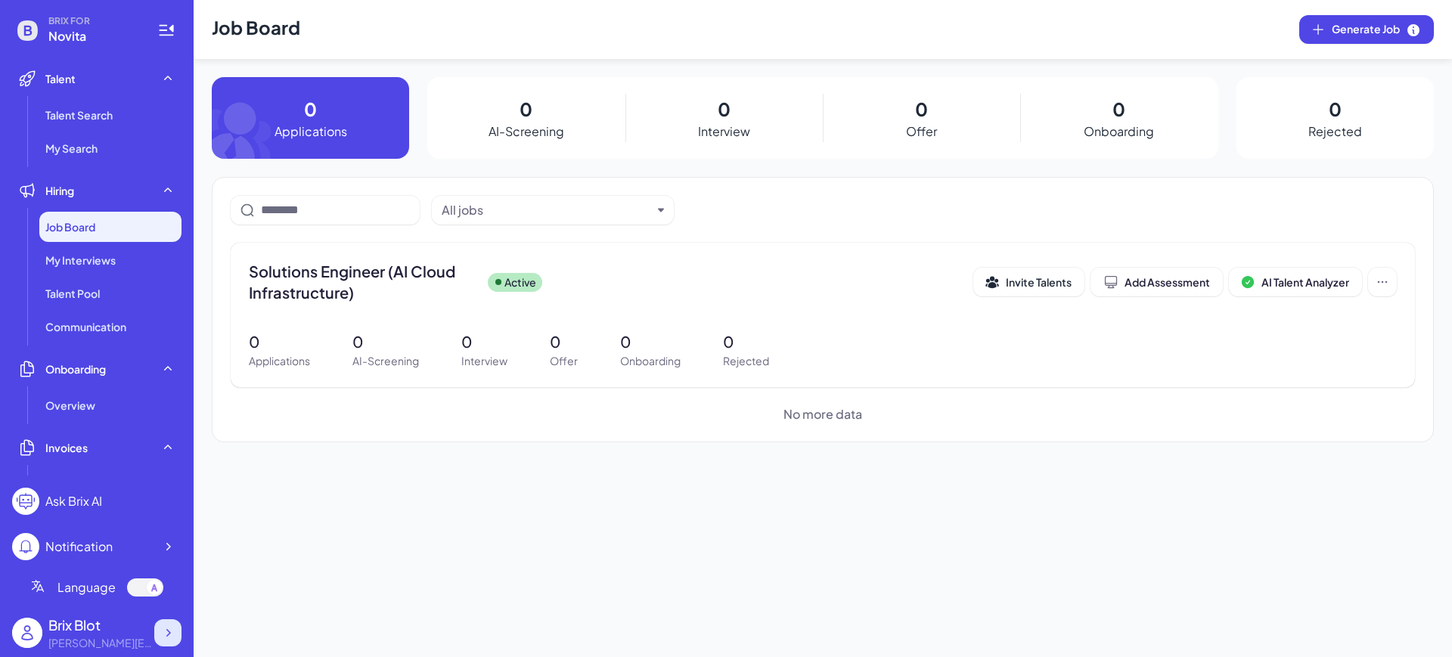
click at [164, 631] on icon at bounding box center [167, 632] width 15 height 15
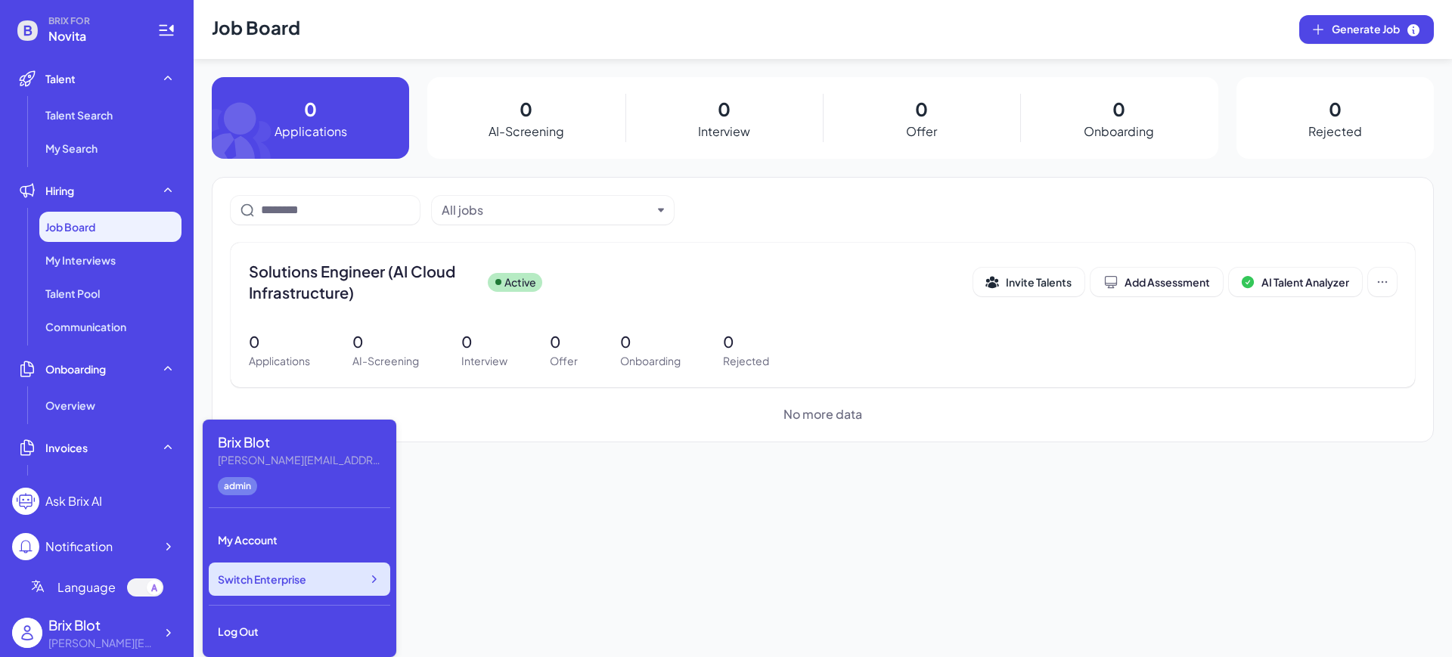
click at [373, 578] on icon at bounding box center [373, 579] width 15 height 15
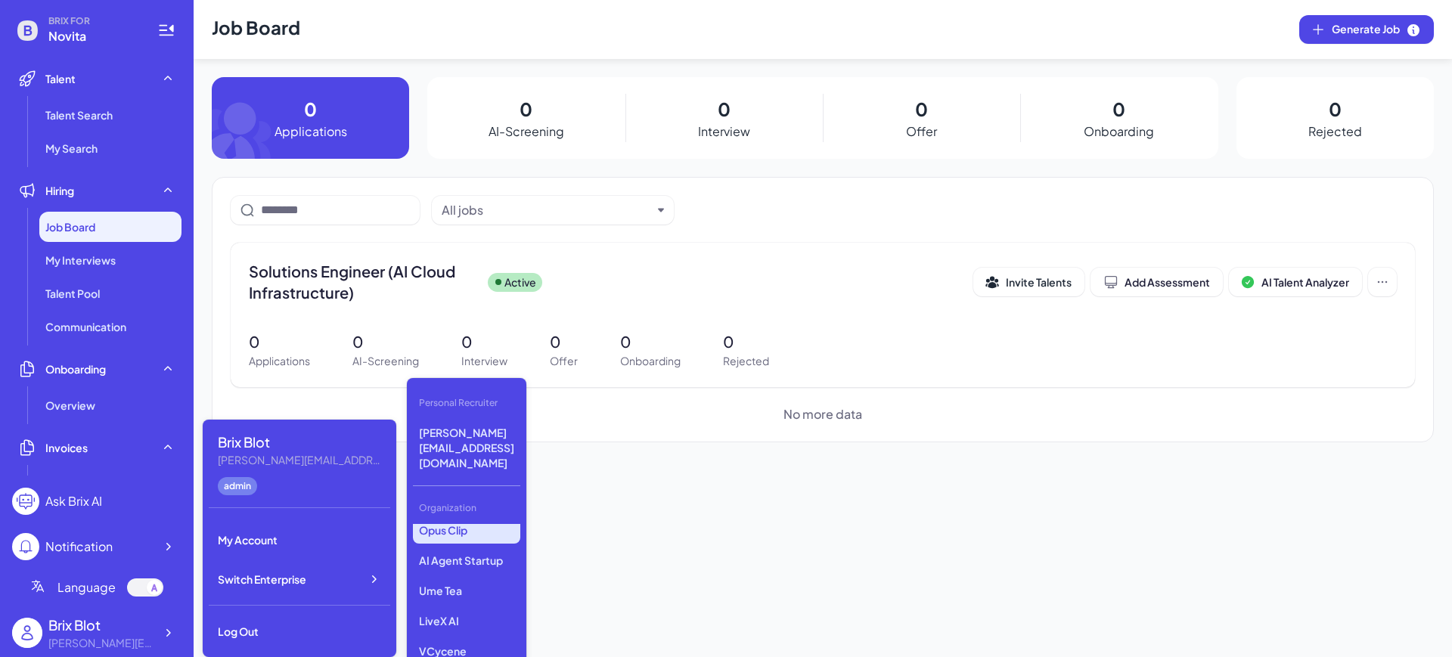
scroll to position [284, 0]
click at [454, 573] on p "First Intelligence" at bounding box center [466, 586] width 107 height 27
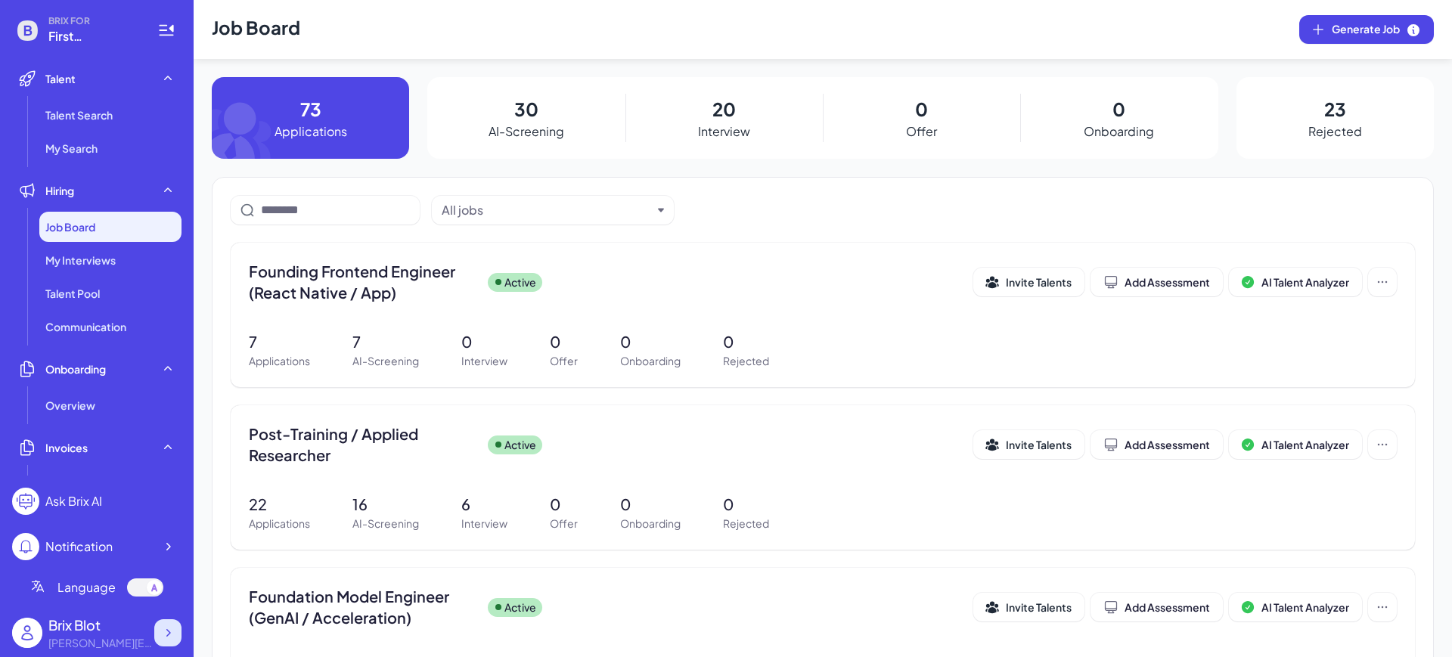
click at [171, 629] on icon at bounding box center [167, 632] width 15 height 15
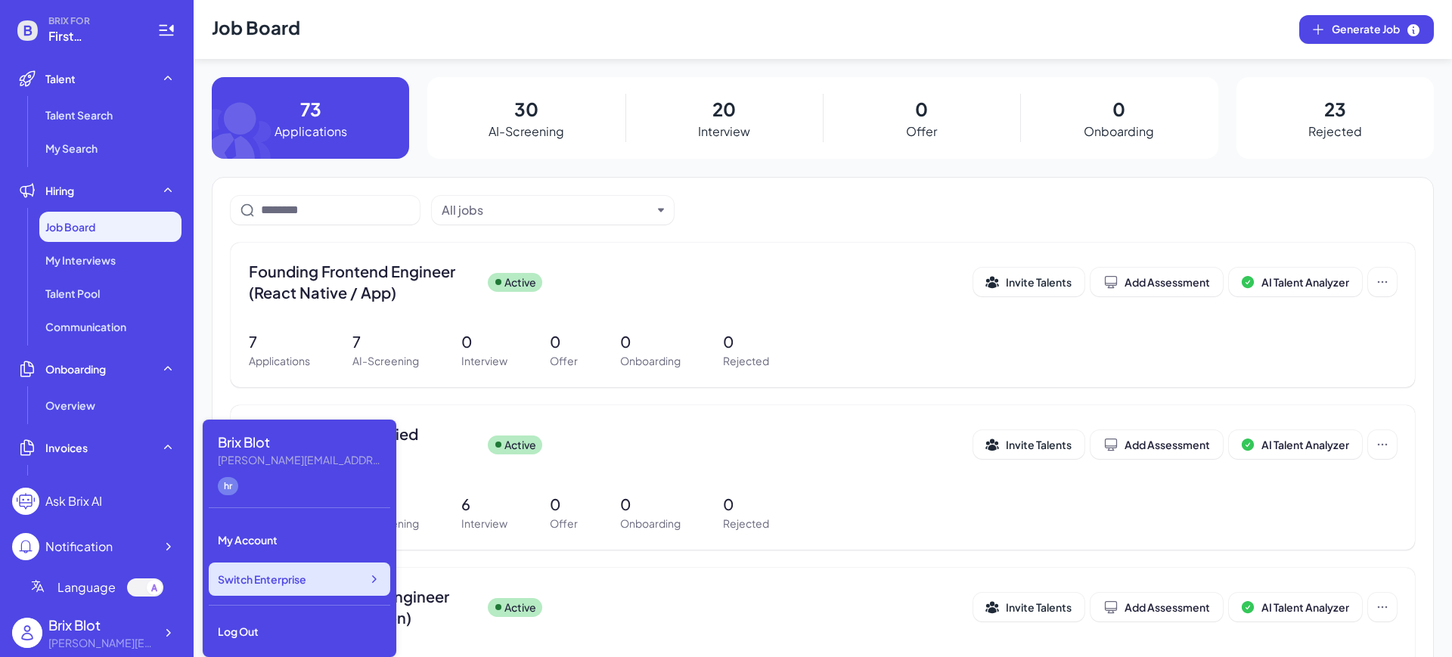
click at [371, 584] on icon at bounding box center [373, 579] width 15 height 15
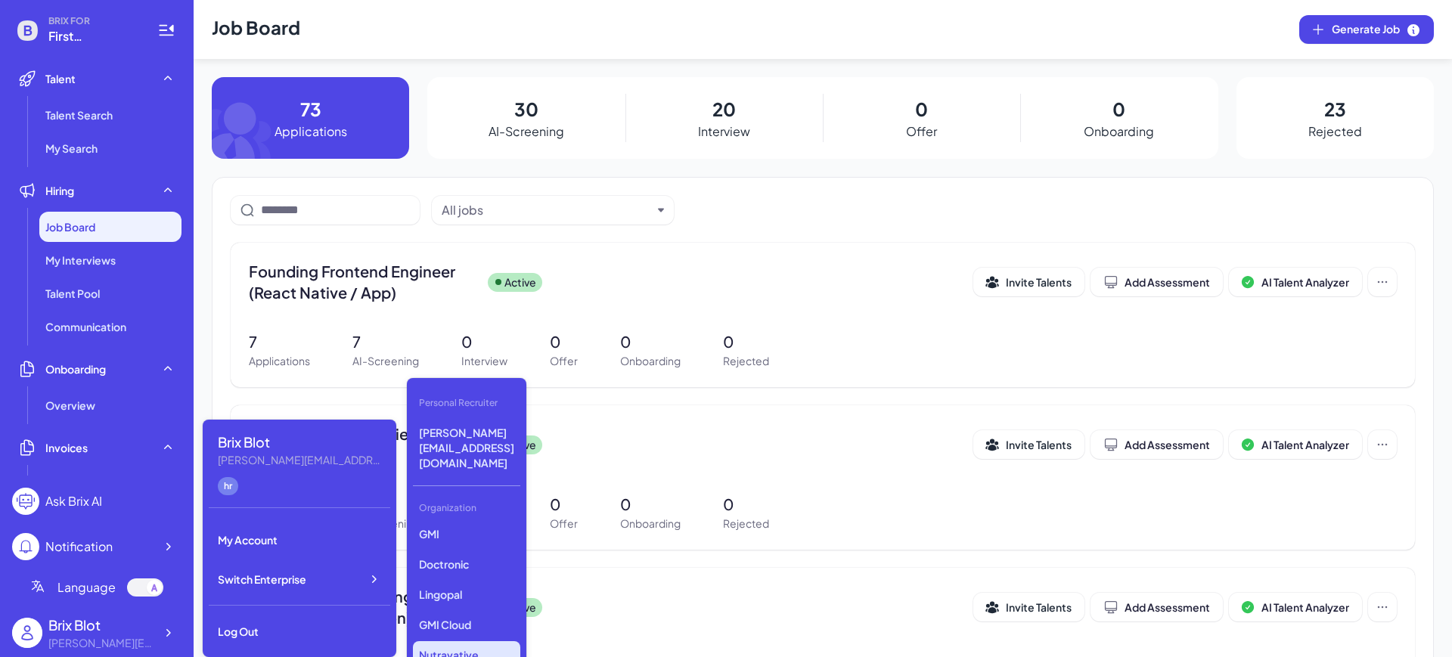
scroll to position [511, 0]
click at [461, 572] on p "GMI Cloud" at bounding box center [466, 585] width 107 height 27
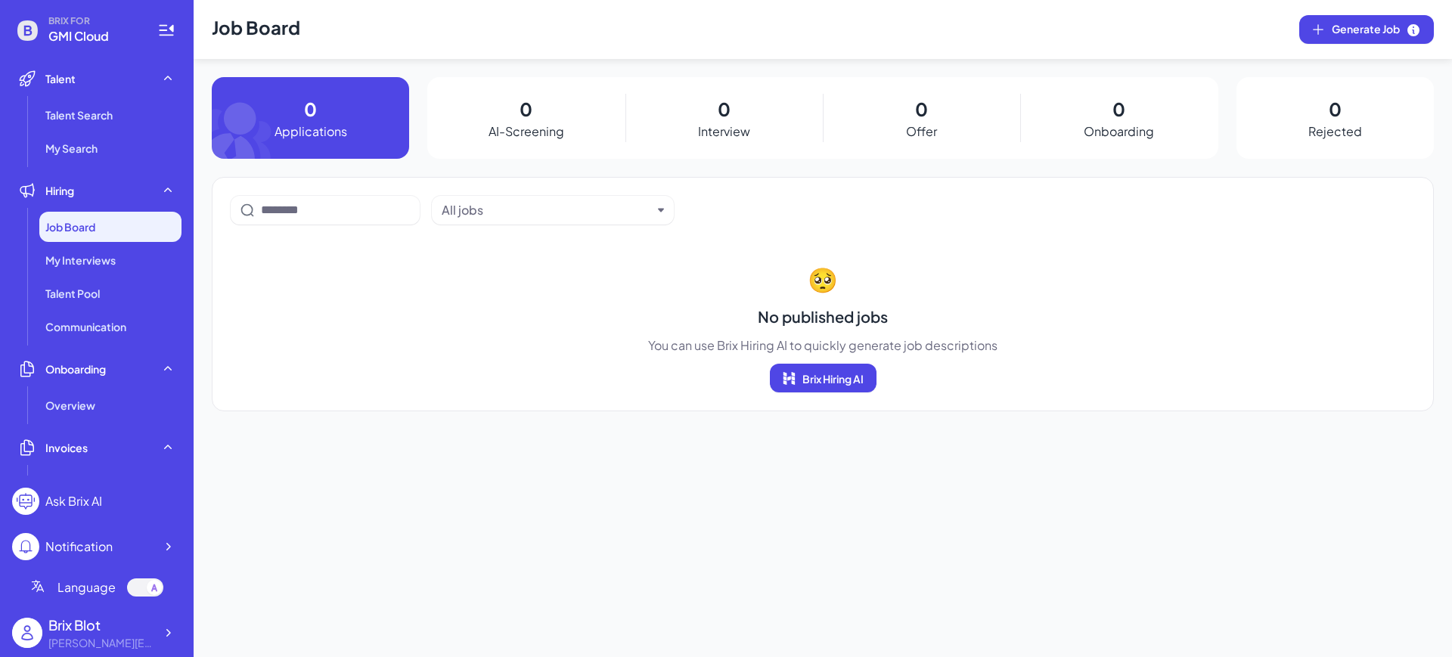
click at [104, 227] on div "Job Board" at bounding box center [110, 227] width 142 height 30
click at [81, 104] on li "Talent Search" at bounding box center [110, 115] width 142 height 30
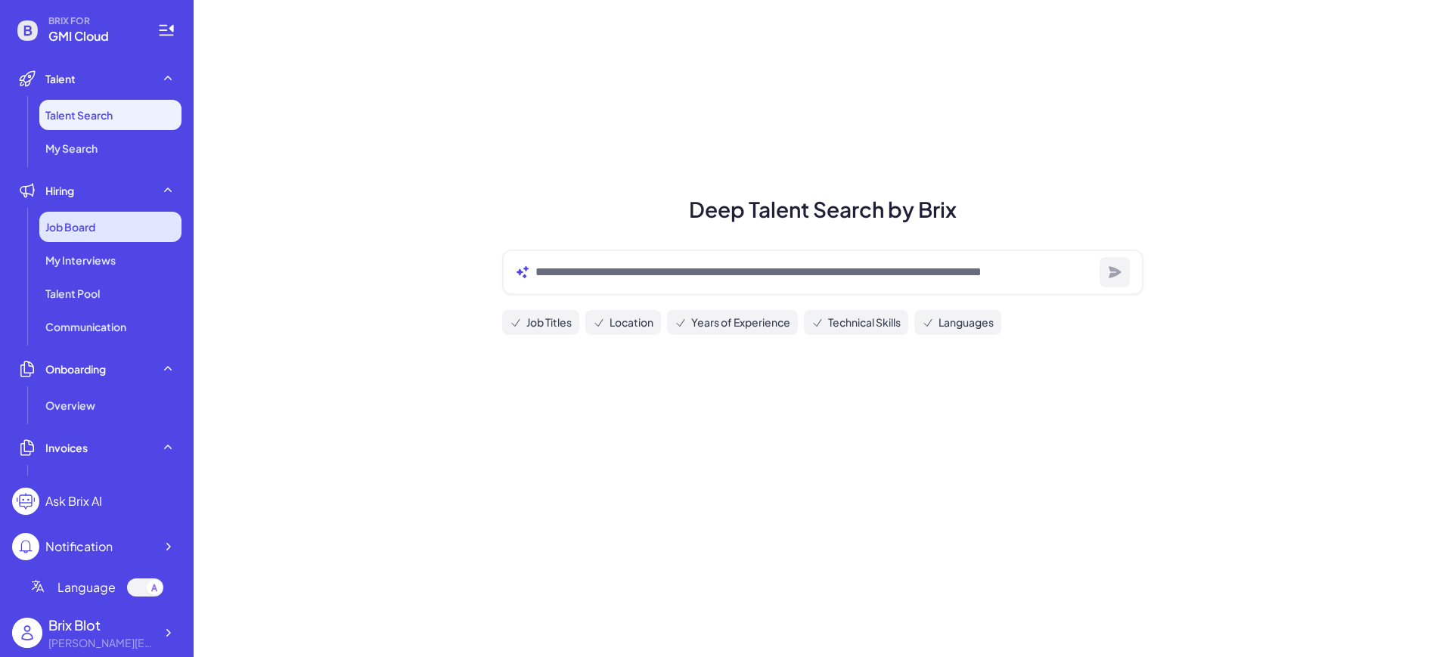
click at [92, 231] on span "Job Board" at bounding box center [70, 226] width 50 height 15
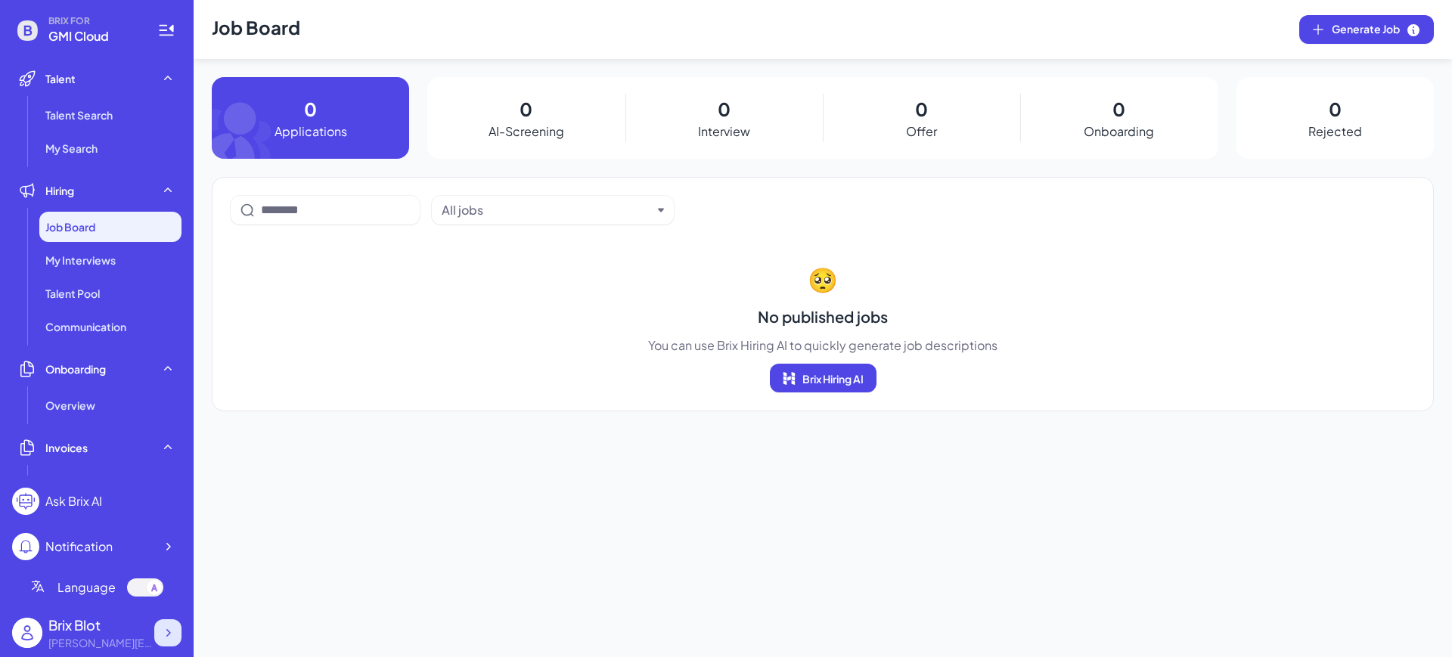
click at [171, 634] on icon at bounding box center [167, 632] width 15 height 15
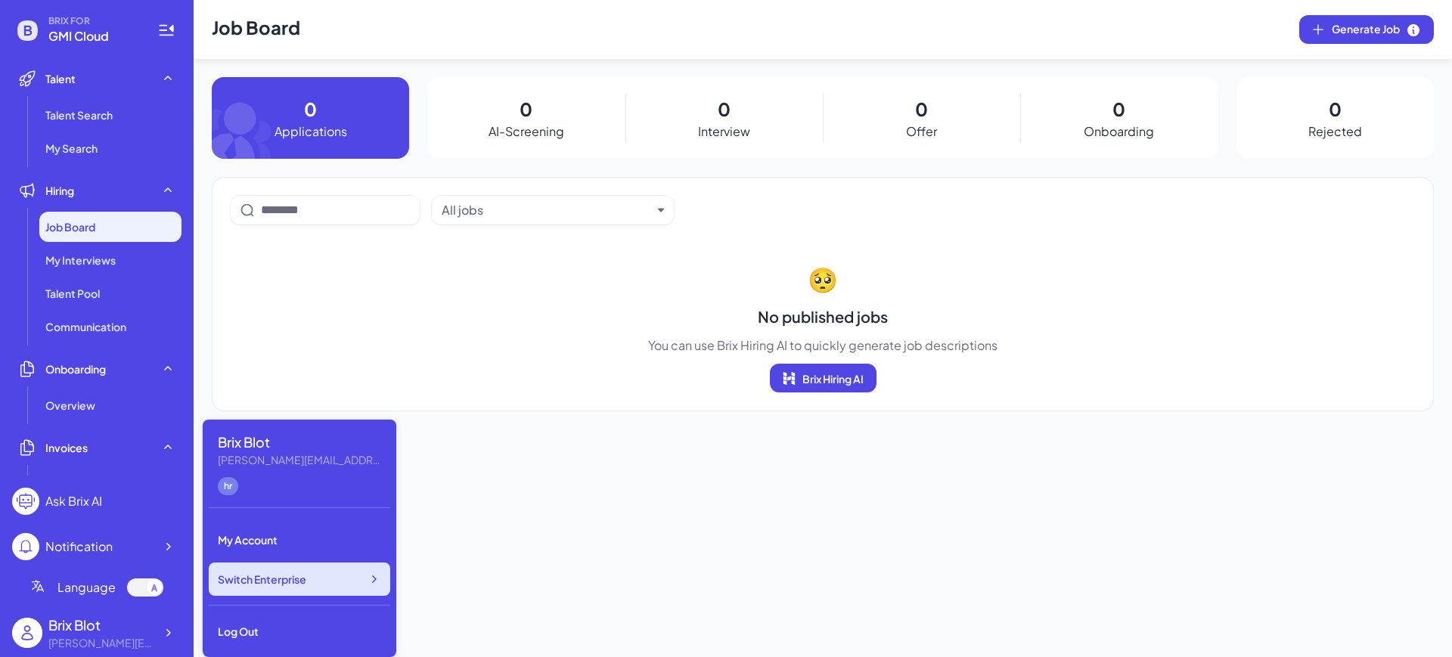
click at [318, 579] on div "Switch Enterprise" at bounding box center [299, 578] width 181 height 33
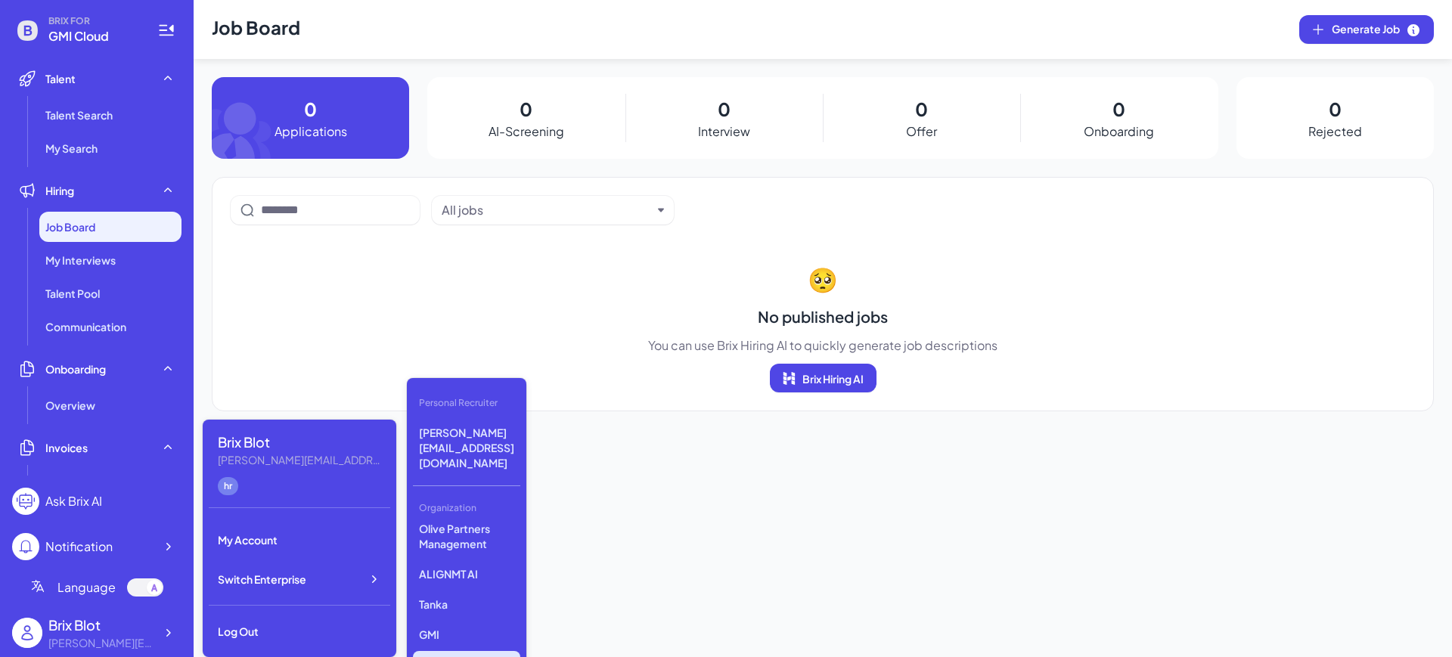
scroll to position [417, 0]
click at [451, 576] on p "GMI" at bounding box center [466, 589] width 107 height 27
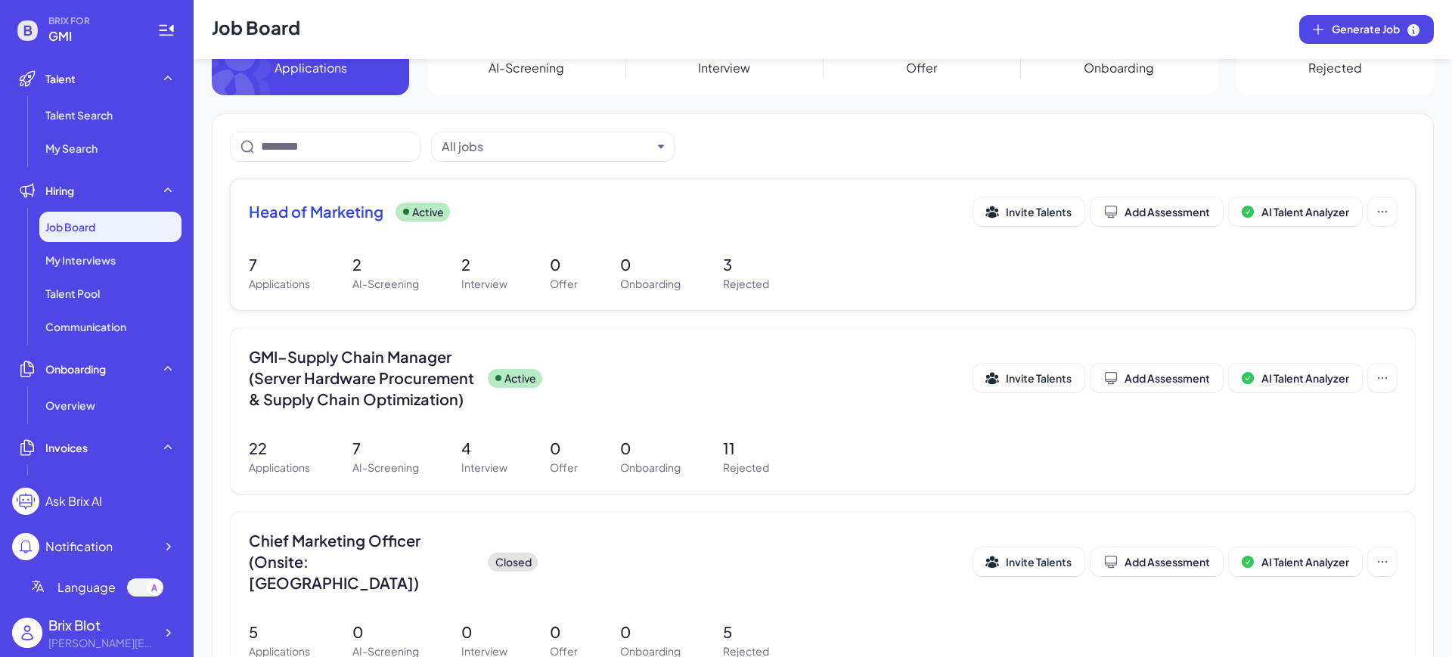
scroll to position [136, 0]
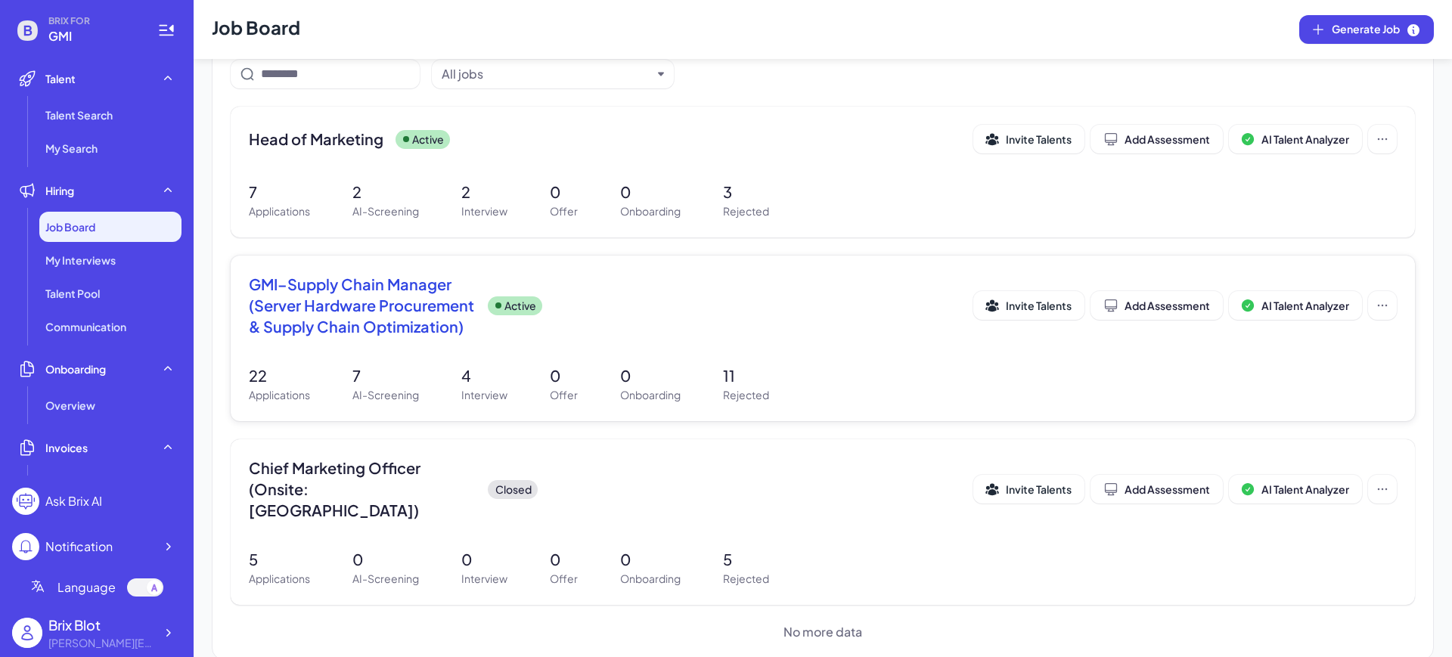
click at [401, 302] on span "GMI–Supply Chain Manager (Server Hardware Procurement & Supply Chain Optimizati…" at bounding box center [362, 306] width 227 height 64
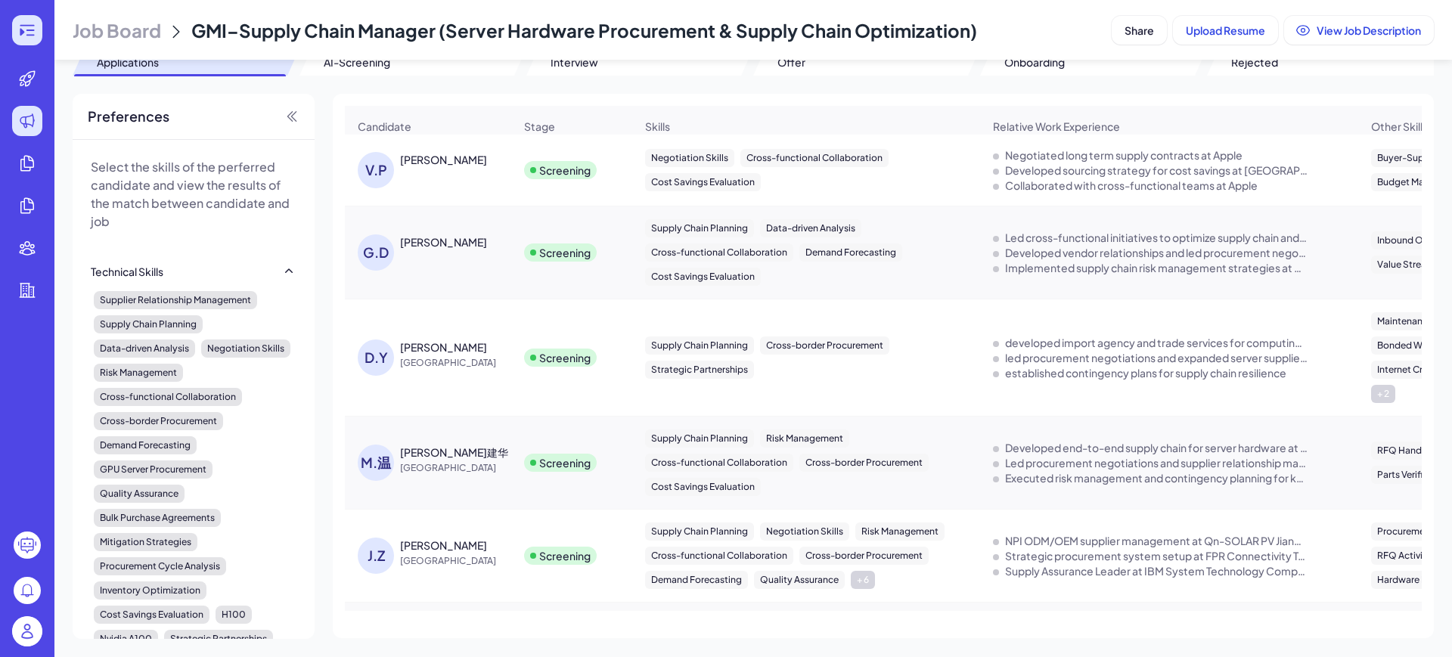
click at [39, 29] on div at bounding box center [27, 30] width 30 height 30
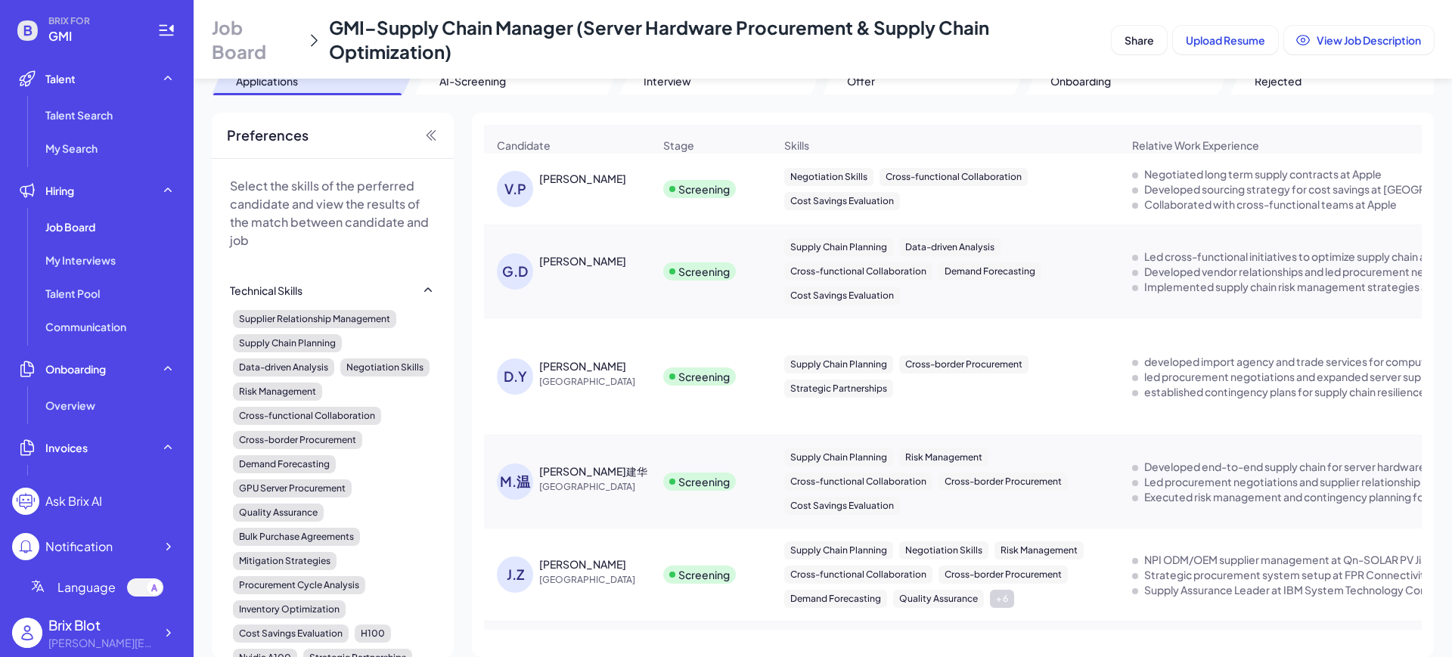
scroll to position [76, 0]
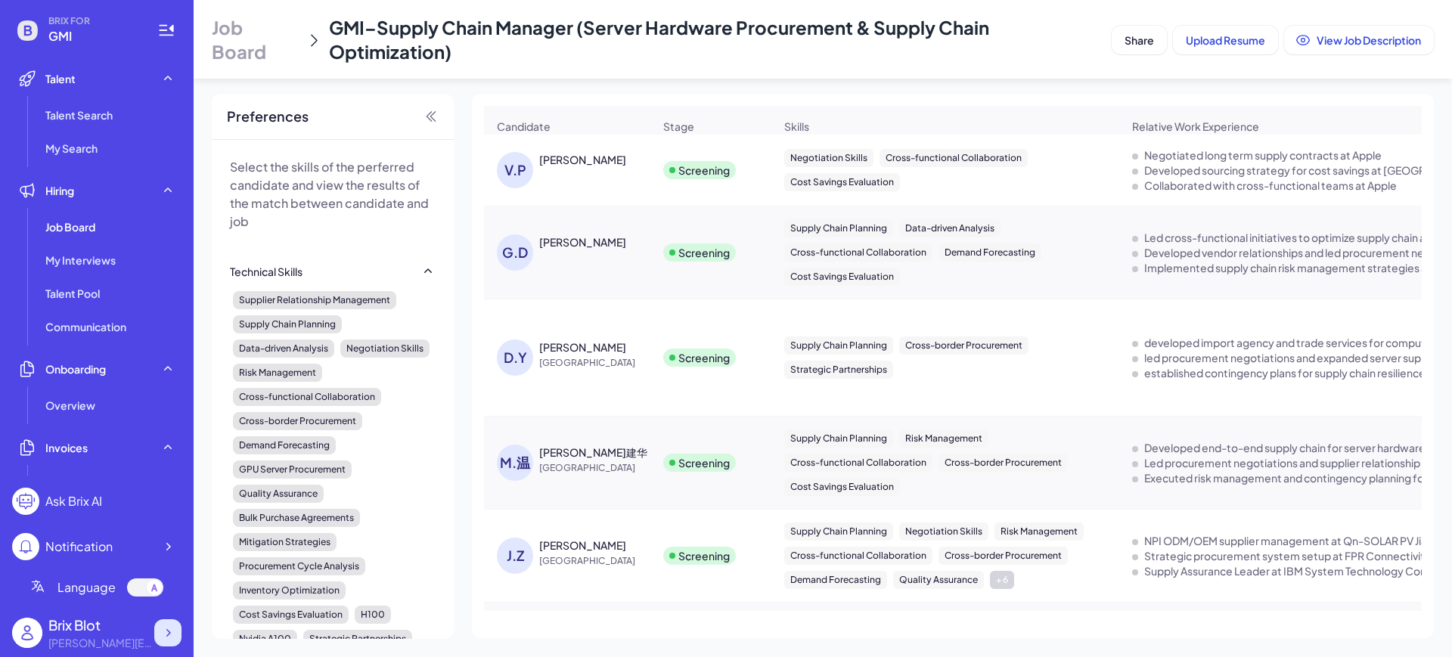
click at [168, 630] on icon at bounding box center [168, 633] width 5 height 8
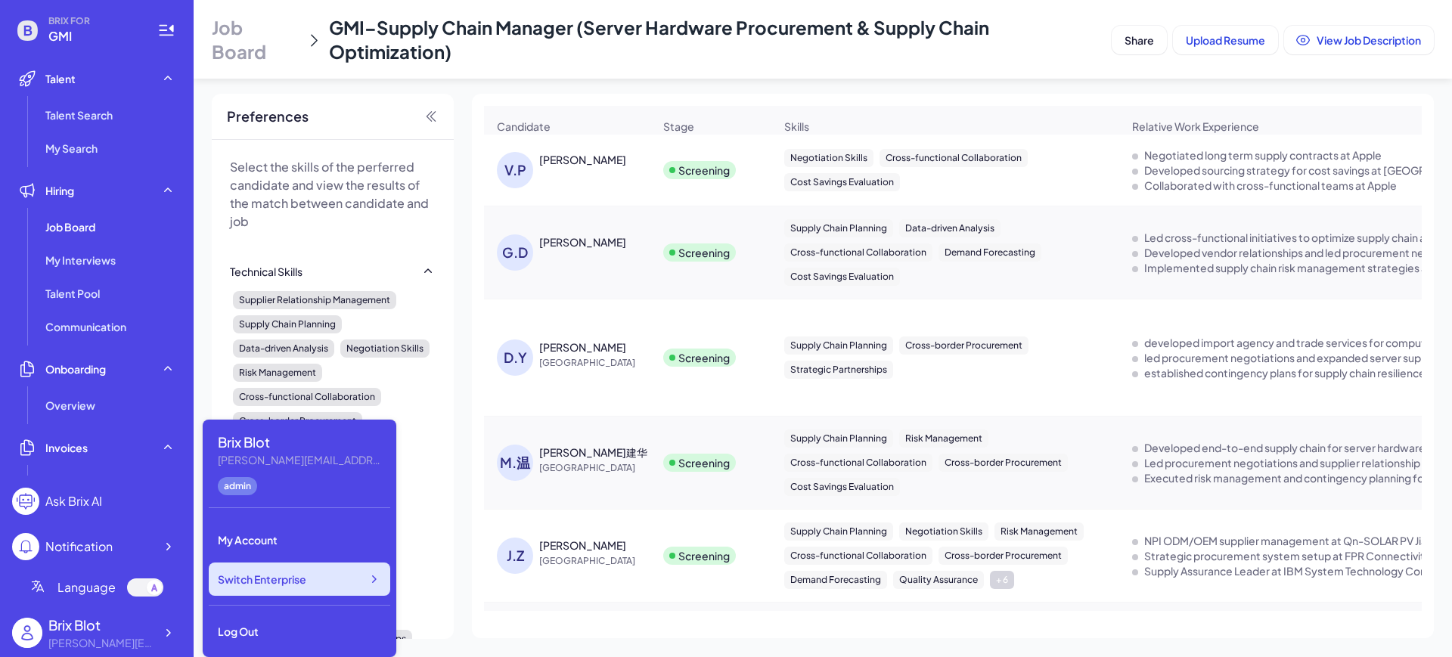
click at [373, 577] on icon at bounding box center [374, 579] width 5 height 8
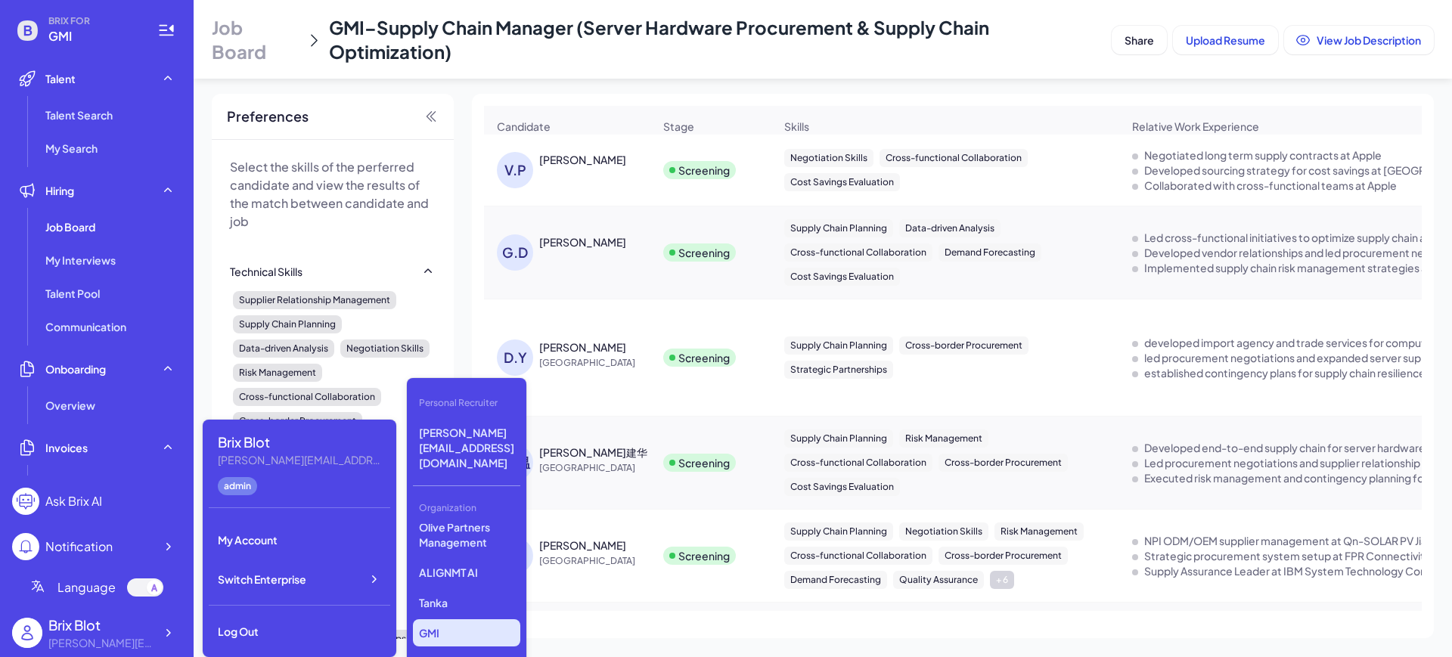
scroll to position [370, 0]
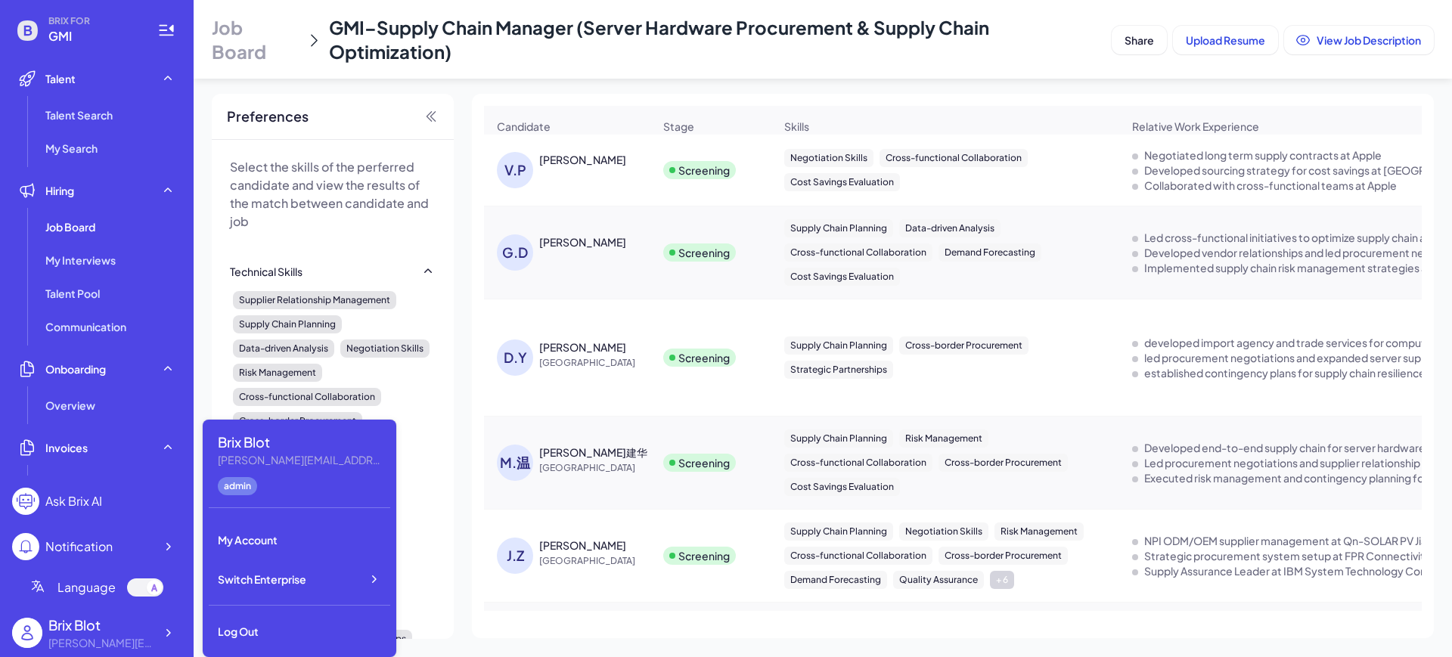
click at [711, 75] on header "Job Board GMI–Supply Chain Manager (Server Hardware Procurement & Supply Chain …" at bounding box center [823, 39] width 1258 height 79
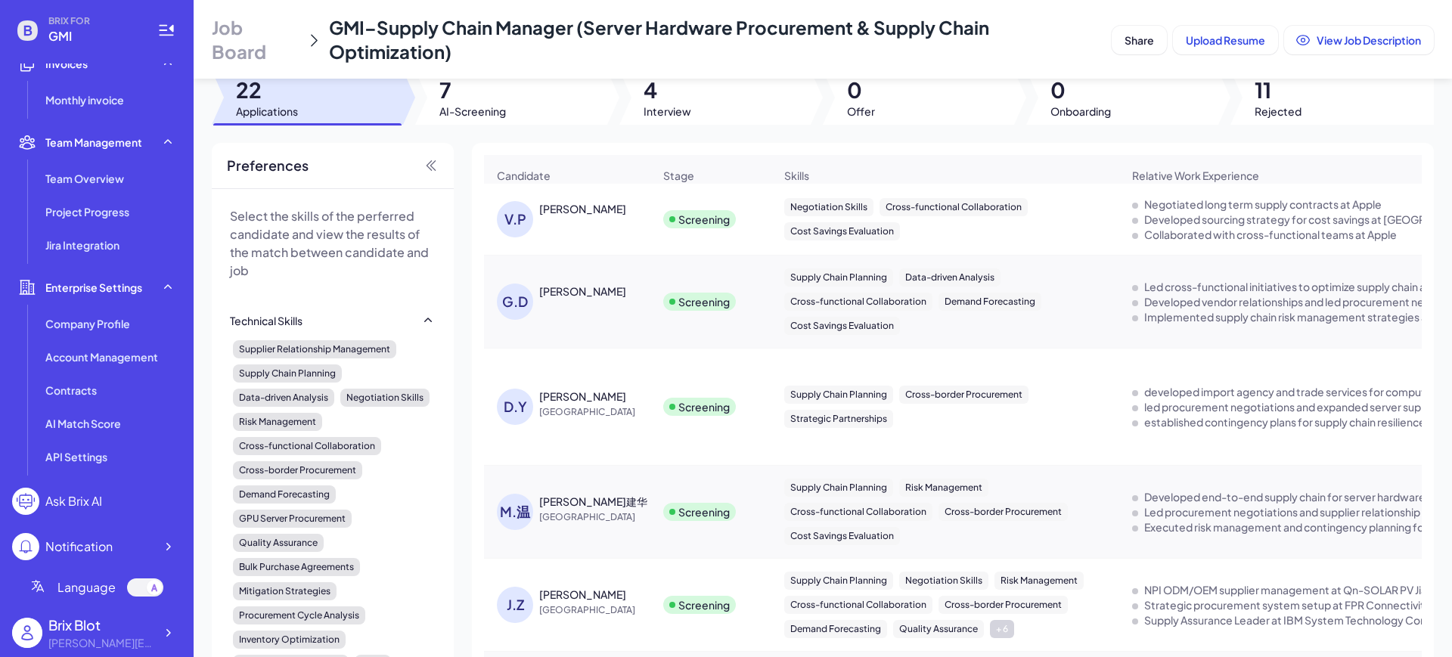
scroll to position [0, 0]
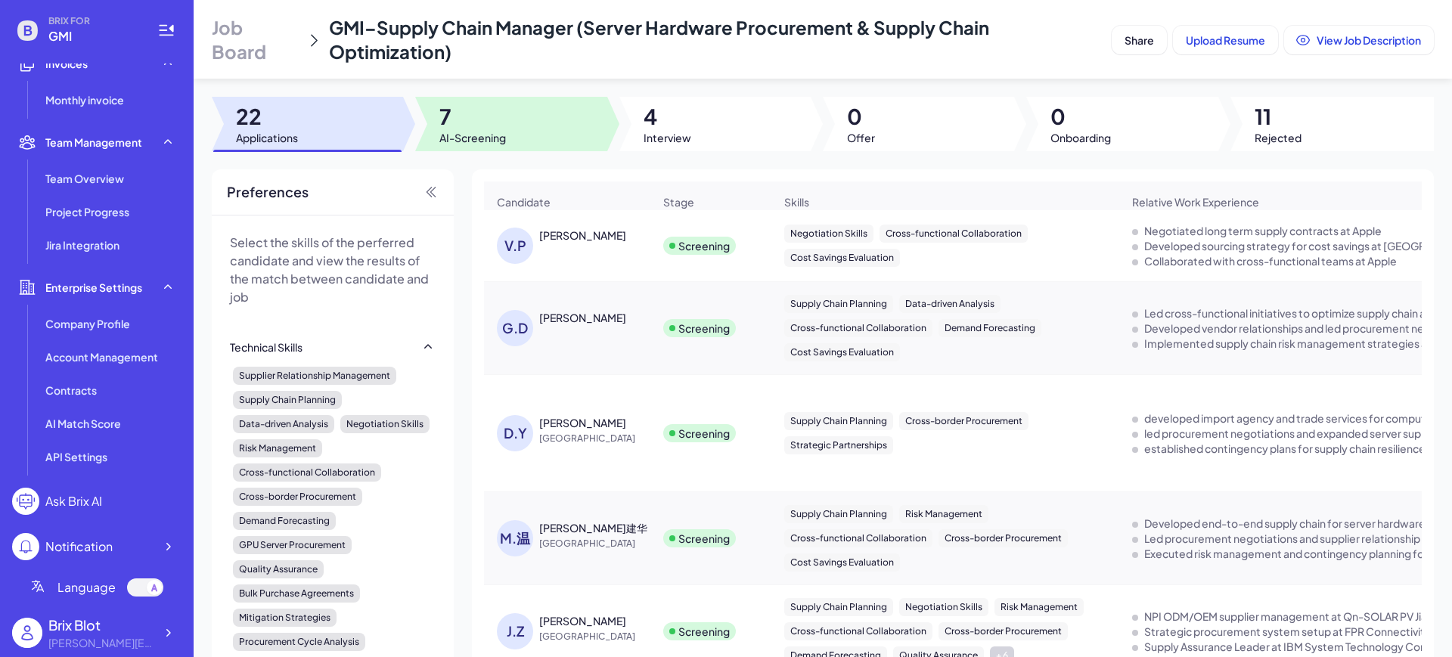
drag, startPoint x: 496, startPoint y: 120, endPoint x: 590, endPoint y: 119, distance: 93.7
click at [495, 119] on span "7" at bounding box center [472, 116] width 67 height 27
